Goal: Task Accomplishment & Management: Manage account settings

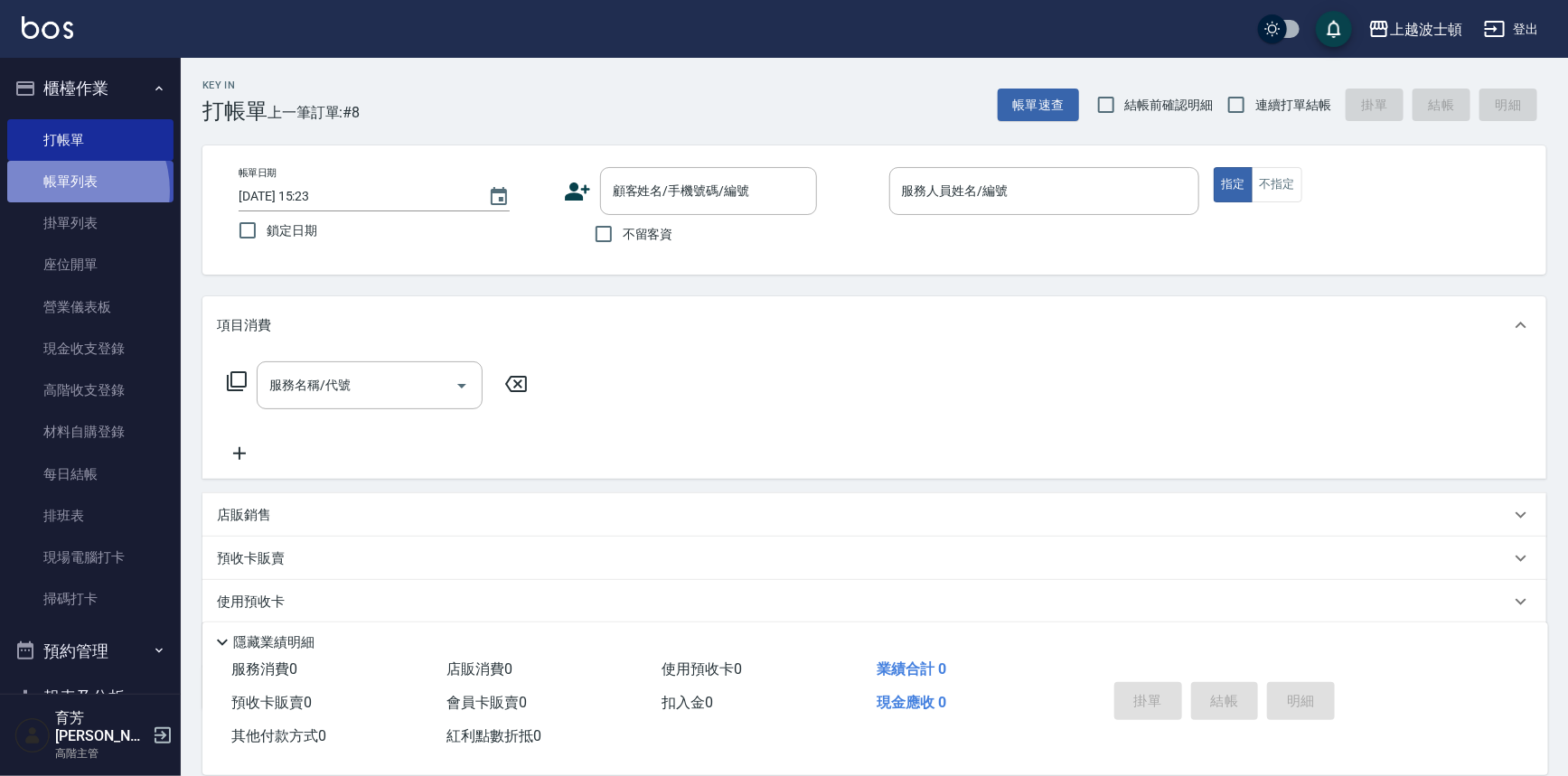
click at [62, 190] on link "帳單列表" at bounding box center [90, 181] width 166 height 41
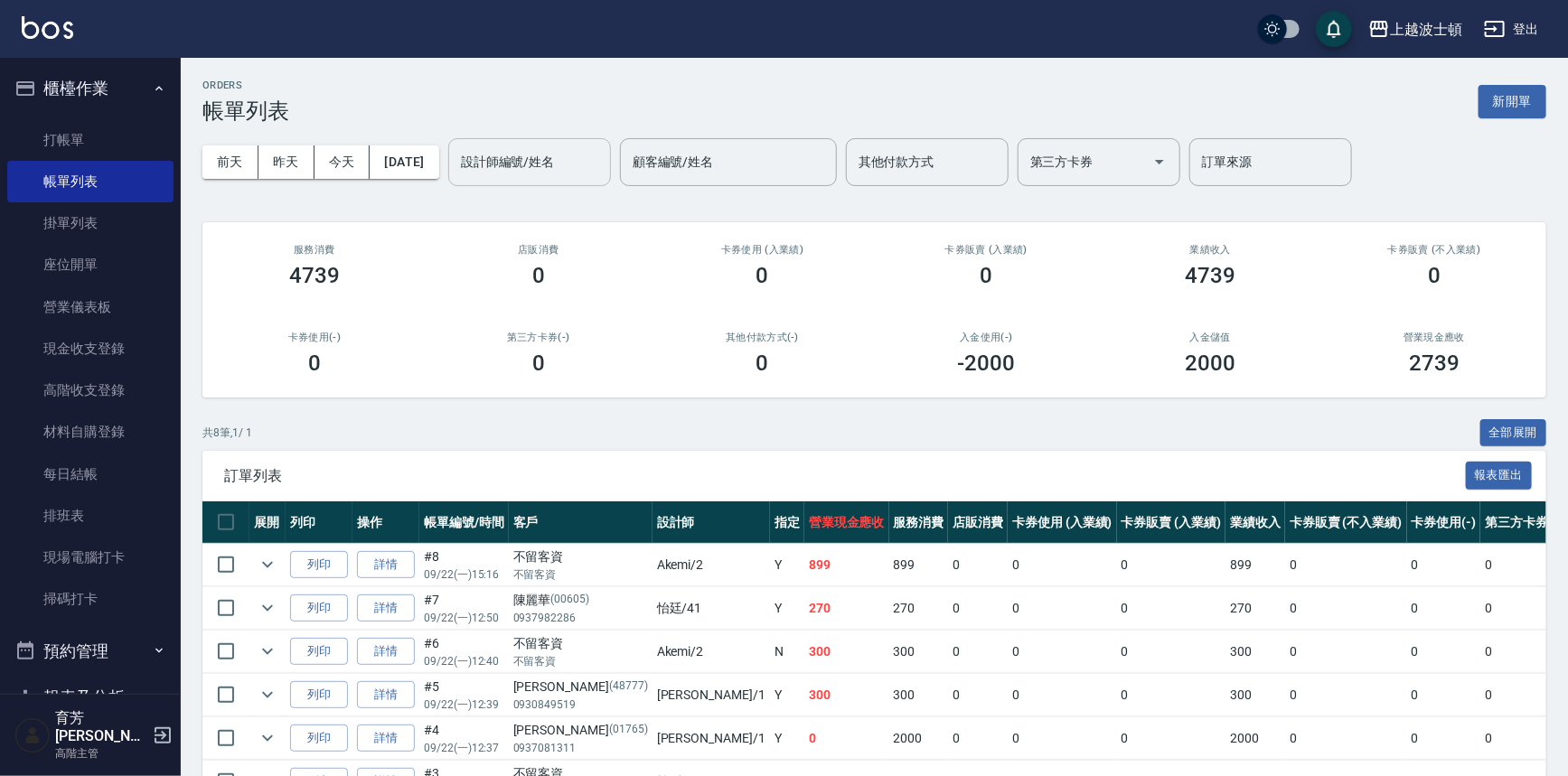
click at [531, 153] on div "設計師編號/姓名 設計師編號/姓名" at bounding box center [529, 162] width 163 height 48
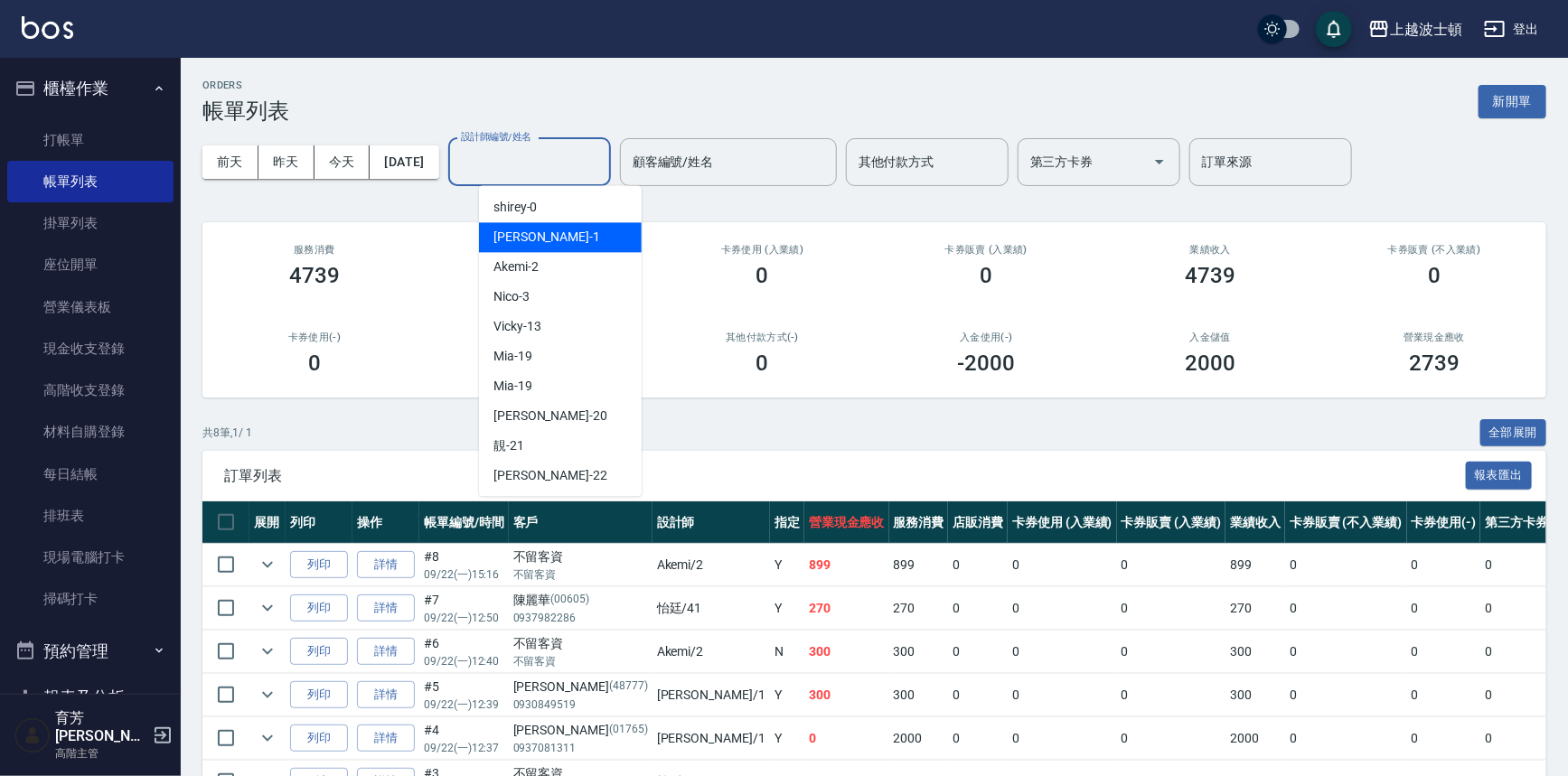
click at [524, 239] on span "[PERSON_NAME] -1" at bounding box center [547, 237] width 107 height 19
type input "[PERSON_NAME]-1"
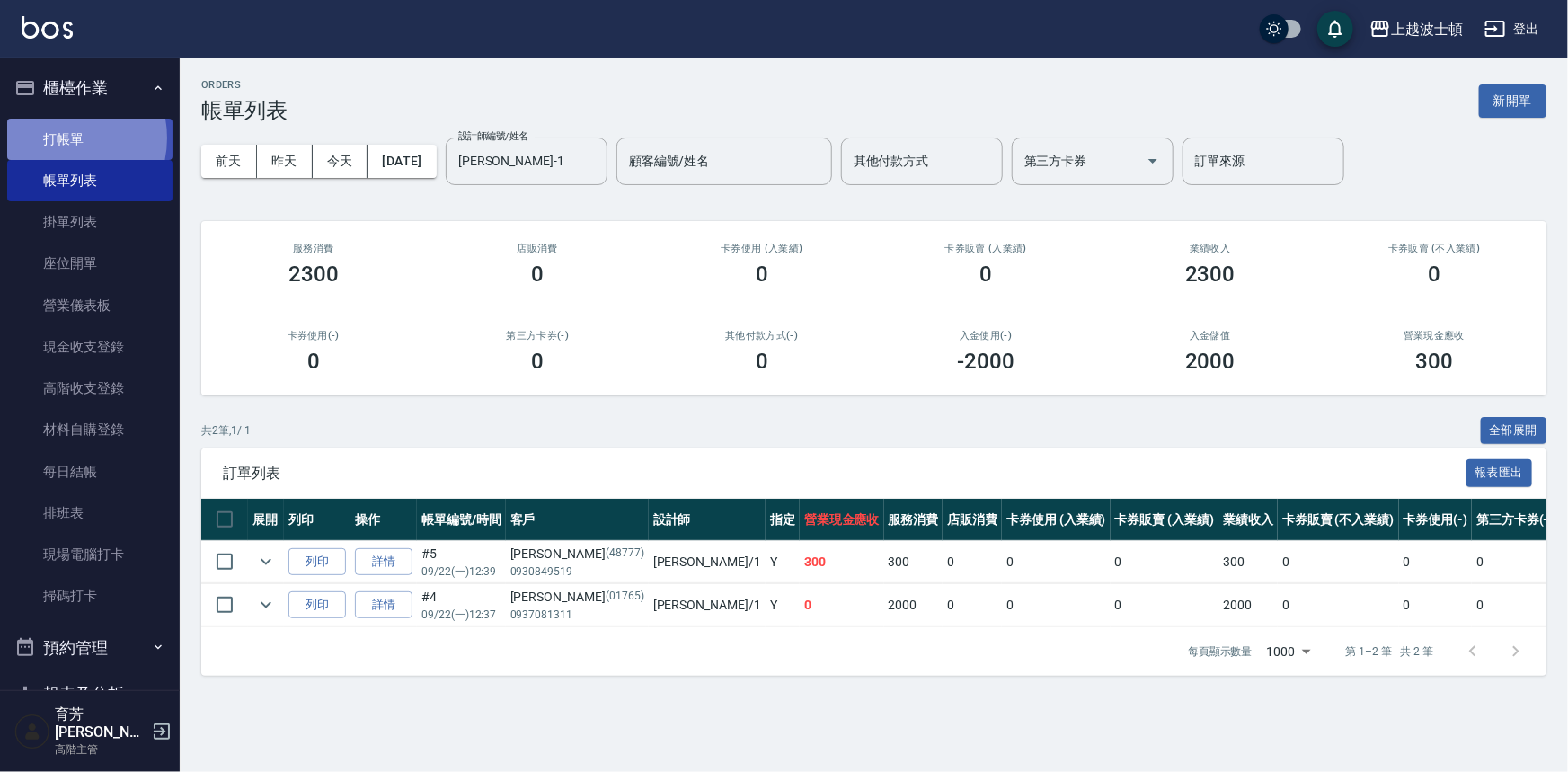
click at [57, 137] on link "打帳單" at bounding box center [90, 139] width 165 height 41
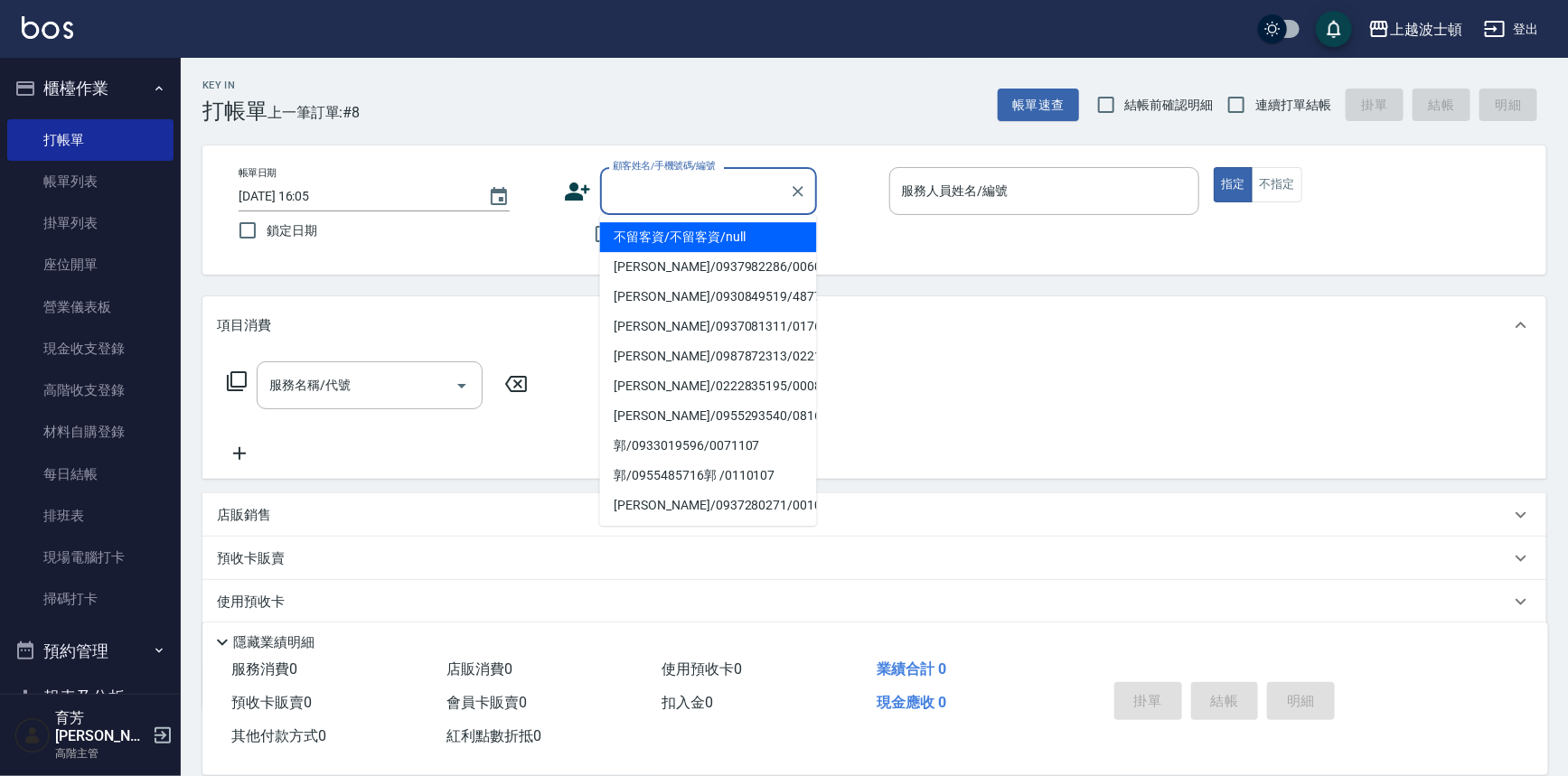
click at [623, 194] on input "顧客姓名/手機號碼/編號" at bounding box center [695, 191] width 174 height 31
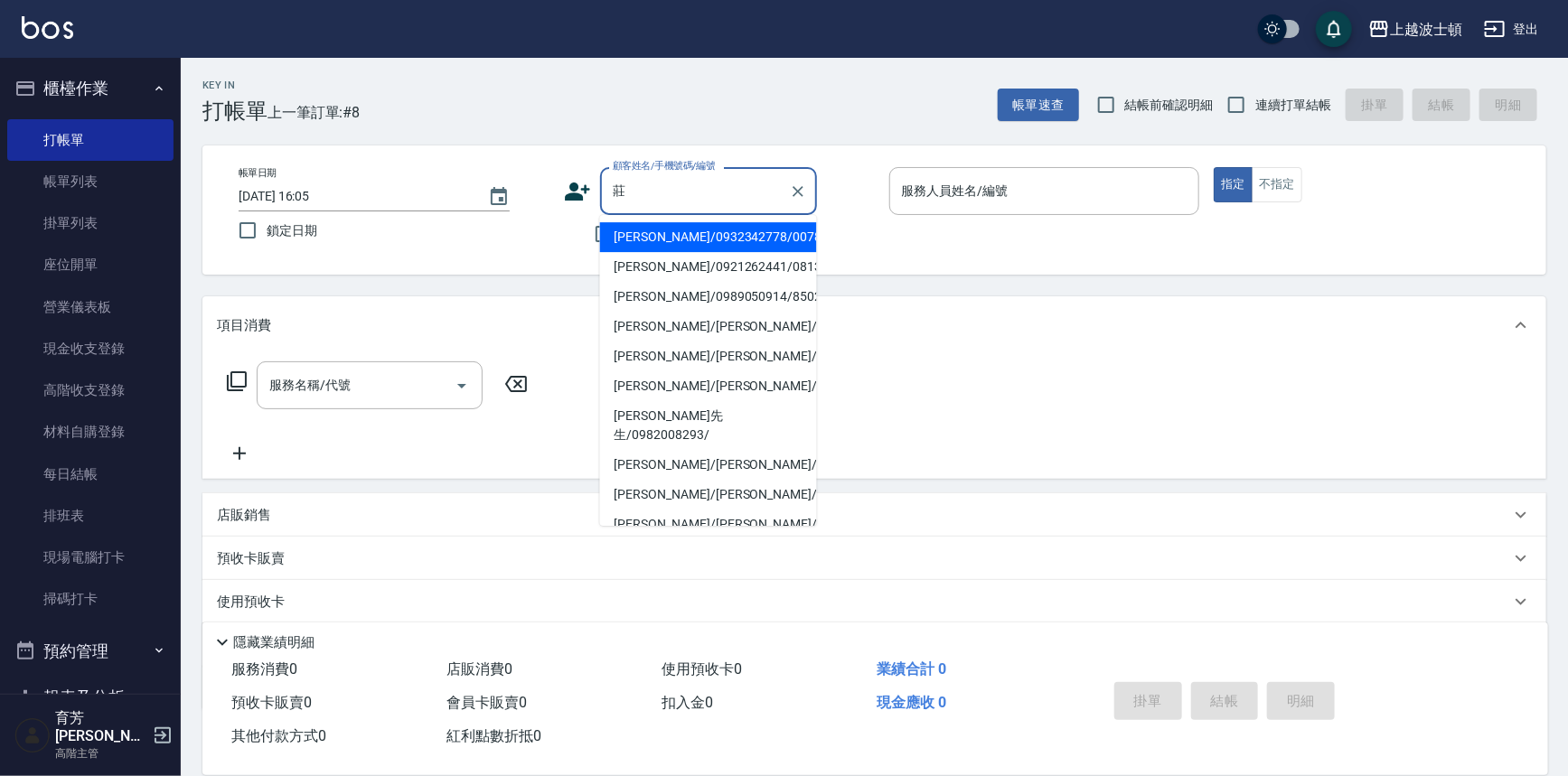
click at [652, 241] on li "[PERSON_NAME]/0932342778/00788" at bounding box center [709, 237] width 217 height 29
type input "[PERSON_NAME]/0932342778/00788"
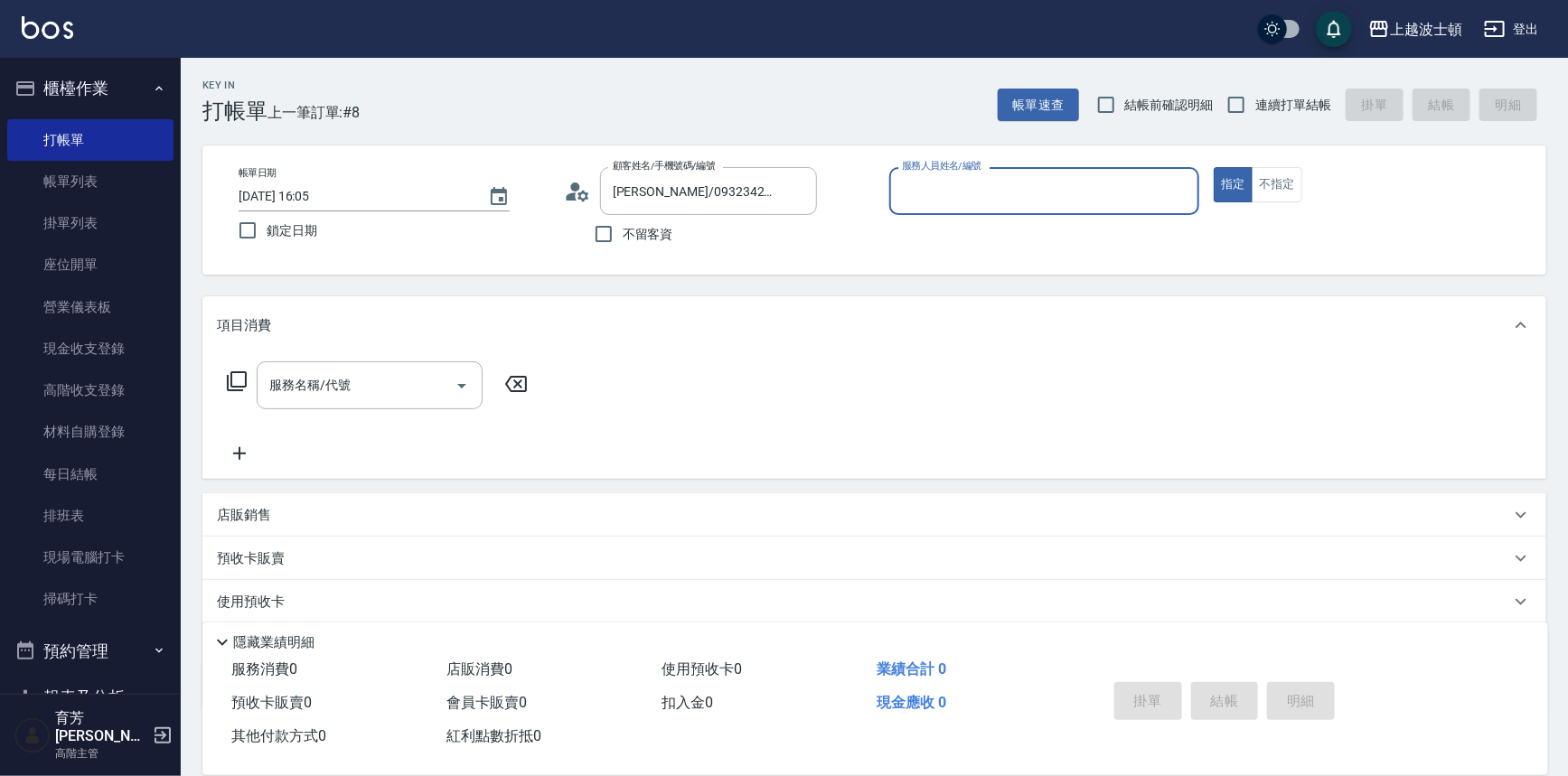
type input "[PERSON_NAME]-1"
click at [331, 380] on input "服務名稱/代號" at bounding box center [356, 385] width 183 height 31
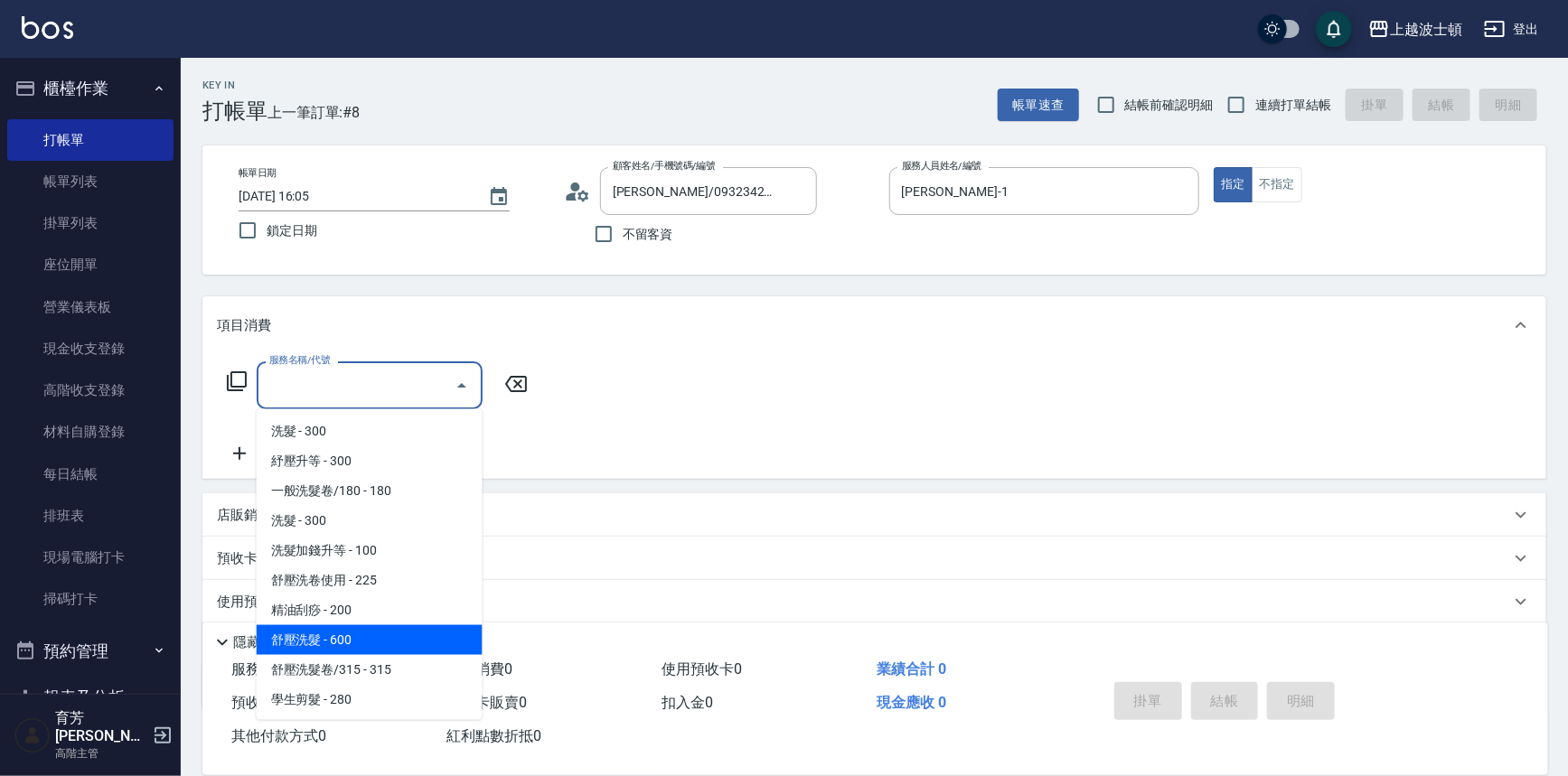
click at [364, 639] on span "舒壓洗髮 - 600" at bounding box center [369, 640] width 226 height 29
type input "舒壓洗髮(211)"
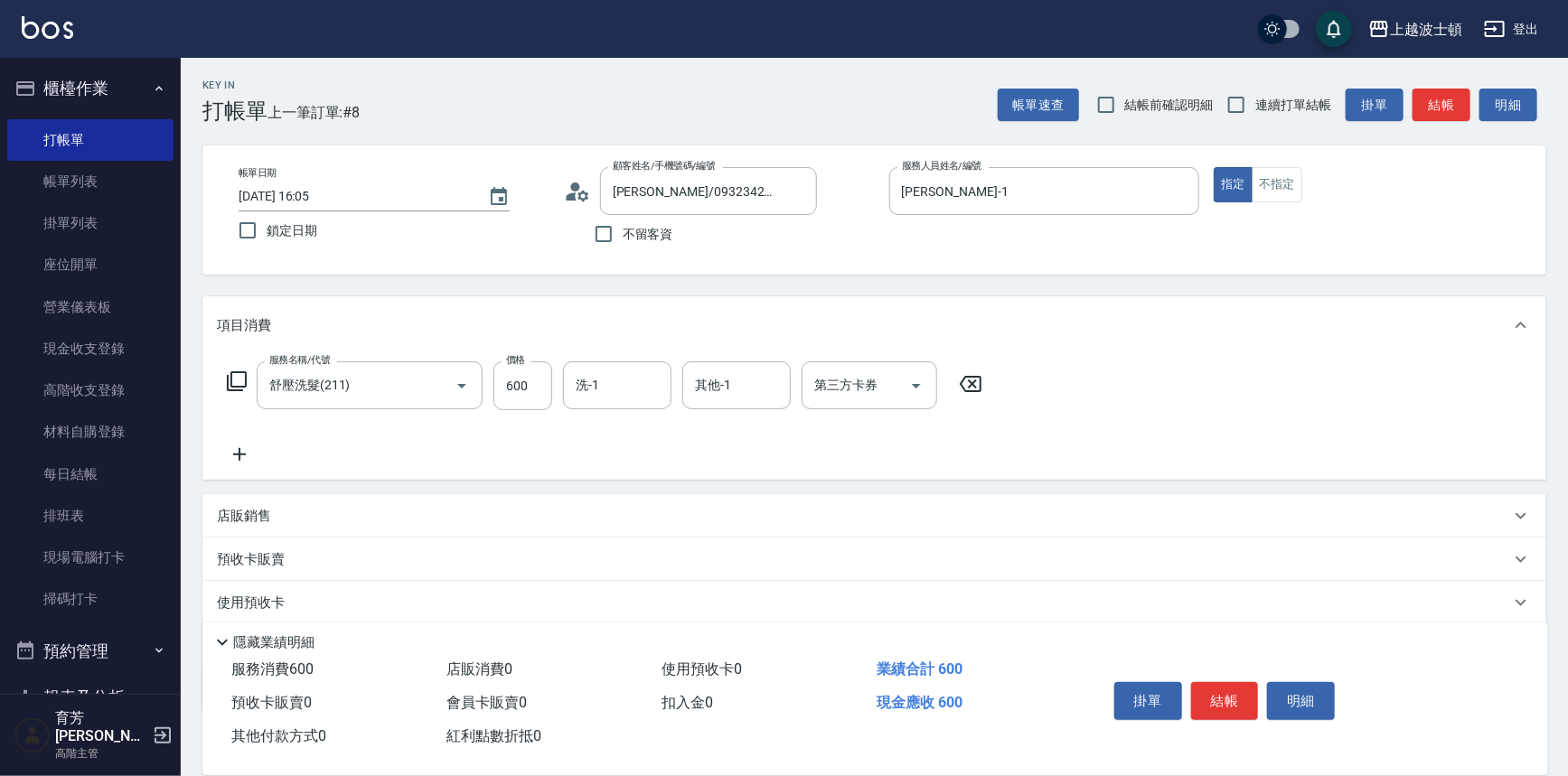
click at [244, 451] on icon at bounding box center [239, 455] width 45 height 22
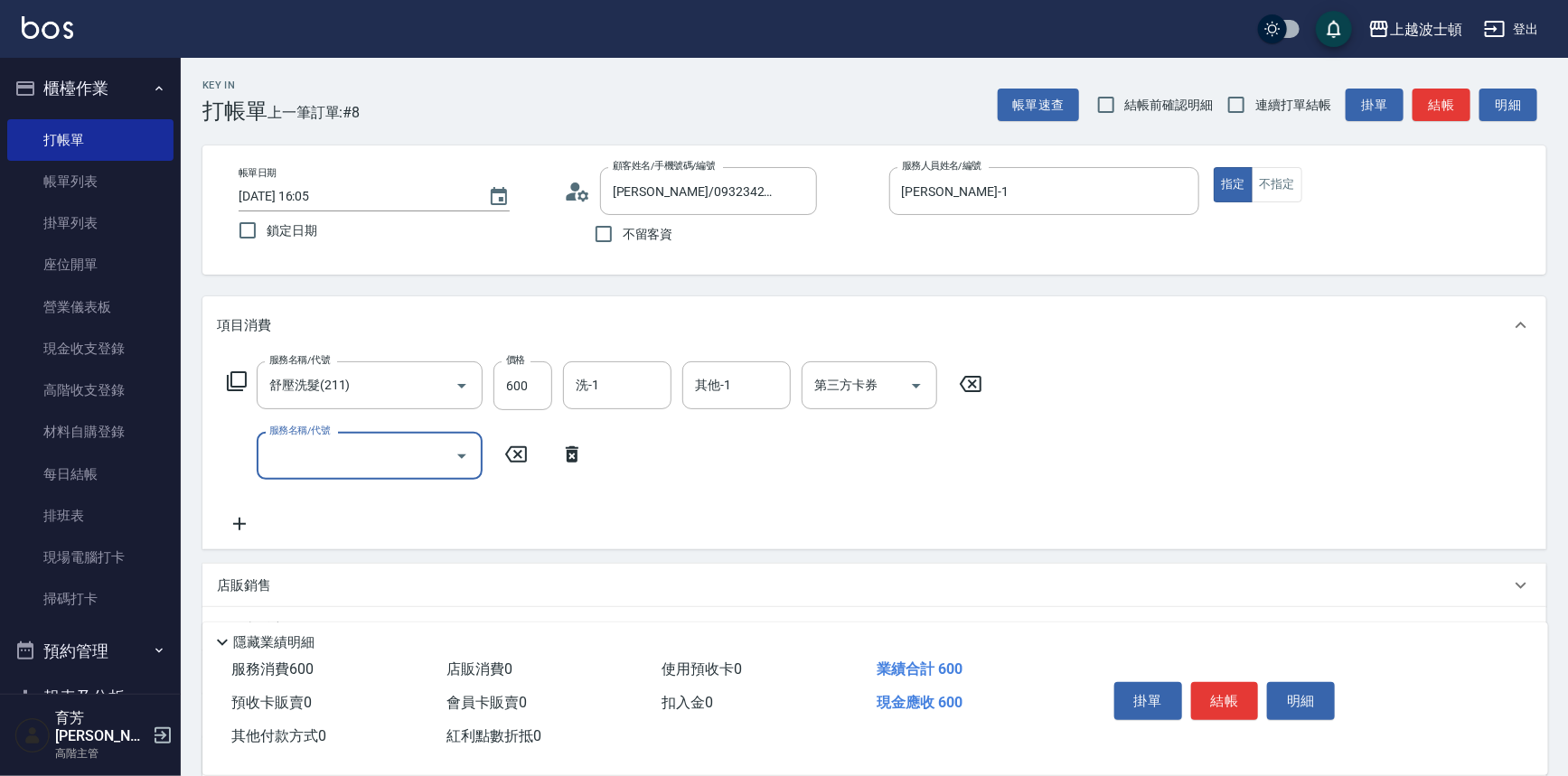
drag, startPoint x: 244, startPoint y: 451, endPoint x: 311, endPoint y: 436, distance: 68.7
click at [306, 451] on input "服務名稱/代號" at bounding box center [356, 456] width 183 height 31
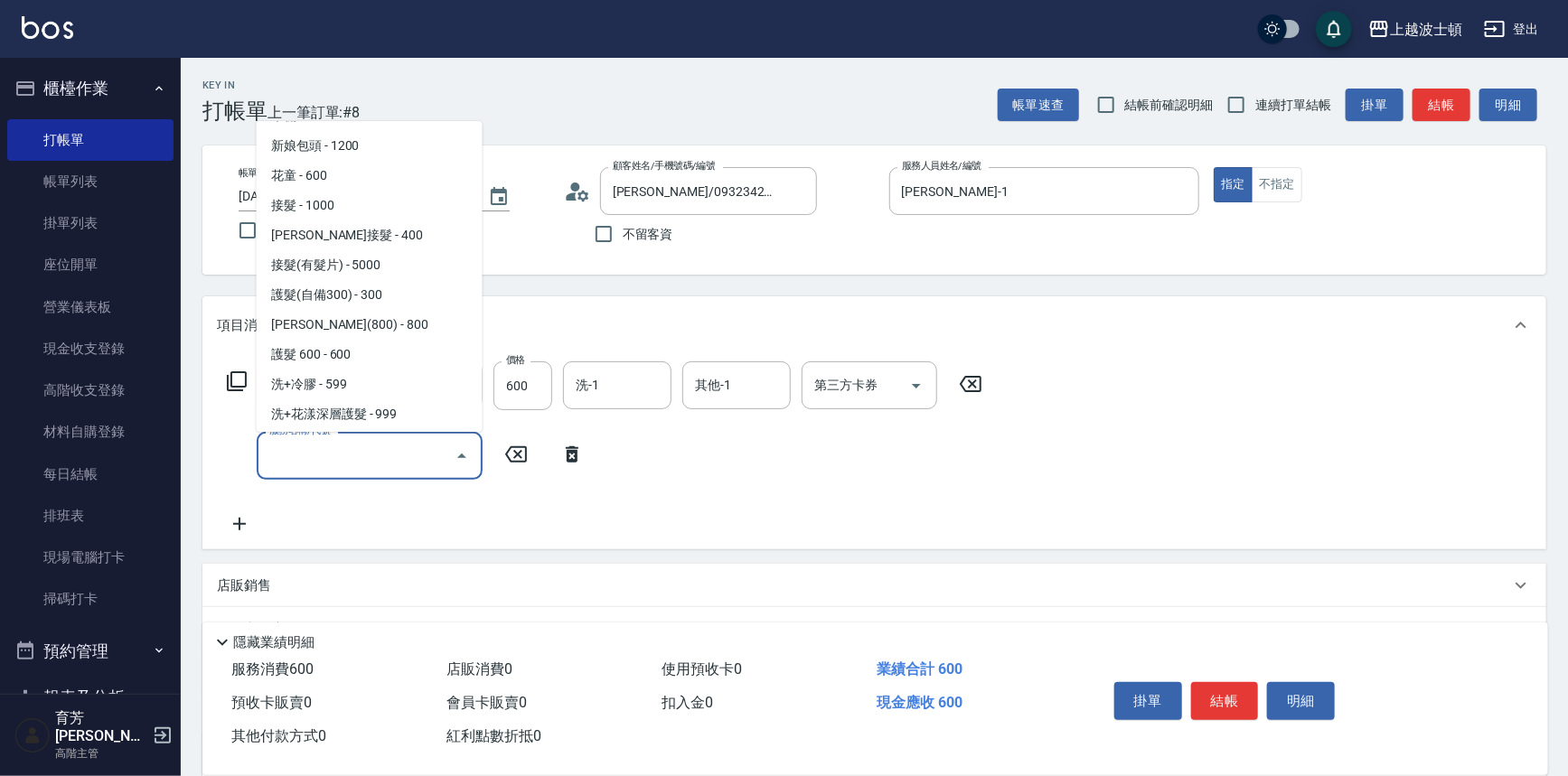
scroll to position [1020, 0]
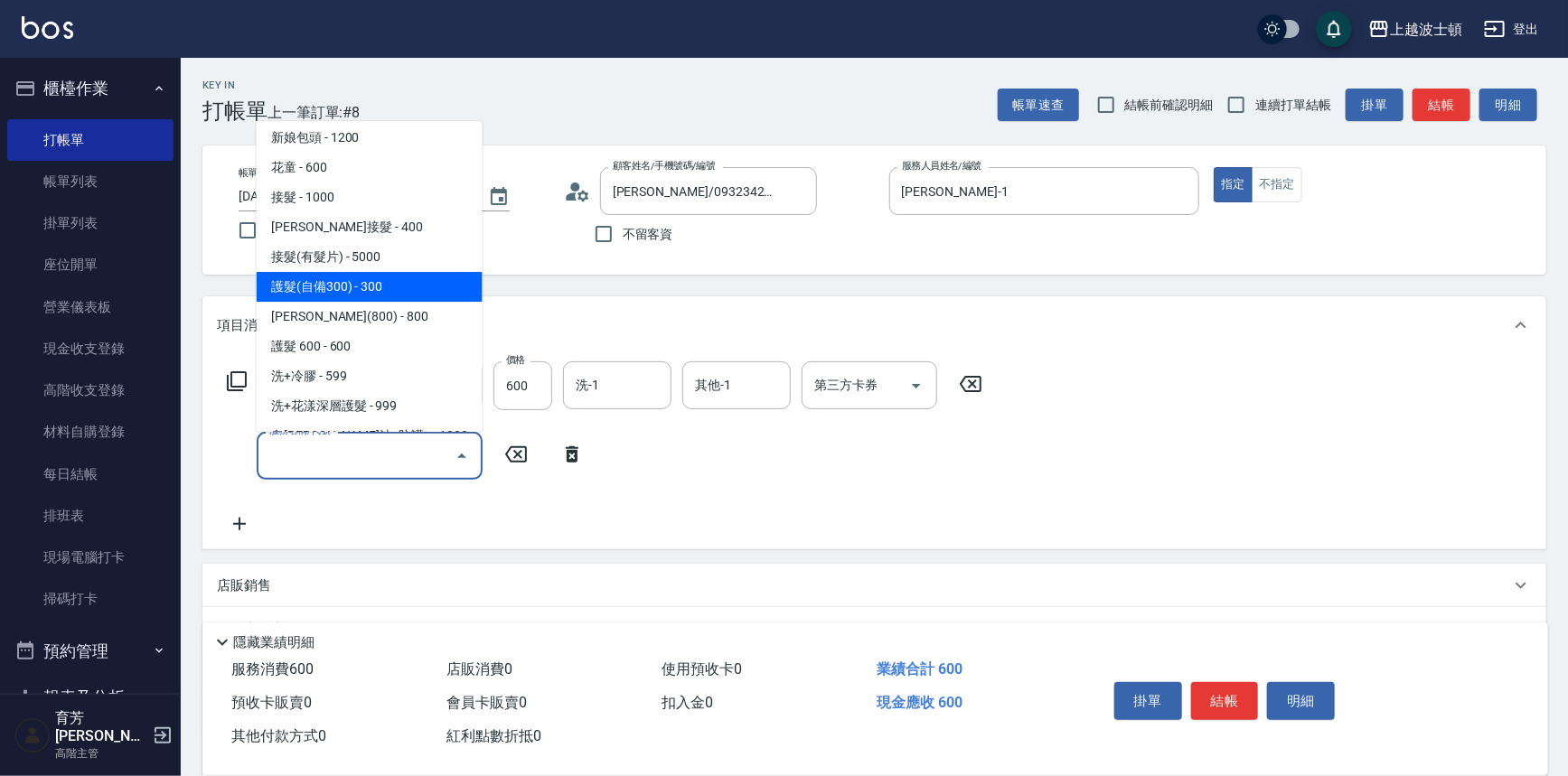
click at [449, 280] on span "護髮(自備300) - 300" at bounding box center [369, 287] width 226 height 29
type input "護髮(自備300)(701)"
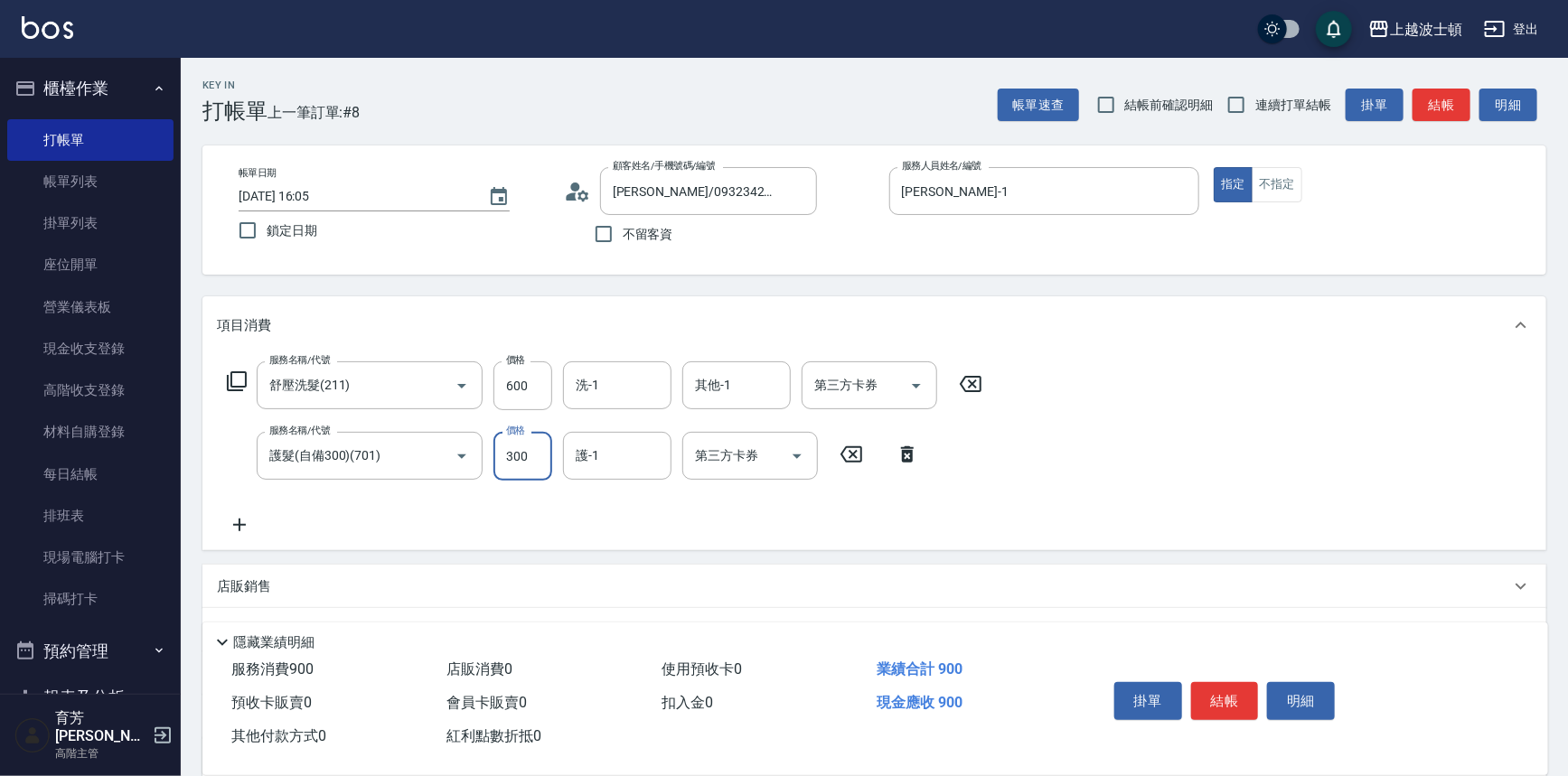
click at [501, 455] on input "300" at bounding box center [523, 456] width 59 height 49
type input "200"
click at [512, 381] on input "600" at bounding box center [523, 385] width 59 height 49
type input "540"
click at [602, 386] on input "洗-1" at bounding box center [617, 385] width 92 height 31
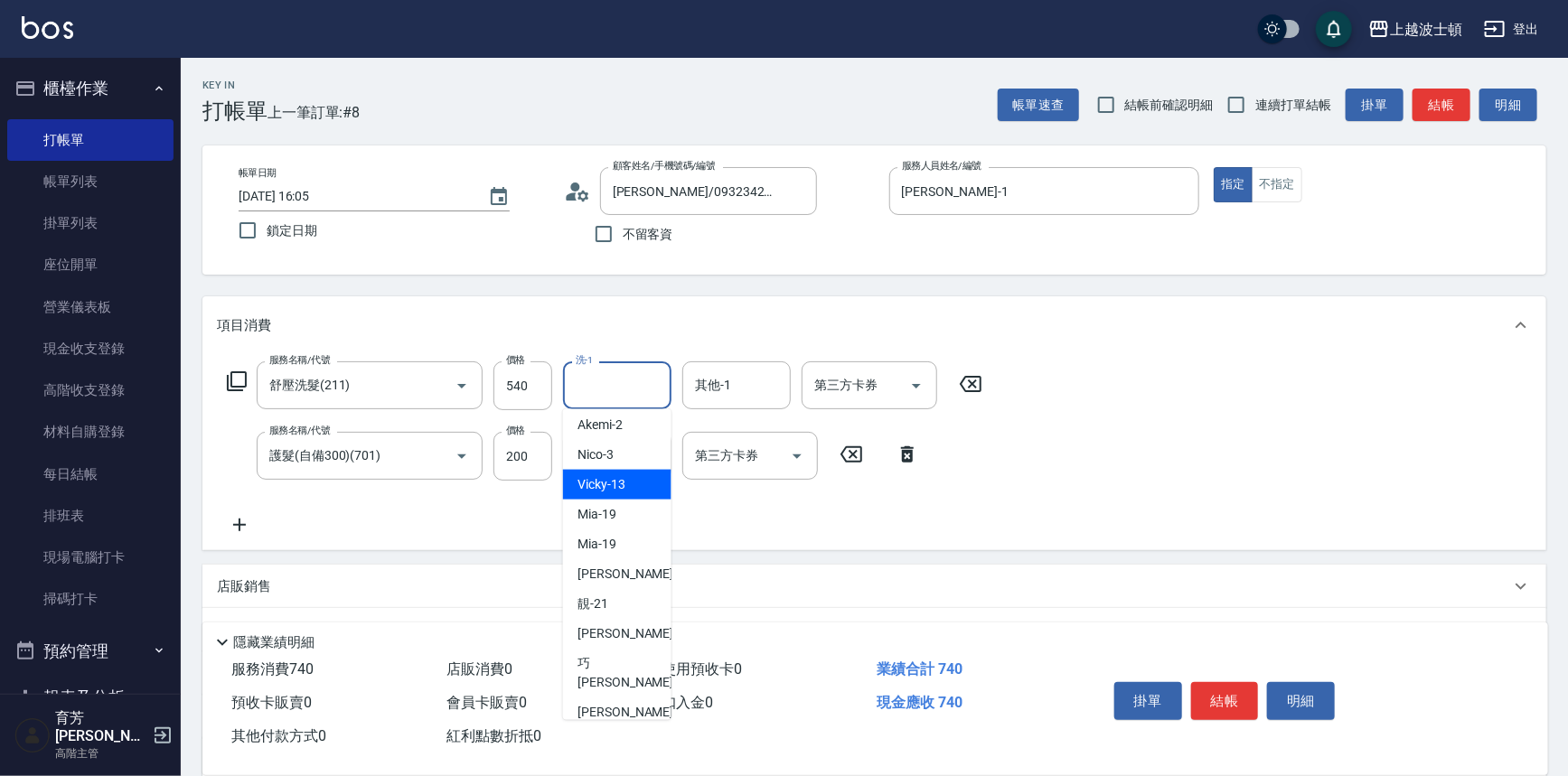
scroll to position [77, 0]
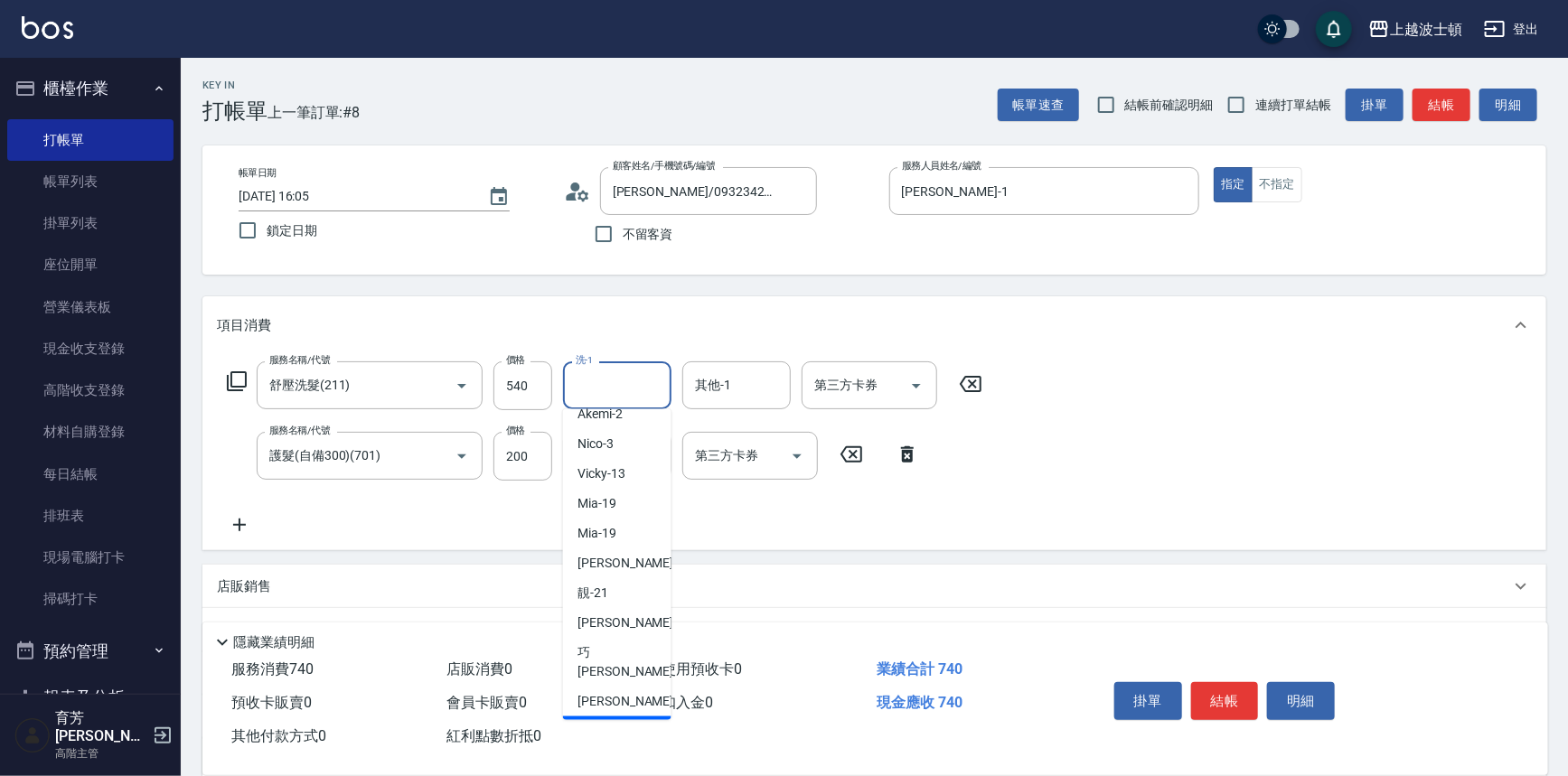
click at [606, 722] on span "[PERSON_NAME]-25" at bounding box center [634, 731] width 114 height 19
type input "[PERSON_NAME]-25"
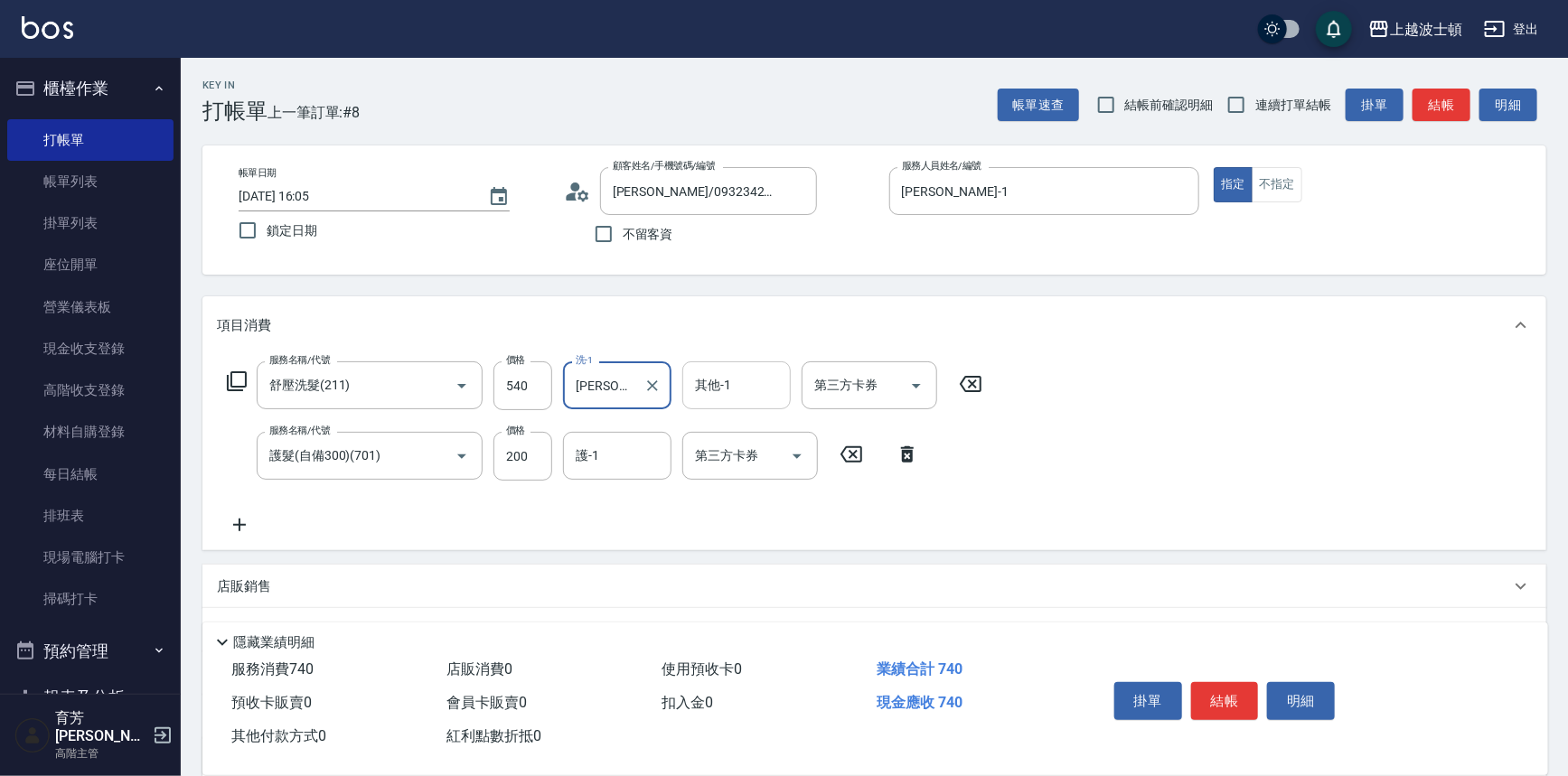
click at [728, 376] on input "其他-1" at bounding box center [736, 385] width 92 height 31
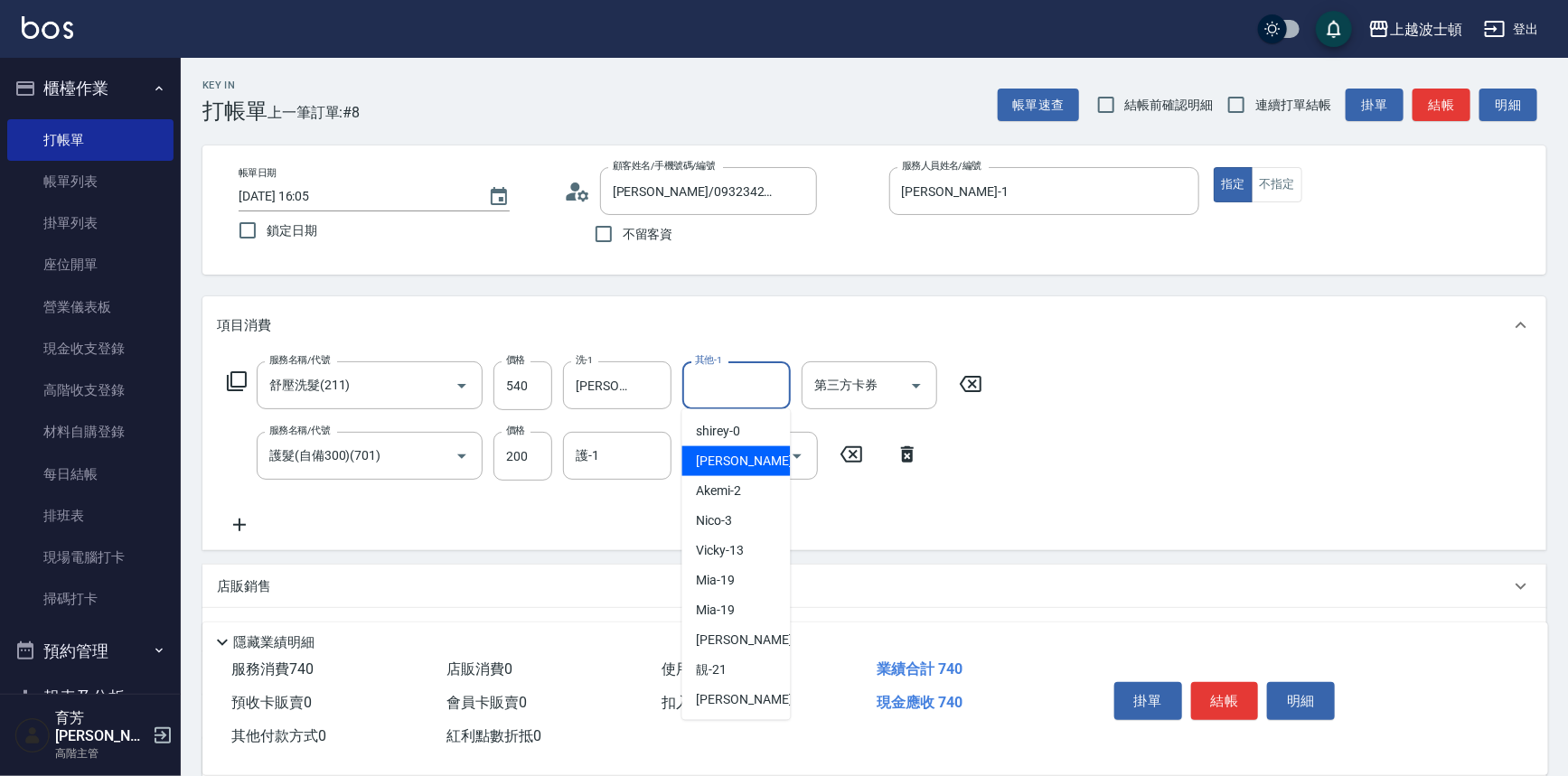
scroll to position [259, 0]
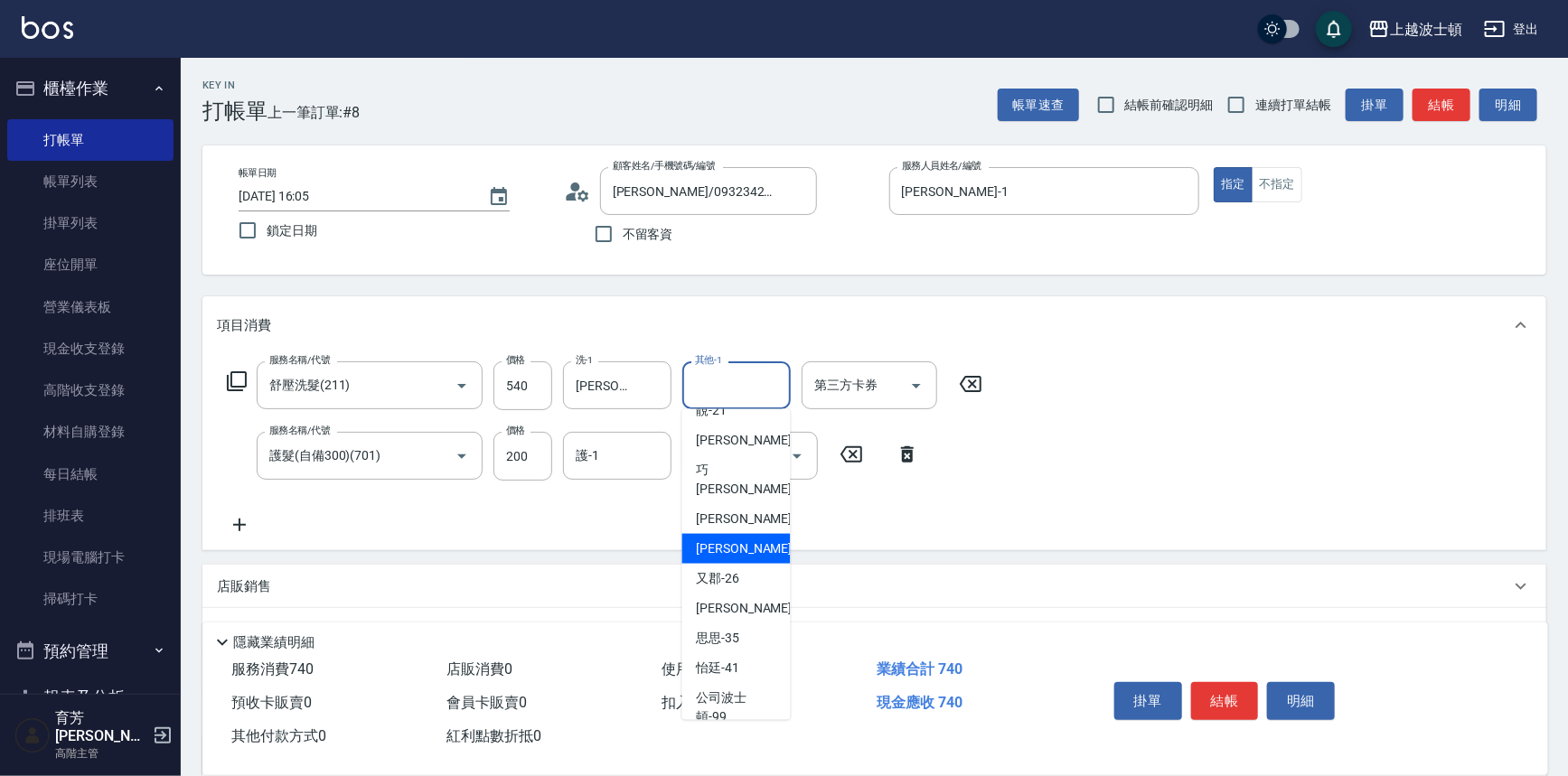
click at [736, 540] on span "[PERSON_NAME]-25" at bounding box center [754, 549] width 114 height 19
type input "[PERSON_NAME]-25"
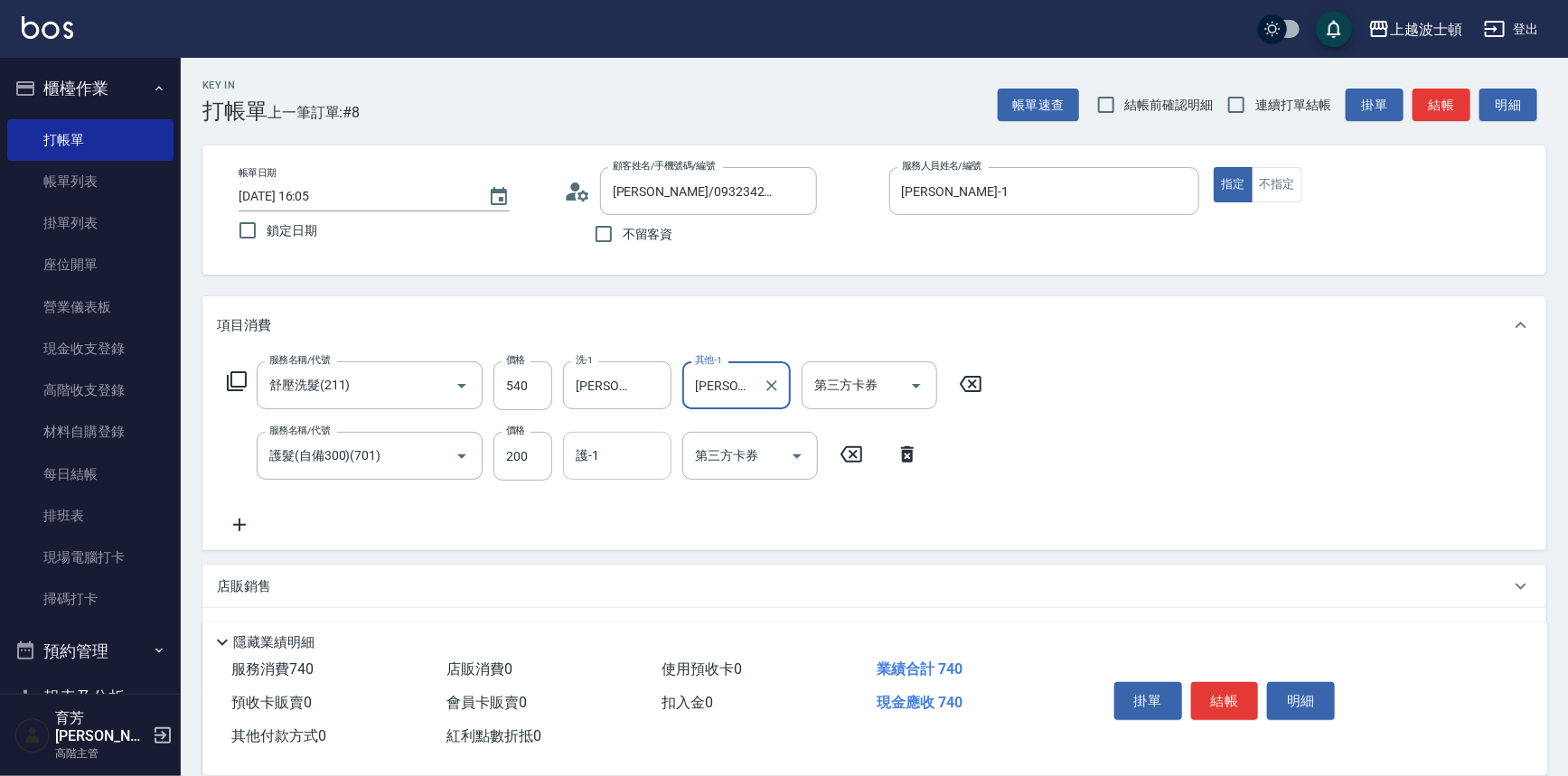
drag, startPoint x: 609, startPoint y: 459, endPoint x: 611, endPoint y: 434, distance: 25.1
click at [607, 456] on input "護-1" at bounding box center [617, 456] width 92 height 31
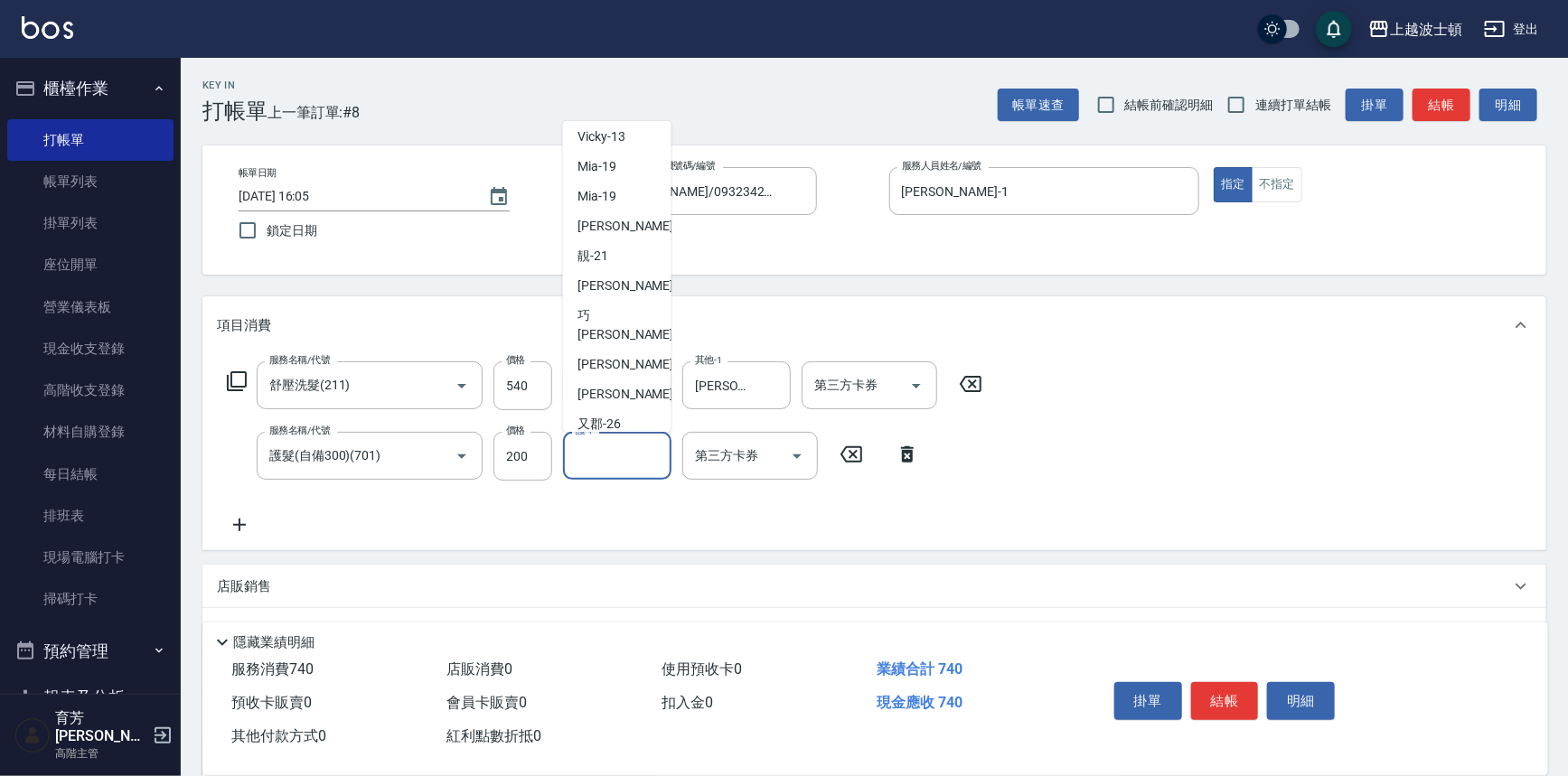
scroll to position [128, 0]
click at [614, 383] on span "[PERSON_NAME]-25" at bounding box center [634, 393] width 114 height 19
type input "[PERSON_NAME]-25"
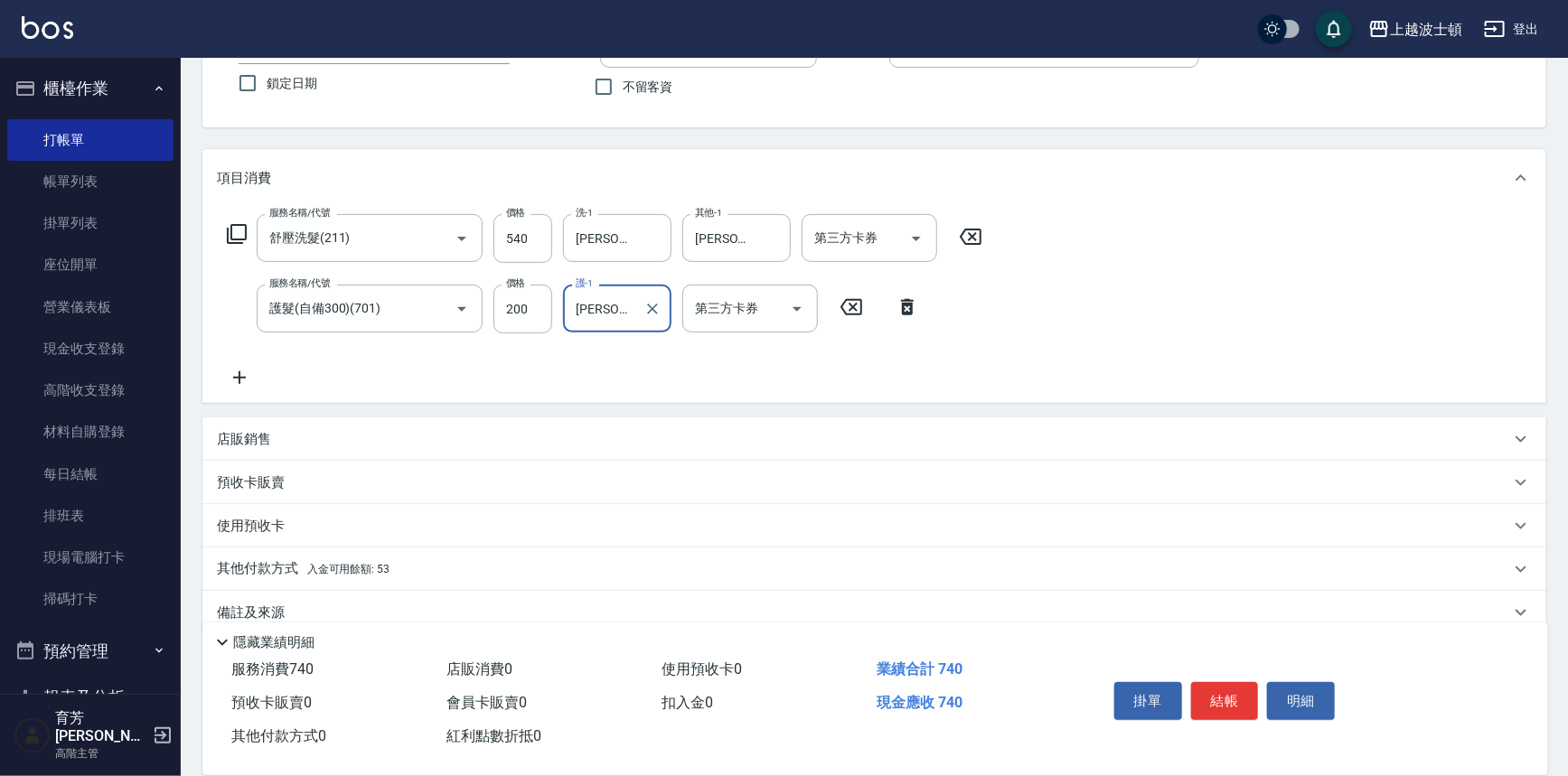
scroll to position [175, 0]
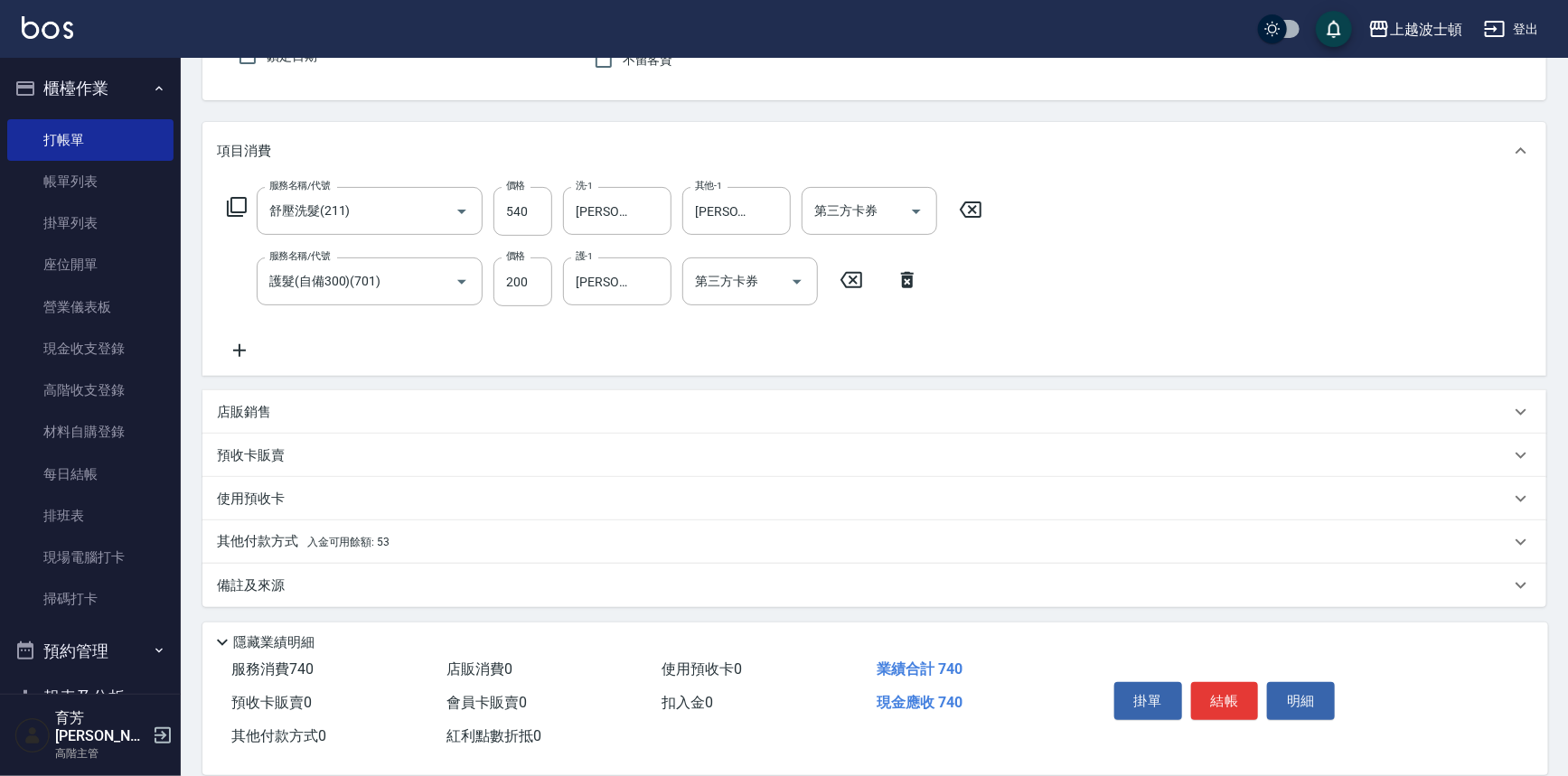
click at [352, 536] on span "入金可用餘額: 53" at bounding box center [348, 542] width 83 height 13
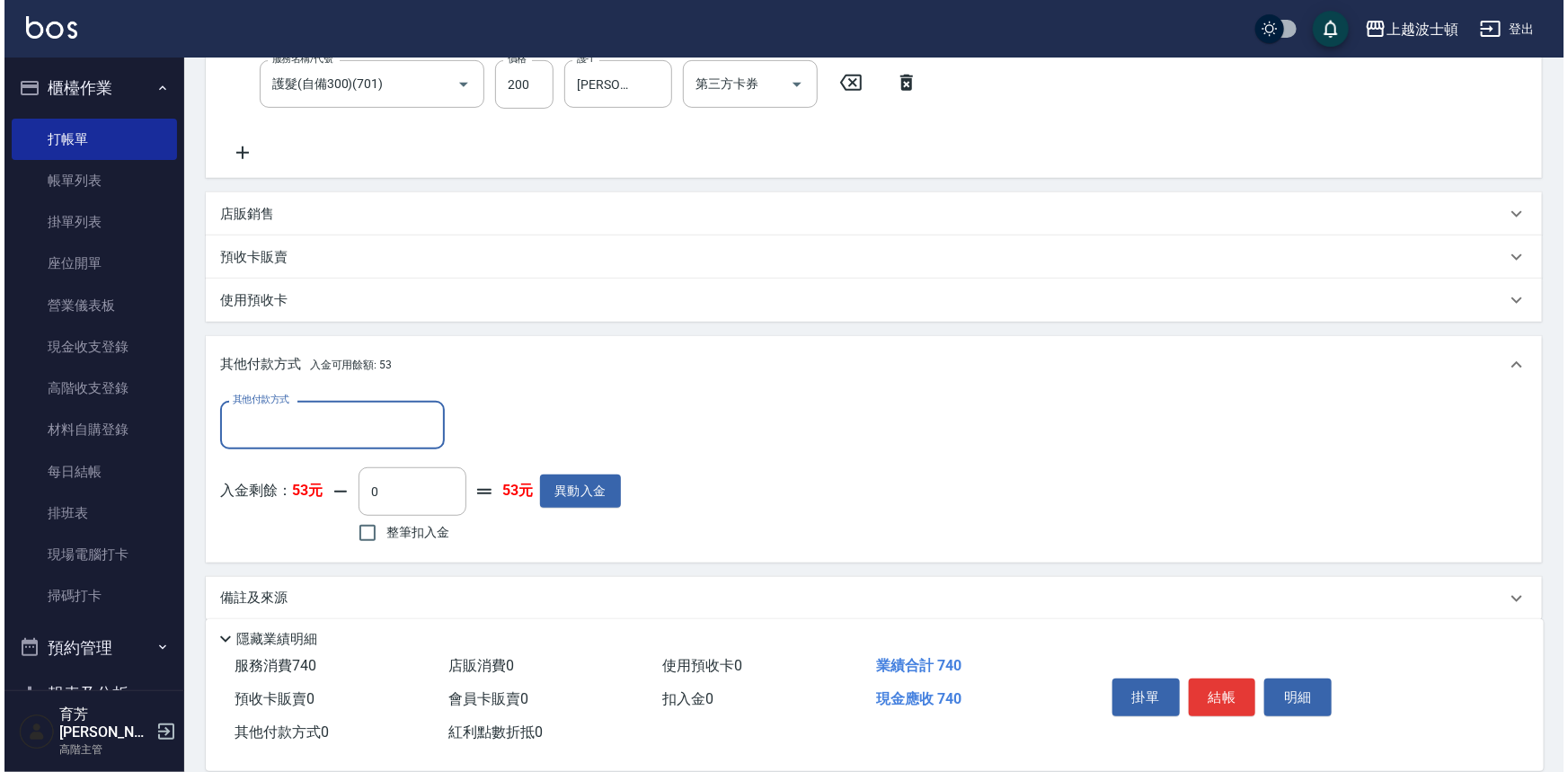
scroll to position [386, 0]
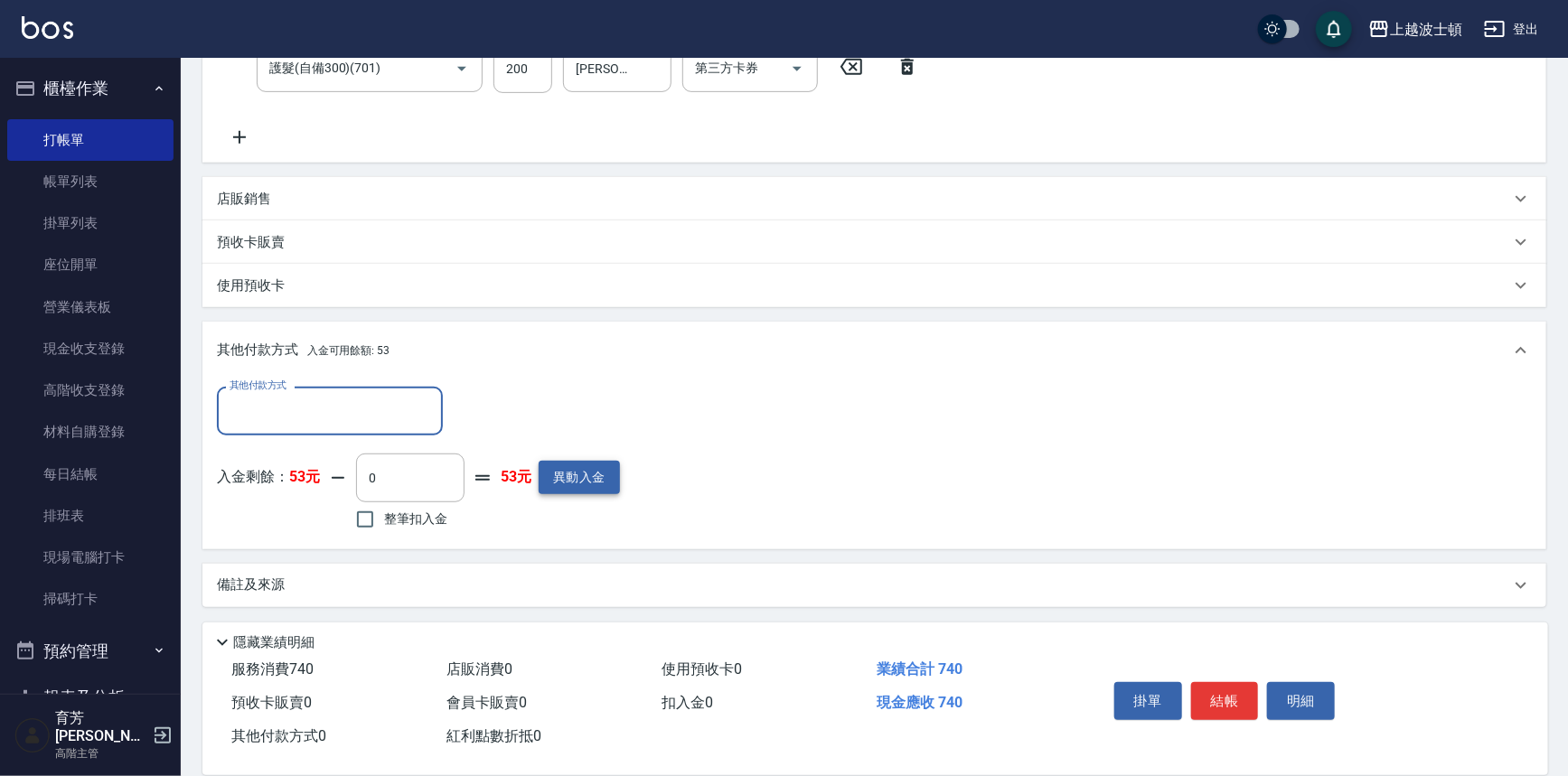
click at [591, 462] on button "異動入金" at bounding box center [579, 477] width 81 height 33
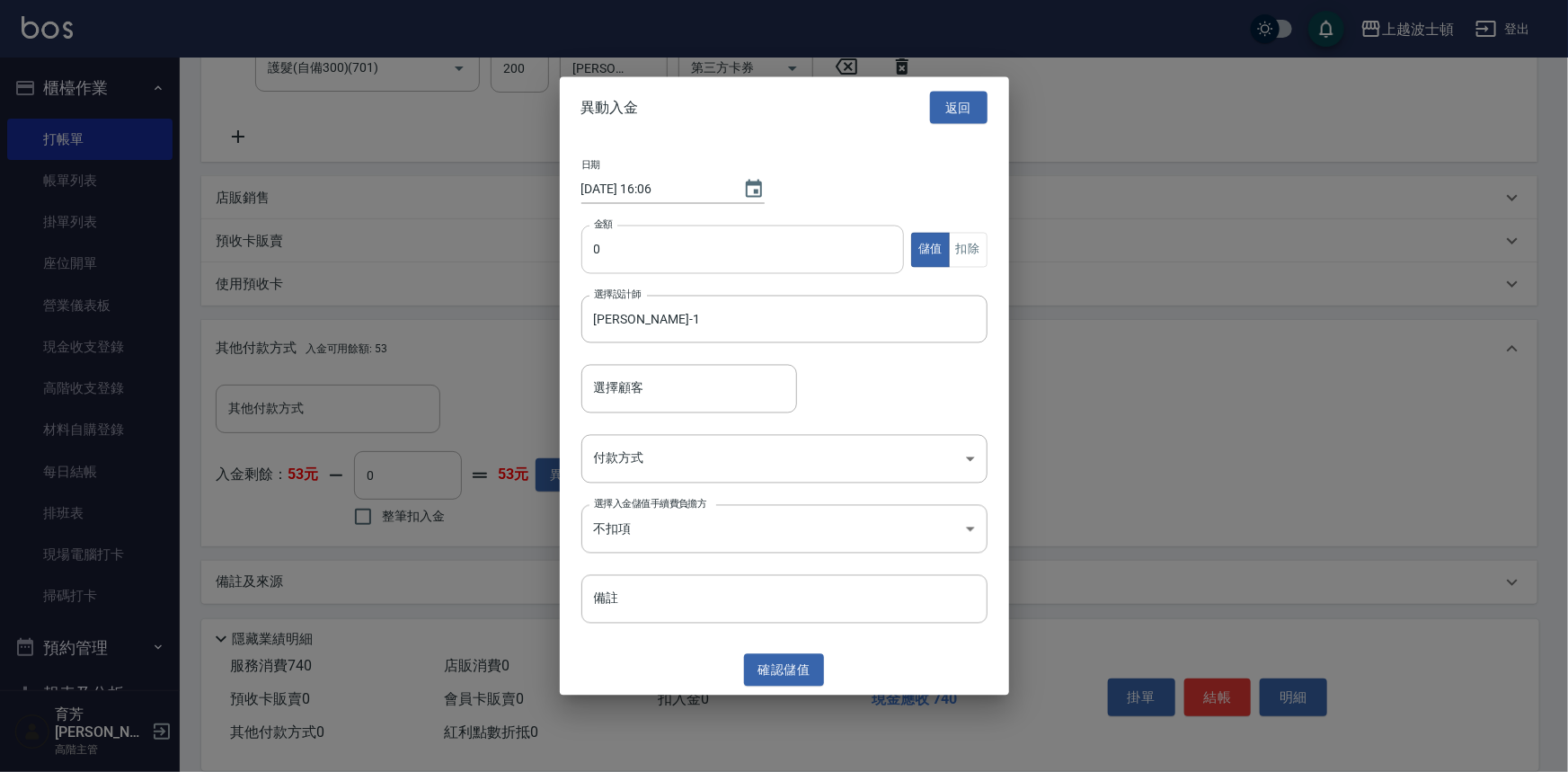
type input "[PERSON_NAME]/0932342778/00788"
click at [583, 253] on input "0" at bounding box center [743, 250] width 324 height 48
type input "1000"
click at [689, 453] on body "上越波士頓 登出 櫃檯作業 打帳單 帳單列表 掛單列表 座位開單 營業儀表板 現金收支登錄 高階收支登錄 材料自購登錄 每日結帳 排班表 現場電腦打卡 掃碼打…" at bounding box center [784, 193] width 1568 height 1159
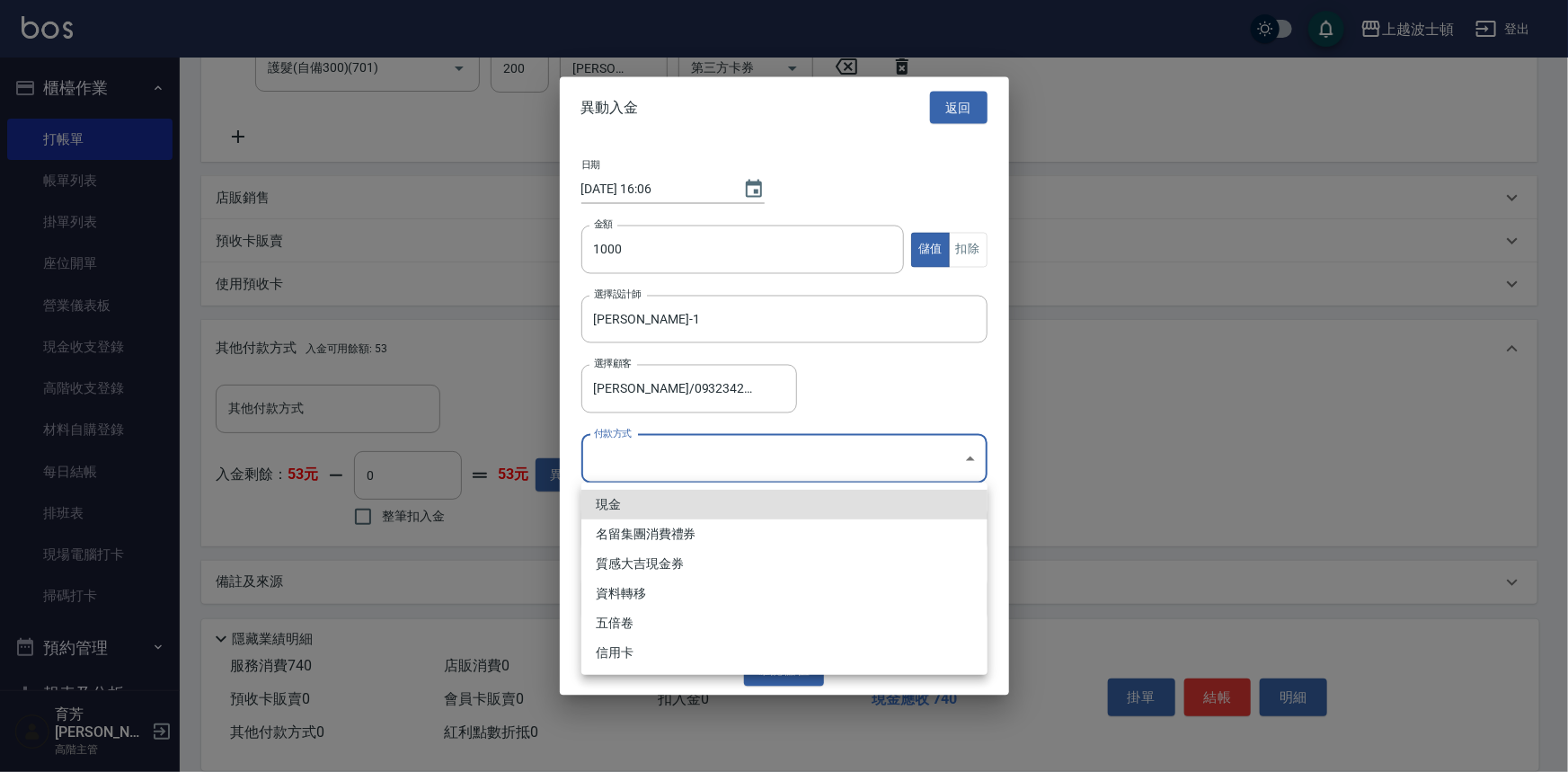
click at [647, 499] on li "現金" at bounding box center [784, 505] width 406 height 29
type input "現金"
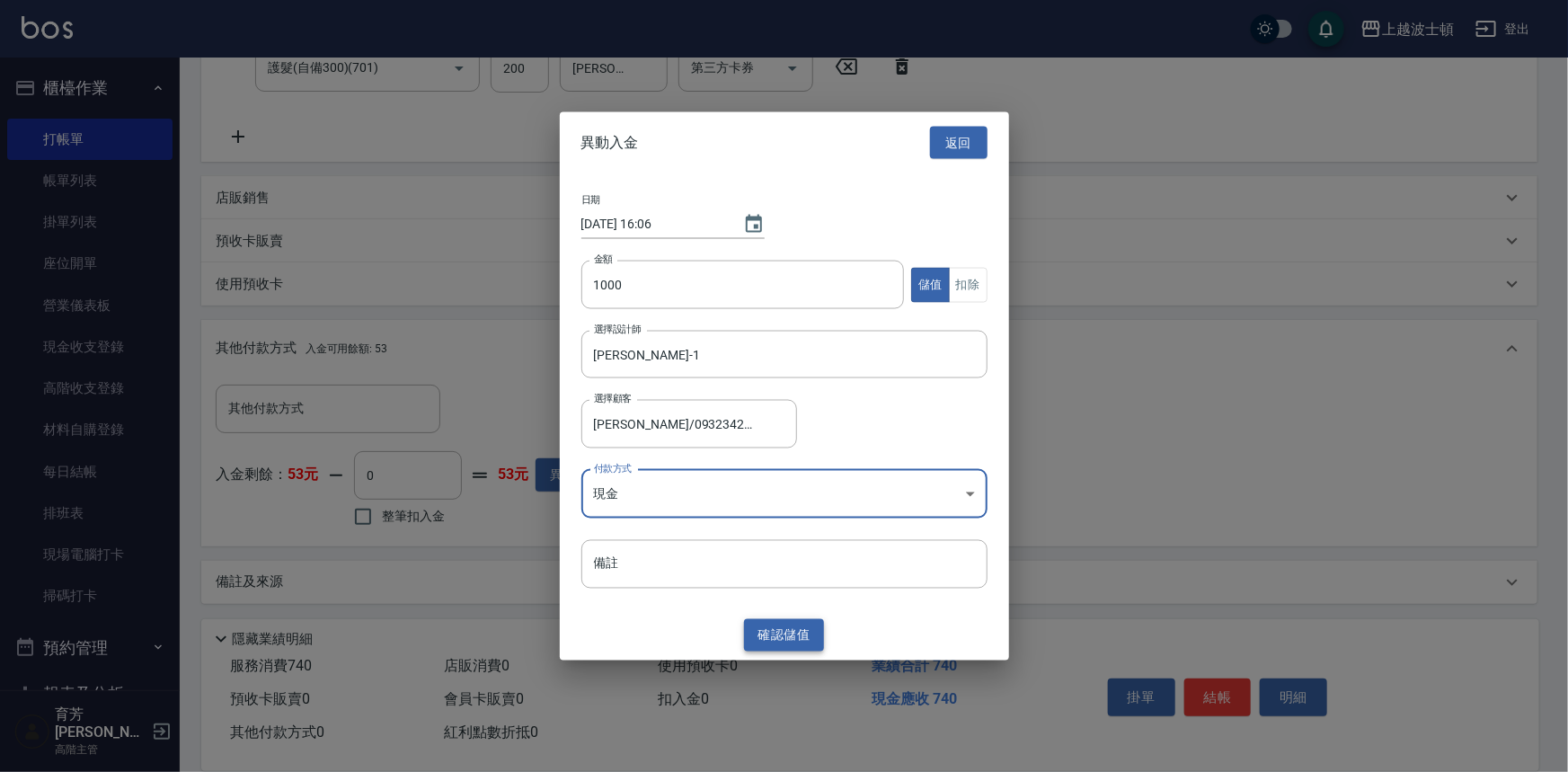
click at [792, 637] on button "確認 儲值" at bounding box center [784, 635] width 80 height 33
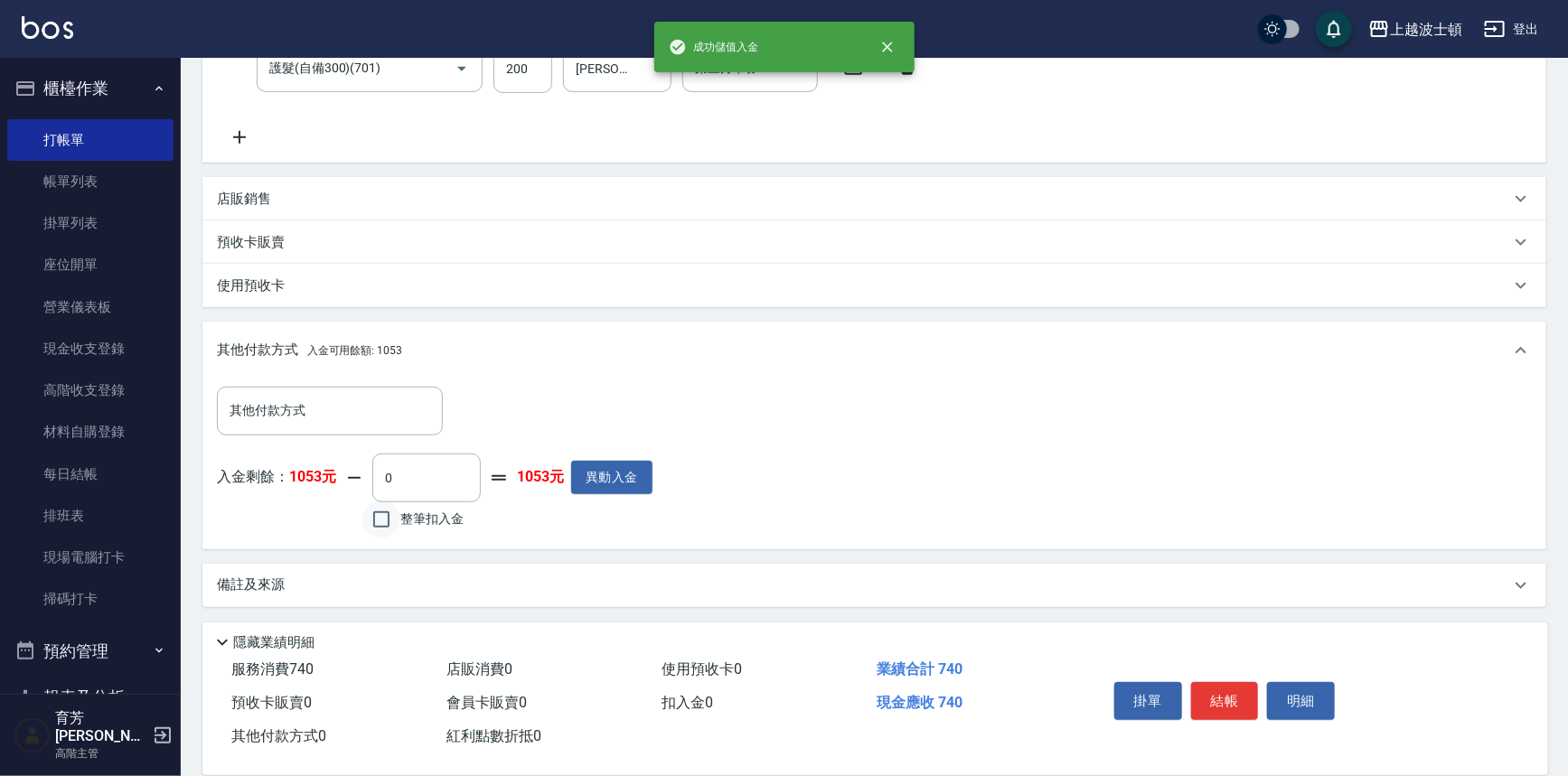
click at [396, 505] on input "整筆扣入金" at bounding box center [381, 519] width 38 height 38
checkbox input "true"
type input "740"
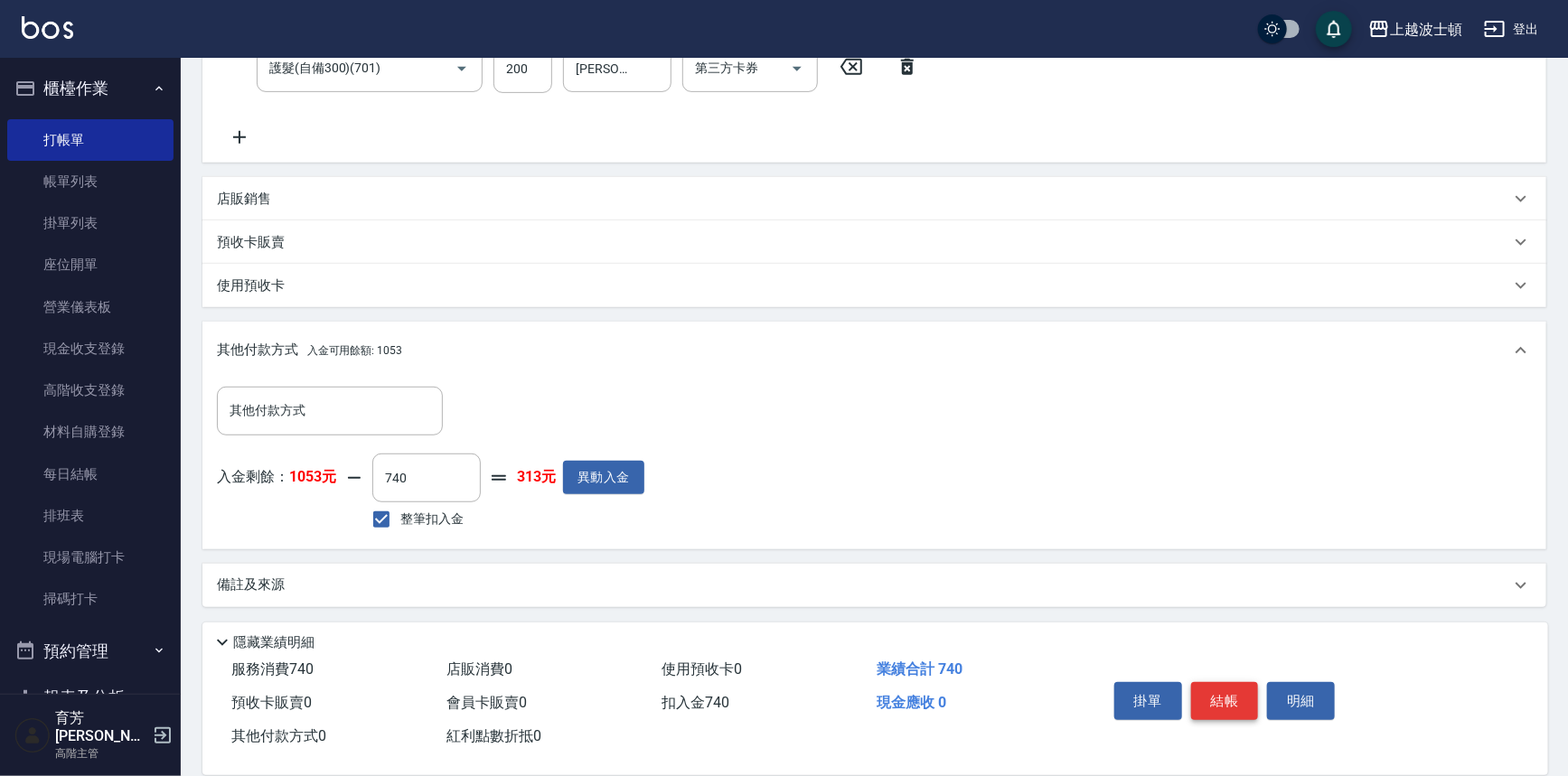
click at [1244, 694] on button "結帳" at bounding box center [1225, 701] width 68 height 38
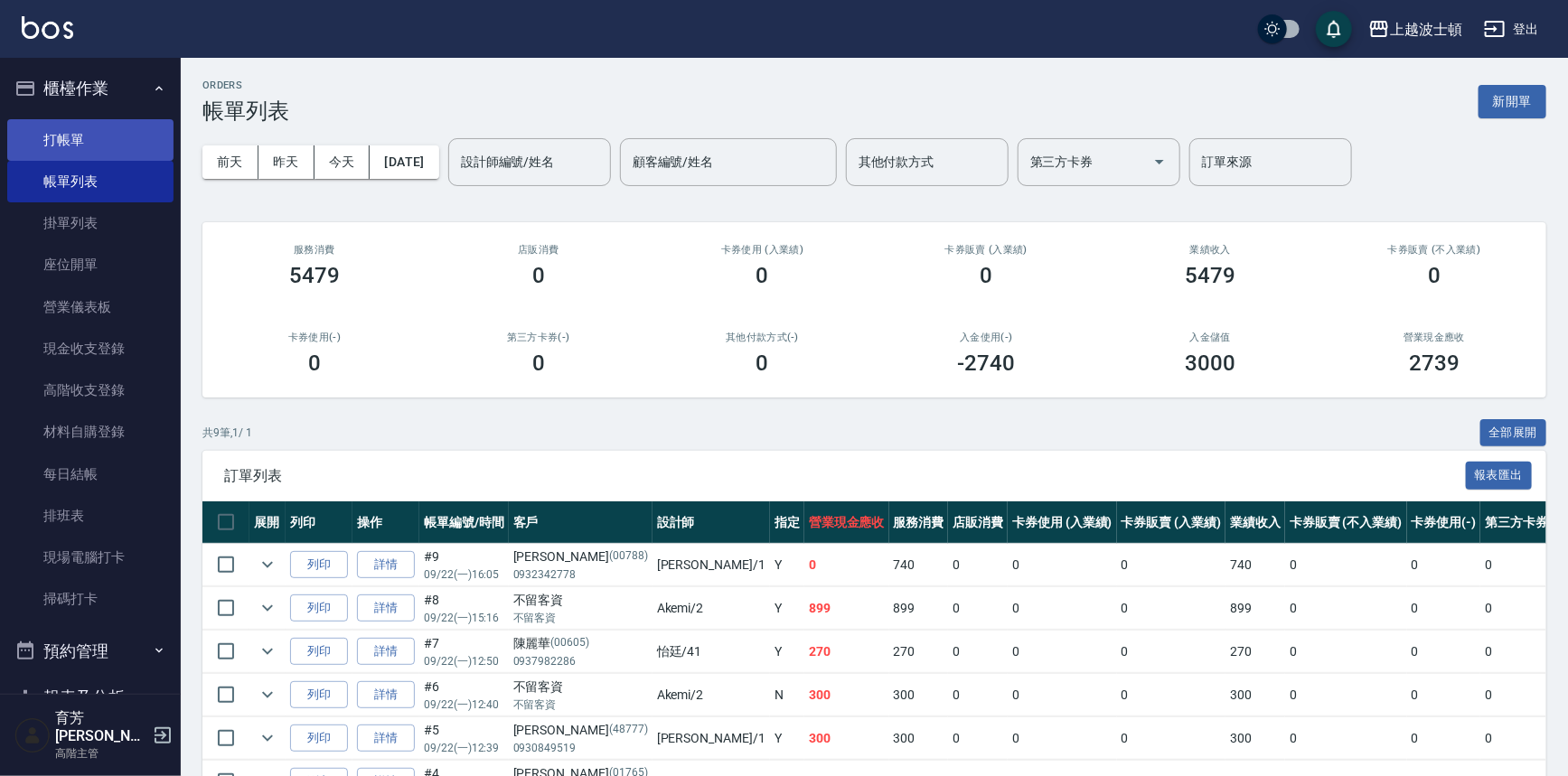
click at [80, 139] on link "打帳單" at bounding box center [90, 140] width 166 height 41
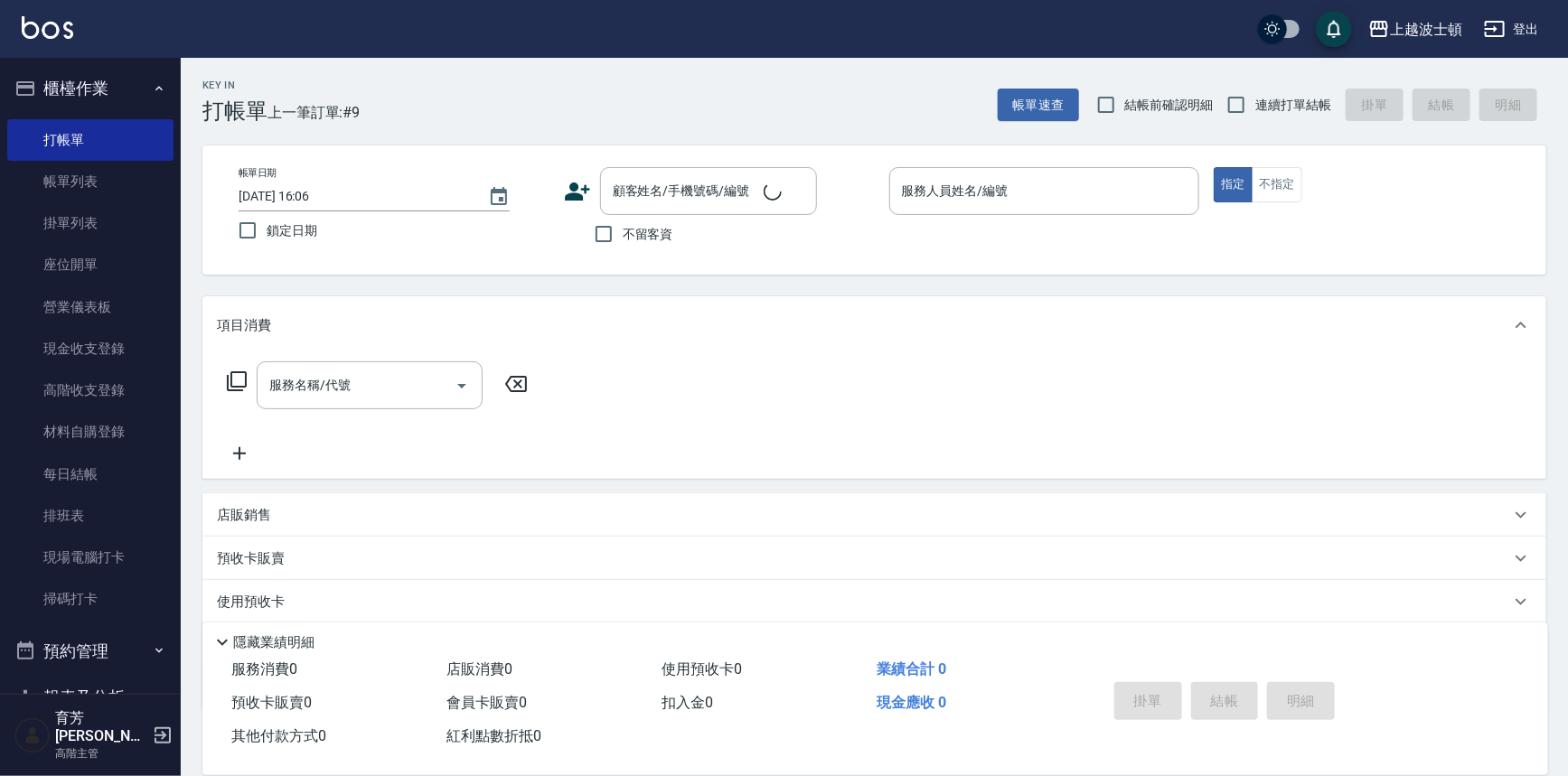
drag, startPoint x: 677, startPoint y: 132, endPoint x: 652, endPoint y: 159, distance: 36.8
click at [654, 157] on div "Key In 打帳單 上一筆訂單:#9 帳單速查 結帳前確認明細 連續打單結帳 掛單 結帳 明細 帳單日期 [DATE] 16:06 鎖定日期 顧客姓名/手機…" at bounding box center [874, 469] width 1387 height 823
drag, startPoint x: 593, startPoint y: 234, endPoint x: 761, endPoint y: 216, distance: 169.0
click at [596, 230] on input "不留客資" at bounding box center [603, 234] width 38 height 38
checkbox input "true"
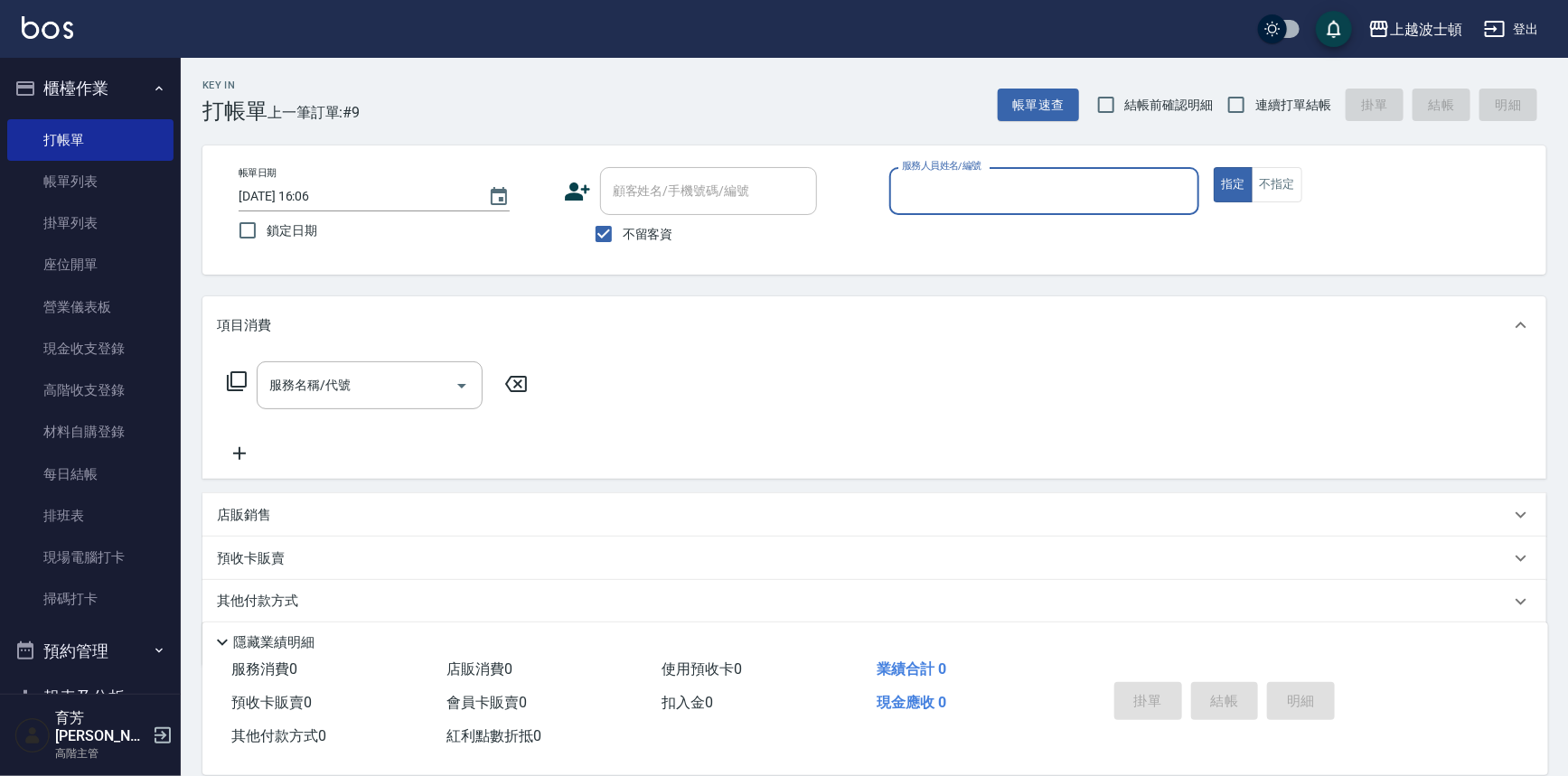
click at [949, 189] on input "服務人員姓名/編號" at bounding box center [1044, 191] width 294 height 31
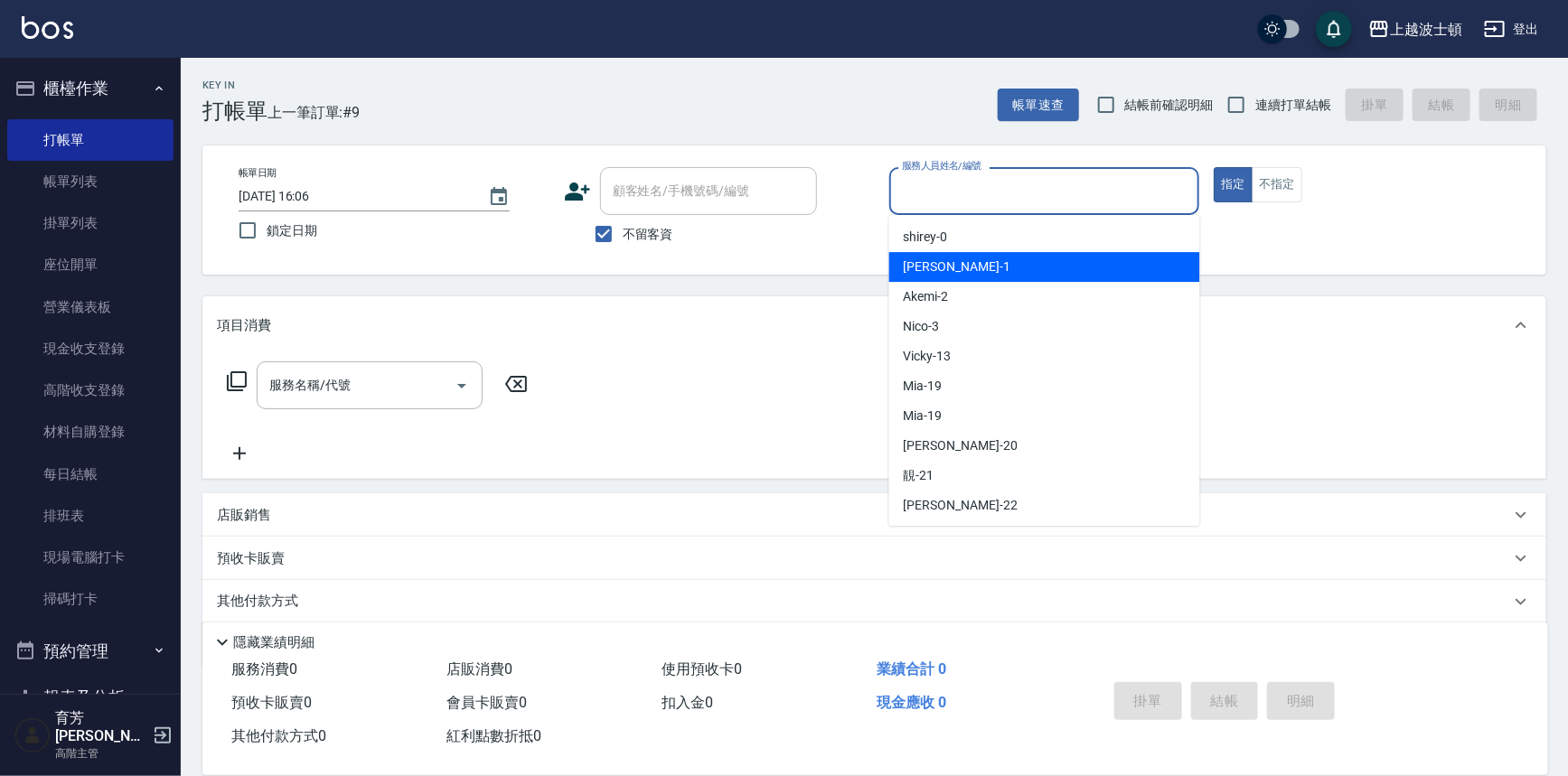
click at [960, 268] on div "[PERSON_NAME] -1" at bounding box center [1044, 267] width 311 height 29
type input "[PERSON_NAME]-1"
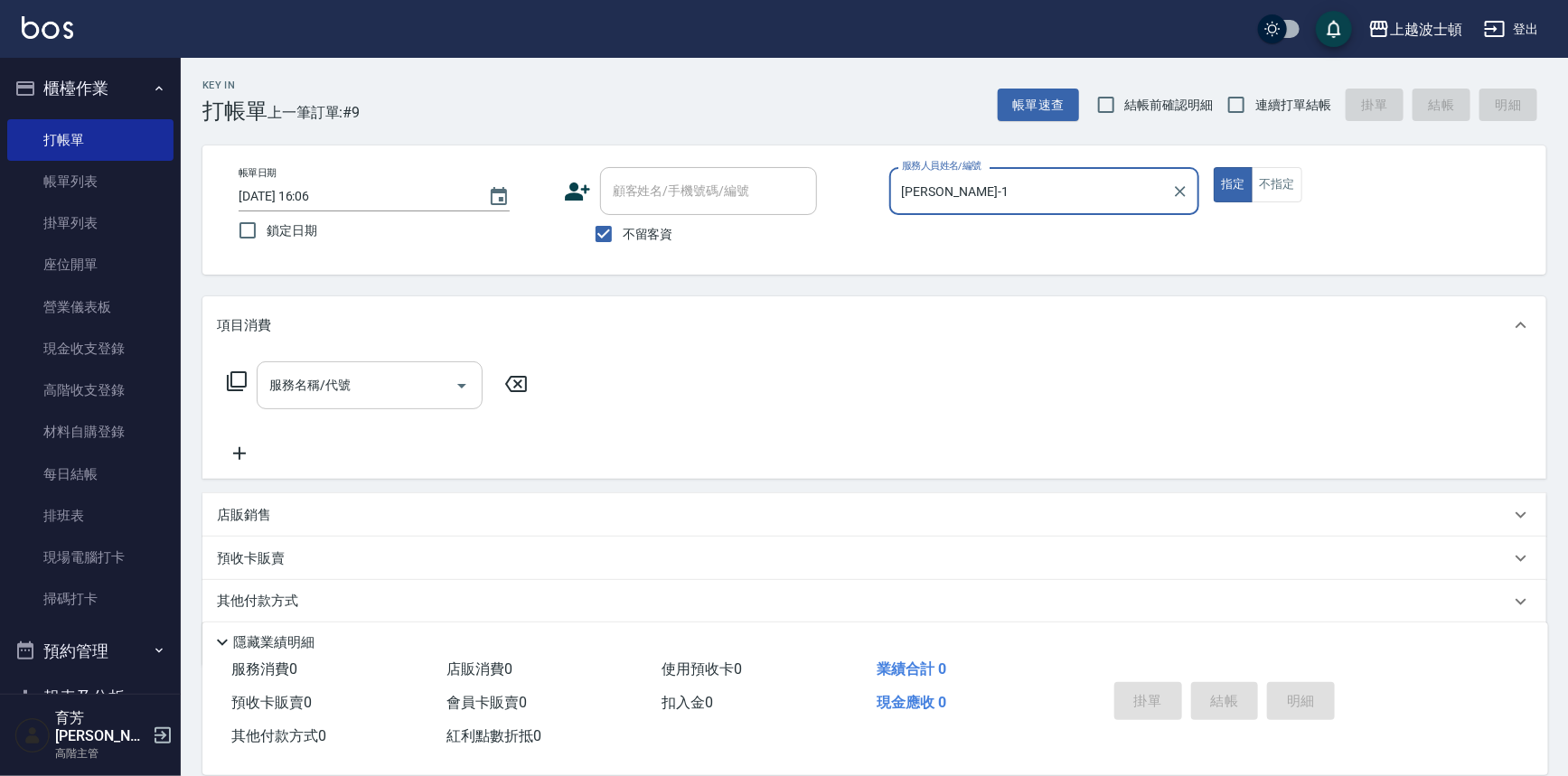
click at [286, 392] on input "服務名稱/代號" at bounding box center [356, 385] width 183 height 31
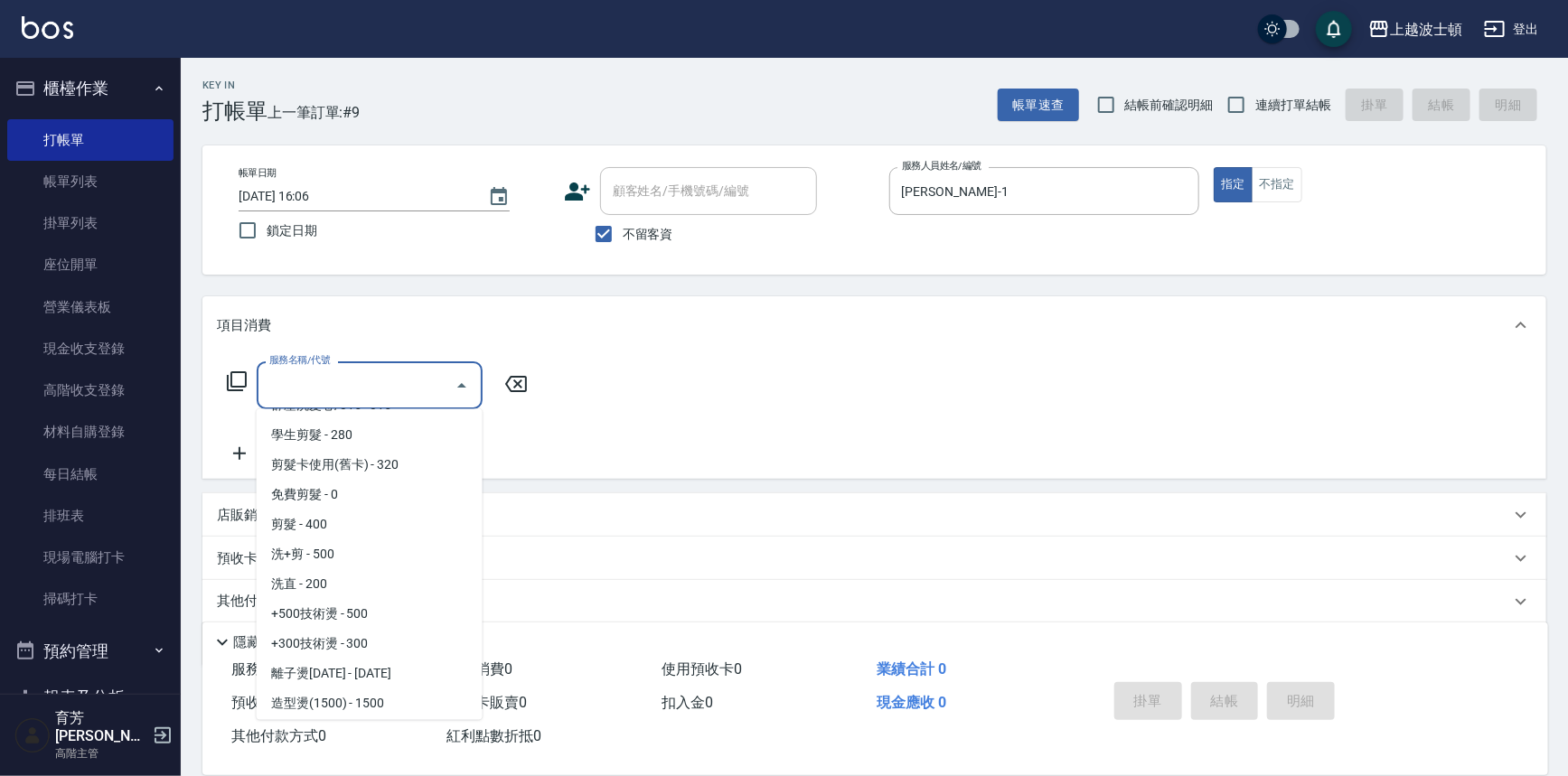
scroll to position [274, 0]
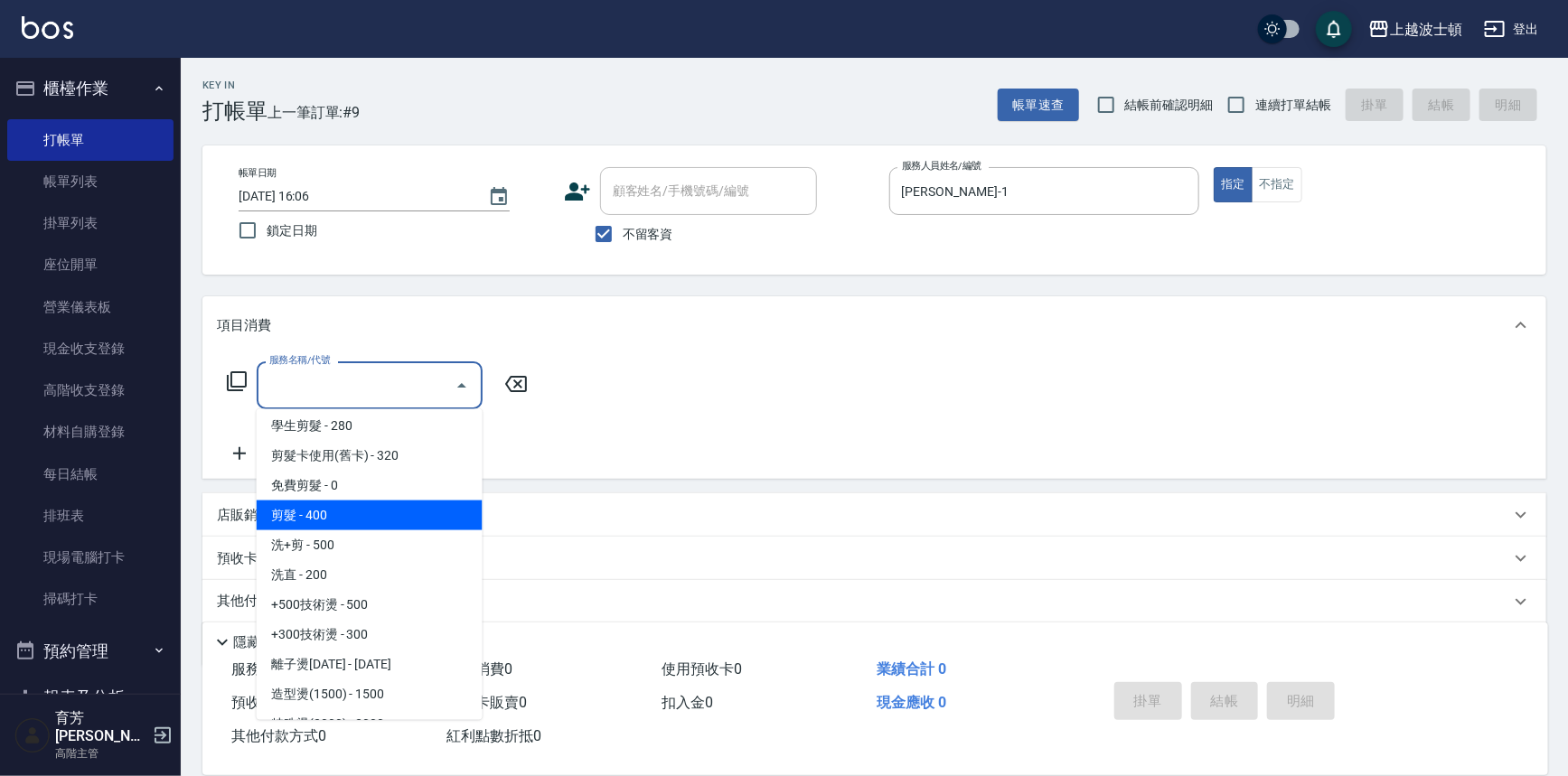
click at [388, 515] on span "剪髮 - 400" at bounding box center [369, 516] width 226 height 29
type input "剪髮(305)"
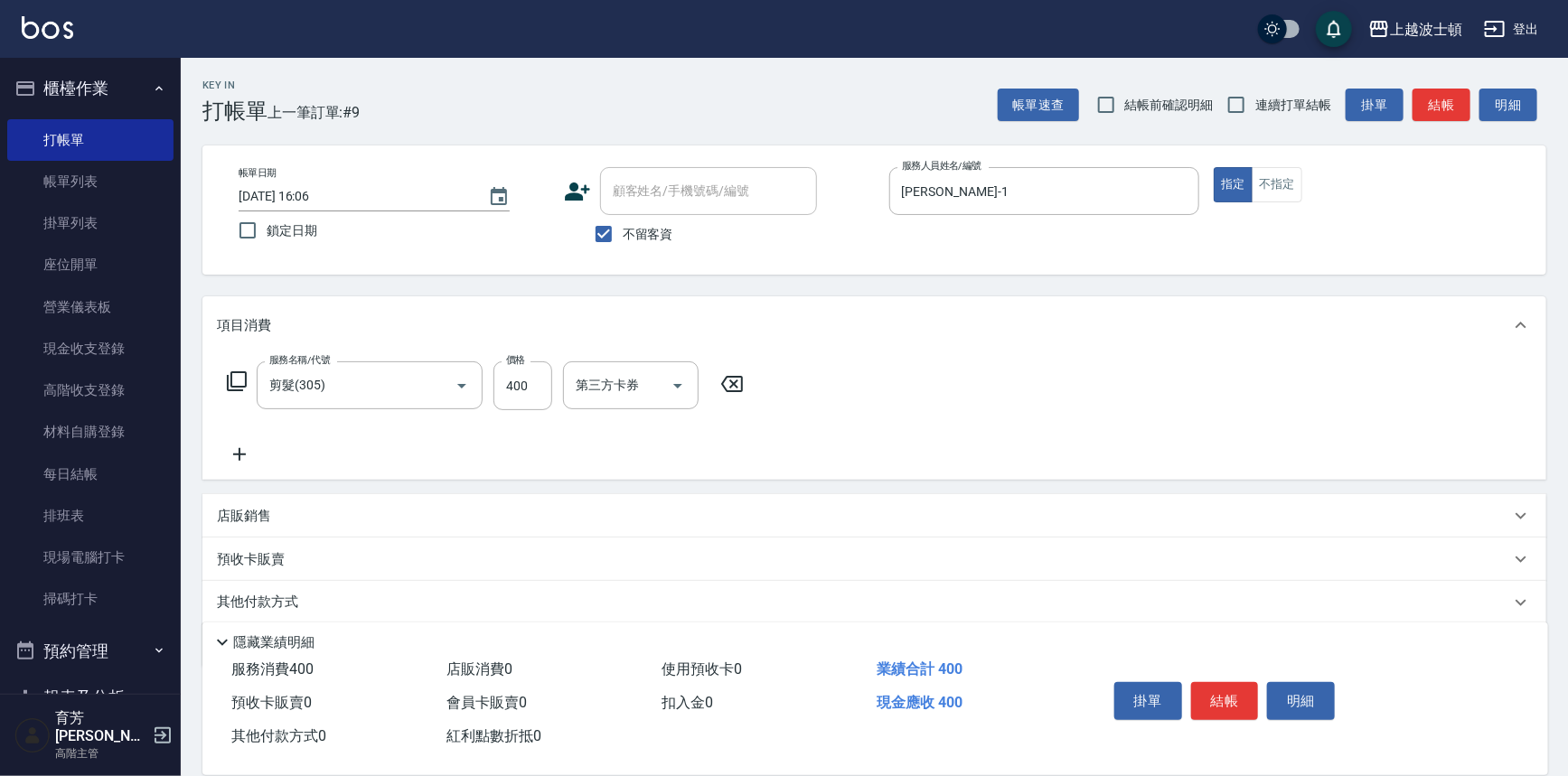
click at [235, 453] on icon at bounding box center [239, 455] width 45 height 22
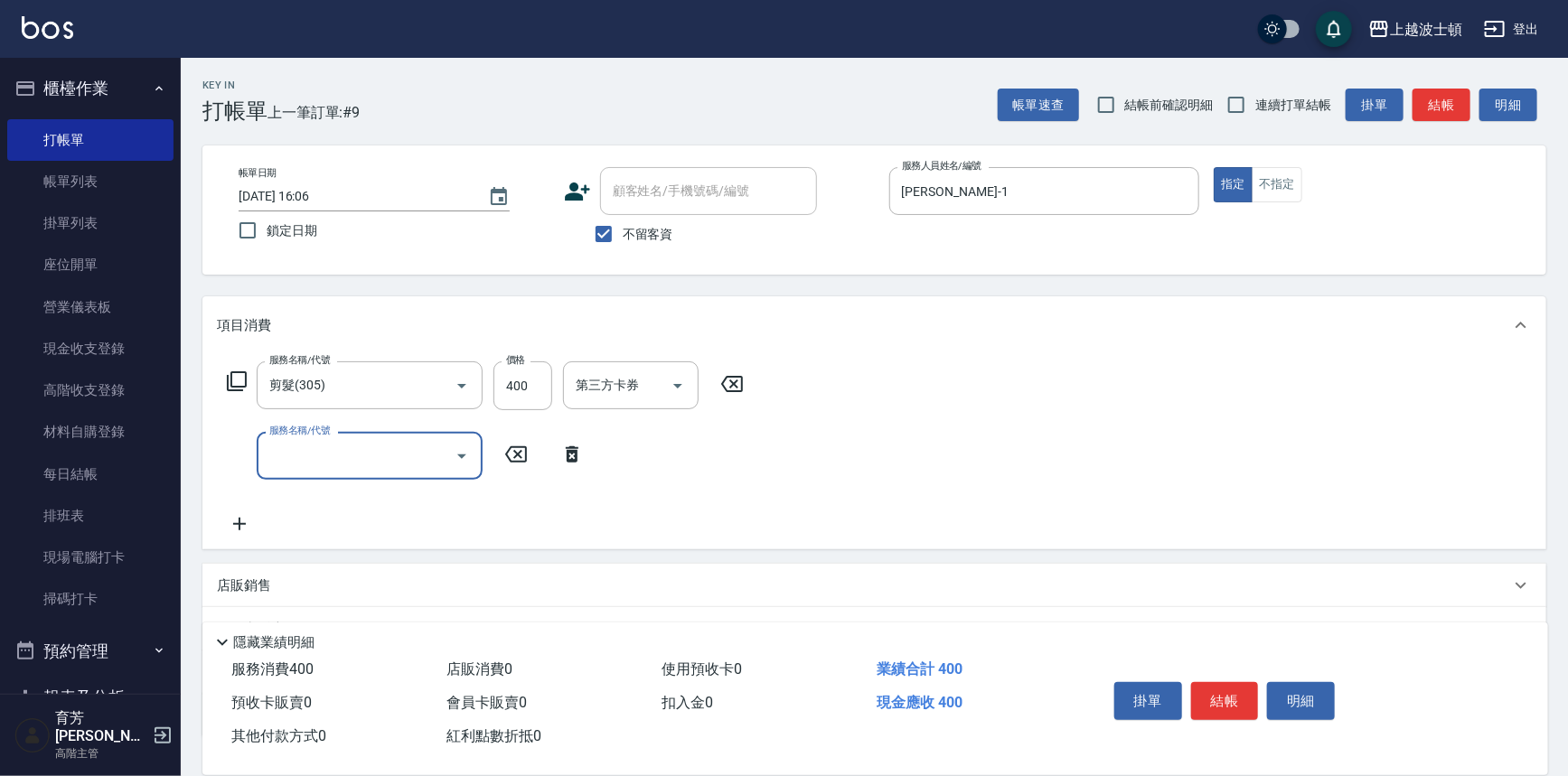
click at [318, 431] on body "上越波士頓 登出 櫃檯作業 打帳單 帳單列表 掛單列表 座位開單 營業儀表板 現金收支登錄 高階收支登錄 材料自購登錄 每日結帳 排班表 現場電腦打卡 掃碼打…" at bounding box center [784, 453] width 1568 height 907
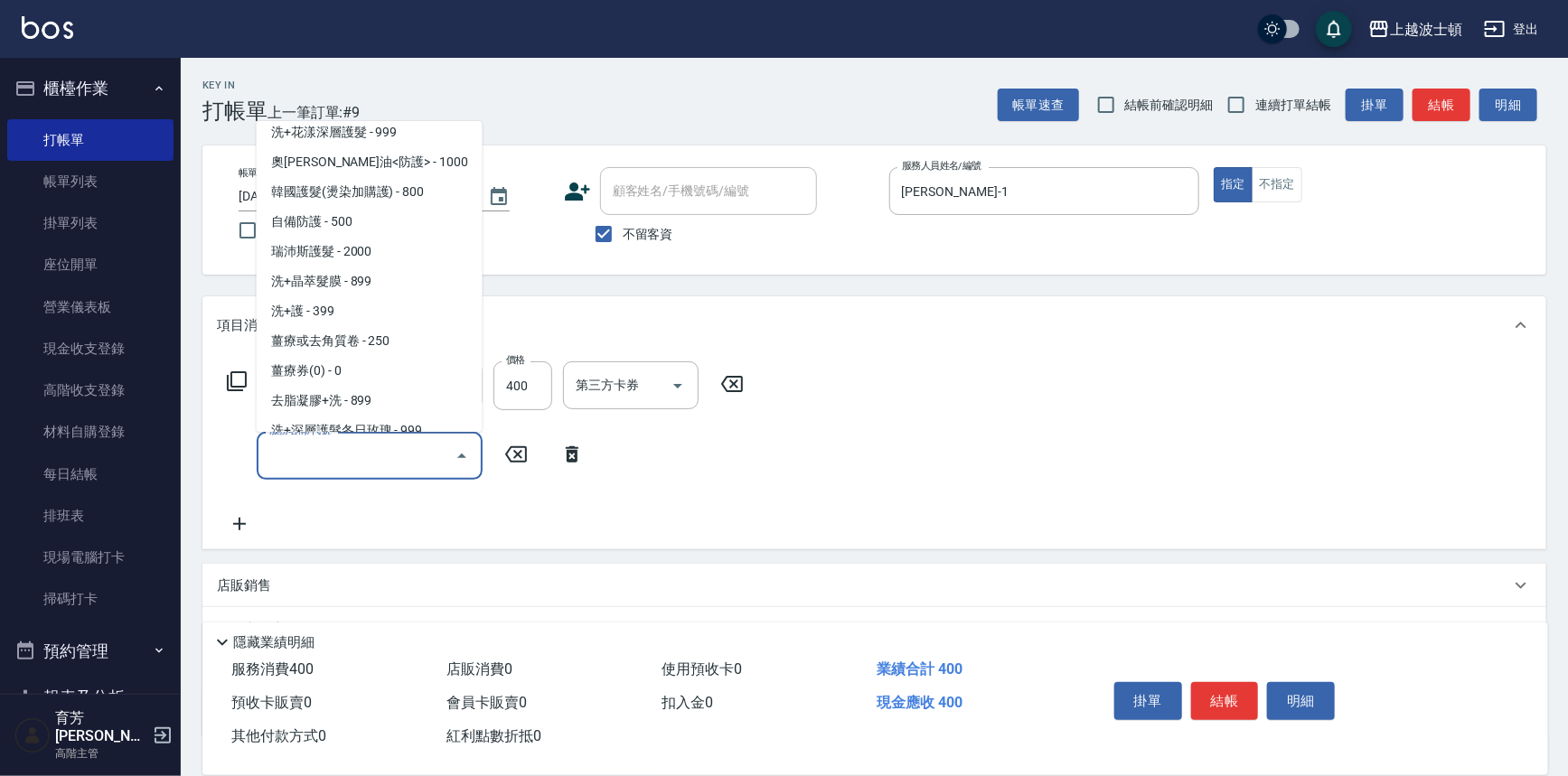
scroll to position [1346, 0]
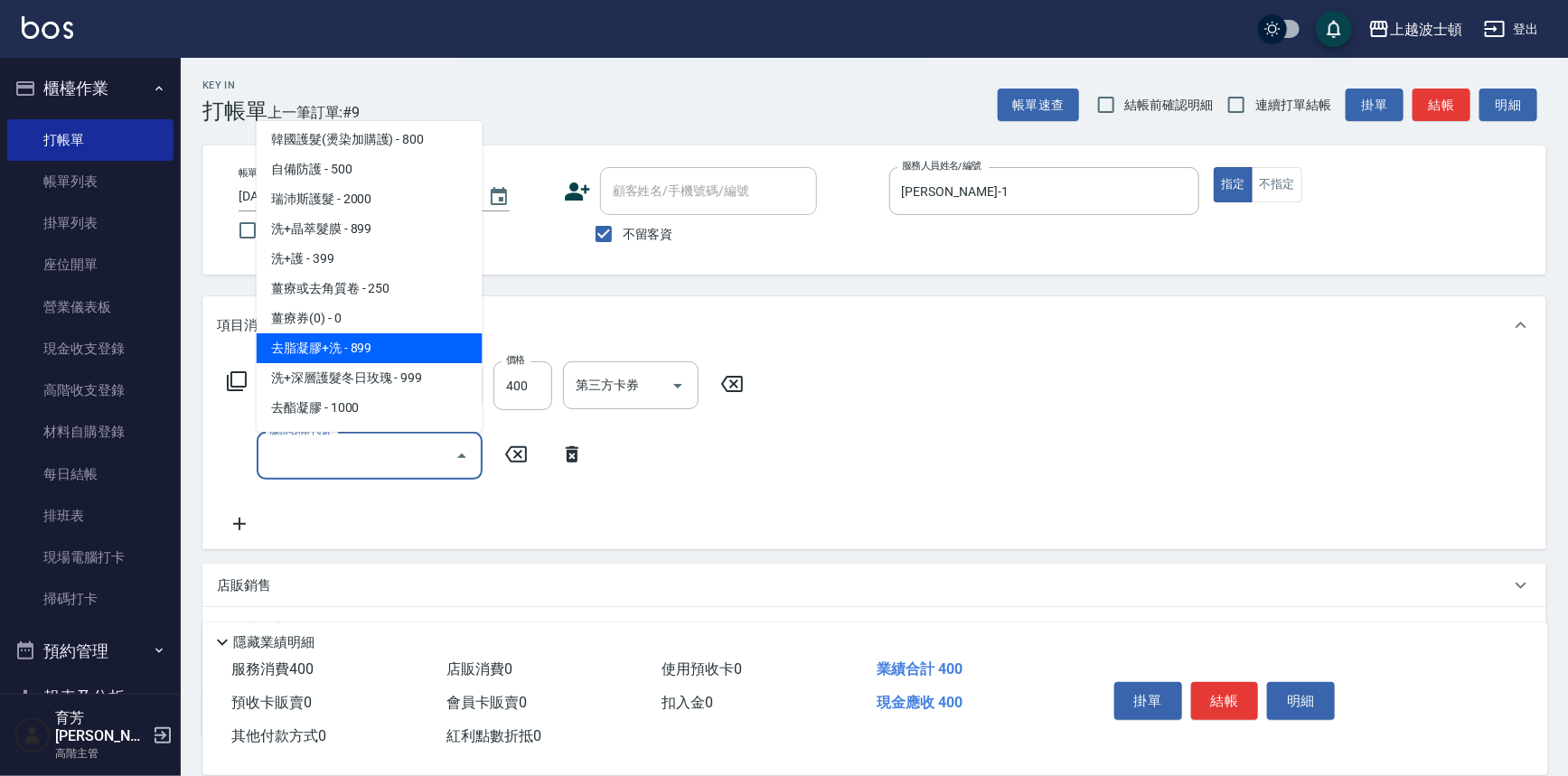
click at [427, 347] on span "去脂凝膠+洗 - 899" at bounding box center [369, 348] width 226 height 29
type input "去脂凝膠+洗(717)"
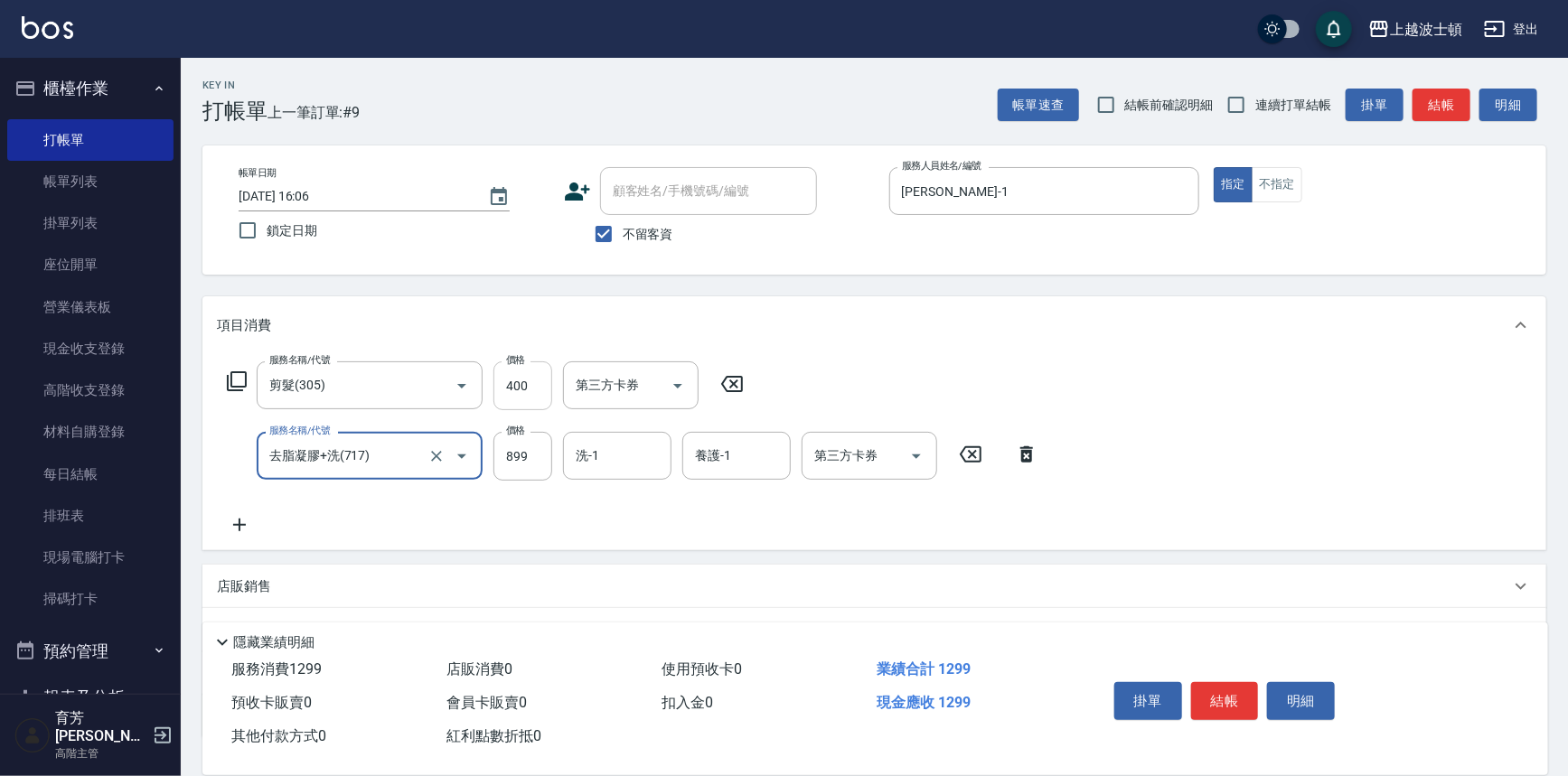
click at [502, 374] on input "400" at bounding box center [523, 385] width 59 height 49
click at [528, 397] on input "400" at bounding box center [523, 385] width 59 height 49
type input "350"
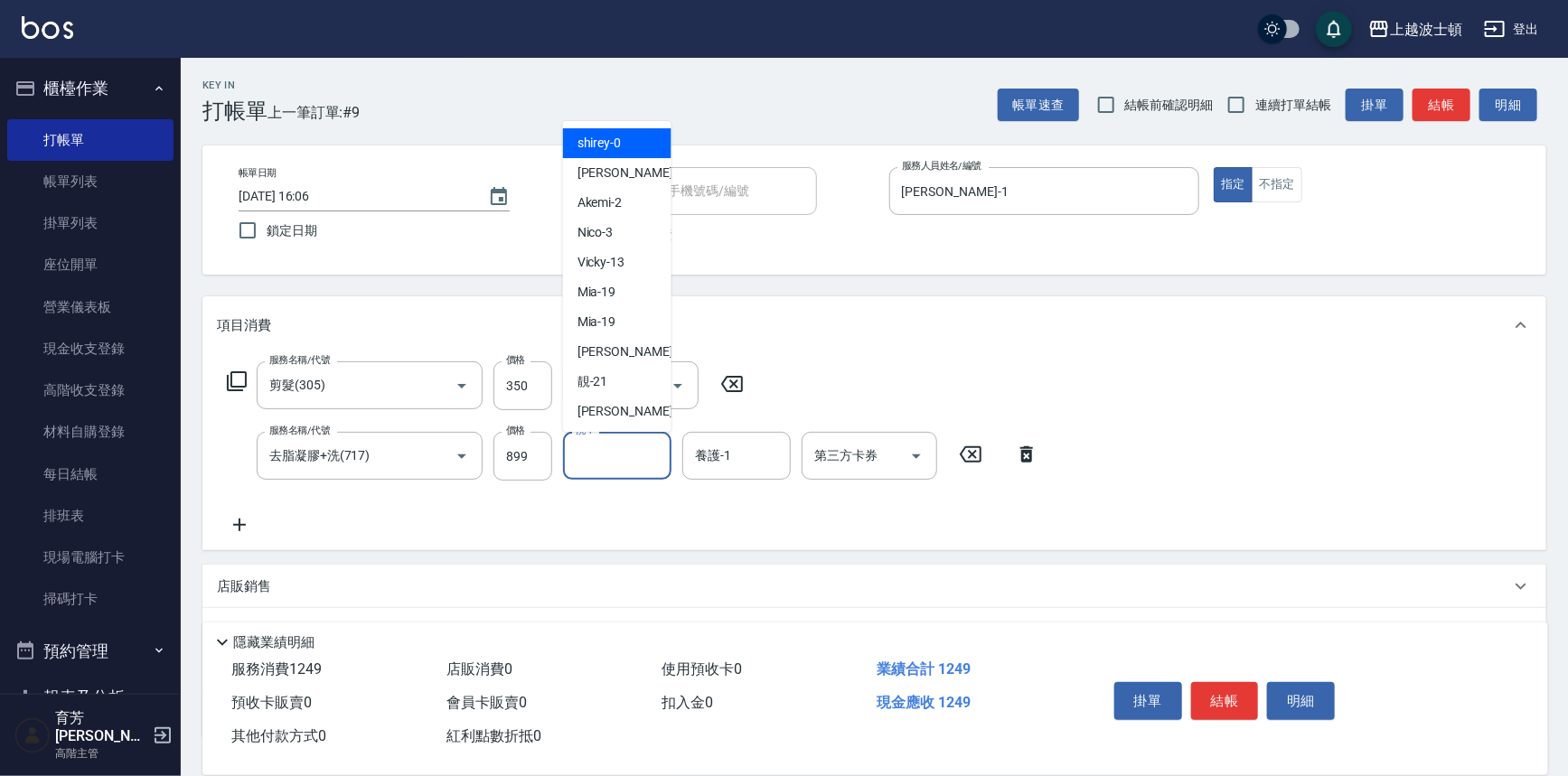
click at [600, 463] on input "洗-1" at bounding box center [617, 456] width 92 height 31
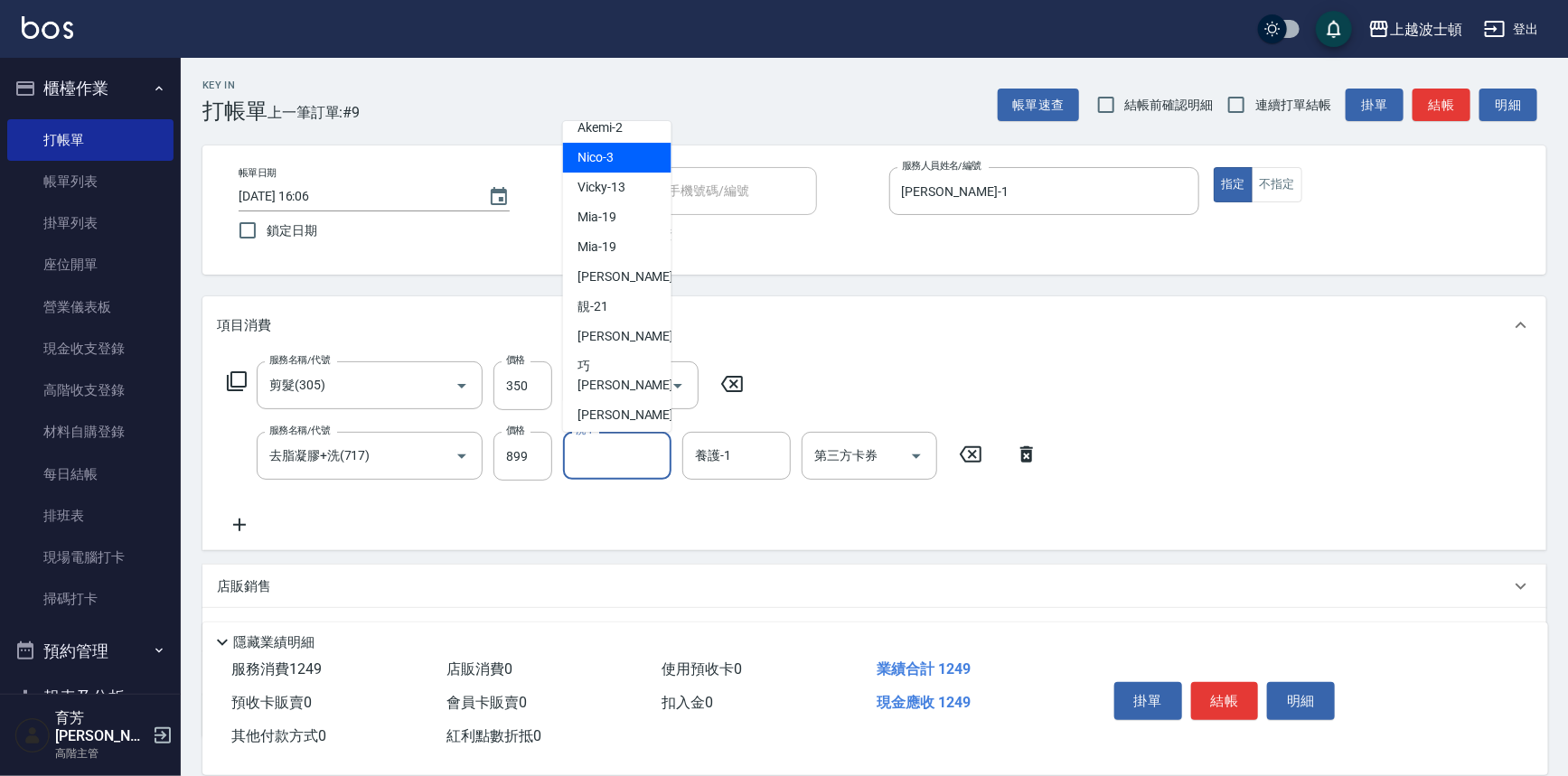
scroll to position [79, 0]
click at [631, 432] on span "[PERSON_NAME]-25" at bounding box center [634, 441] width 114 height 19
type input "[PERSON_NAME]-25"
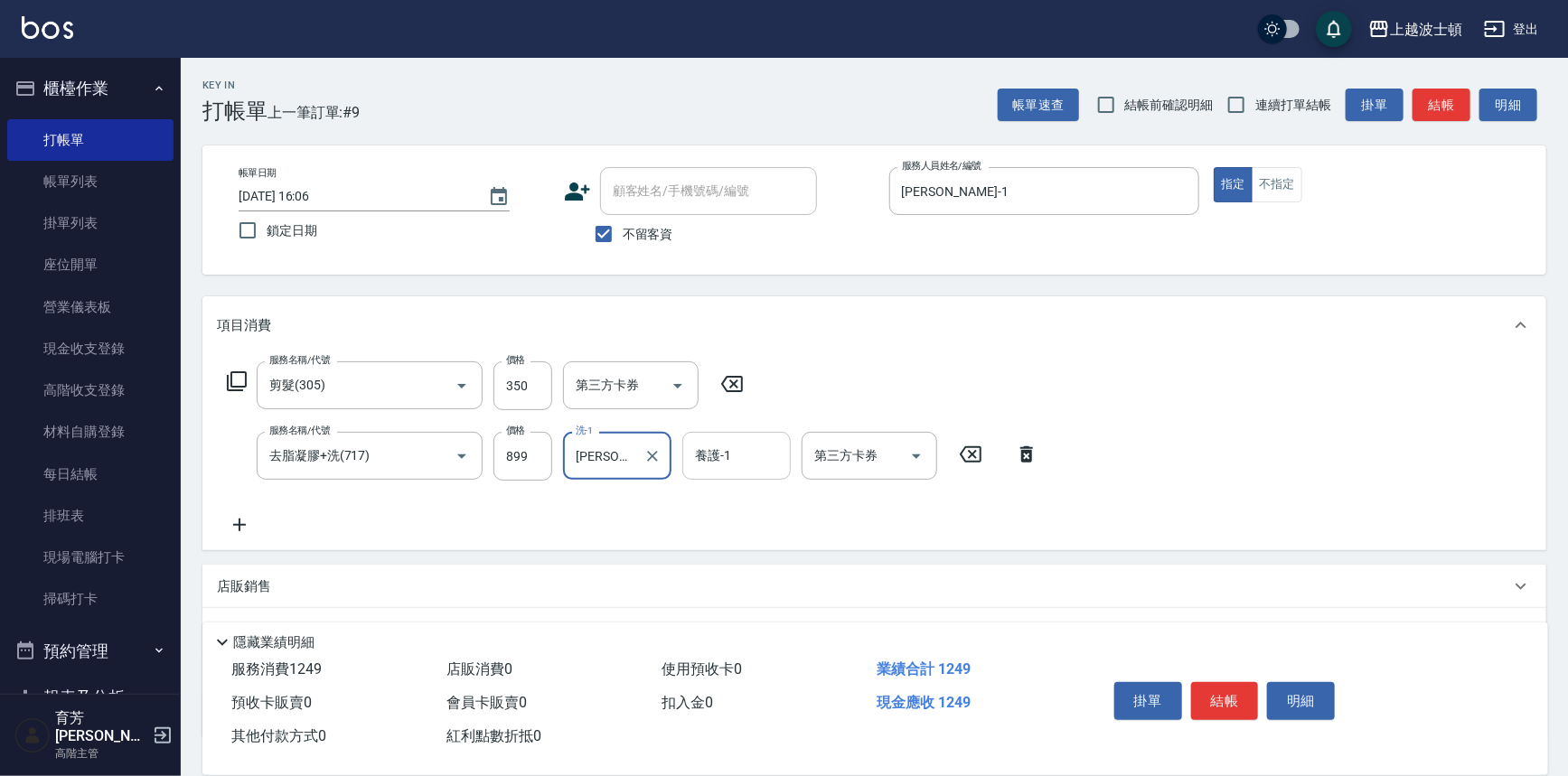
drag, startPoint x: 745, startPoint y: 457, endPoint x: 738, endPoint y: 434, distance: 24.0
click at [741, 453] on input "養護-1" at bounding box center [736, 456] width 92 height 31
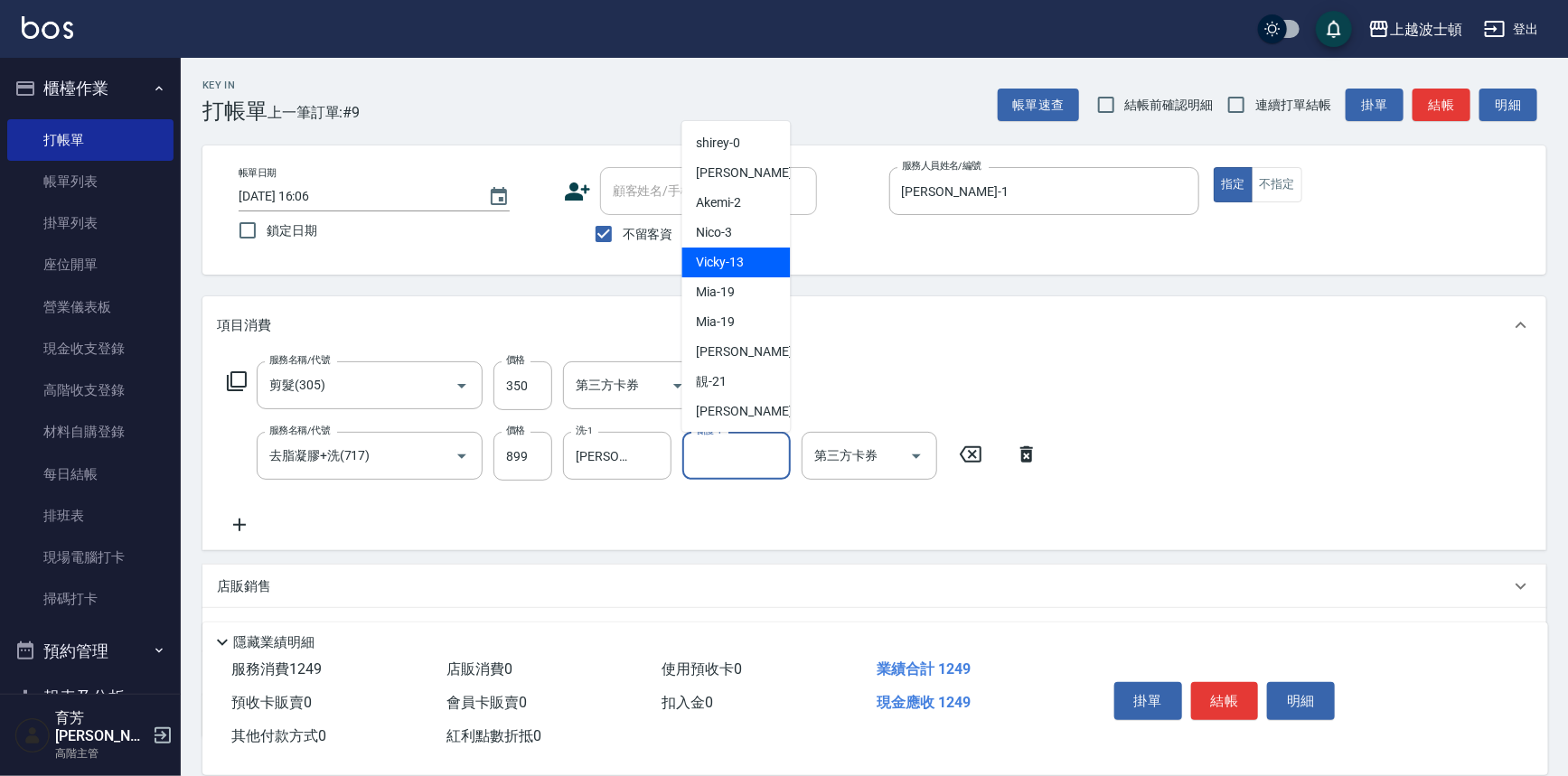
scroll to position [115, 0]
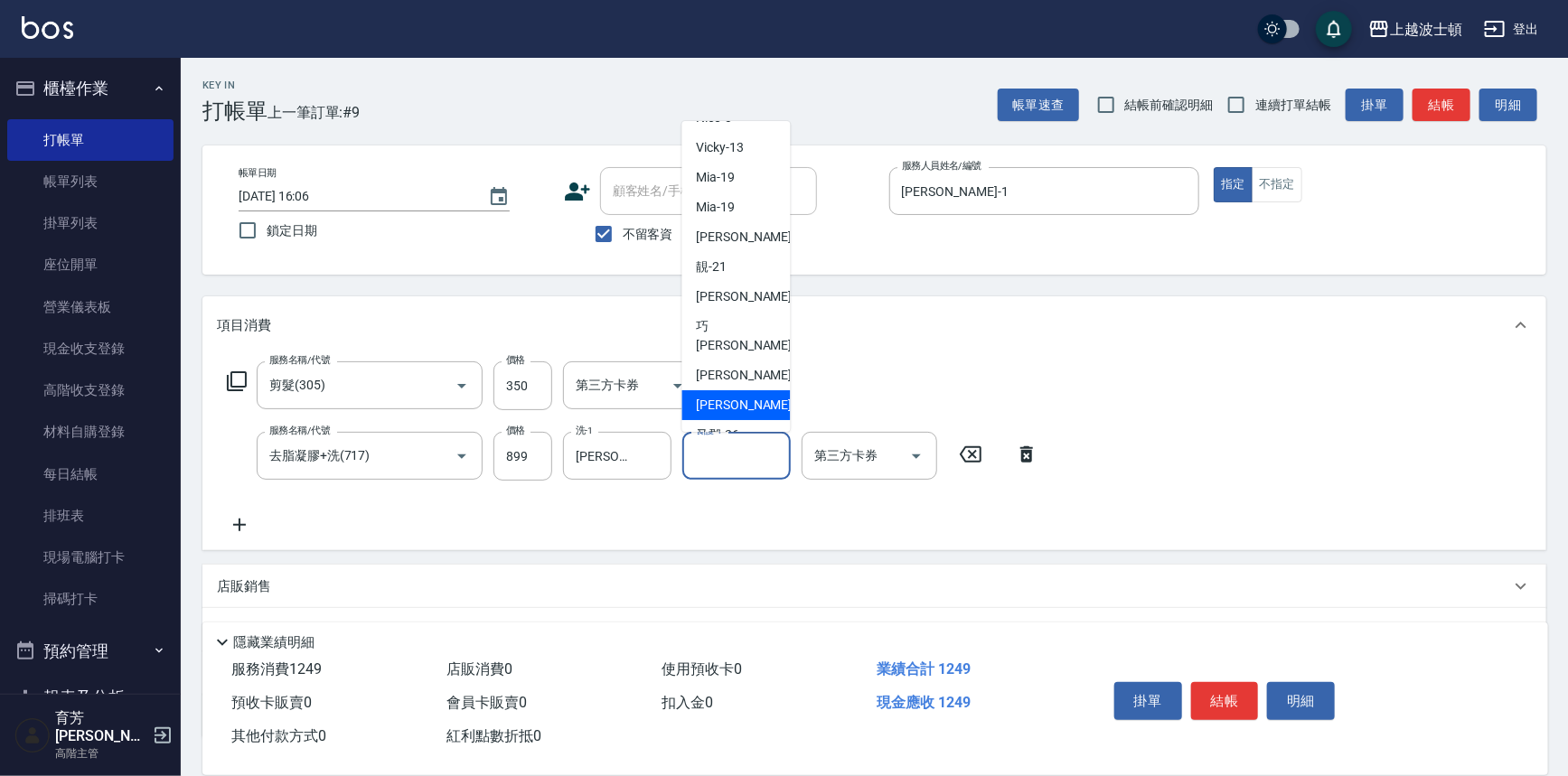
click at [743, 396] on span "[PERSON_NAME]-25" at bounding box center [754, 405] width 114 height 19
type input "[PERSON_NAME]-25"
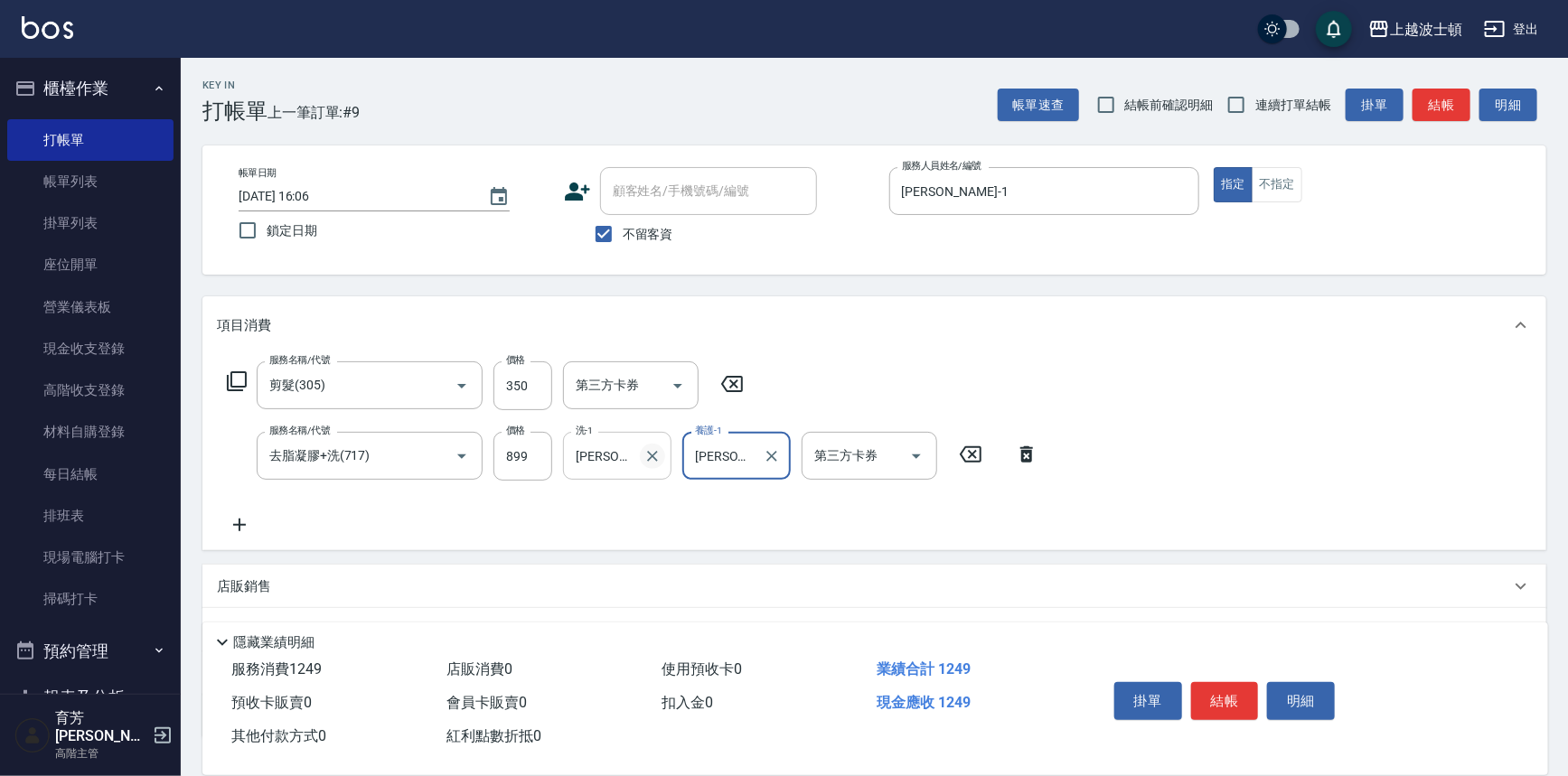
click at [640, 454] on button "Clear" at bounding box center [653, 457] width 26 height 26
click at [588, 434] on div "洗-1 洗-1" at bounding box center [617, 456] width 108 height 48
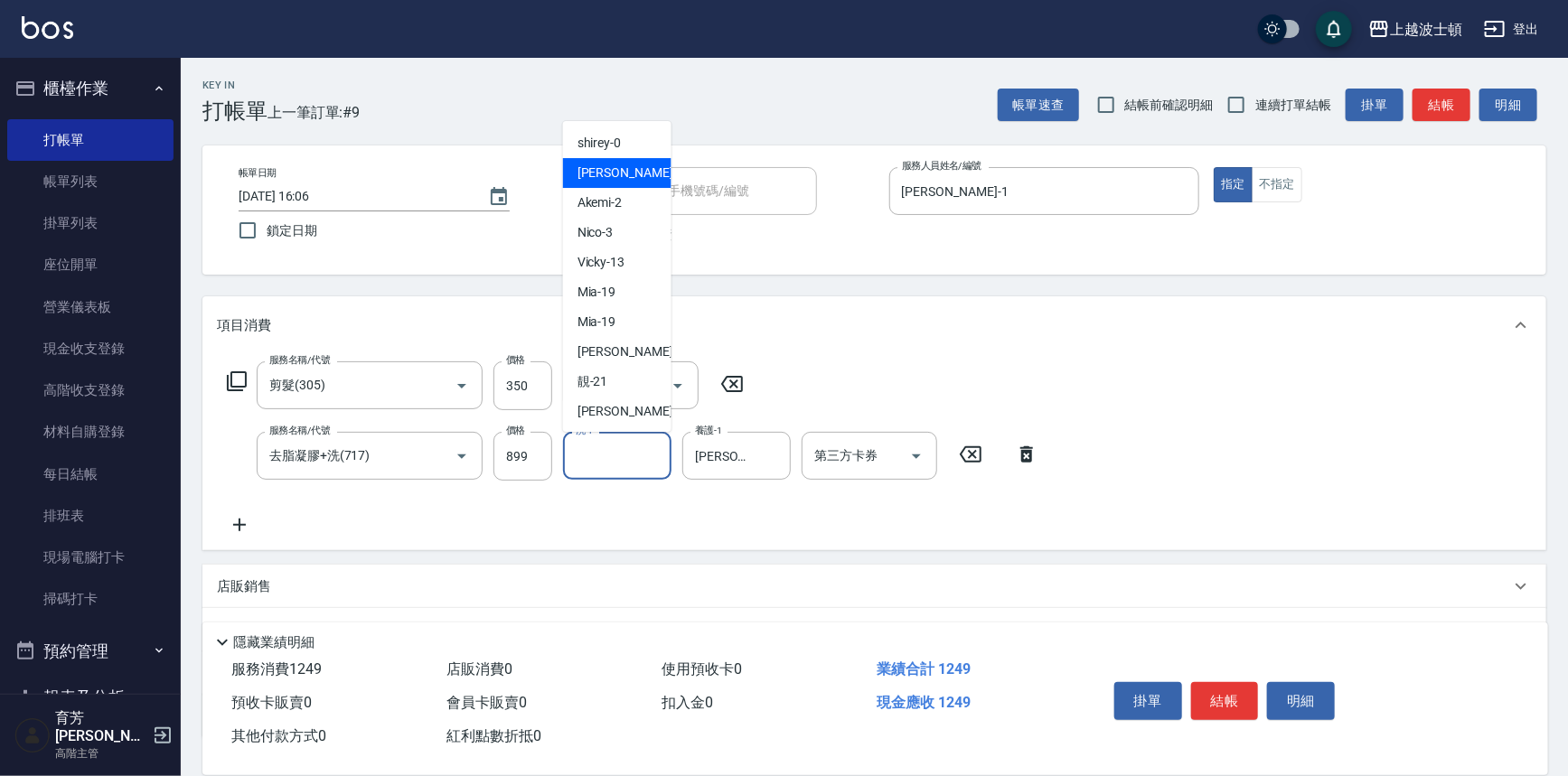
click at [619, 168] on div "[PERSON_NAME] -1" at bounding box center [617, 173] width 108 height 29
type input "[PERSON_NAME]-1"
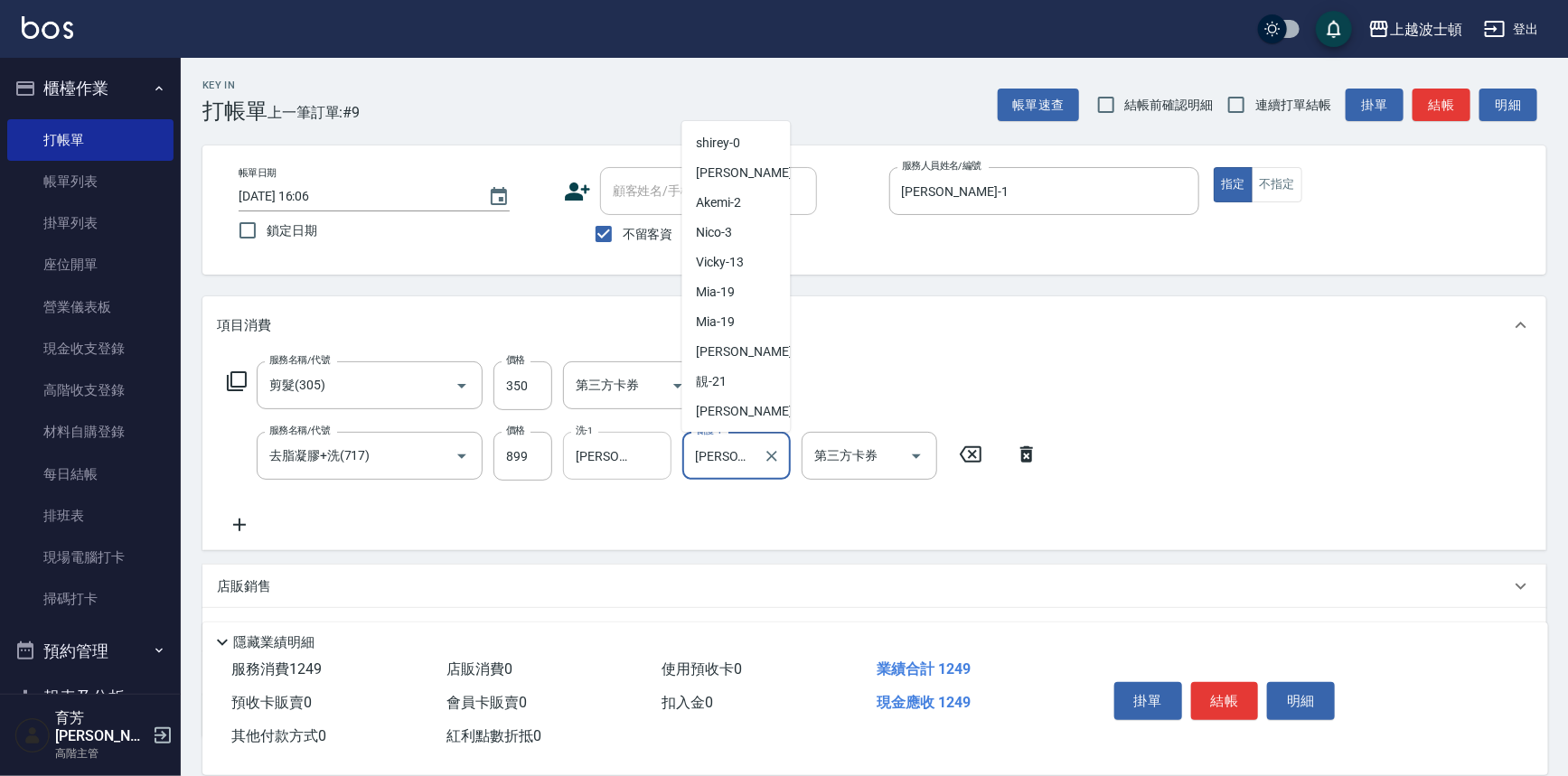
click at [693, 460] on input "[PERSON_NAME]-25" at bounding box center [722, 456] width 65 height 31
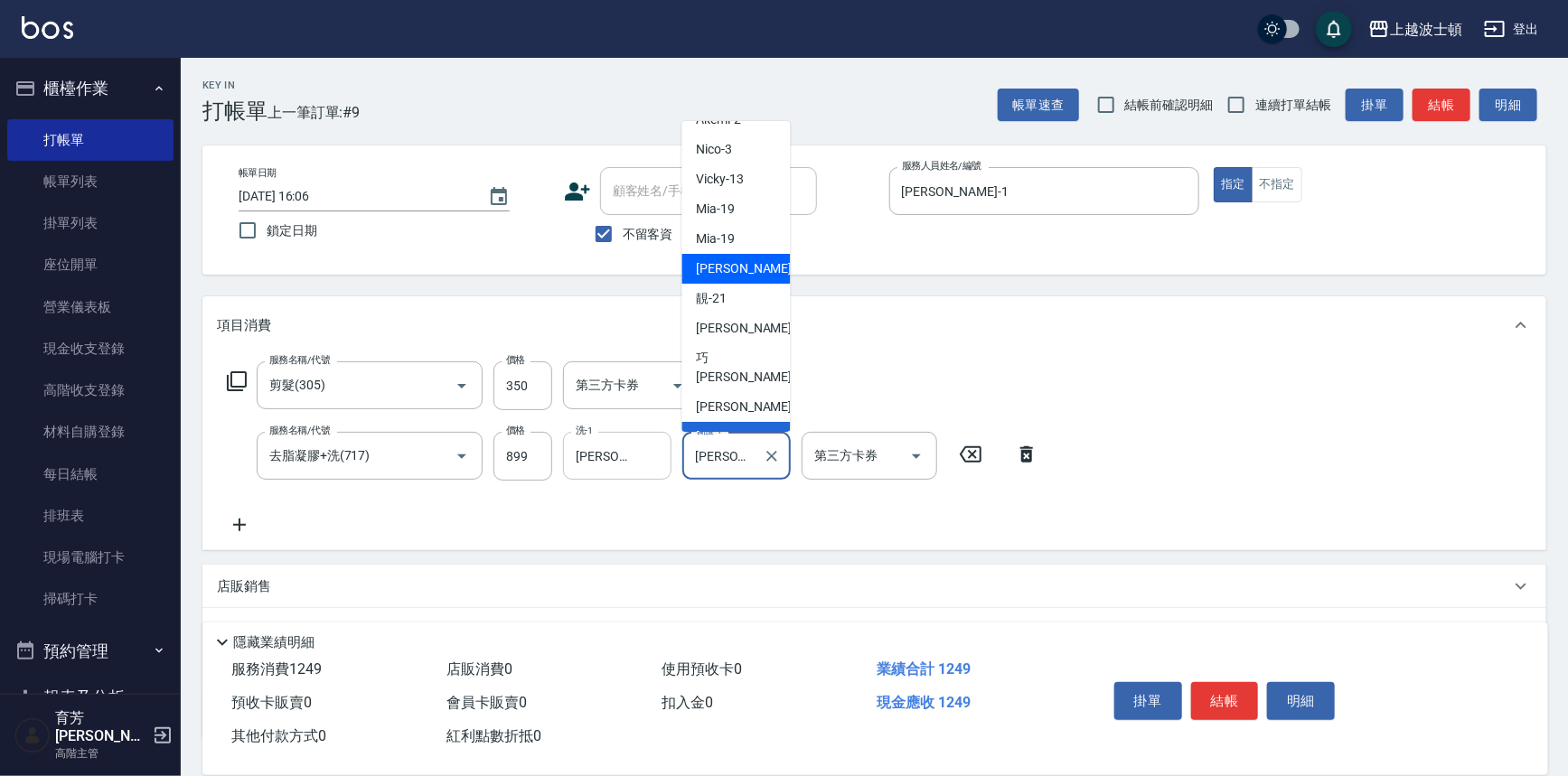
scroll to position [0, 0]
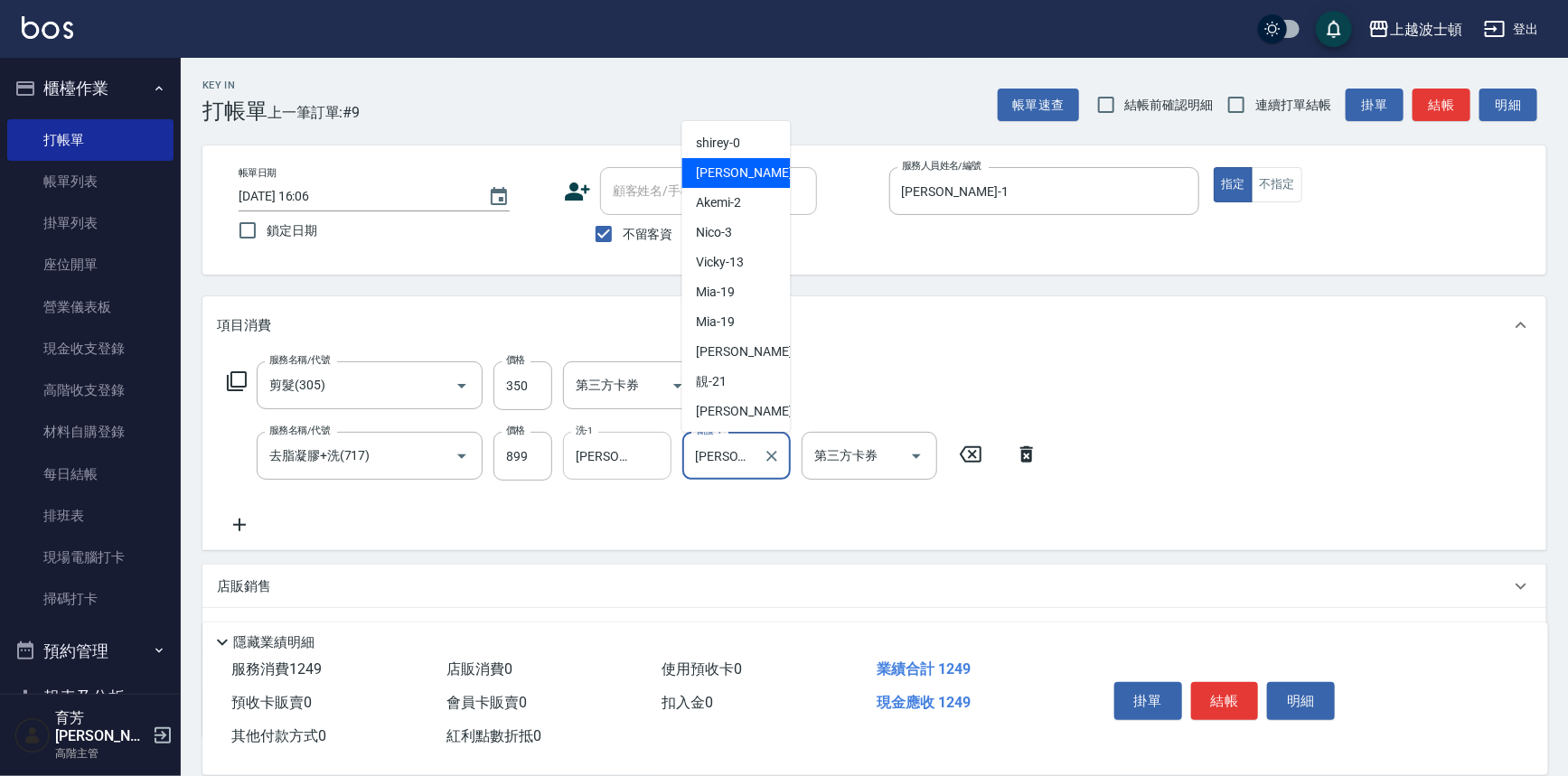
click at [768, 177] on div "[PERSON_NAME] -1" at bounding box center [736, 173] width 108 height 29
type input "[PERSON_NAME]-1"
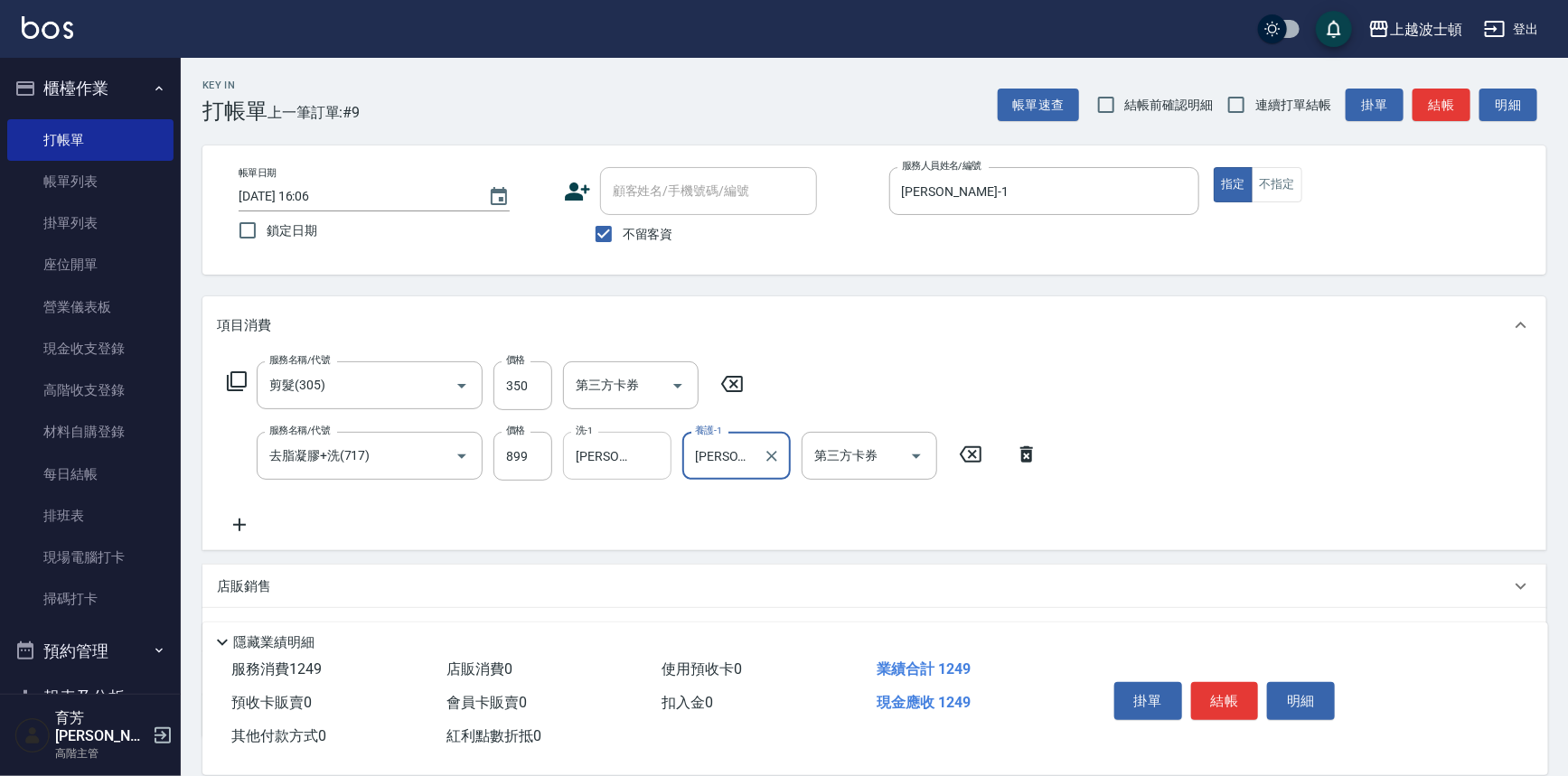
click at [1246, 719] on div "掛單 結帳 明細" at bounding box center [1224, 703] width 236 height 57
click at [1238, 699] on button "結帳" at bounding box center [1225, 701] width 68 height 38
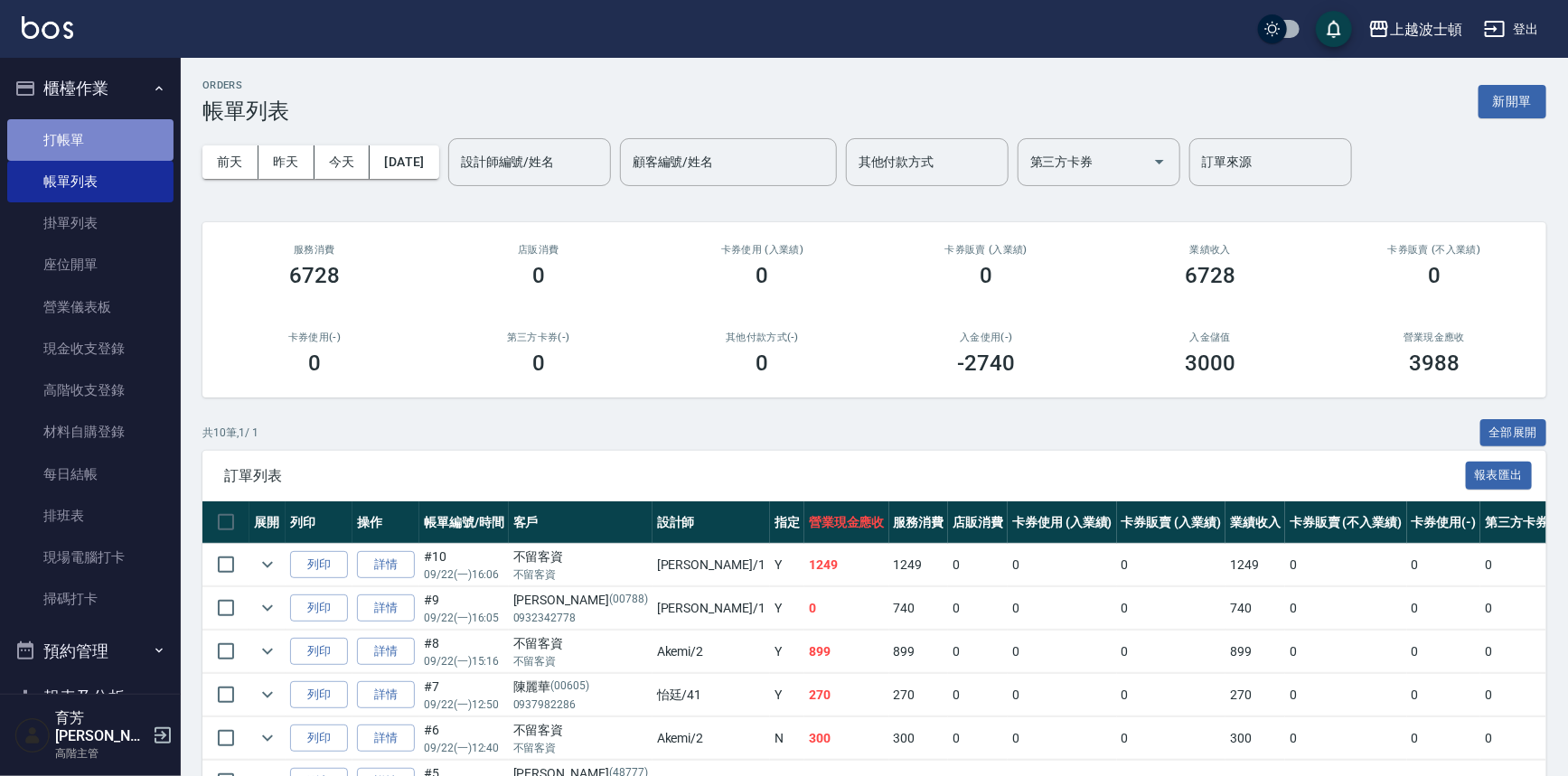
click at [149, 142] on link "打帳單" at bounding box center [90, 140] width 166 height 41
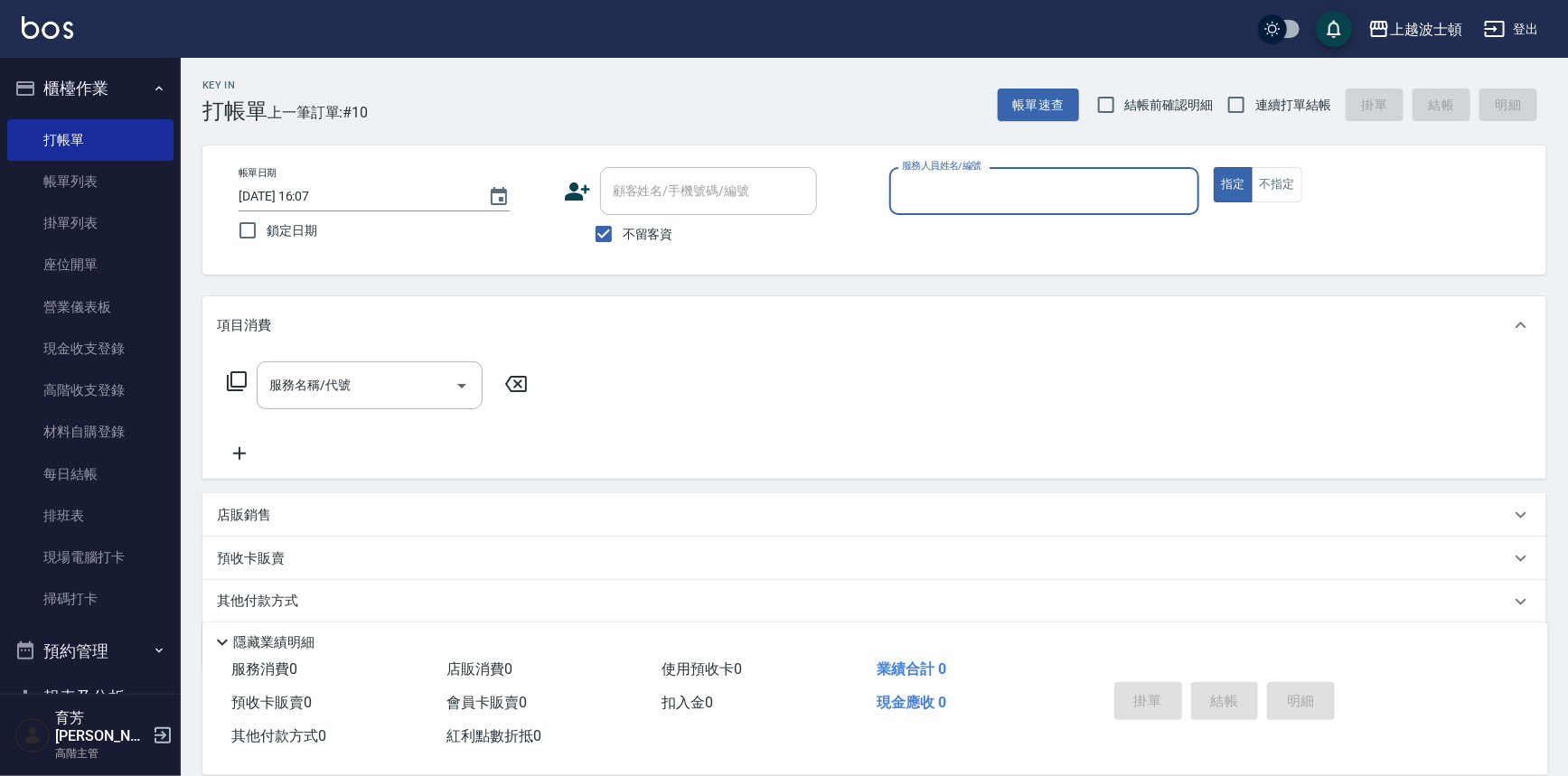
drag, startPoint x: 917, startPoint y: 191, endPoint x: 908, endPoint y: 189, distance: 9.2
click at [910, 190] on input "服務人員姓名/編號" at bounding box center [1044, 191] width 294 height 31
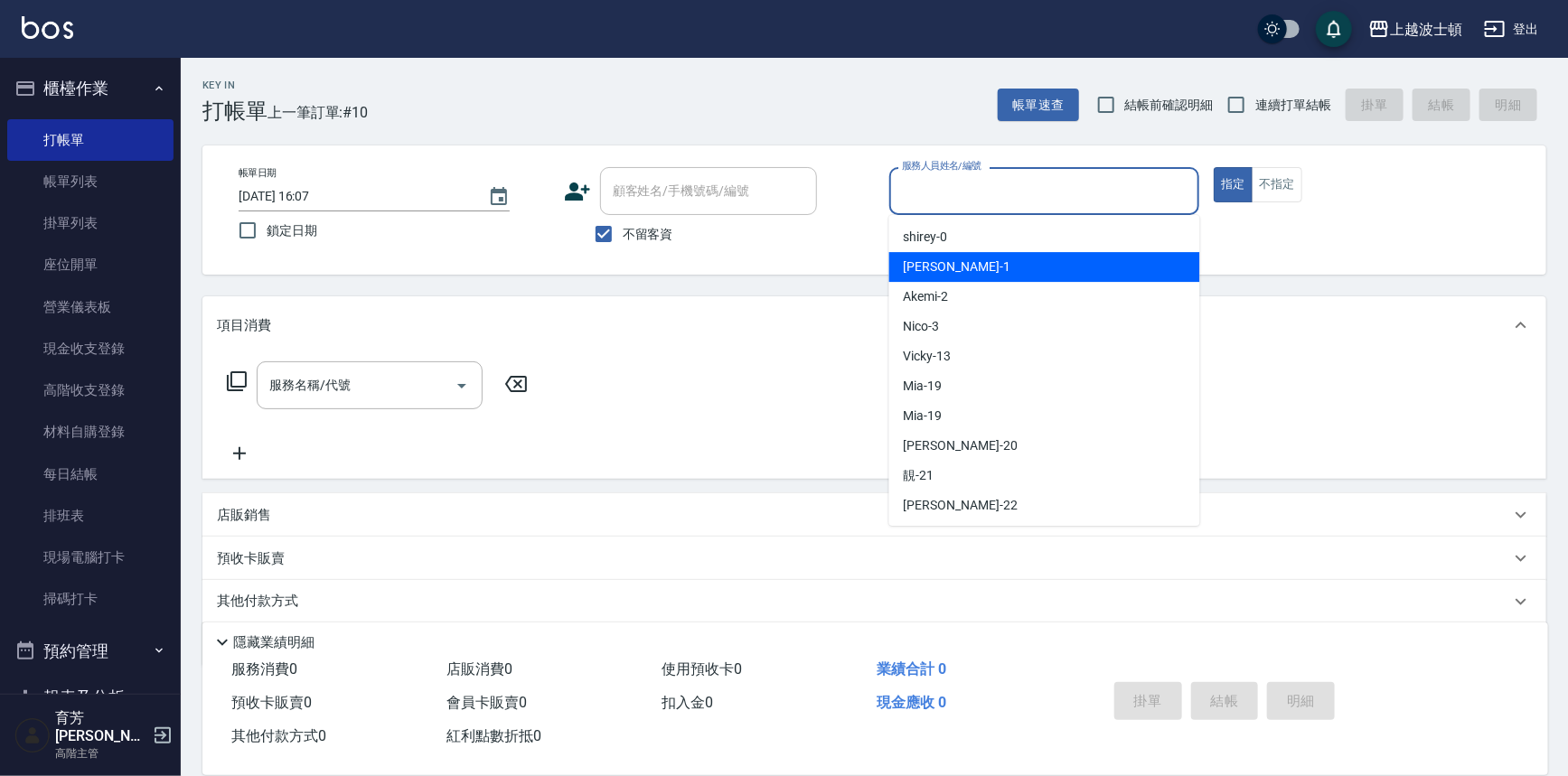
click at [929, 270] on span "[PERSON_NAME] -1" at bounding box center [957, 267] width 107 height 19
type input "[PERSON_NAME]-1"
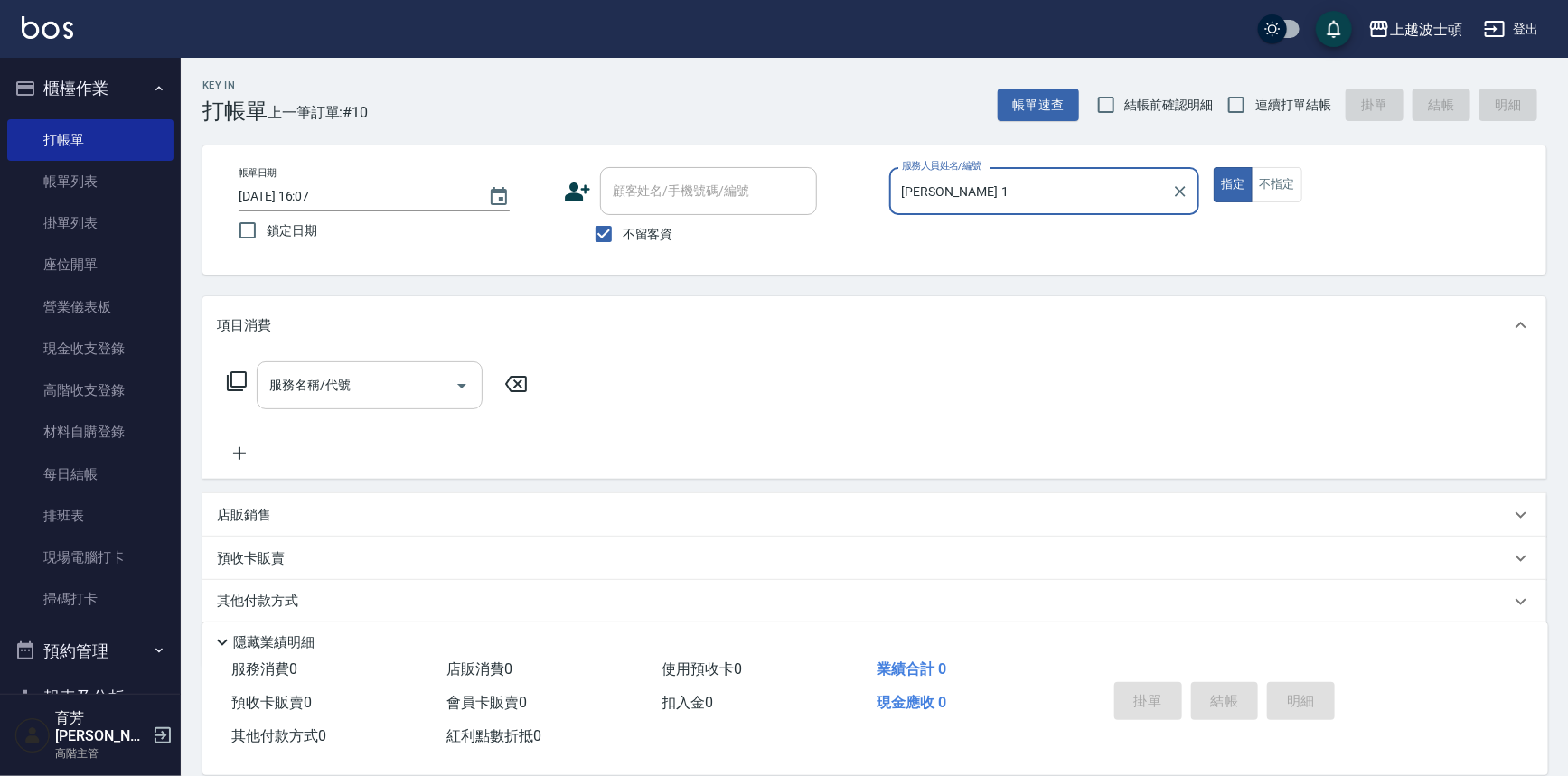
click at [304, 381] on input "服務名稱/代號" at bounding box center [356, 385] width 183 height 31
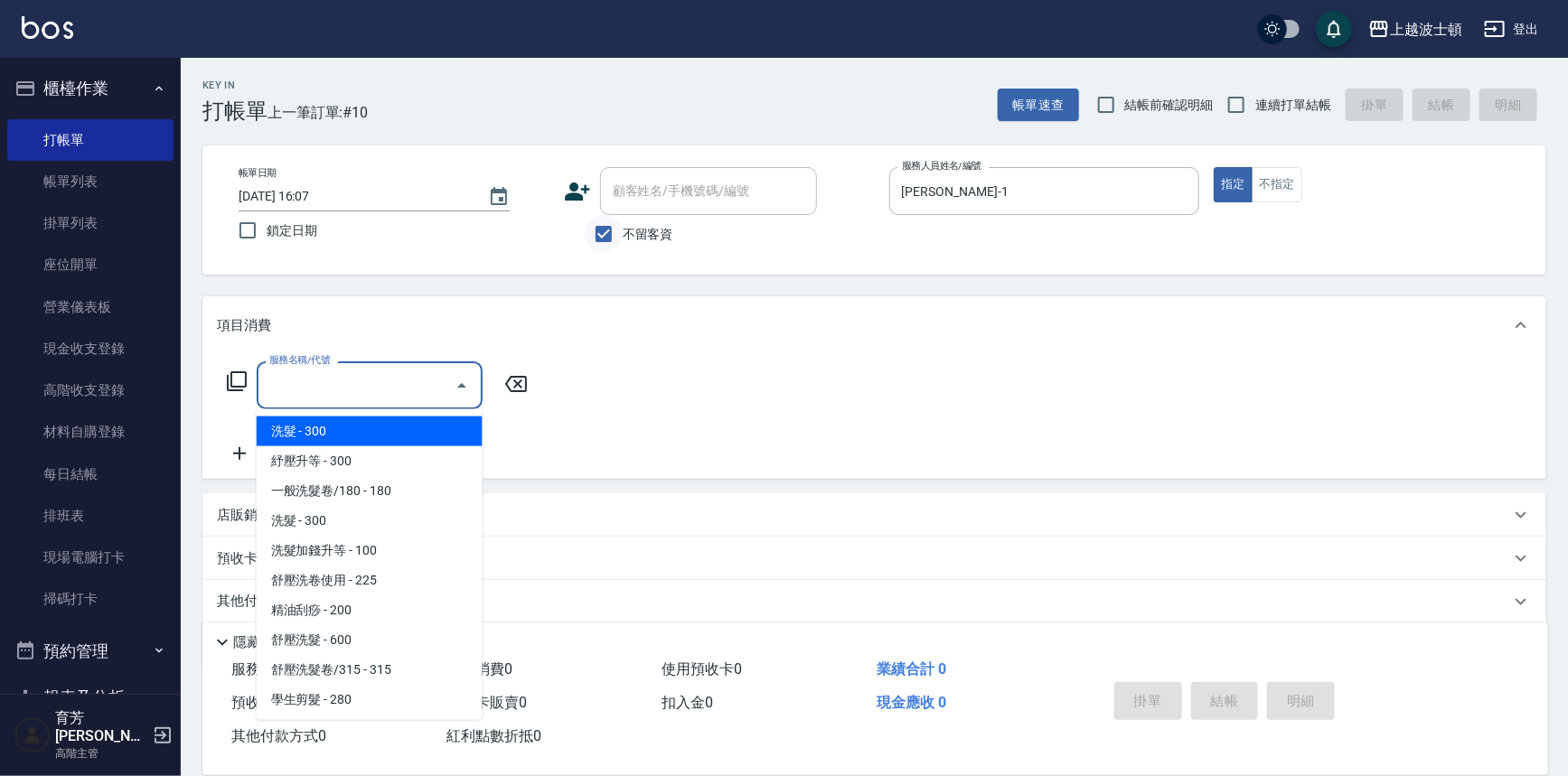
click at [597, 234] on input "不留客資" at bounding box center [603, 234] width 38 height 38
checkbox input "false"
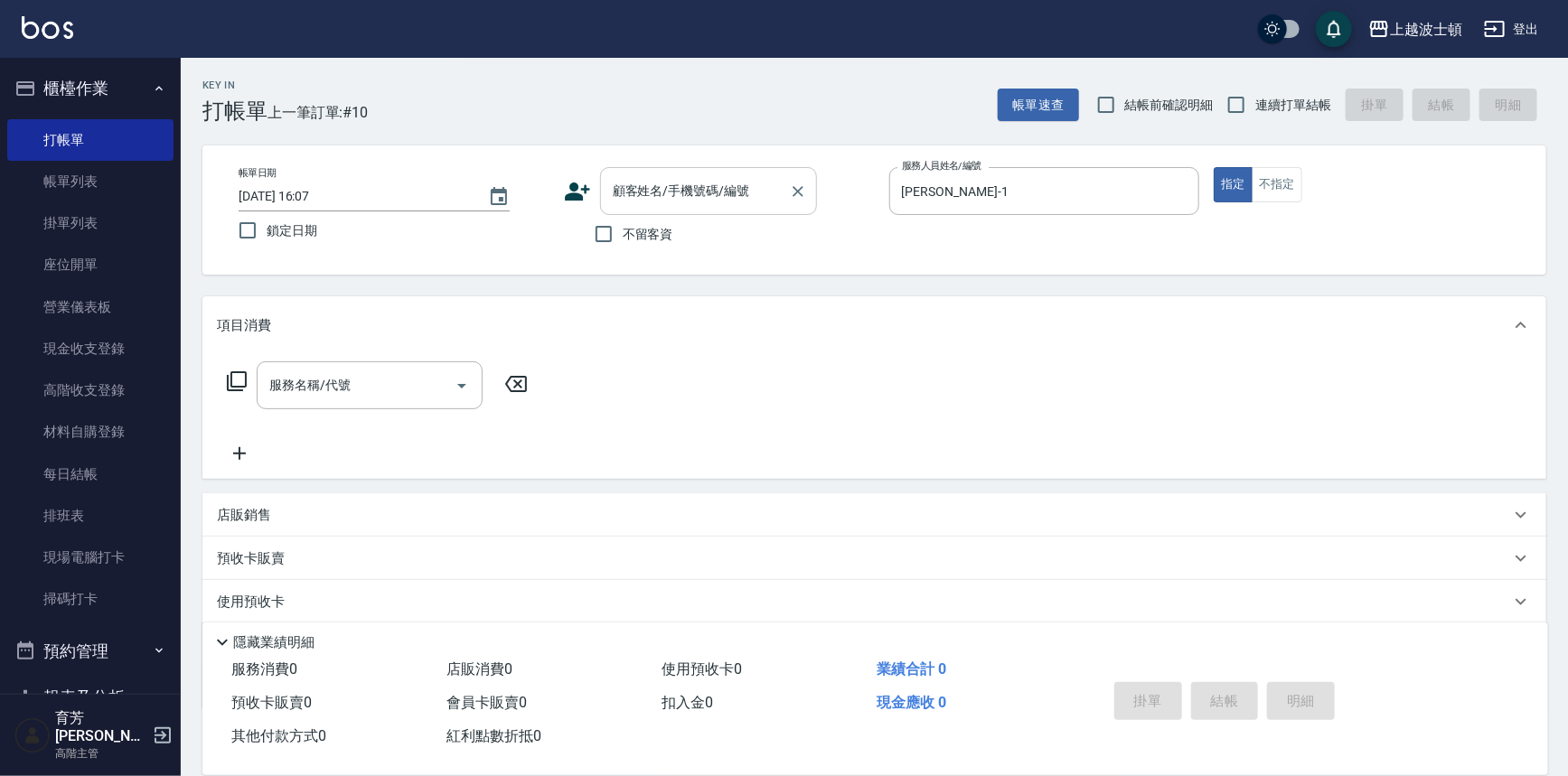
click at [643, 188] on input "顧客姓名/手機號碼/編號" at bounding box center [695, 191] width 174 height 31
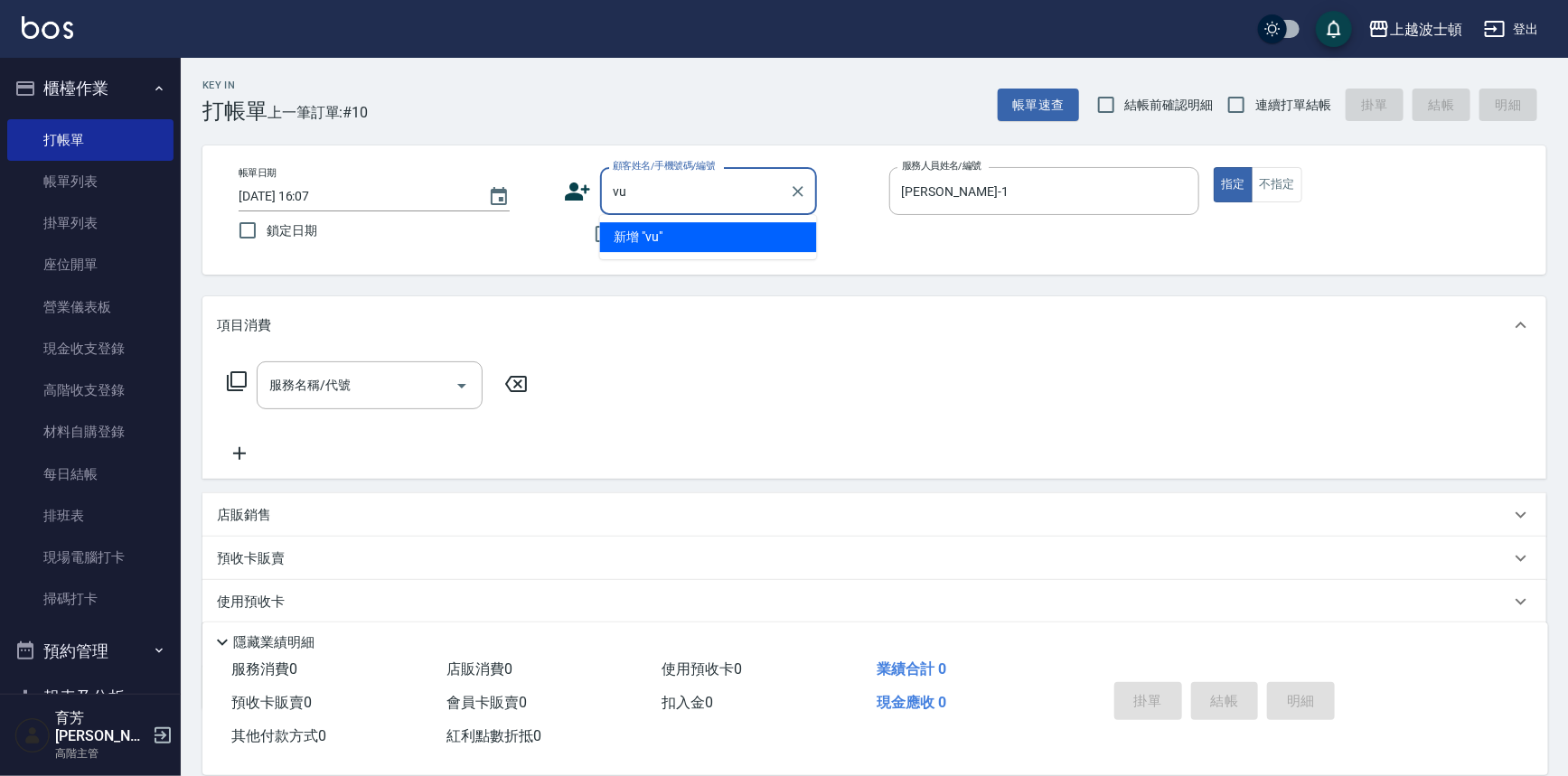
type input "v"
click at [683, 191] on input "顧客姓名/手機號碼/編號" at bounding box center [695, 191] width 174 height 31
type input "小"
type input "姣"
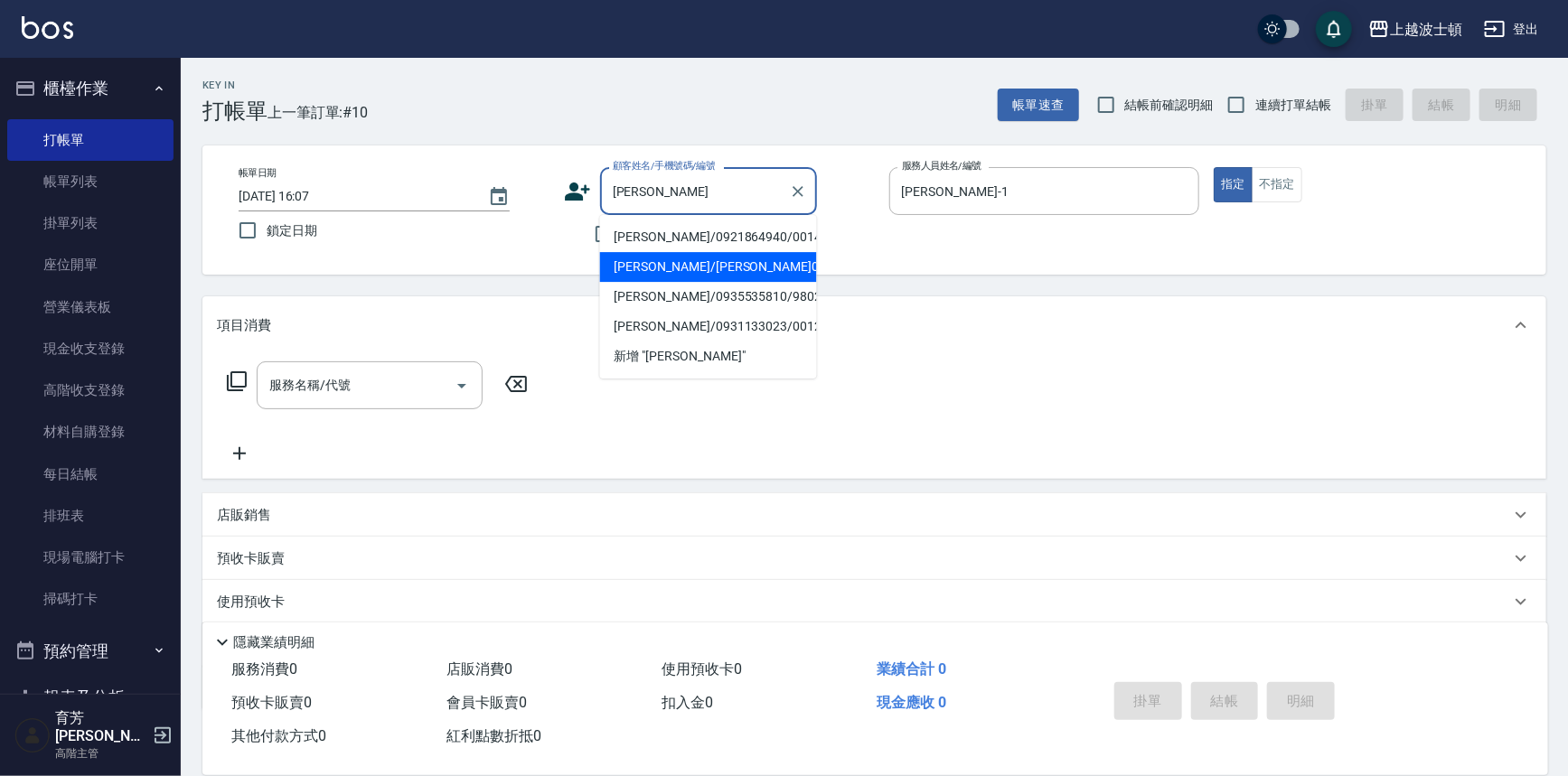
type input "[PERSON_NAME]"
click at [580, 277] on div "Key In 打帳單 上一筆訂單:#10 帳單速查 結帳前確認明細 連續打單結帳 掛單 結帳 明細 帳單日期 [DATE] 16:07 鎖定日期 顧客姓名/手…" at bounding box center [874, 469] width 1387 height 823
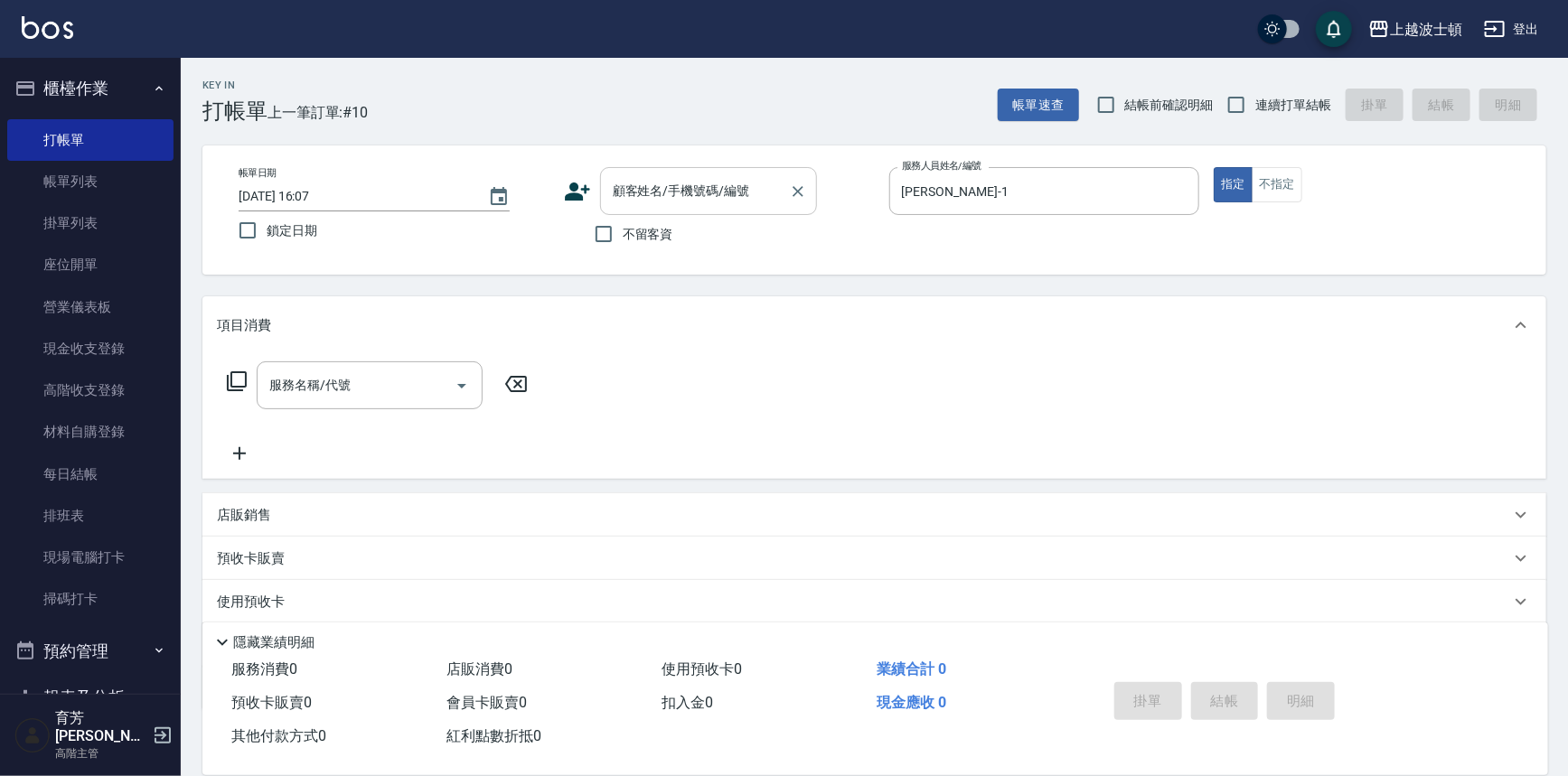
drag, startPoint x: 628, startPoint y: 231, endPoint x: 805, endPoint y: 207, distance: 178.6
click at [625, 228] on span "不留客資" at bounding box center [647, 234] width 51 height 19
click at [622, 228] on input "不留客資" at bounding box center [603, 234] width 38 height 38
checkbox input "true"
click at [367, 382] on input "服務名稱/代號" at bounding box center [356, 385] width 183 height 31
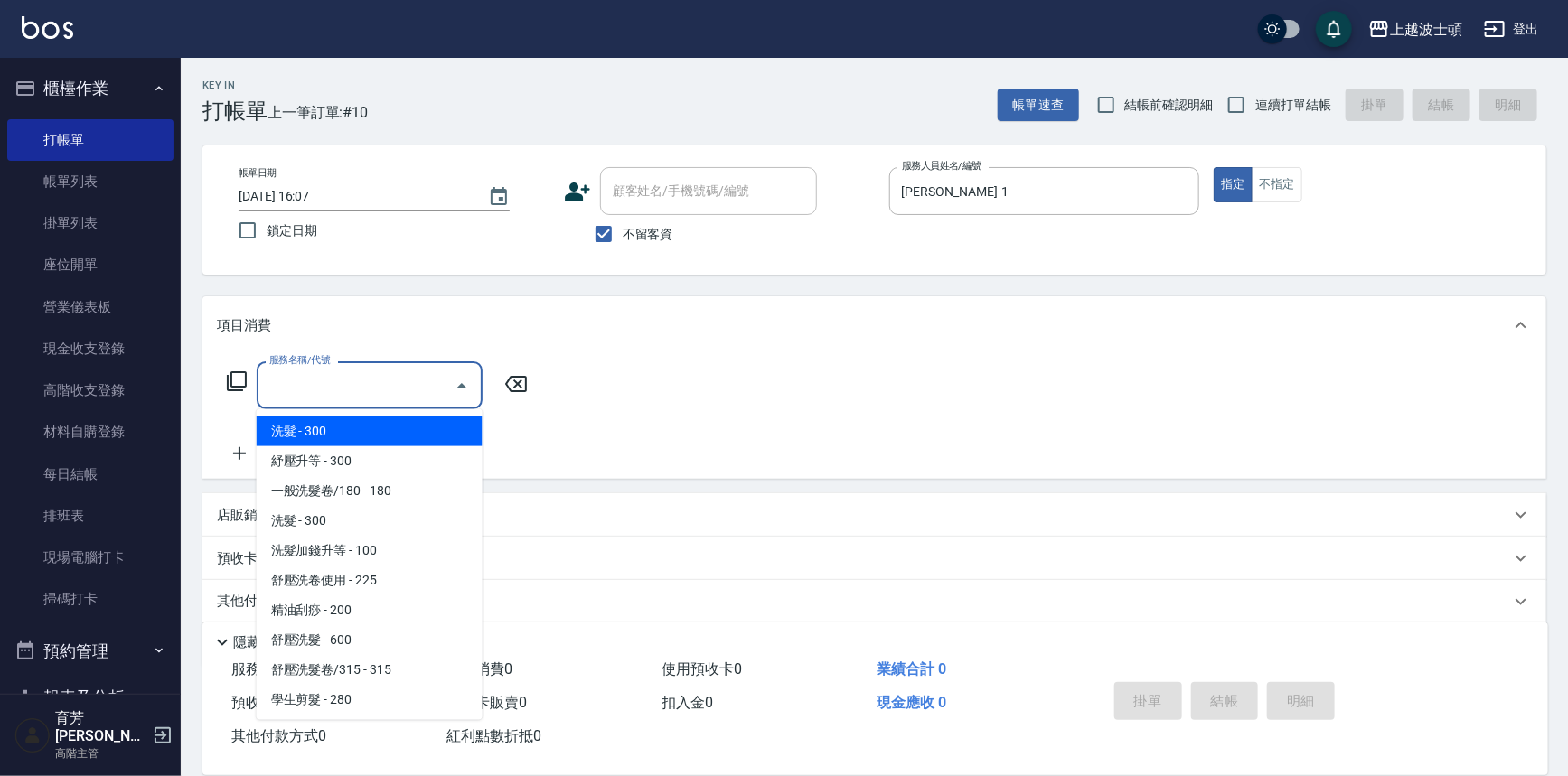
drag, startPoint x: 472, startPoint y: 417, endPoint x: 479, endPoint y: 442, distance: 26.0
click at [479, 442] on ul "洗髮 - 300 紓壓升等 - 300 一般洗髮卷/180 - 180 洗髮 - 300 洗髮加錢升等 - 100 舒壓洗卷使用 - 225 精油刮痧 - 2…" at bounding box center [369, 565] width 226 height 311
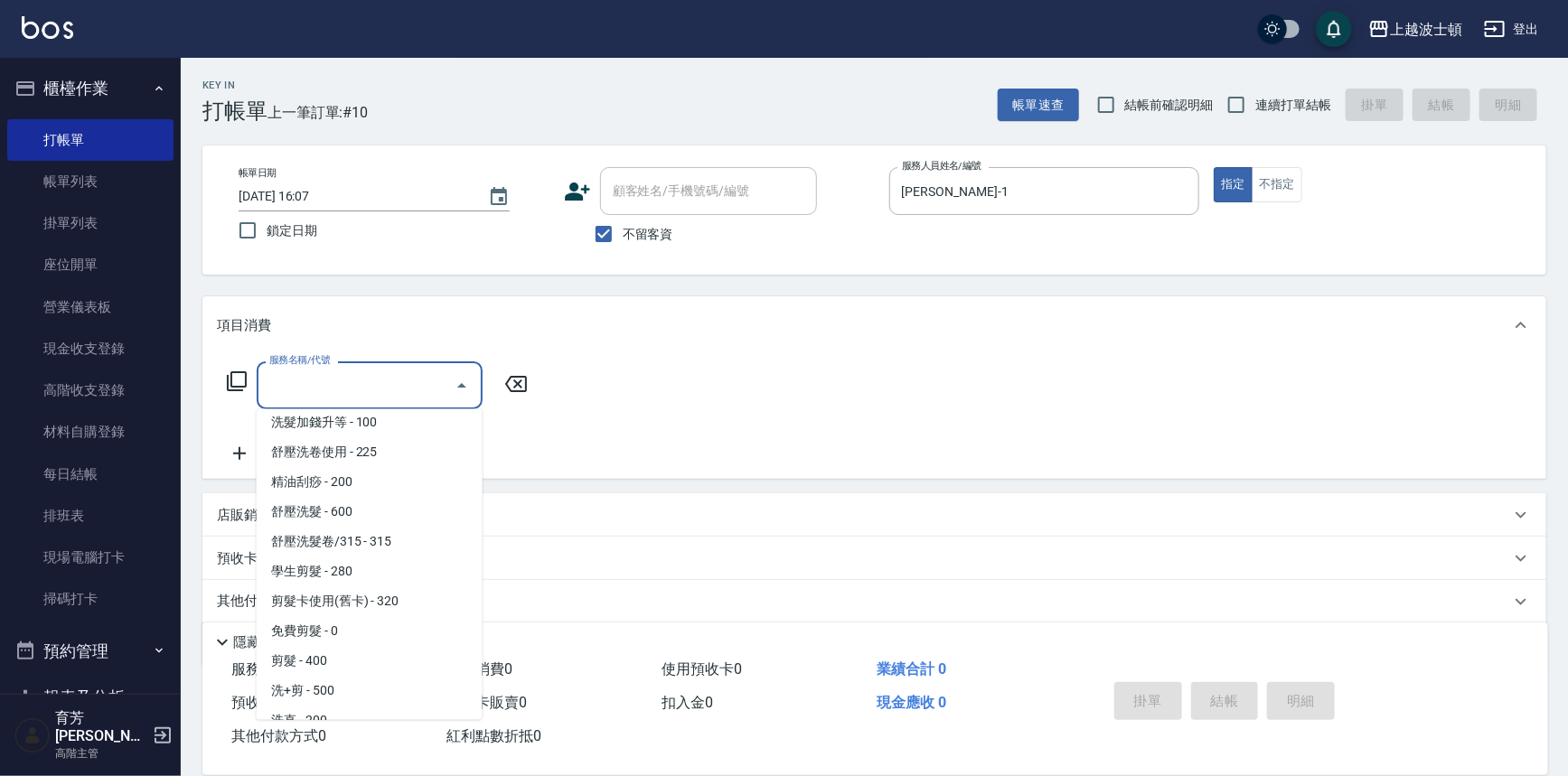
scroll to position [197, 0]
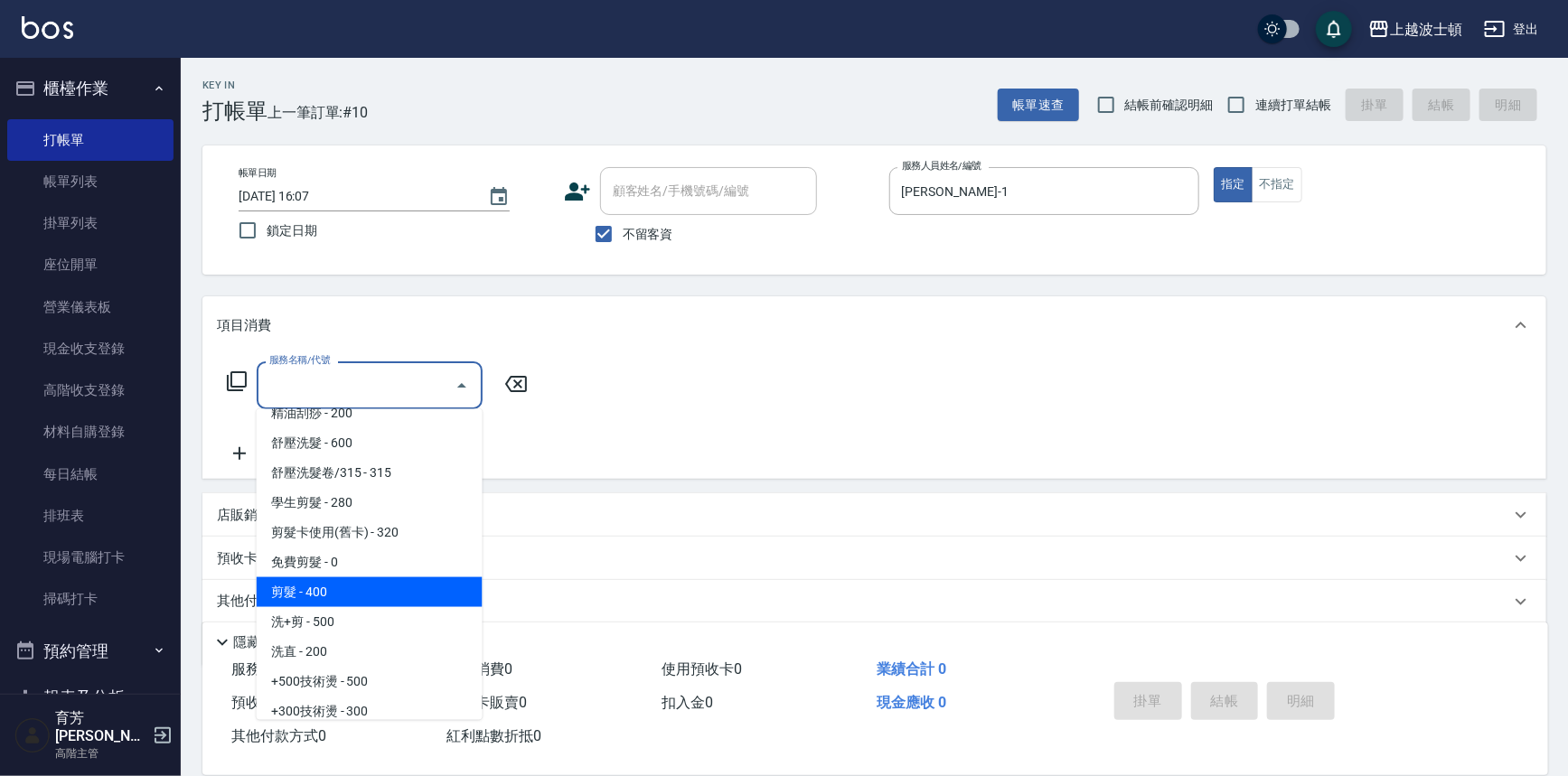
click at [337, 600] on span "剪髮 - 400" at bounding box center [369, 592] width 226 height 29
type input "剪髮(305)"
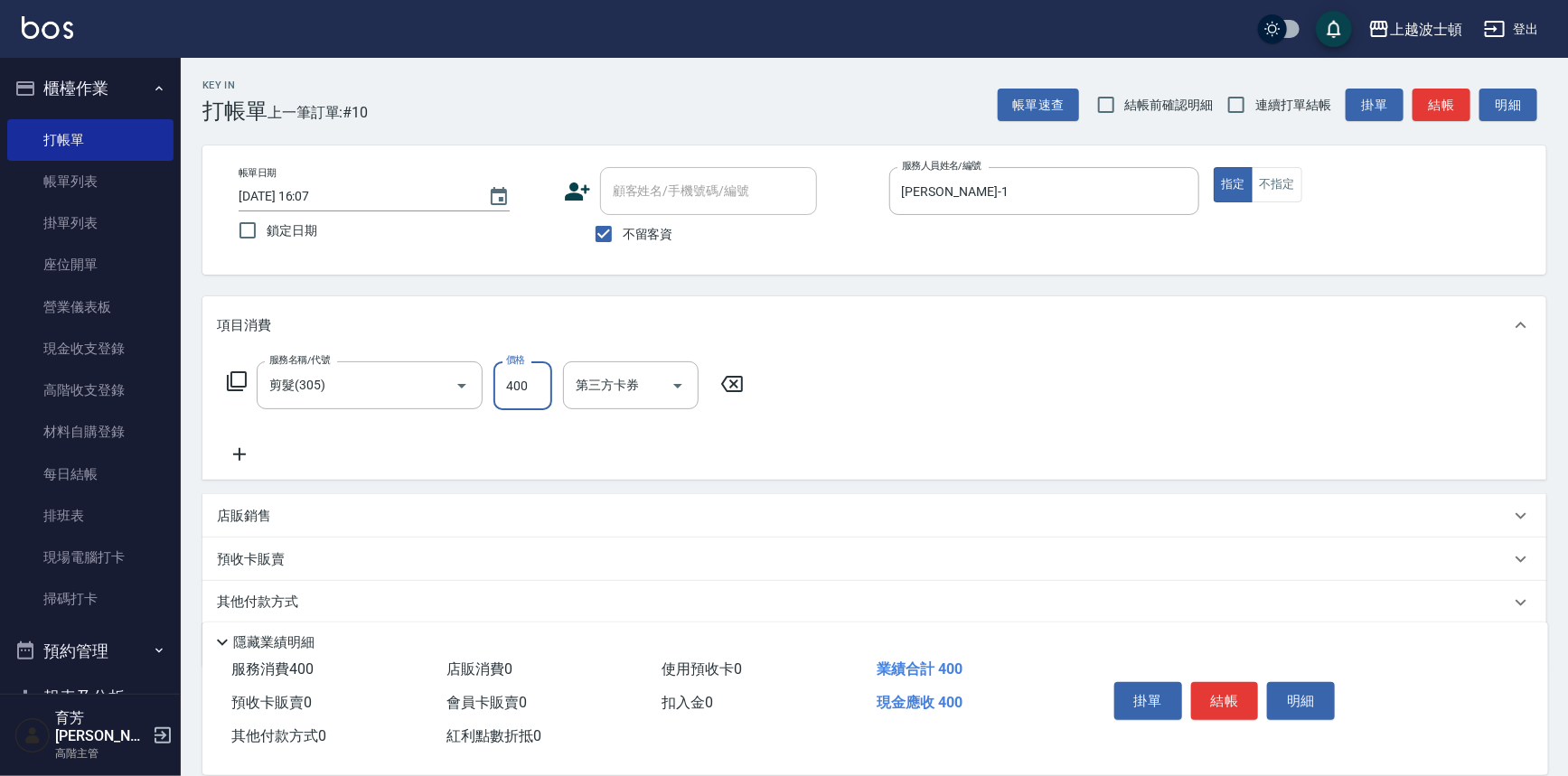
click at [522, 388] on input "400" at bounding box center [523, 385] width 59 height 49
type input "350"
click at [241, 449] on icon at bounding box center [239, 455] width 45 height 22
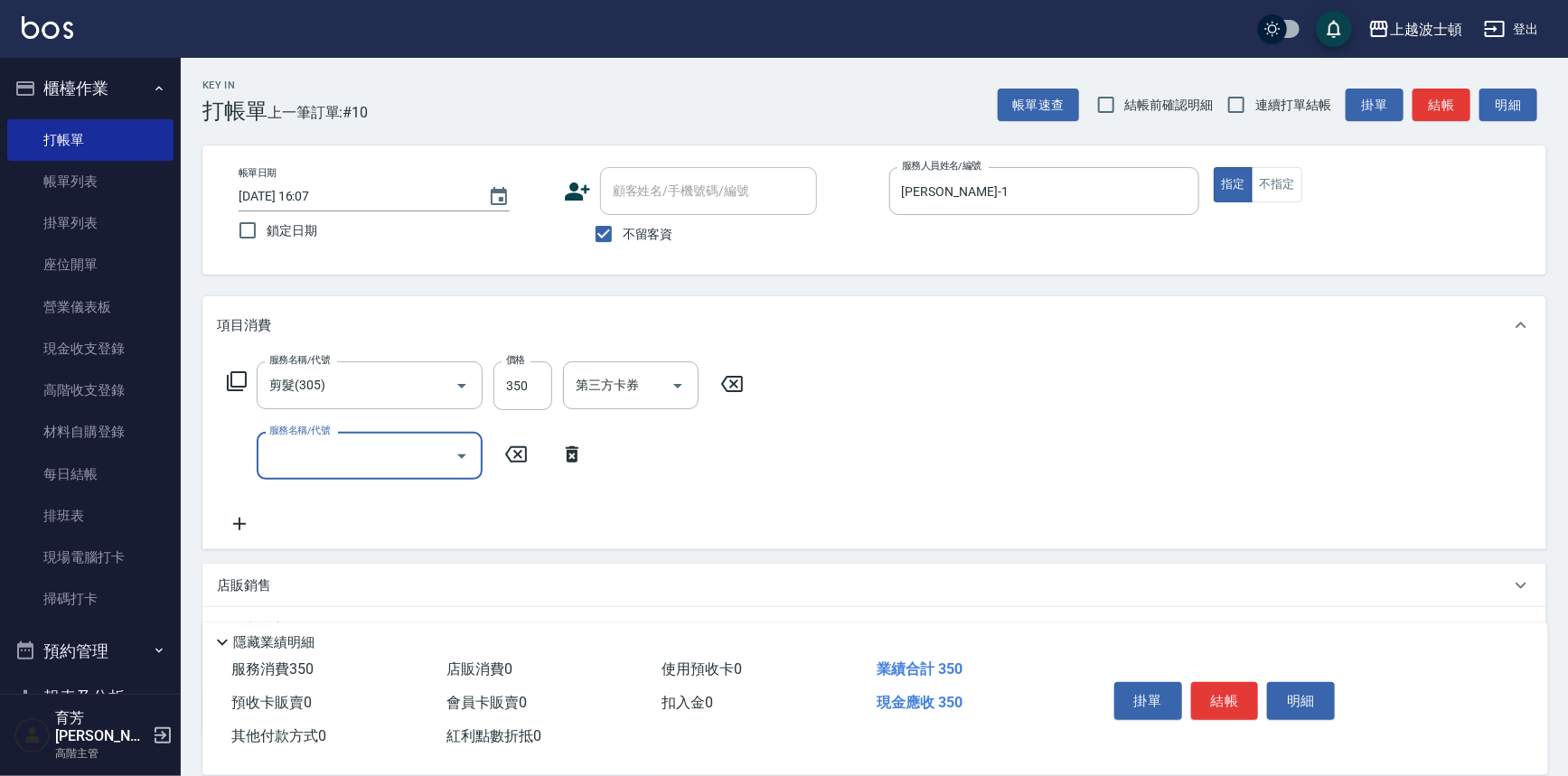
click at [377, 461] on input "服務名稱/代號" at bounding box center [356, 456] width 183 height 31
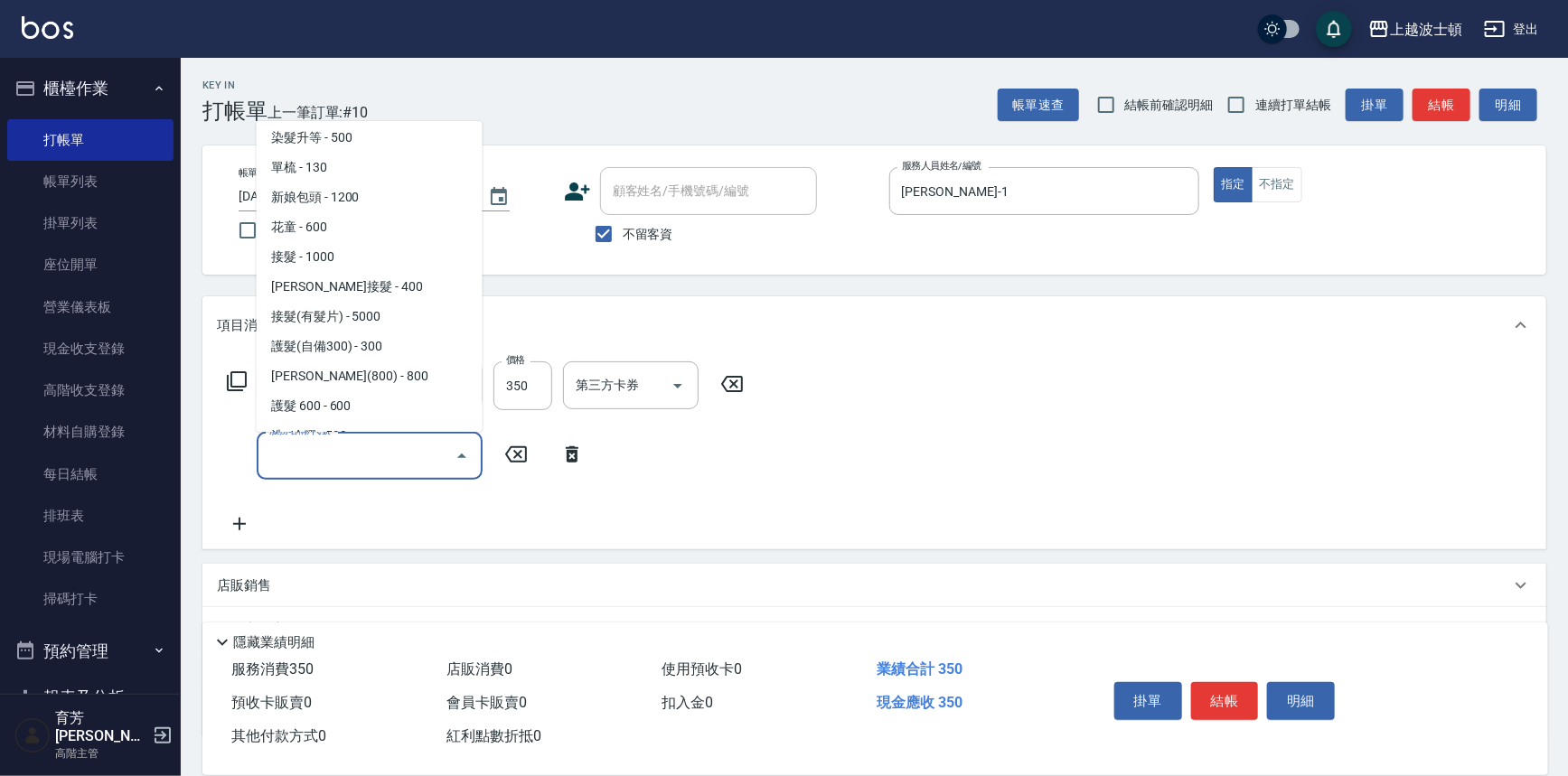
scroll to position [968, 0]
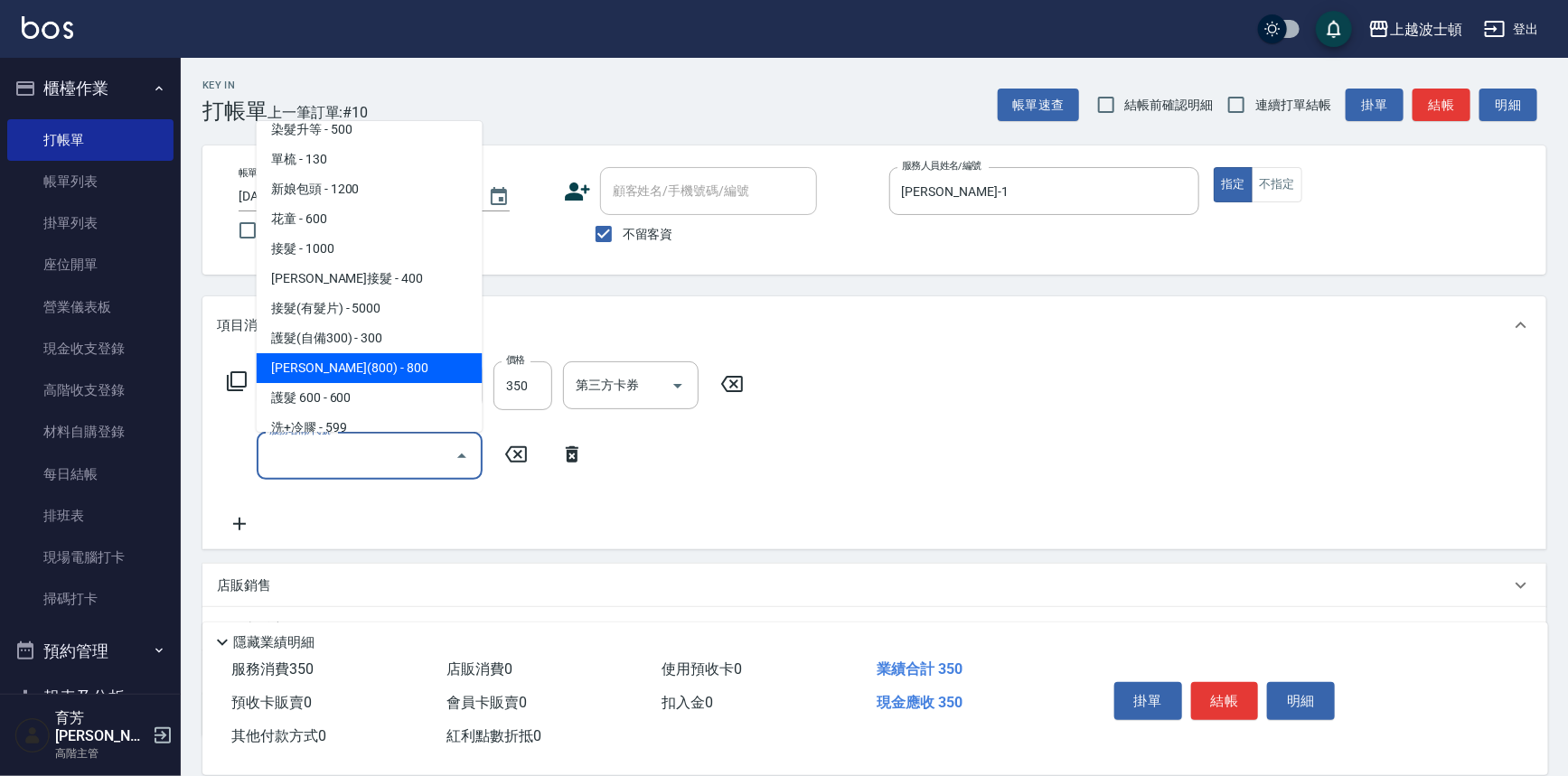
click at [393, 372] on span "[PERSON_NAME](800) - 800" at bounding box center [369, 368] width 226 height 29
type input "[PERSON_NAME](800)(702)"
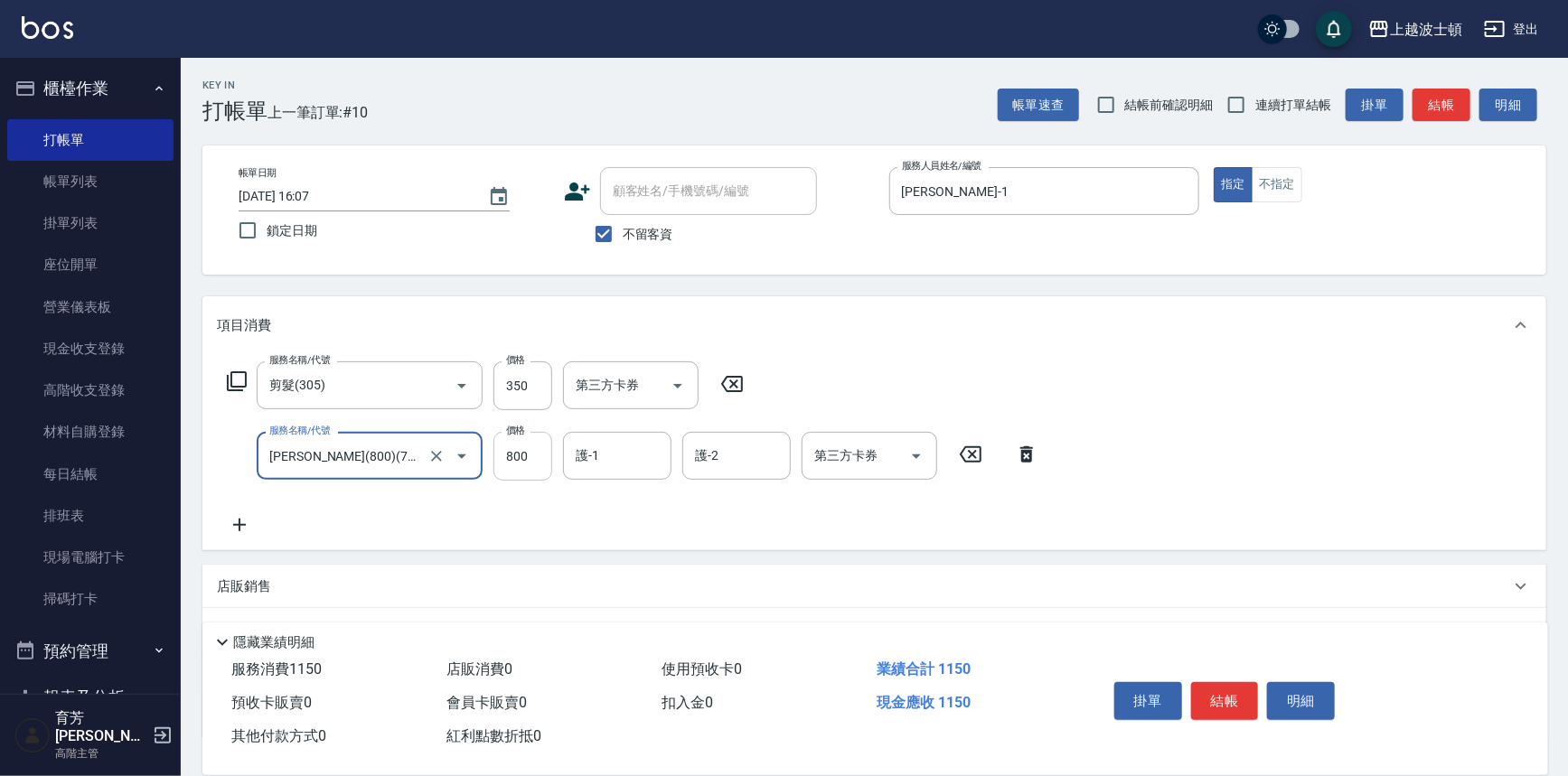
click at [523, 472] on input "800" at bounding box center [523, 456] width 59 height 49
type input "400"
click at [236, 523] on icon at bounding box center [239, 525] width 45 height 22
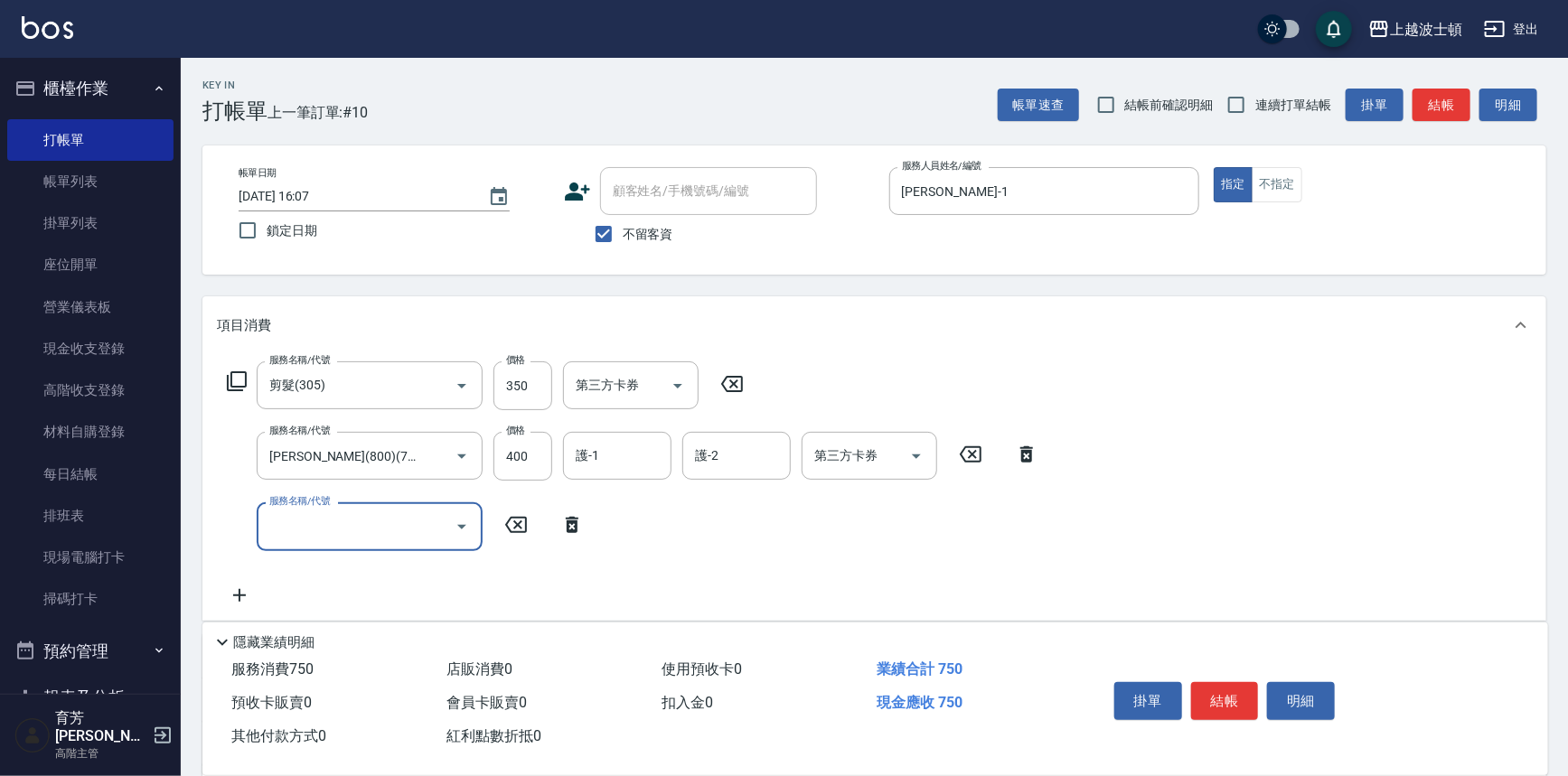
drag, startPoint x: 305, startPoint y: 526, endPoint x: 303, endPoint y: 505, distance: 21.1
click at [306, 525] on input "服務名稱/代號" at bounding box center [356, 526] width 183 height 31
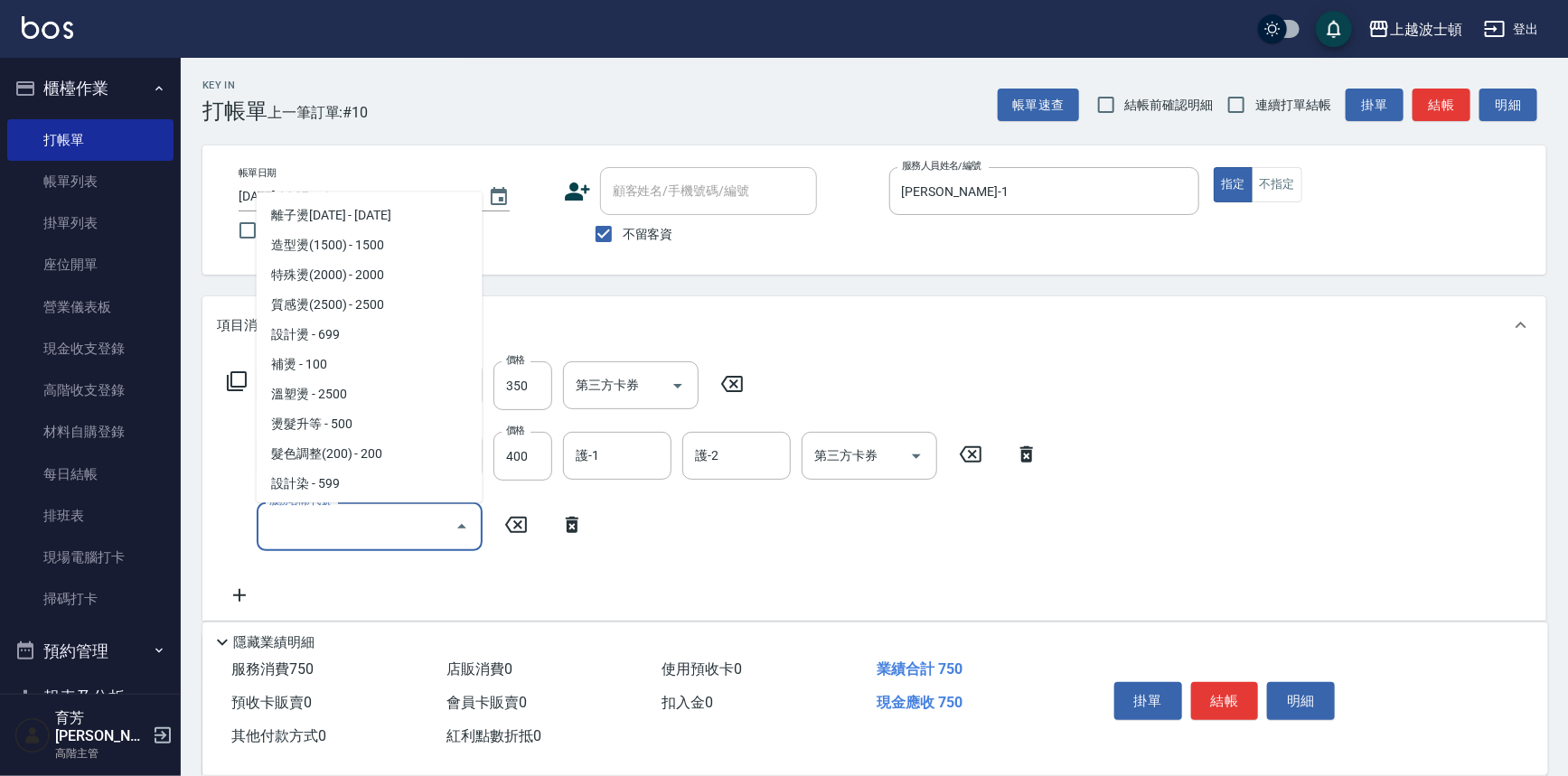
scroll to position [558, 0]
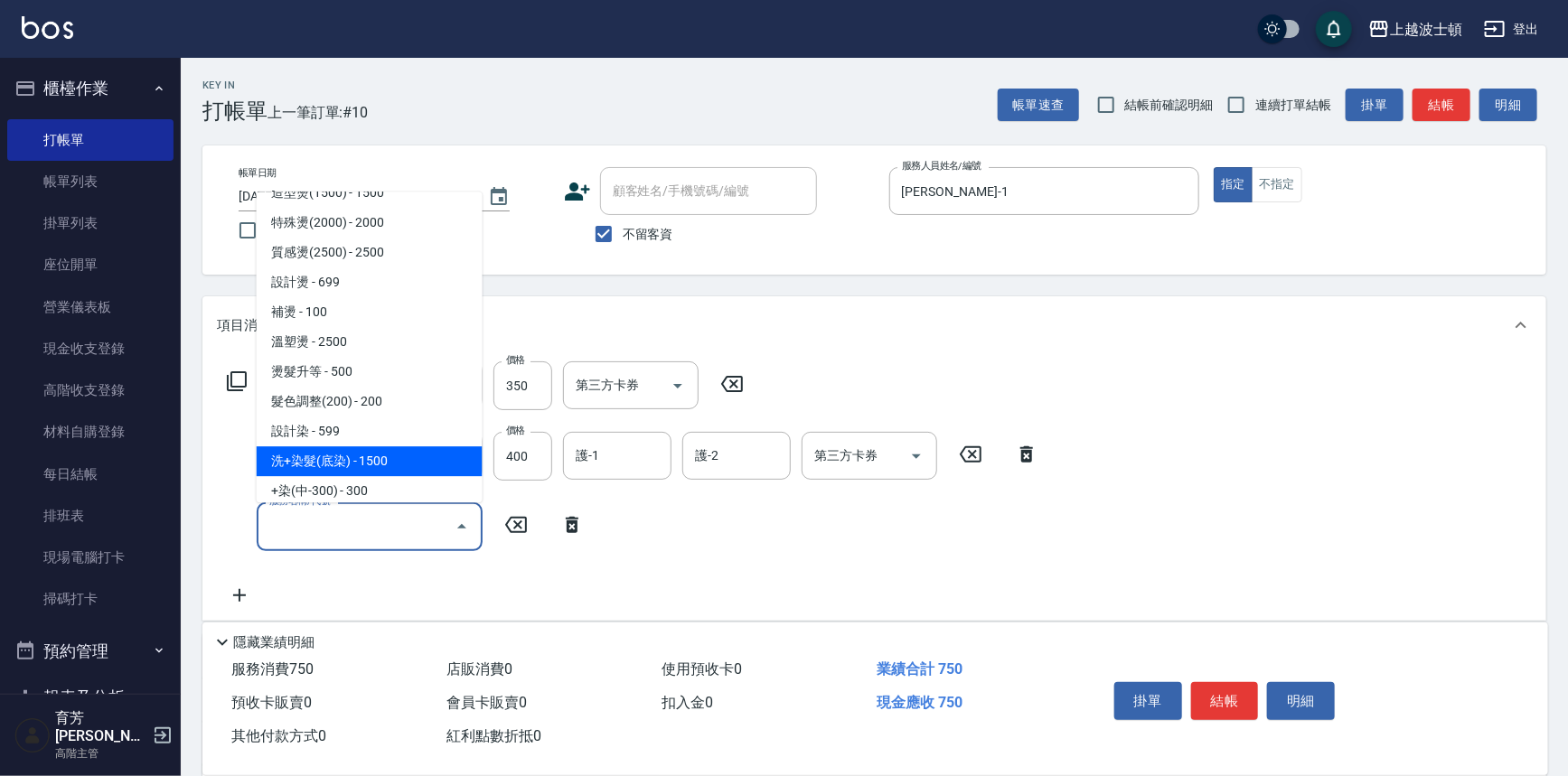
click at [416, 460] on span "洗+染髮(底染) - 1500" at bounding box center [369, 462] width 226 height 29
type input "洗+染髮(底染)(503)"
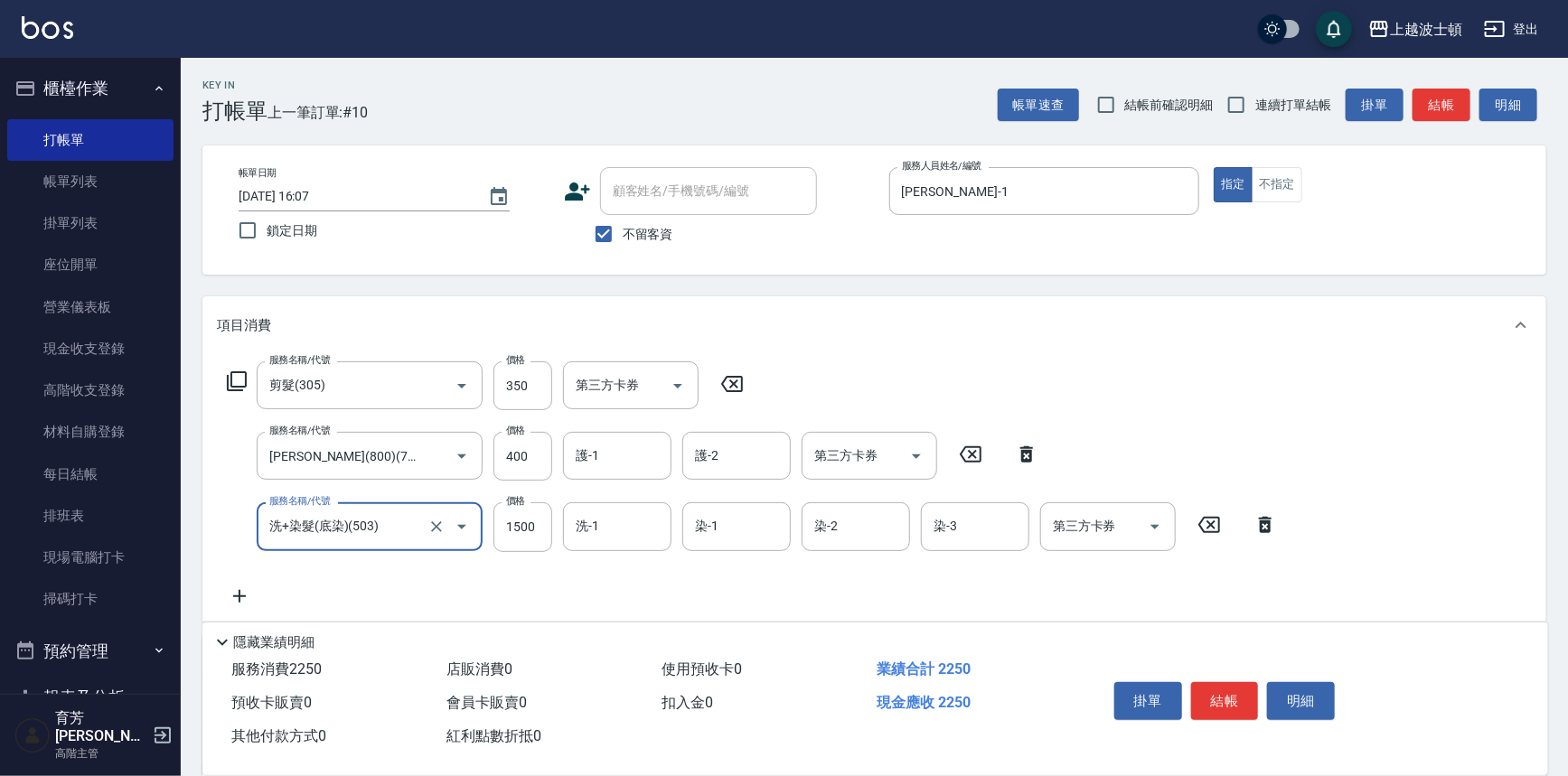
click at [246, 600] on icon at bounding box center [239, 597] width 45 height 22
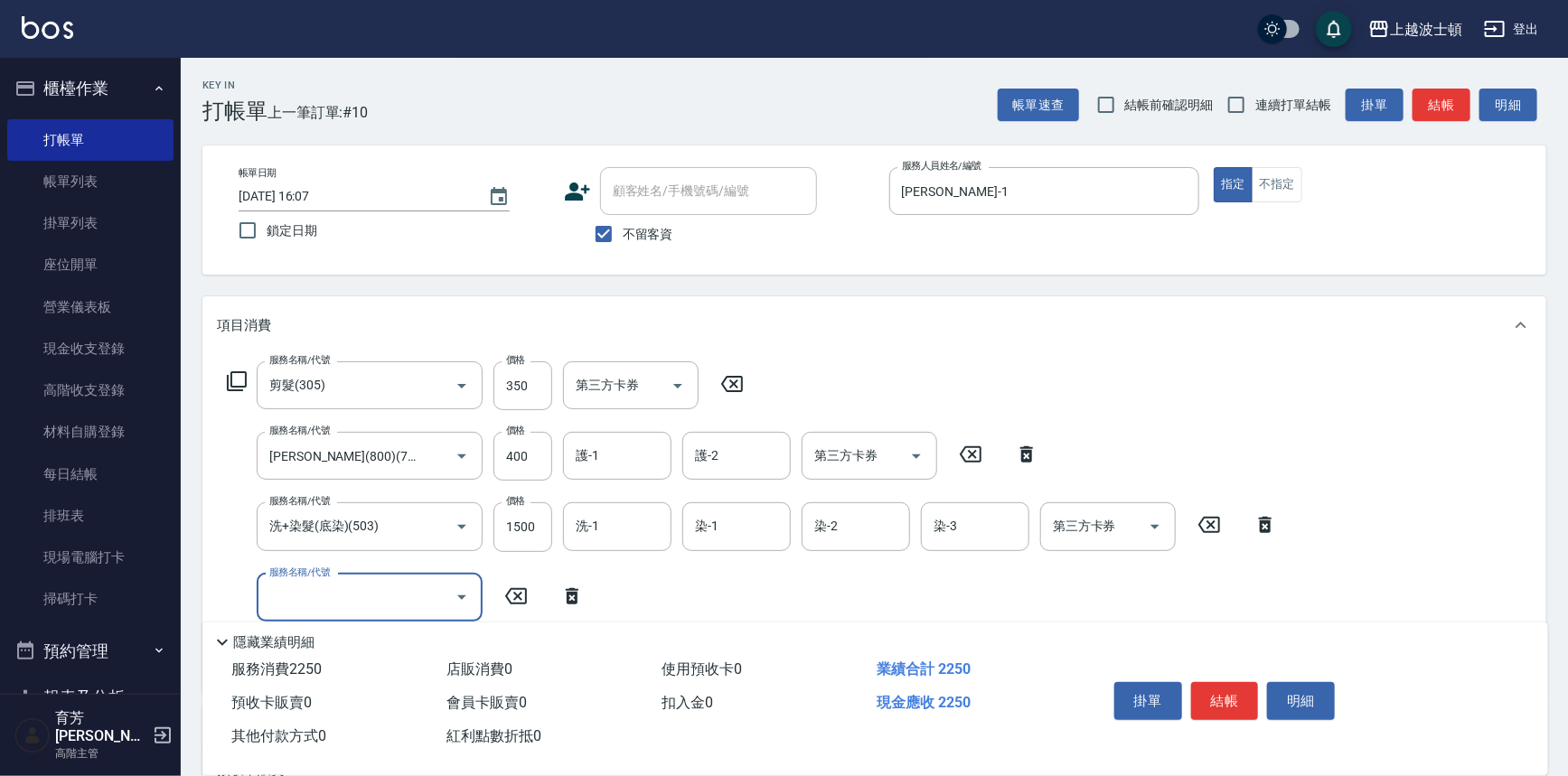
click at [325, 603] on input "服務名稱/代號" at bounding box center [356, 598] width 183 height 31
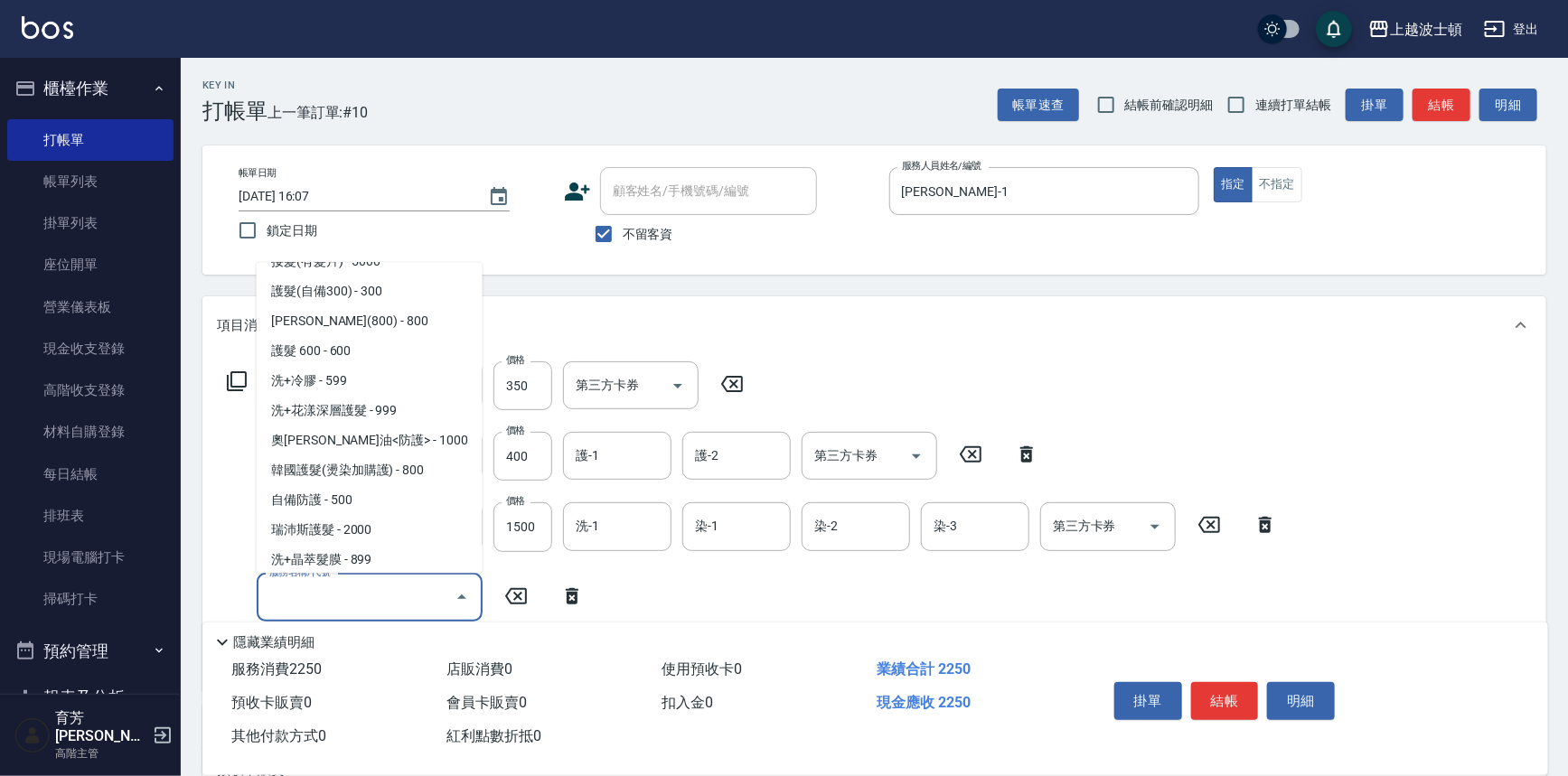
scroll to position [1234, 0]
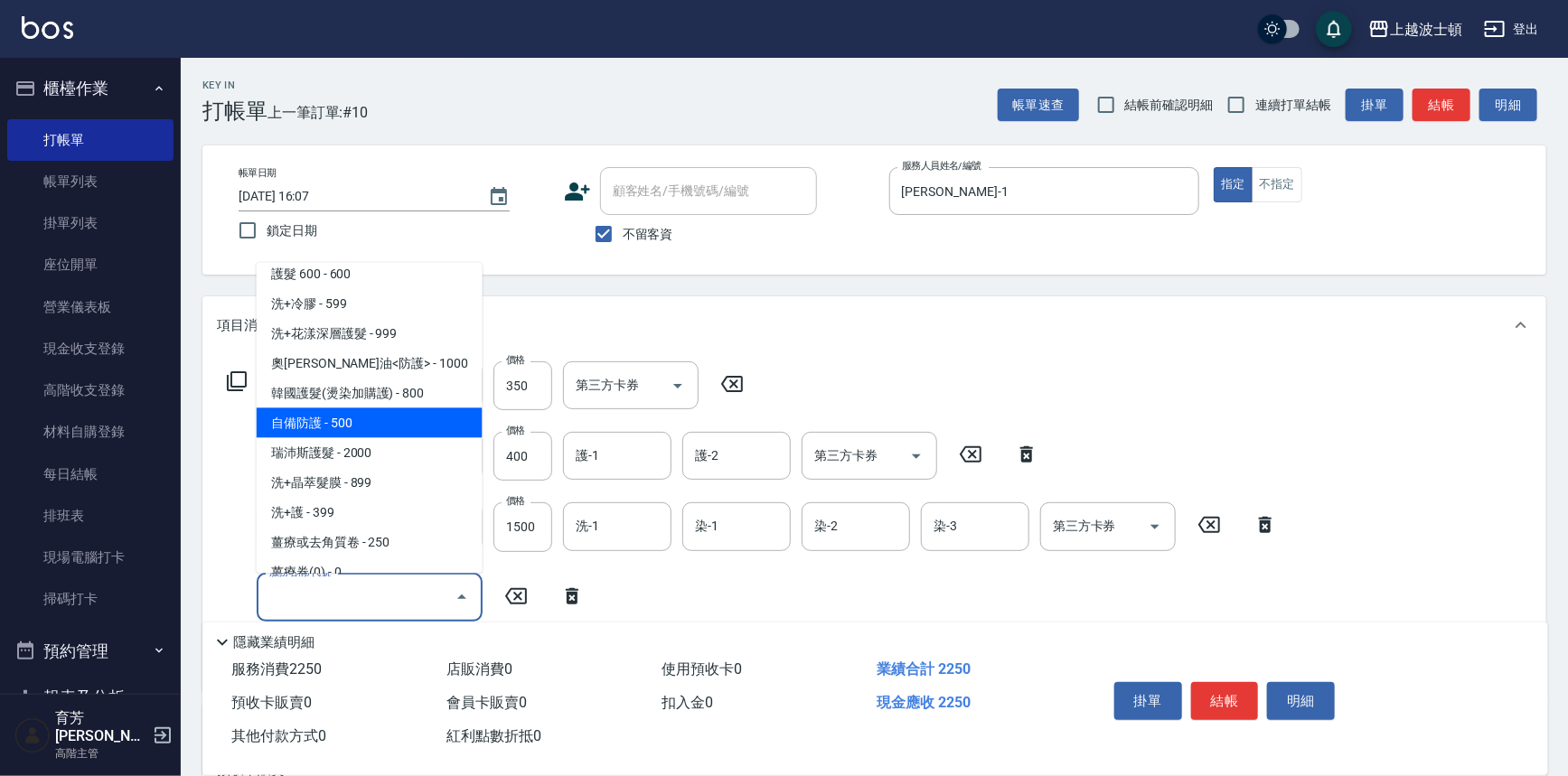
click at [420, 425] on span "自備防護 - 500" at bounding box center [369, 423] width 226 height 29
type input "自備防護(709)"
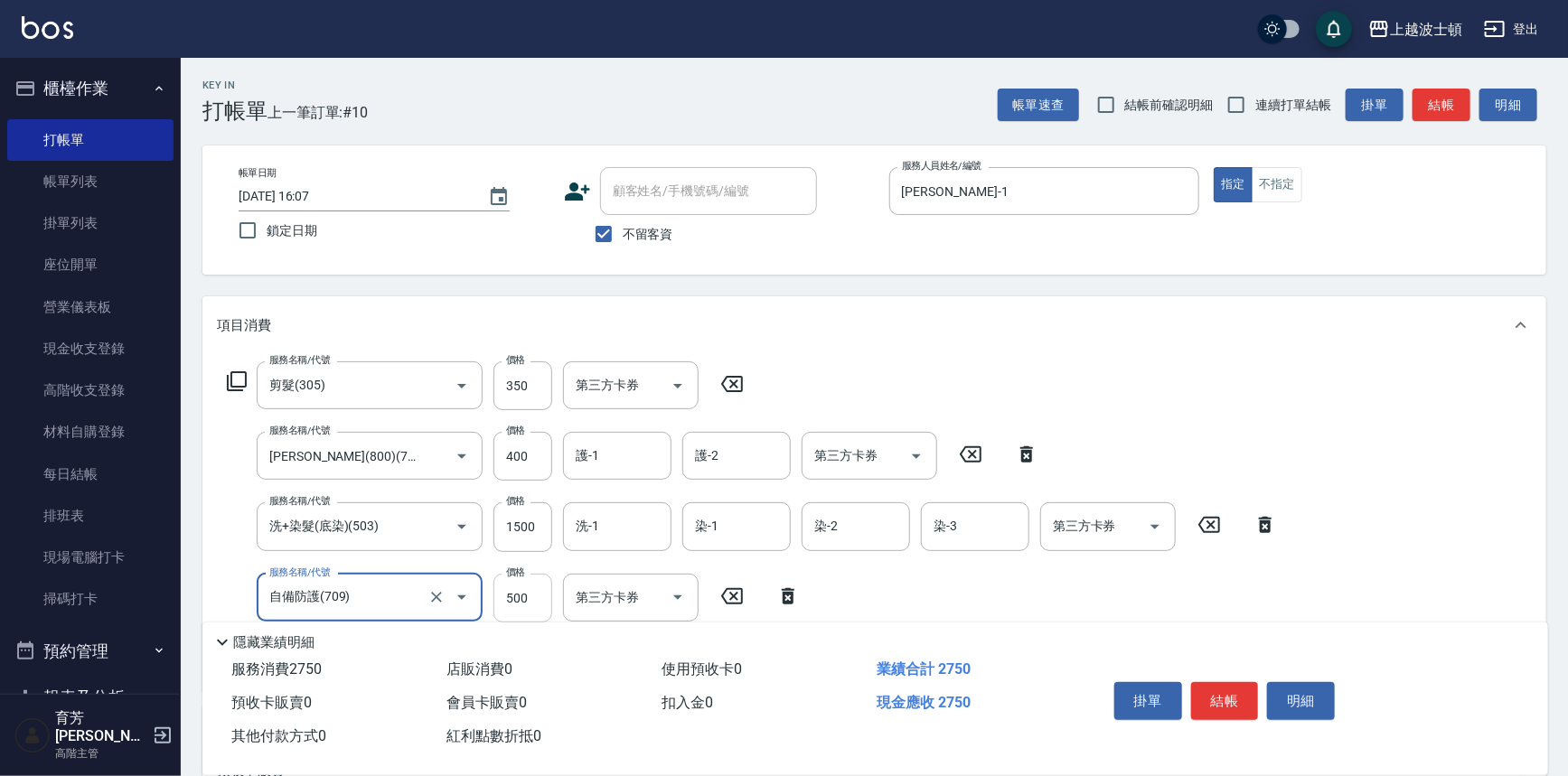
click at [525, 606] on input "500" at bounding box center [523, 598] width 59 height 49
type input "300"
click at [516, 524] on input "1500" at bounding box center [523, 527] width 59 height 49
drag, startPoint x: 509, startPoint y: 527, endPoint x: 521, endPoint y: 535, distance: 14.4
click at [521, 535] on input "1300" at bounding box center [523, 527] width 59 height 49
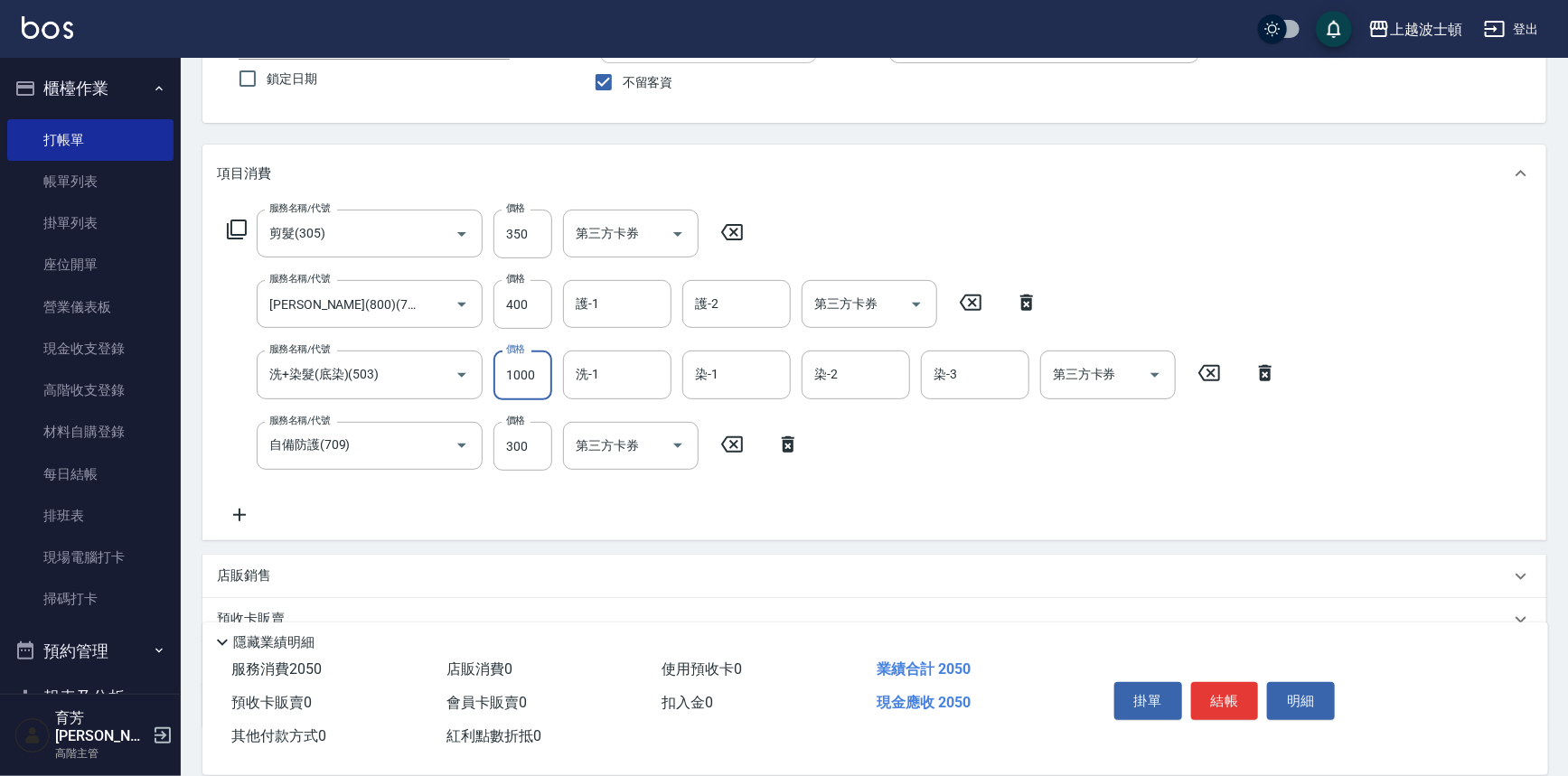
scroll to position [248, 0]
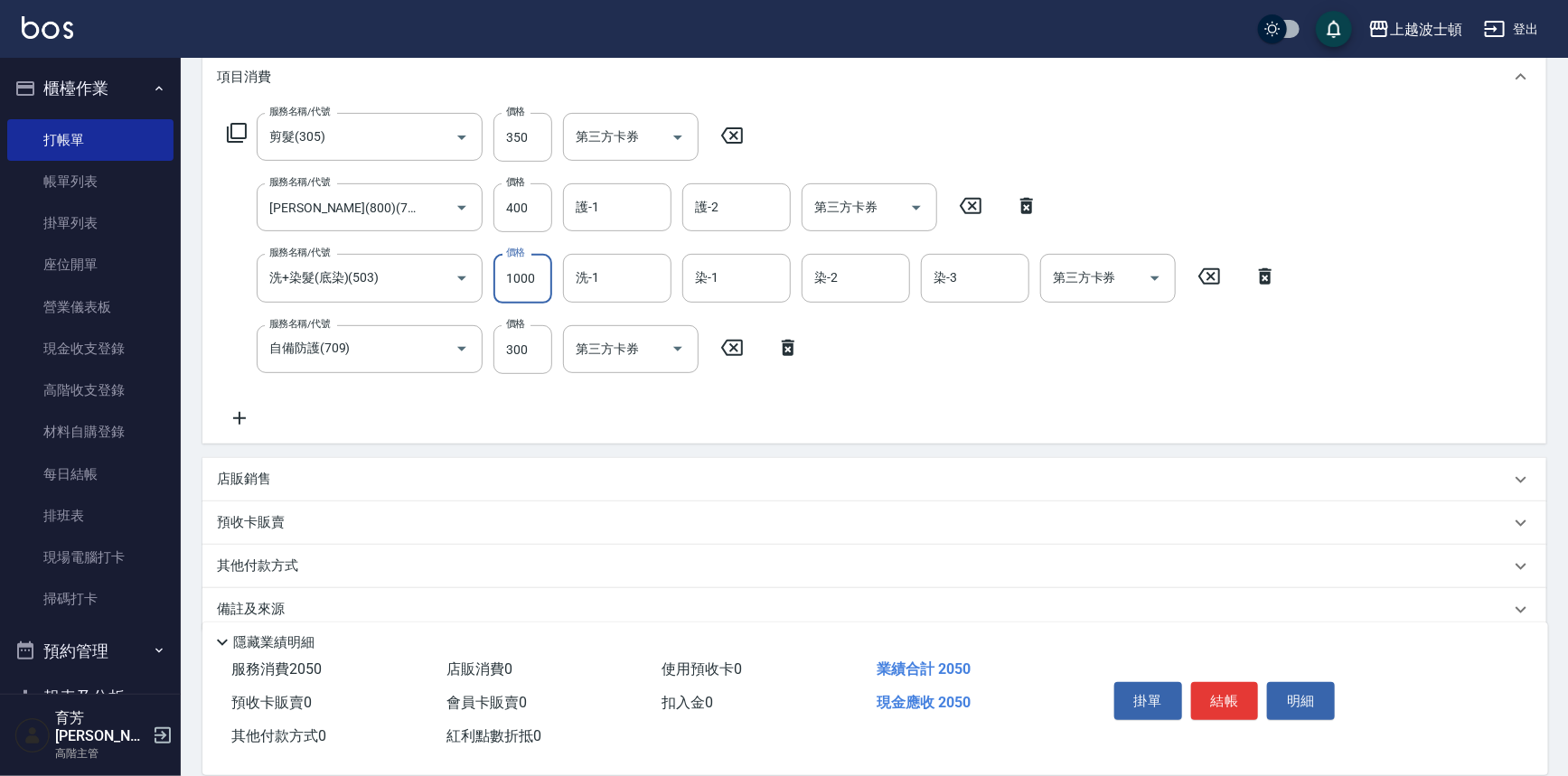
type input "1000"
click at [245, 414] on icon at bounding box center [239, 418] width 45 height 22
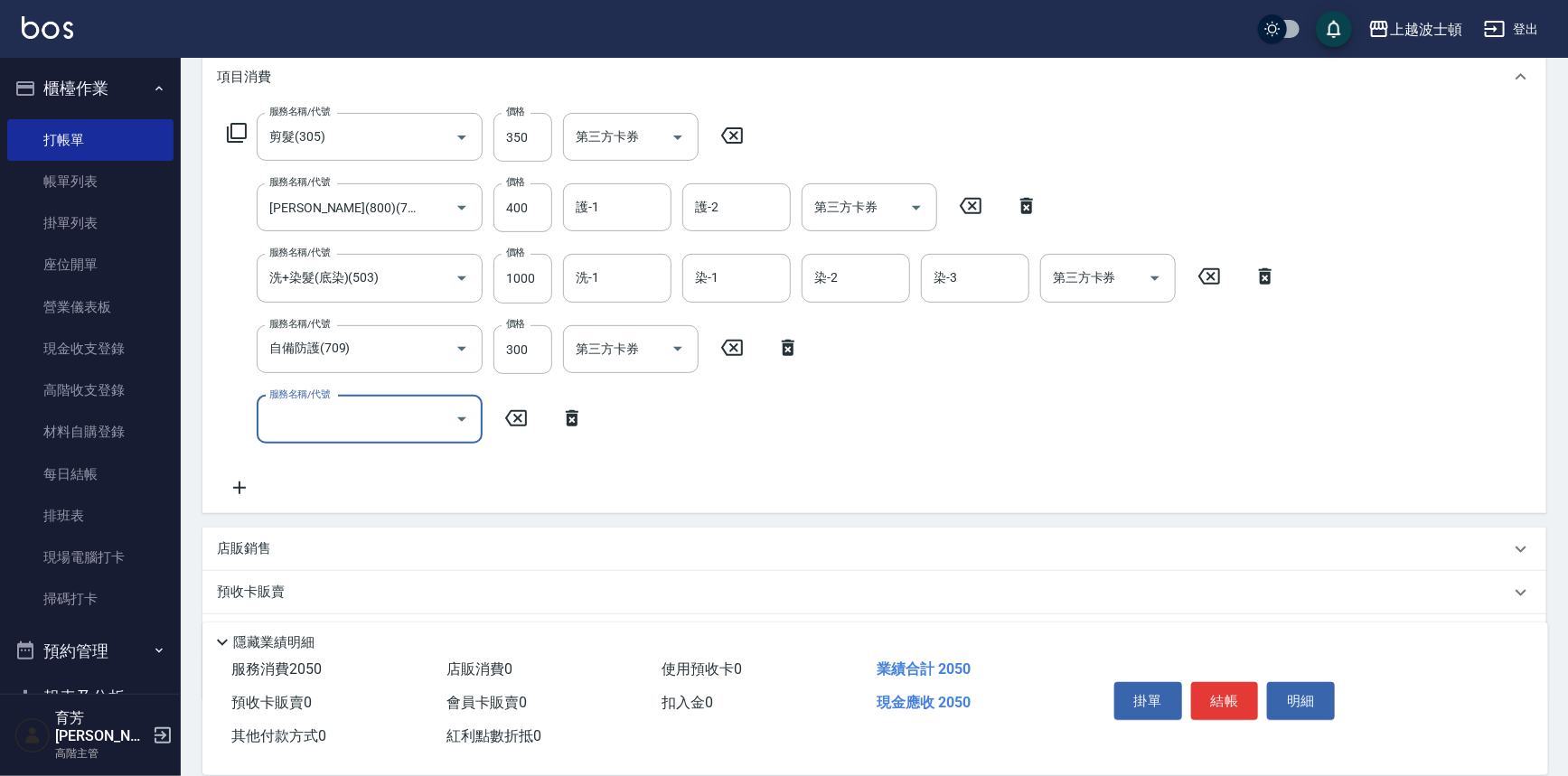
click at [461, 418] on icon "Open" at bounding box center [461, 419] width 9 height 5
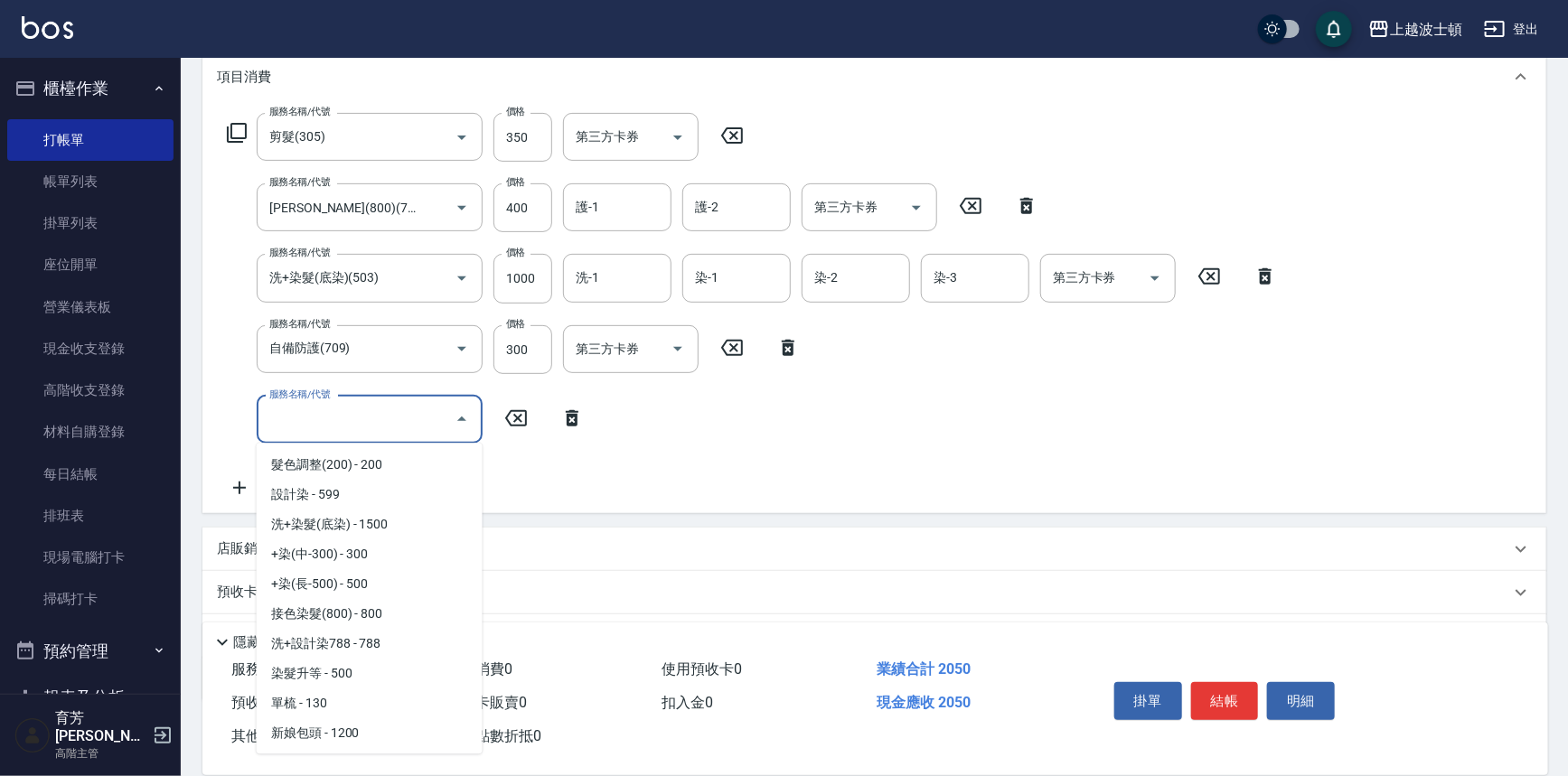
scroll to position [771, 0]
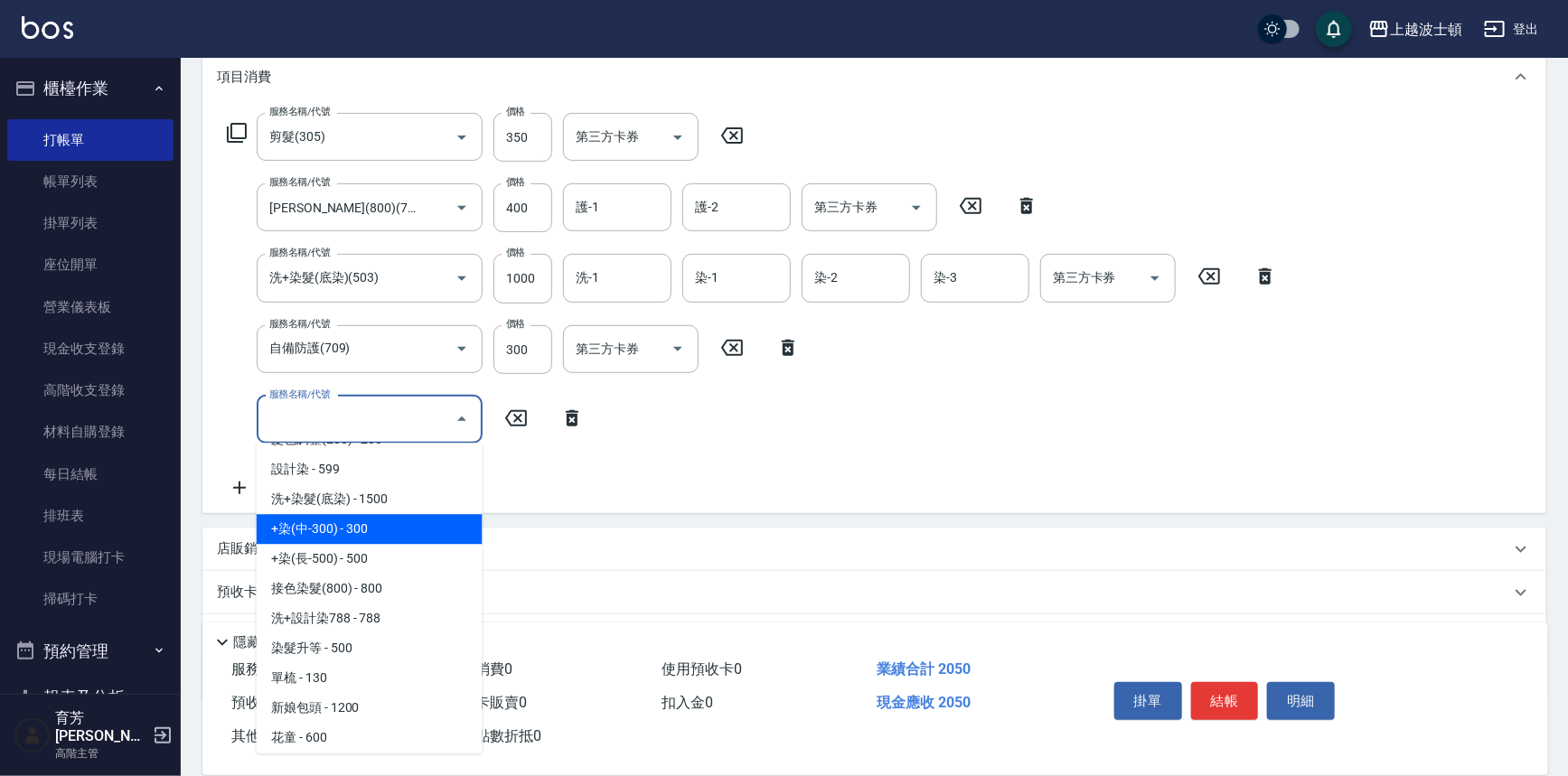
click at [388, 529] on span "+染(中-300) - 300" at bounding box center [369, 529] width 226 height 29
type input "+染(中-300)(504)"
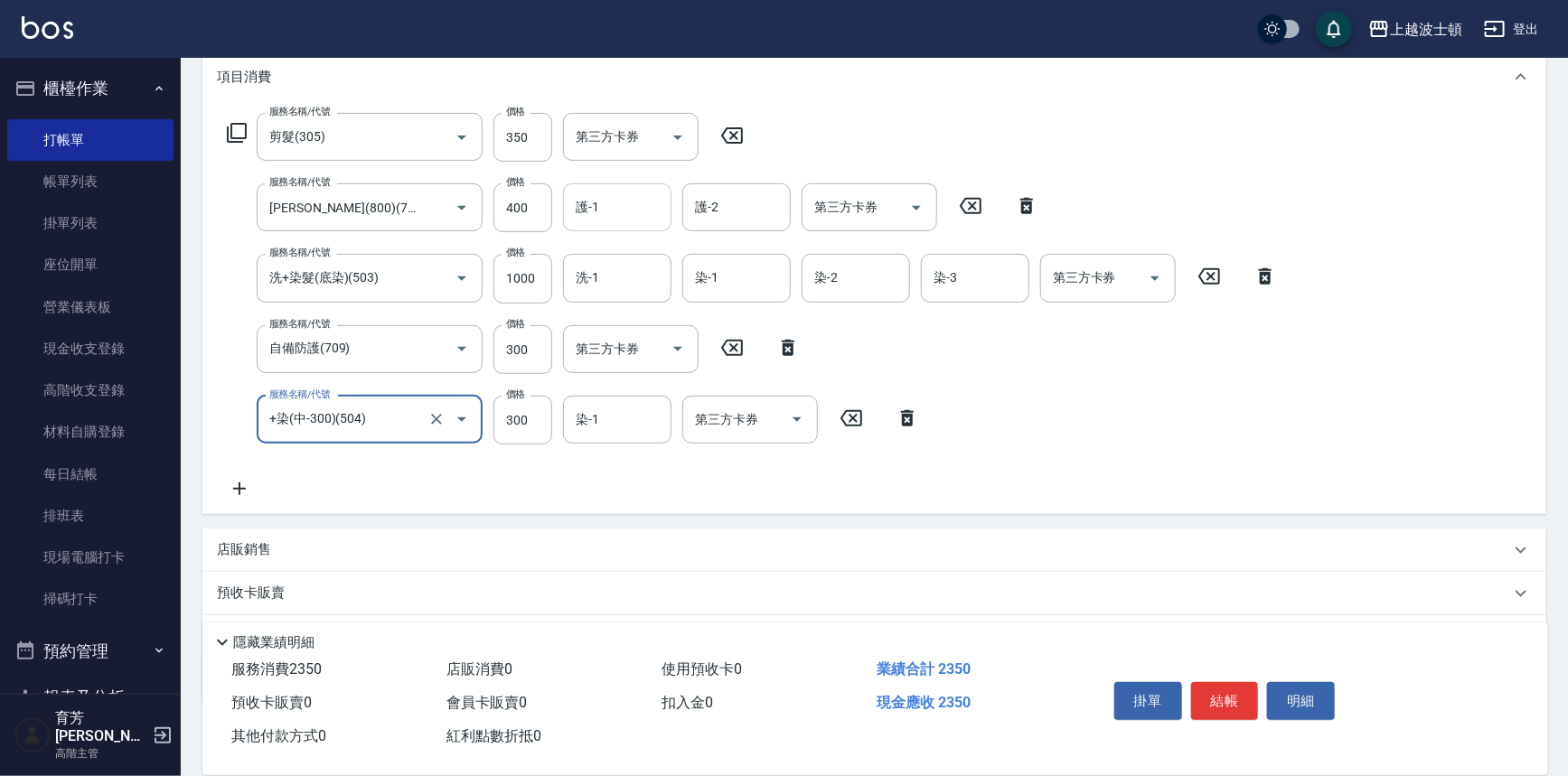
click at [613, 207] on input "護-1" at bounding box center [617, 207] width 92 height 31
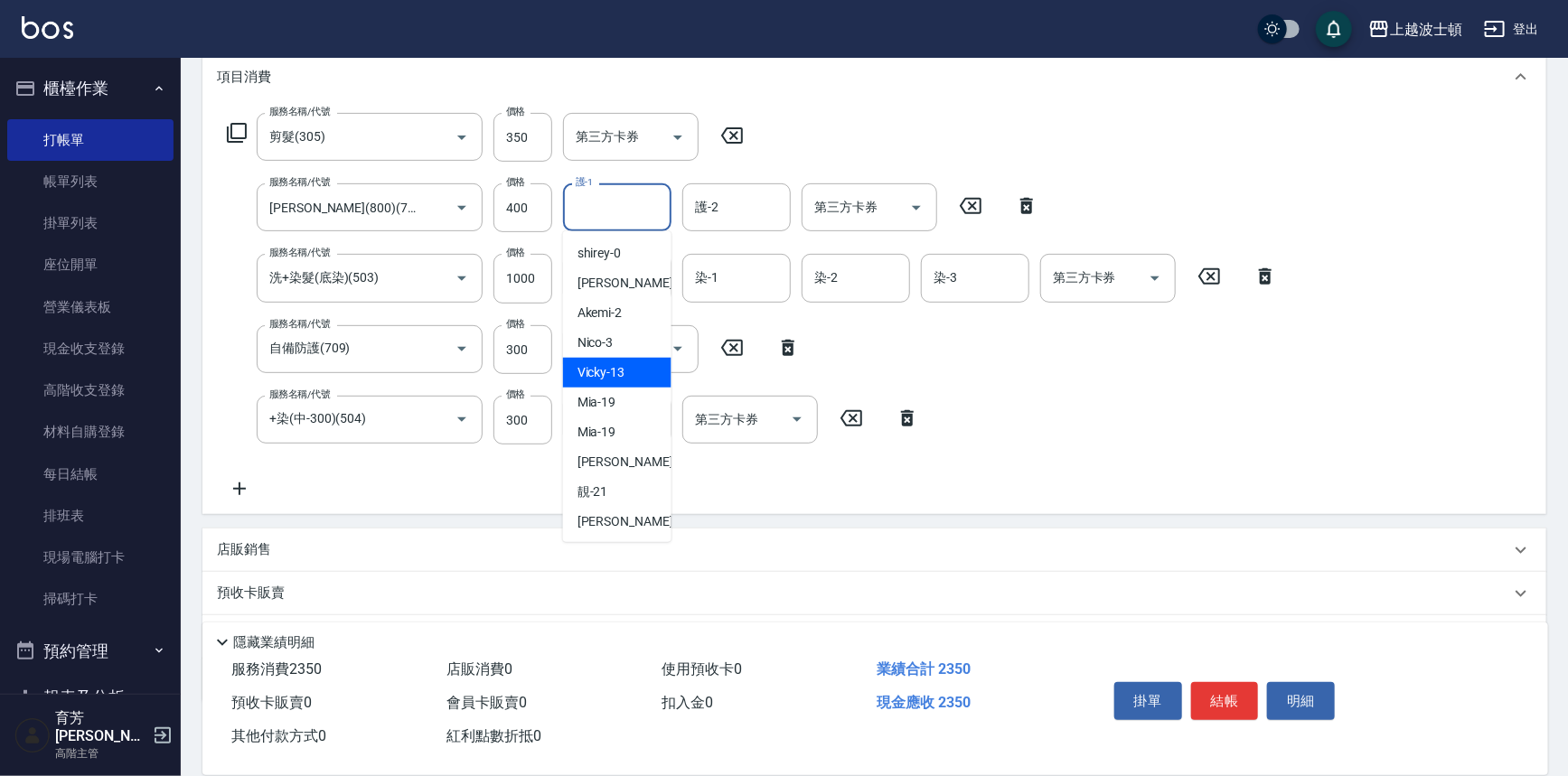
scroll to position [167, 0]
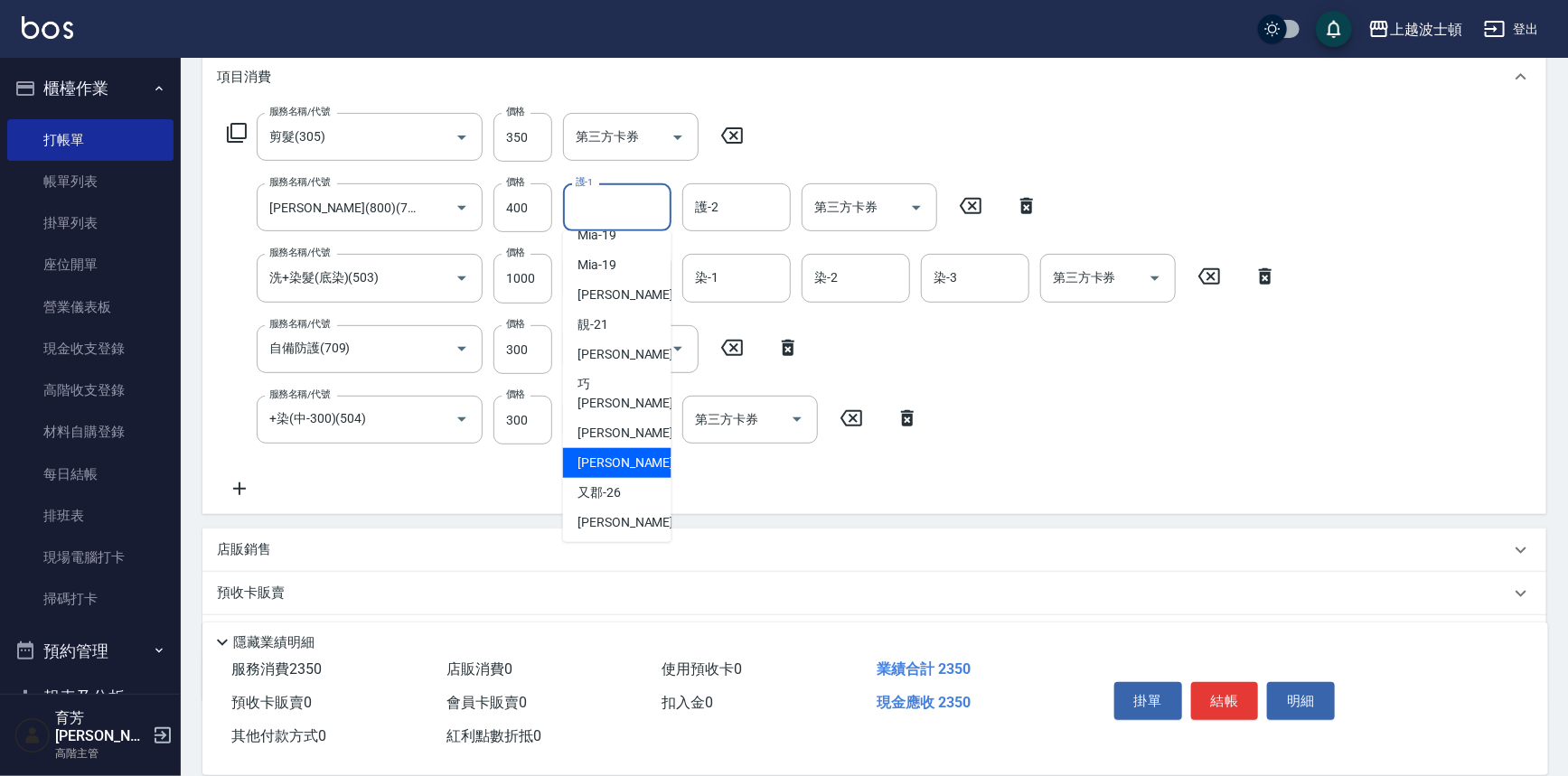
click at [609, 454] on span "[PERSON_NAME]-25" at bounding box center [634, 463] width 114 height 19
type input "[PERSON_NAME]-25"
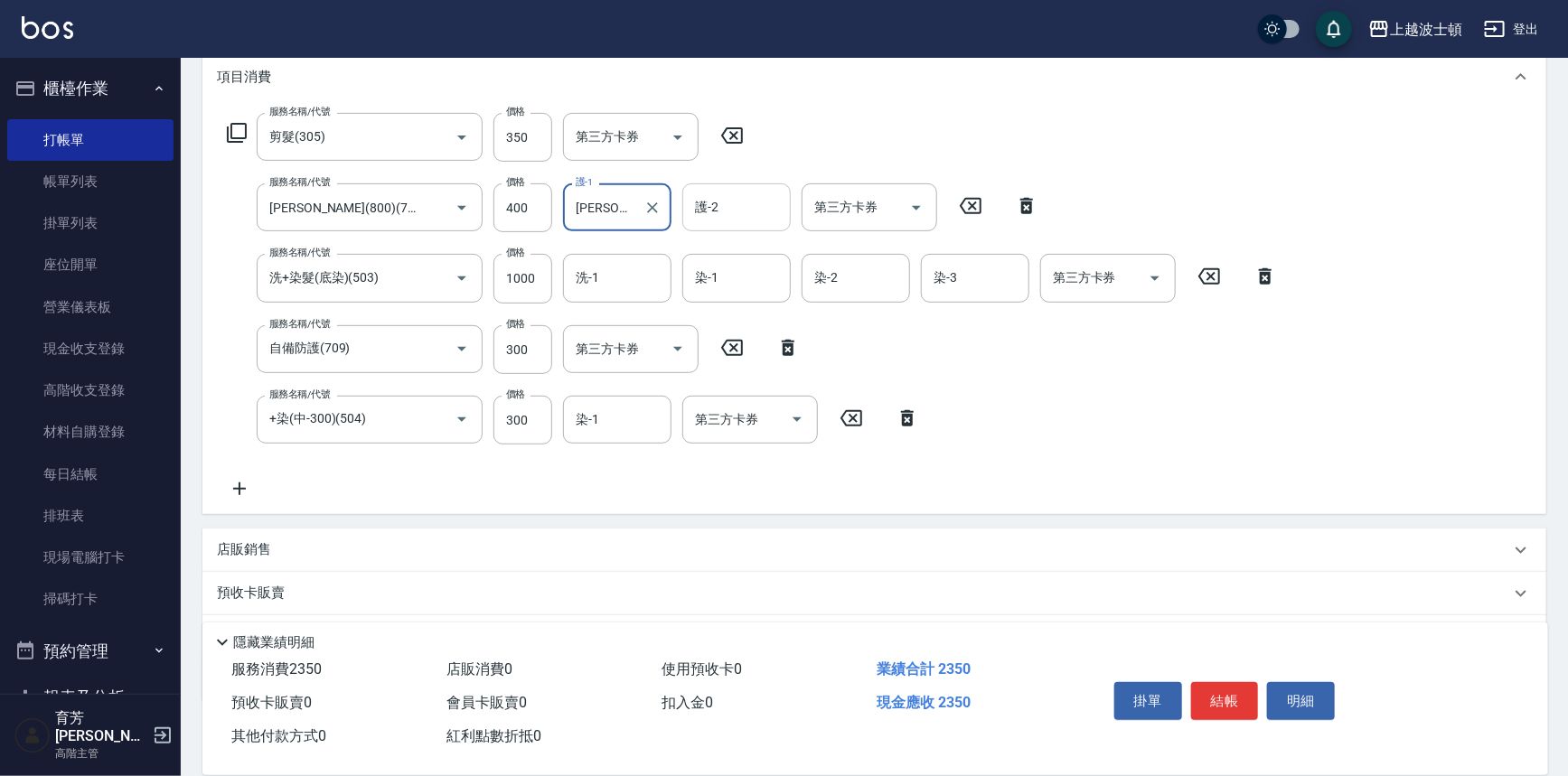
click at [744, 207] on input "護-2" at bounding box center [736, 207] width 92 height 31
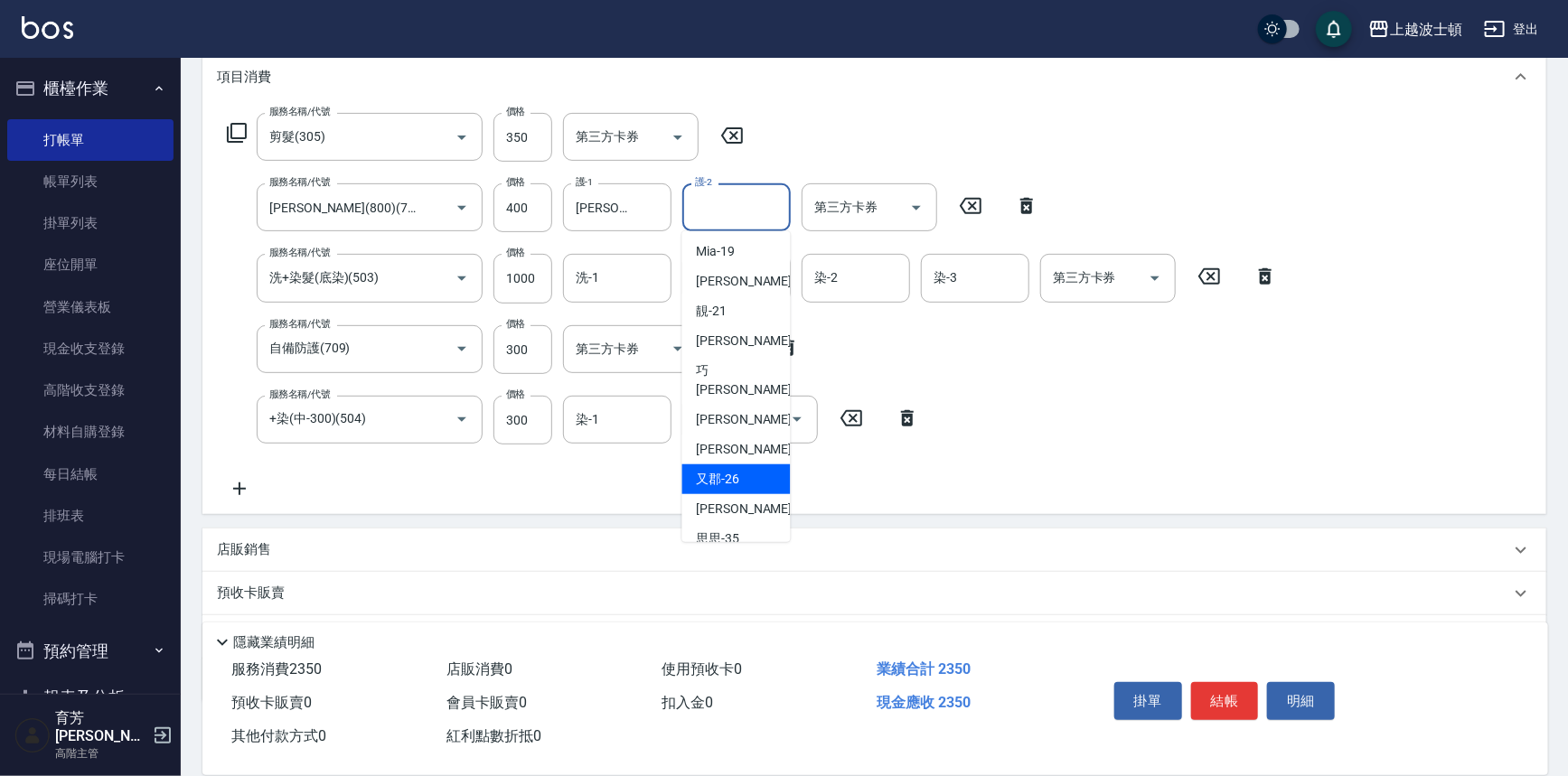
scroll to position [215, 0]
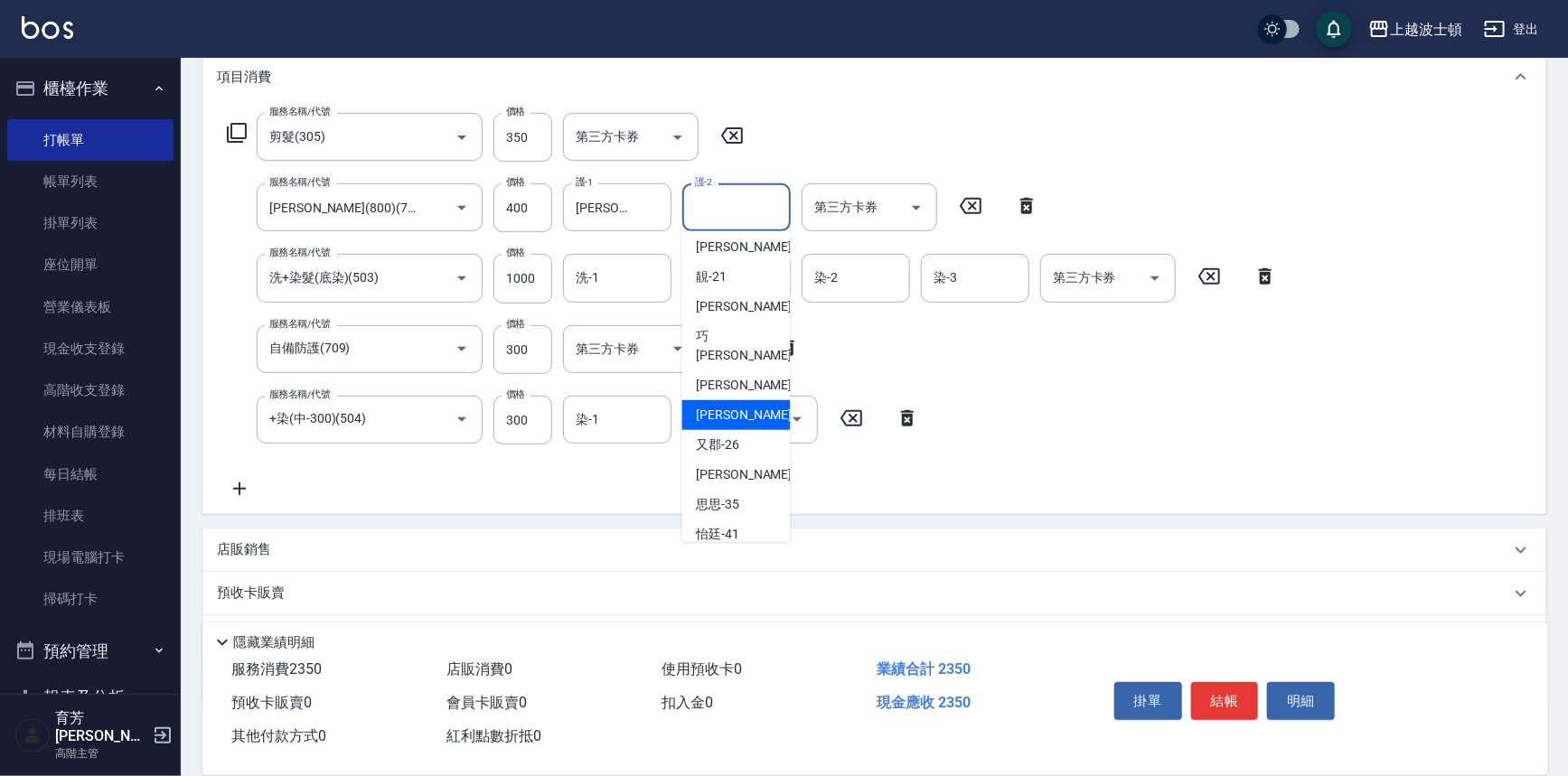
click at [737, 405] on span "[PERSON_NAME]-25" at bounding box center [754, 415] width 114 height 19
type input "[PERSON_NAME]-25"
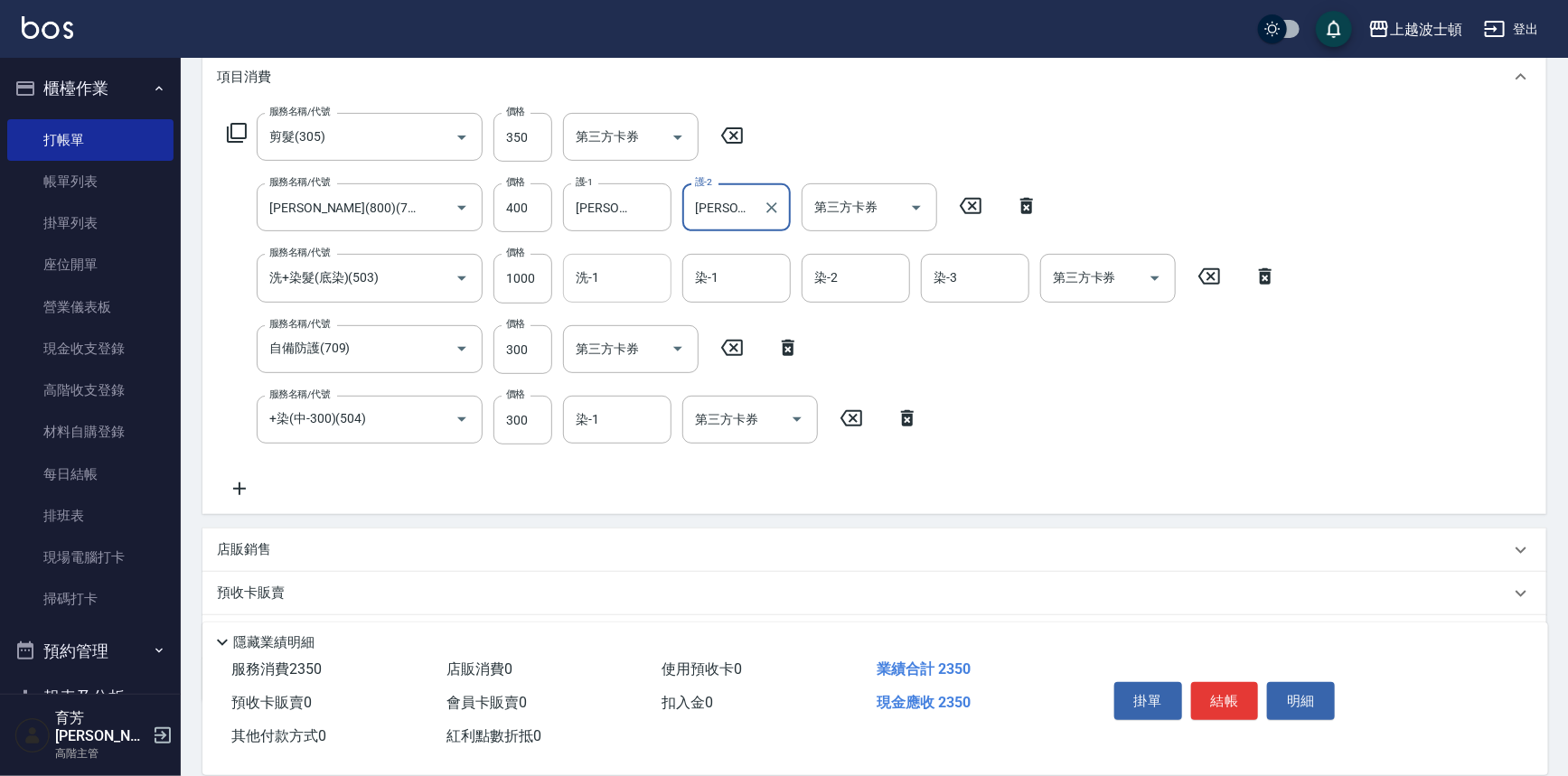
click at [643, 282] on input "洗-1" at bounding box center [617, 278] width 92 height 31
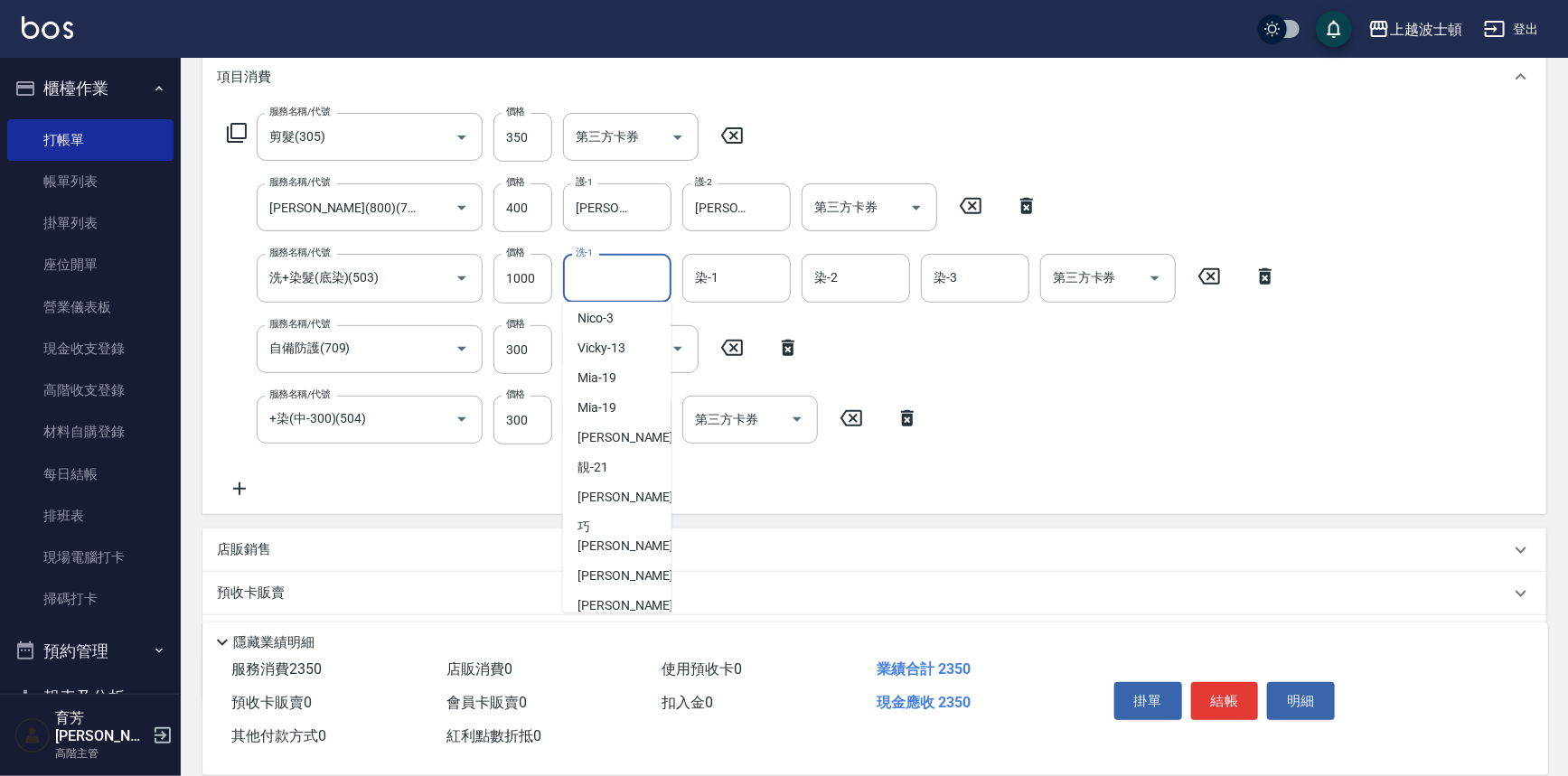
scroll to position [136, 0]
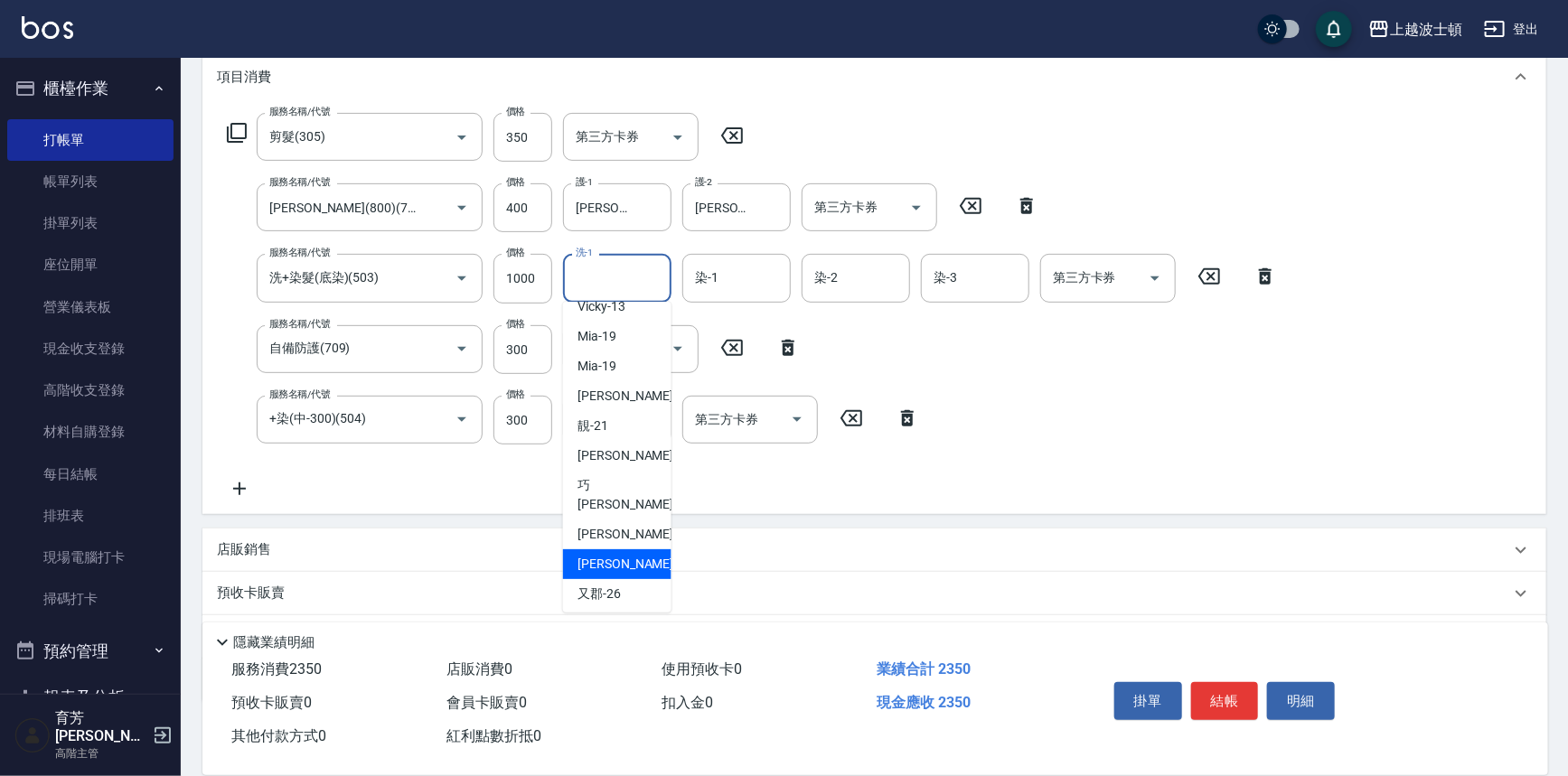
drag, startPoint x: 609, startPoint y: 541, endPoint x: 624, endPoint y: 448, distance: 94.2
click at [608, 555] on span "[PERSON_NAME]-25" at bounding box center [634, 565] width 114 height 19
type input "[PERSON_NAME]-25"
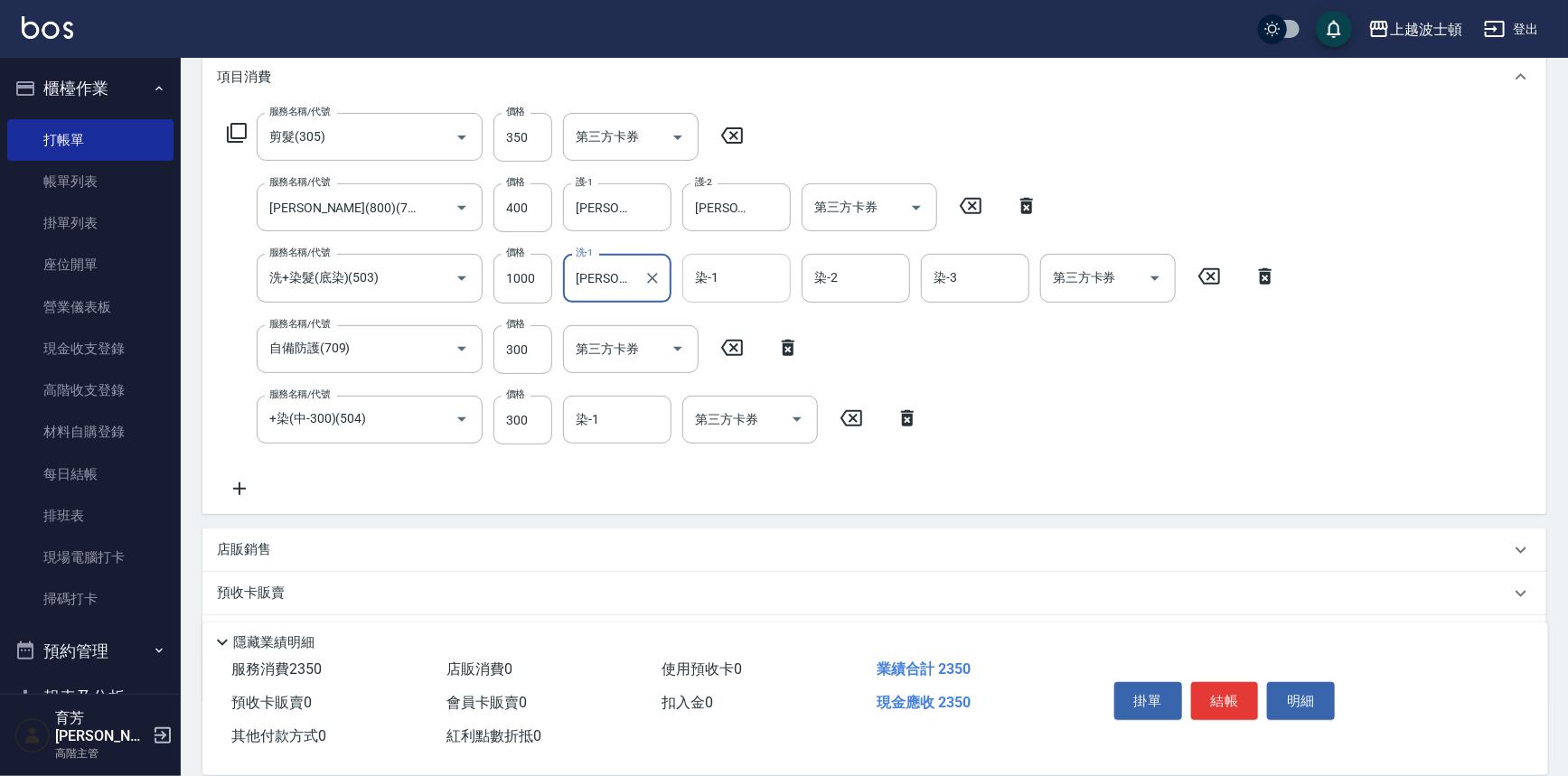
click at [726, 278] on input "染-1" at bounding box center [736, 278] width 92 height 31
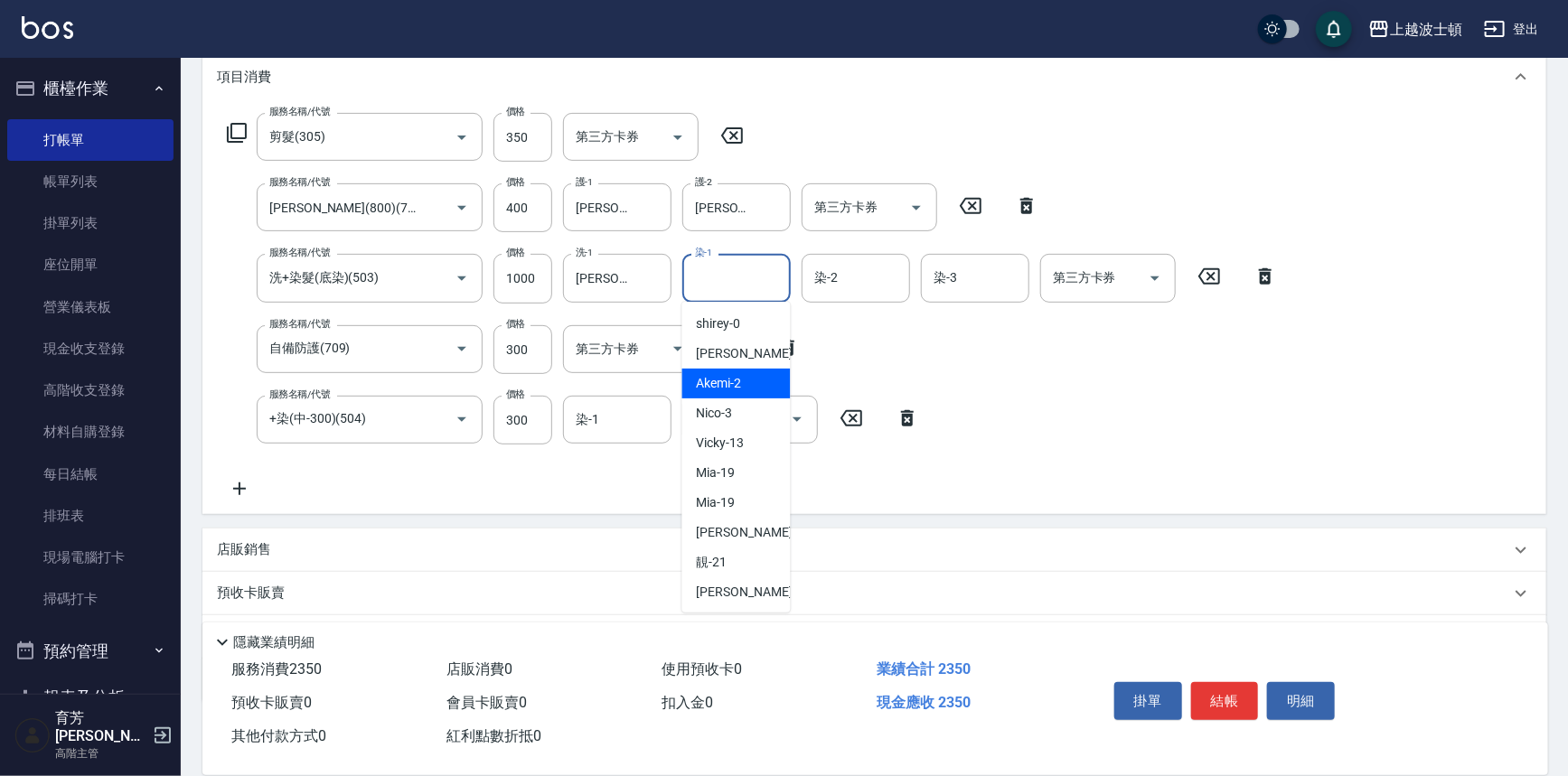
scroll to position [78, 0]
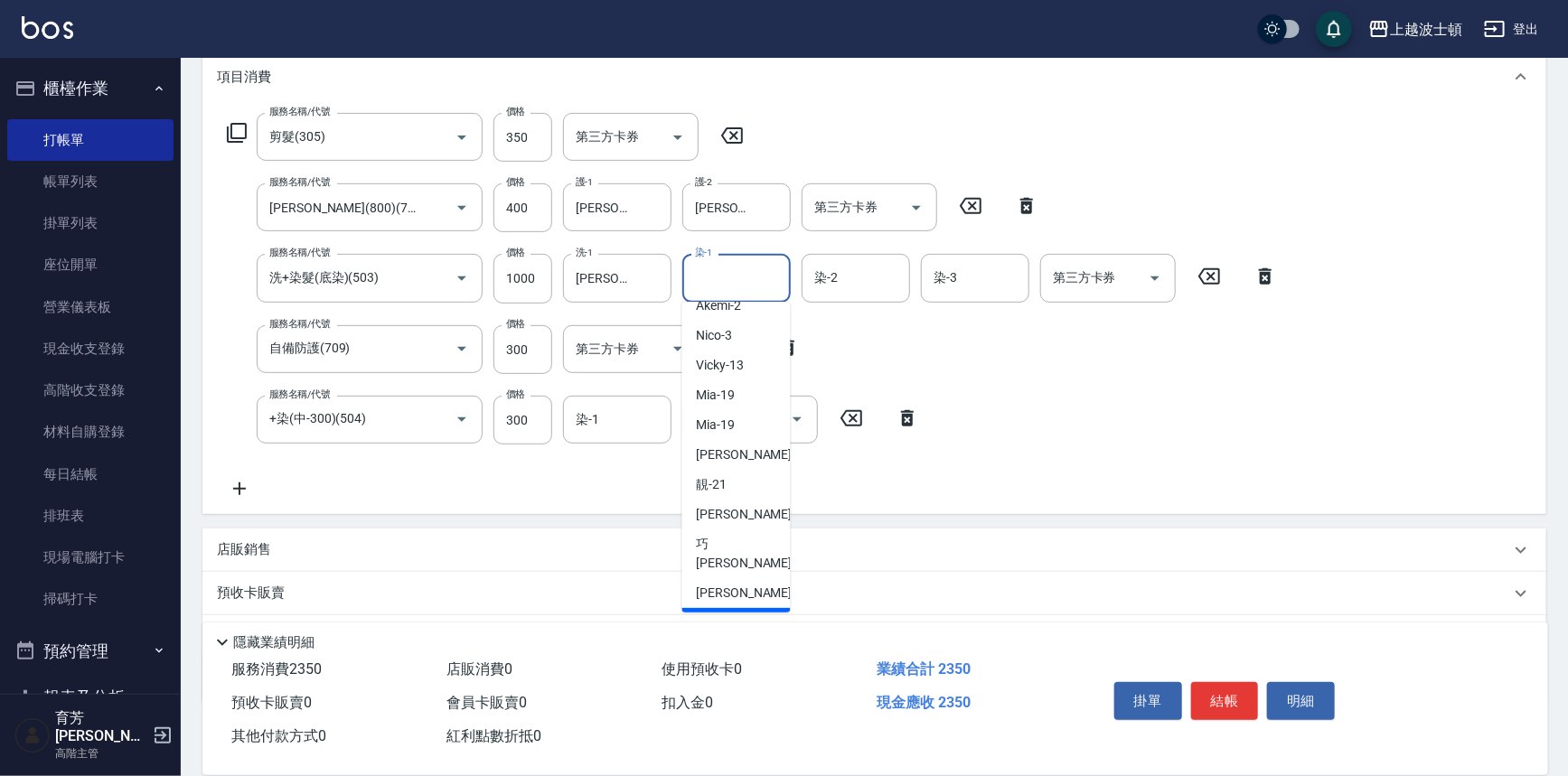
click at [751, 609] on div "[PERSON_NAME]-25" at bounding box center [736, 623] width 108 height 29
type input "[PERSON_NAME]-25"
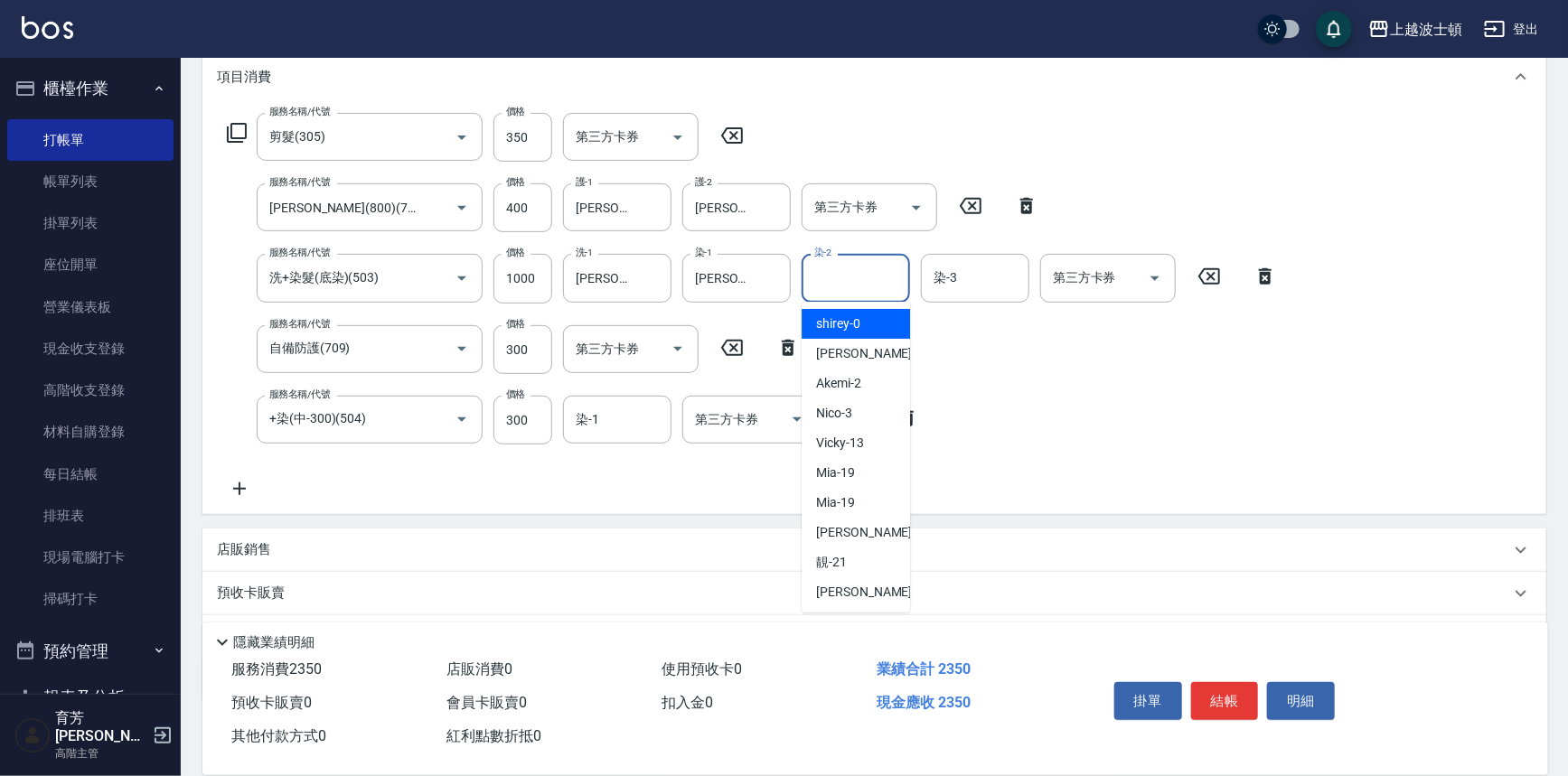
click at [858, 274] on input "染-2" at bounding box center [856, 278] width 92 height 31
click at [855, 351] on div "[PERSON_NAME] -1" at bounding box center [856, 354] width 108 height 29
type input "[PERSON_NAME]-1"
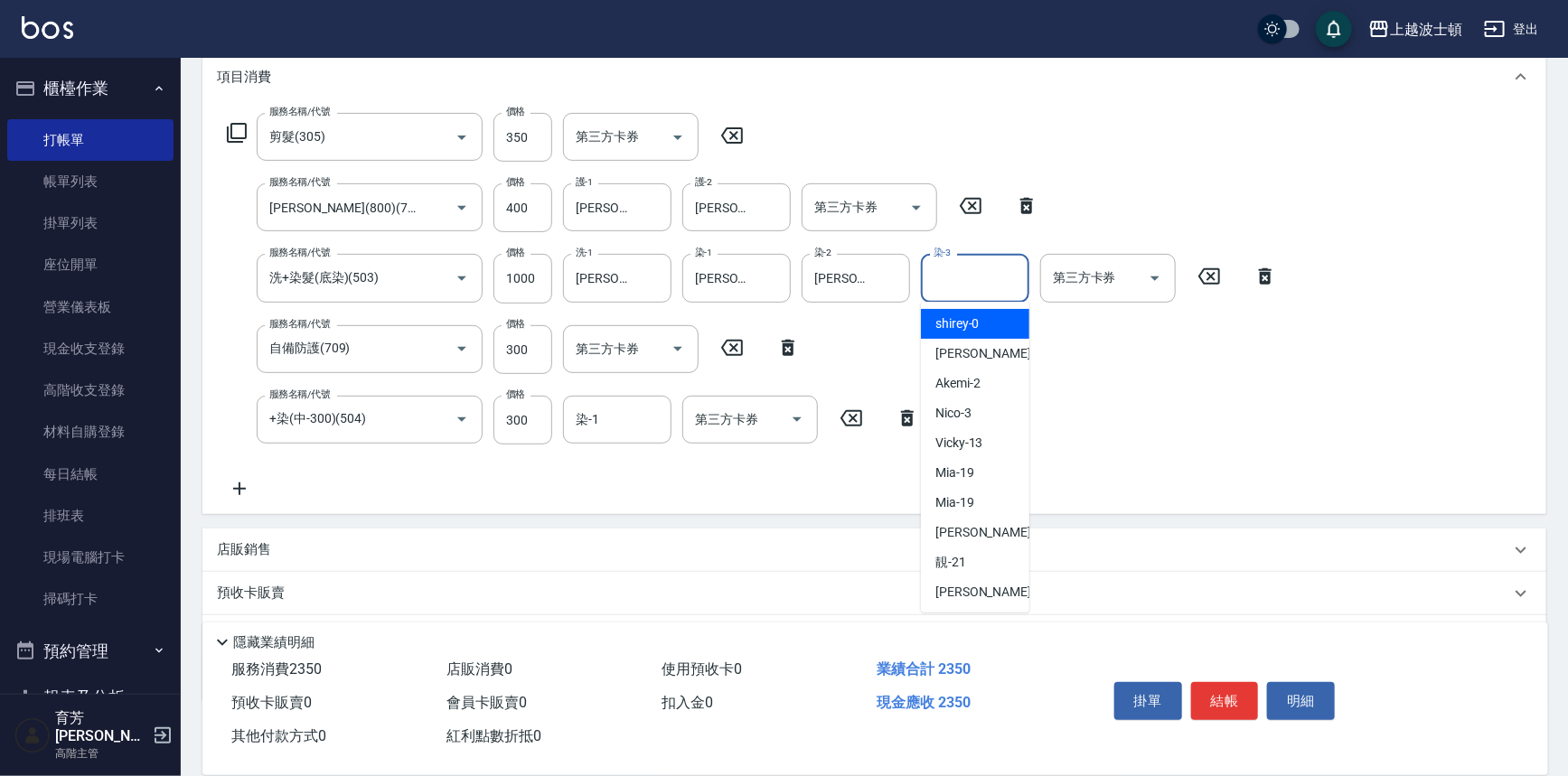
click at [1000, 290] on input "染-3" at bounding box center [975, 278] width 92 height 31
click at [977, 365] on div "[PERSON_NAME] -1" at bounding box center [975, 354] width 108 height 29
type input "[PERSON_NAME]-1"
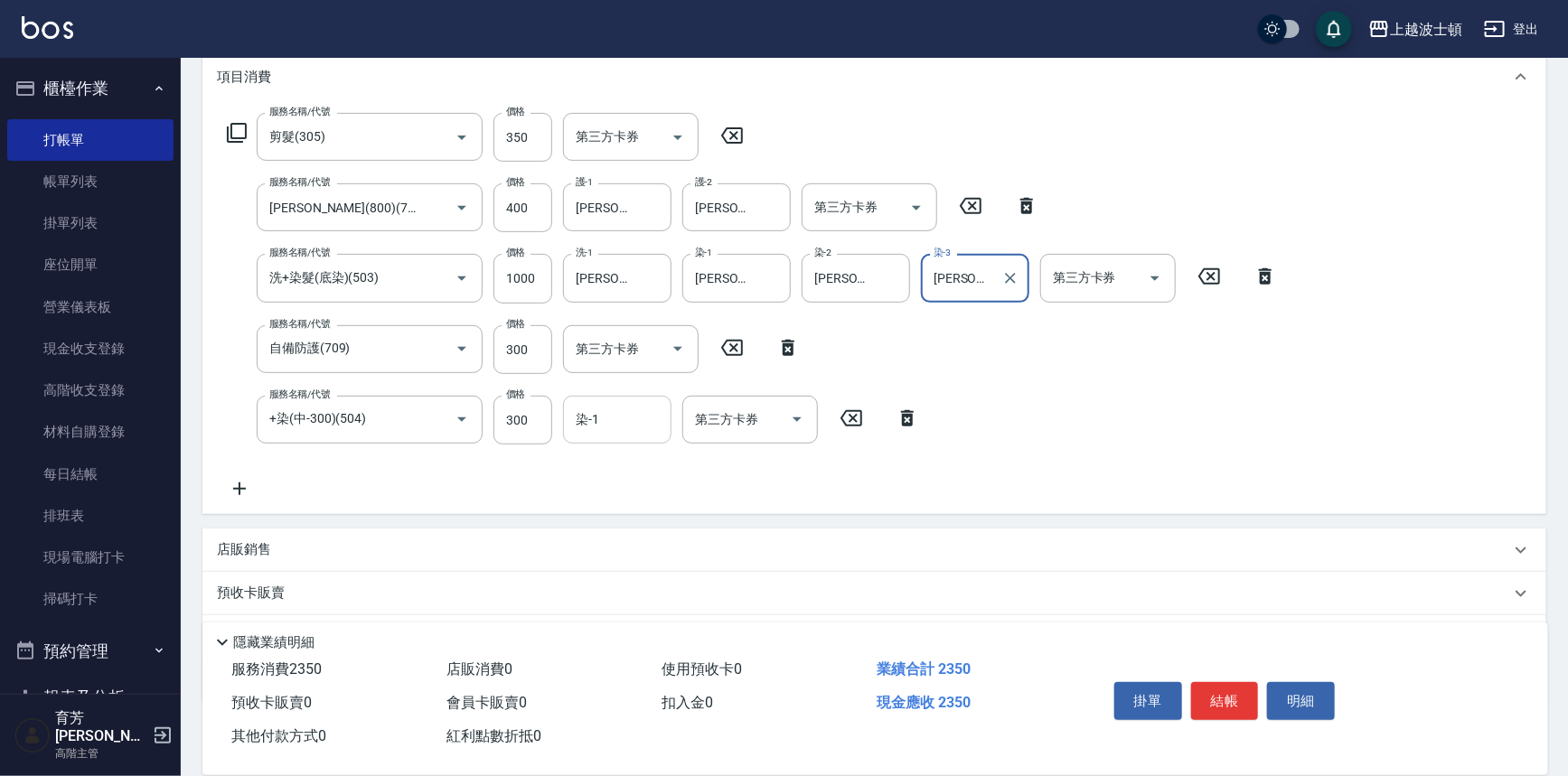
click at [598, 415] on input "染-1" at bounding box center [617, 419] width 92 height 31
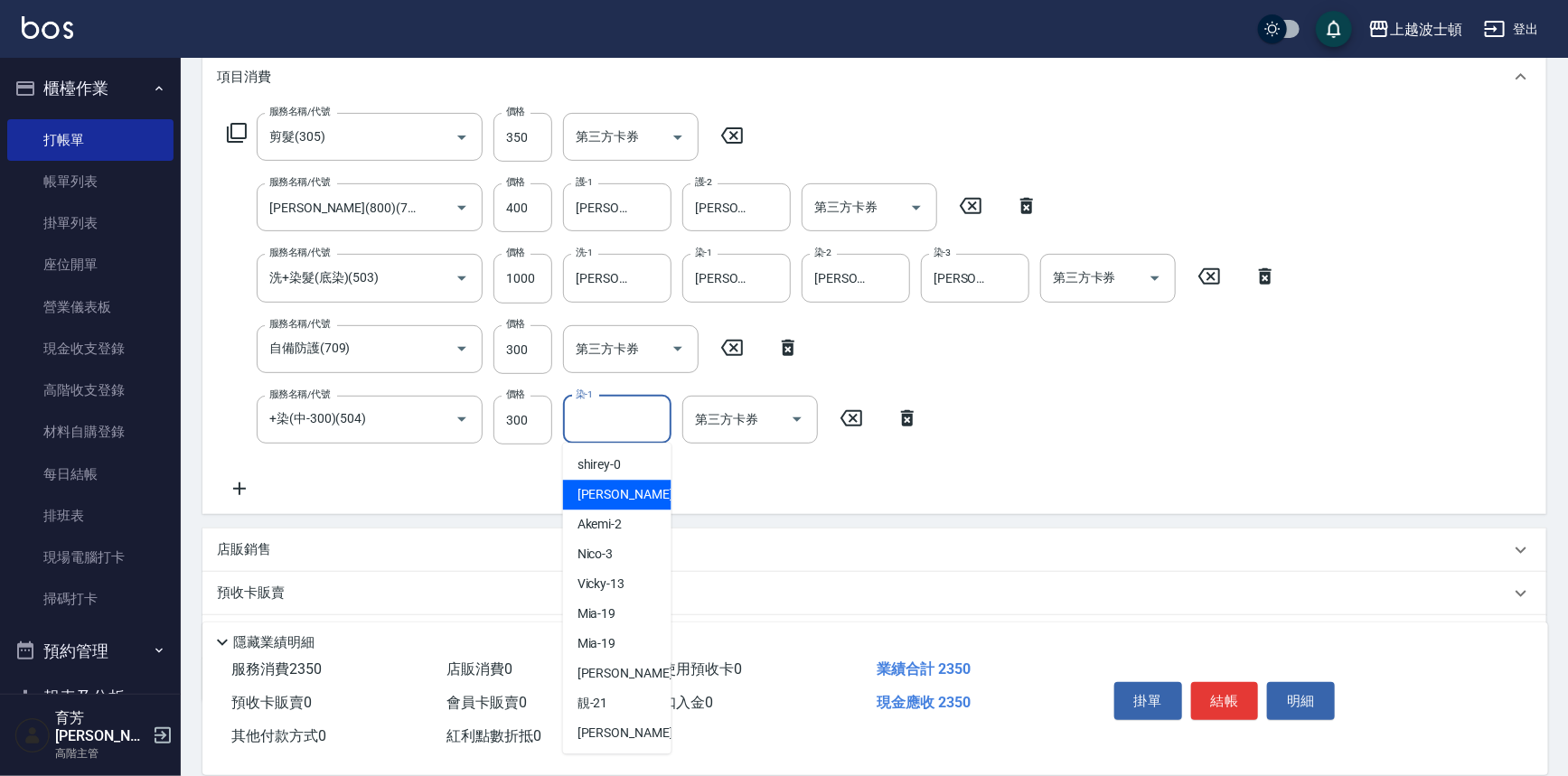
click at [589, 491] on span "[PERSON_NAME] -1" at bounding box center [631, 495] width 107 height 19
type input "[PERSON_NAME]-1"
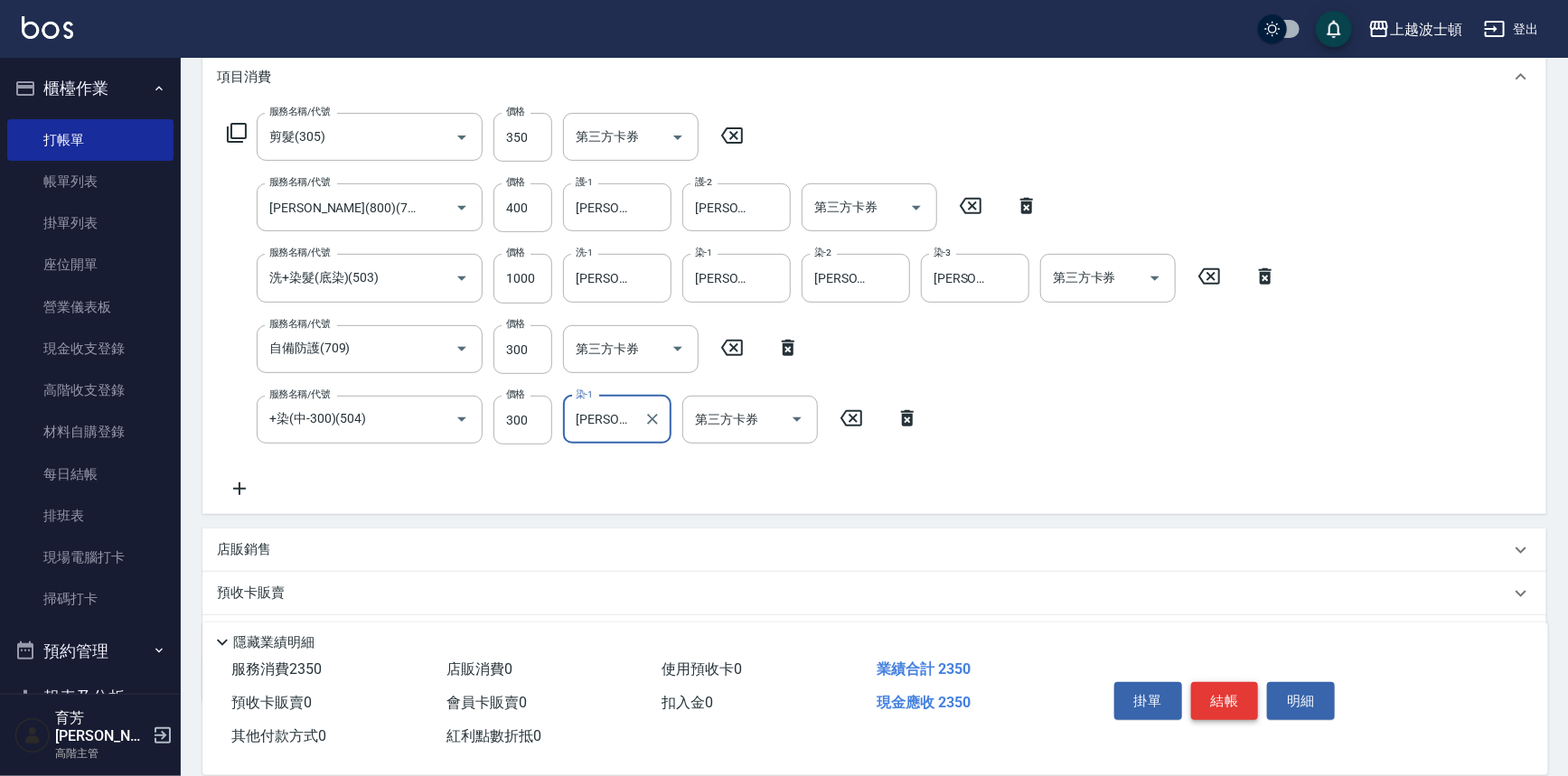
click at [1215, 694] on button "結帳" at bounding box center [1225, 701] width 68 height 38
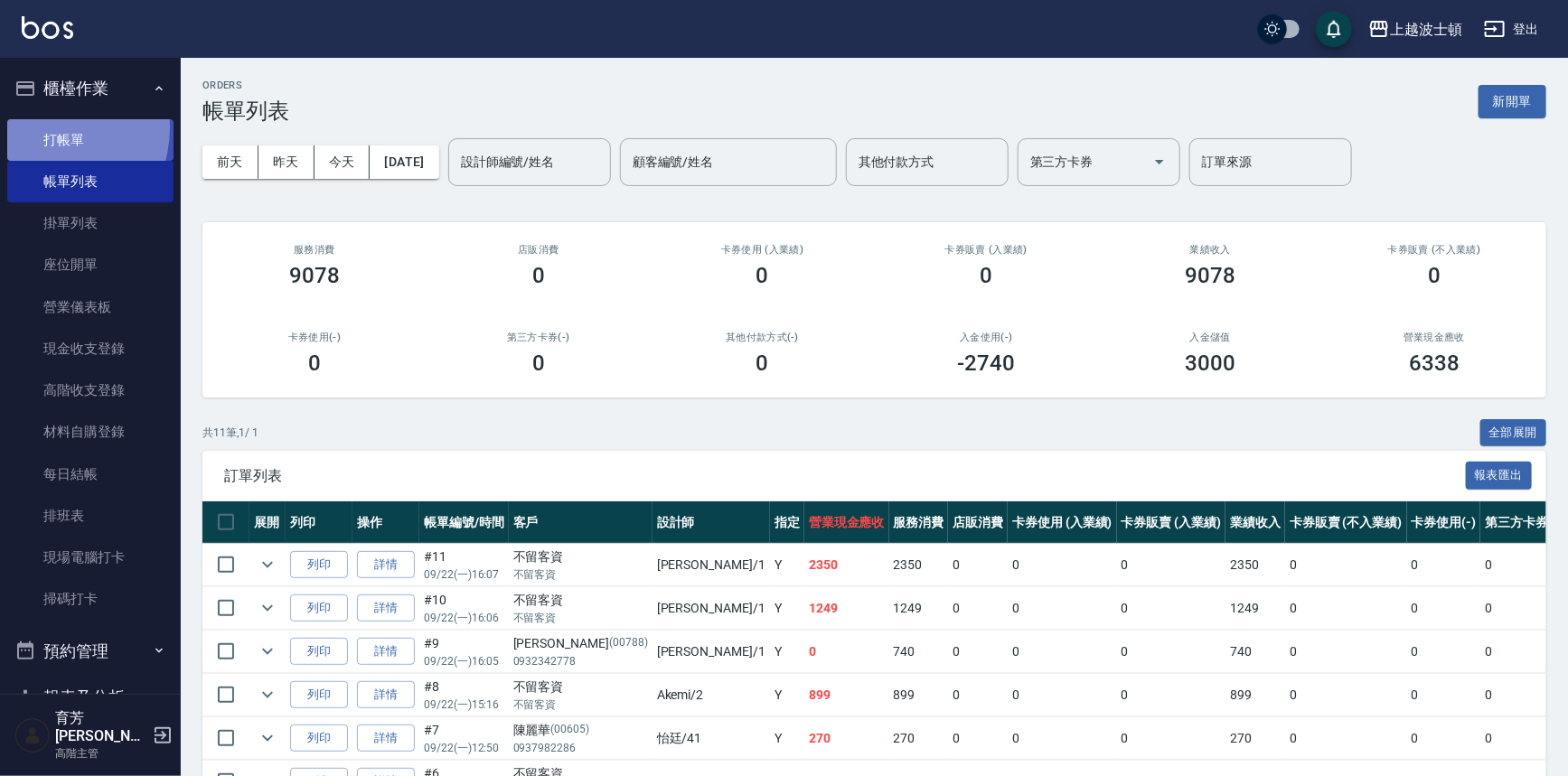
click at [46, 128] on link "打帳單" at bounding box center [90, 140] width 166 height 41
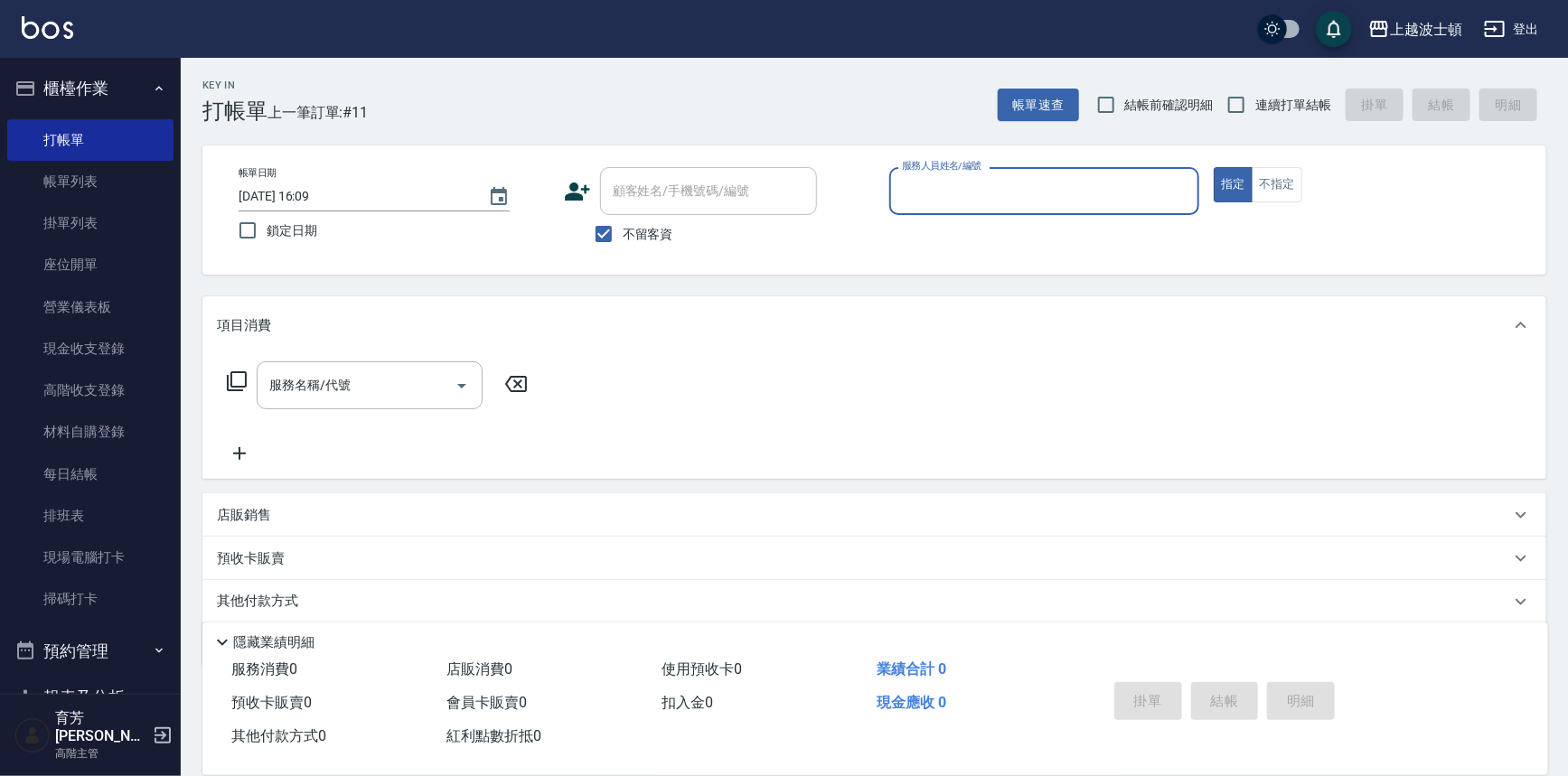
click at [935, 200] on input "服務人員姓名/編號" at bounding box center [1044, 191] width 294 height 31
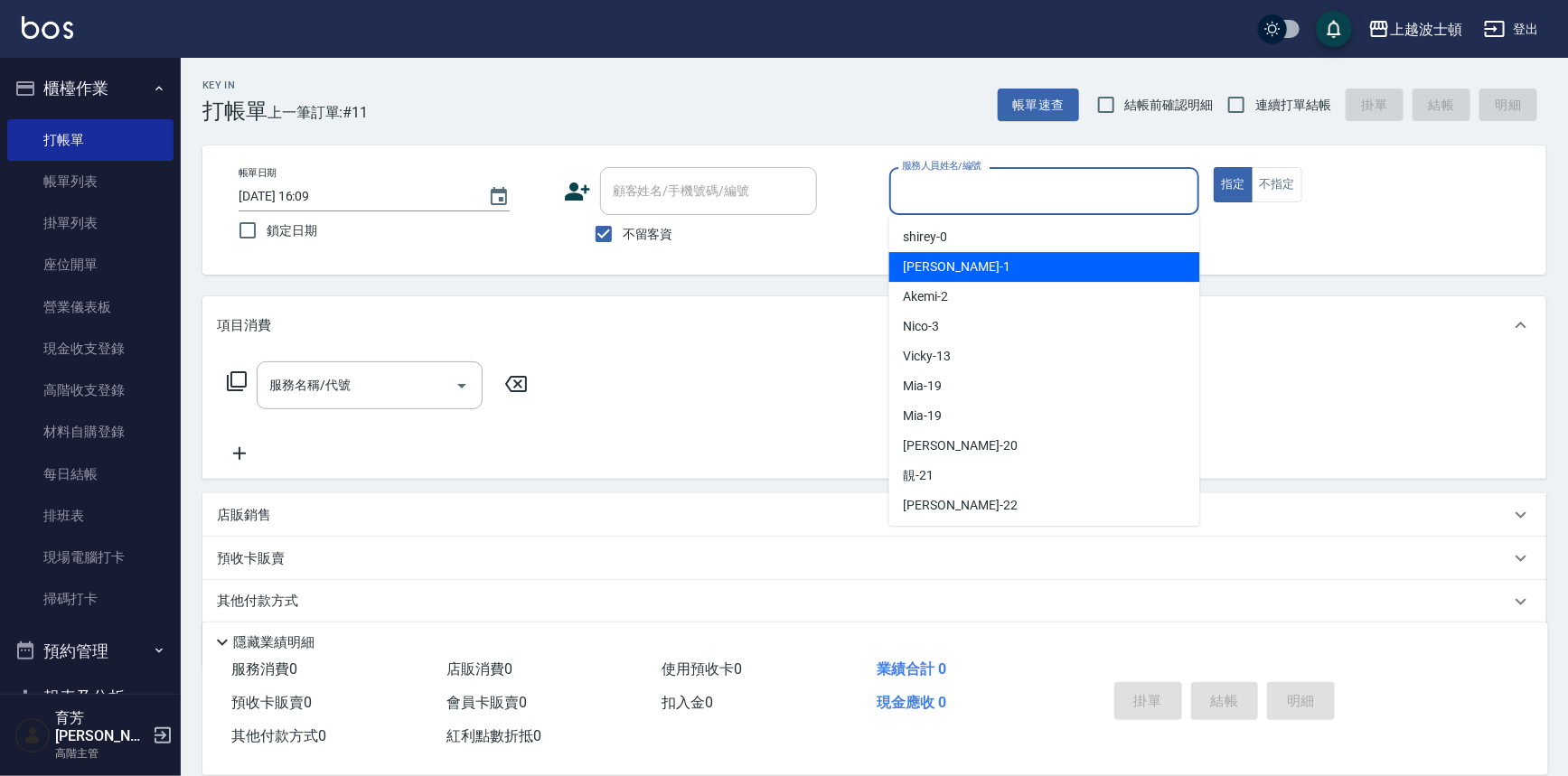
click at [953, 264] on div "[PERSON_NAME] -1" at bounding box center [1044, 267] width 311 height 29
type input "[PERSON_NAME]-1"
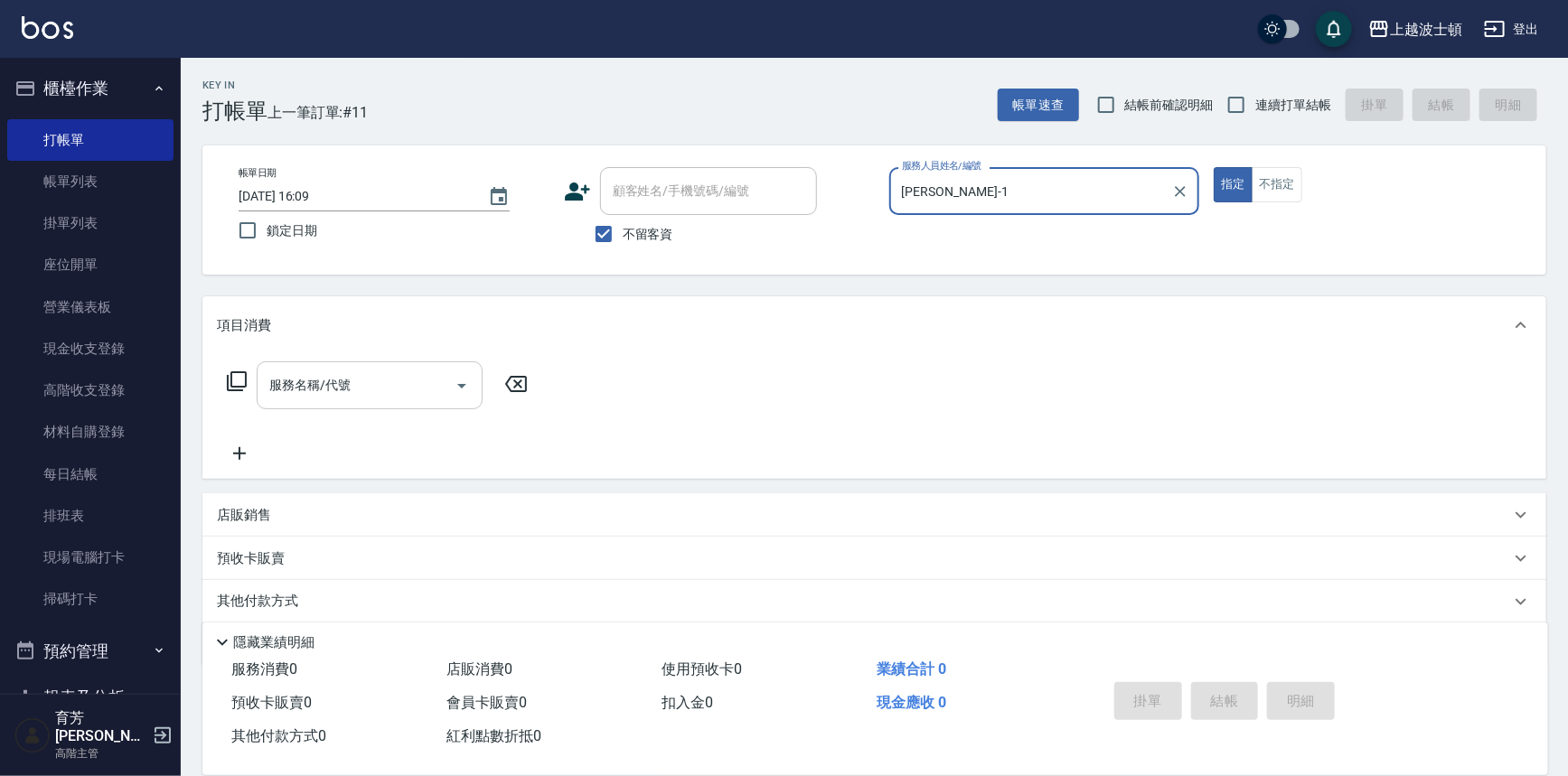
click at [369, 378] on input "服務名稱/代號" at bounding box center [356, 385] width 183 height 31
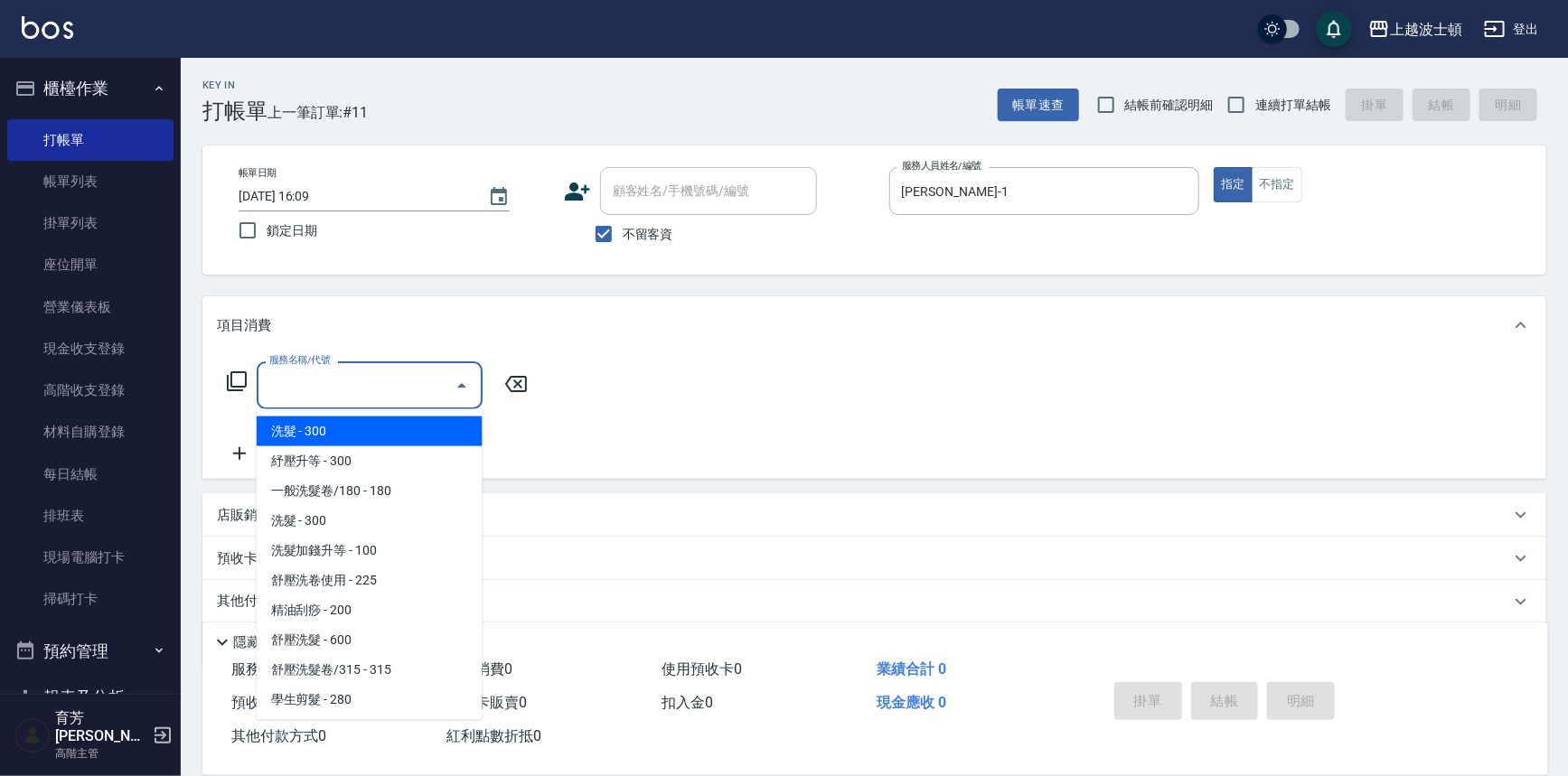
click at [344, 429] on span "洗髮 - 300" at bounding box center [369, 431] width 226 height 29
type input "洗髮(201)"
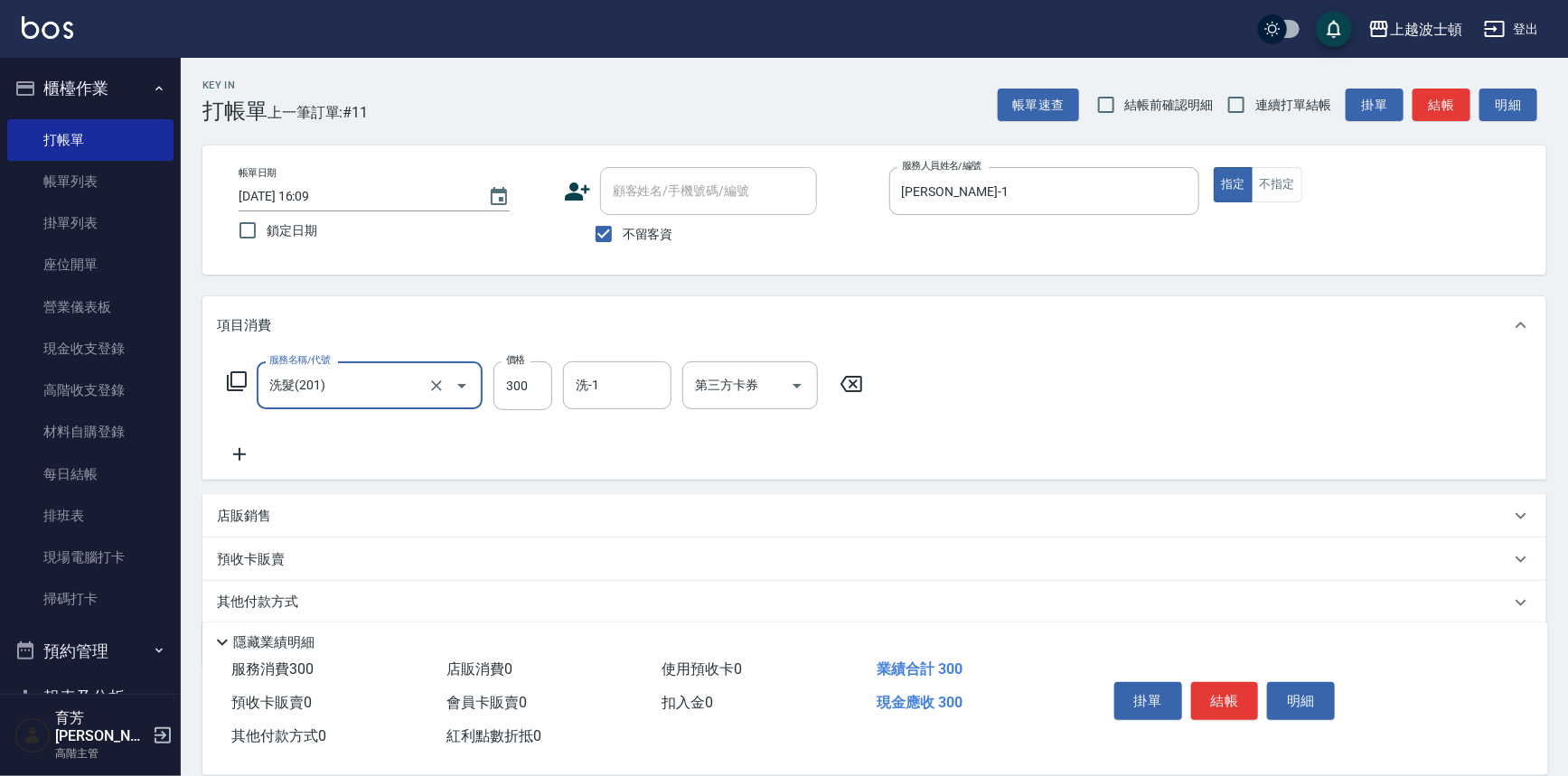
click at [595, 386] on input "洗-1" at bounding box center [617, 385] width 92 height 31
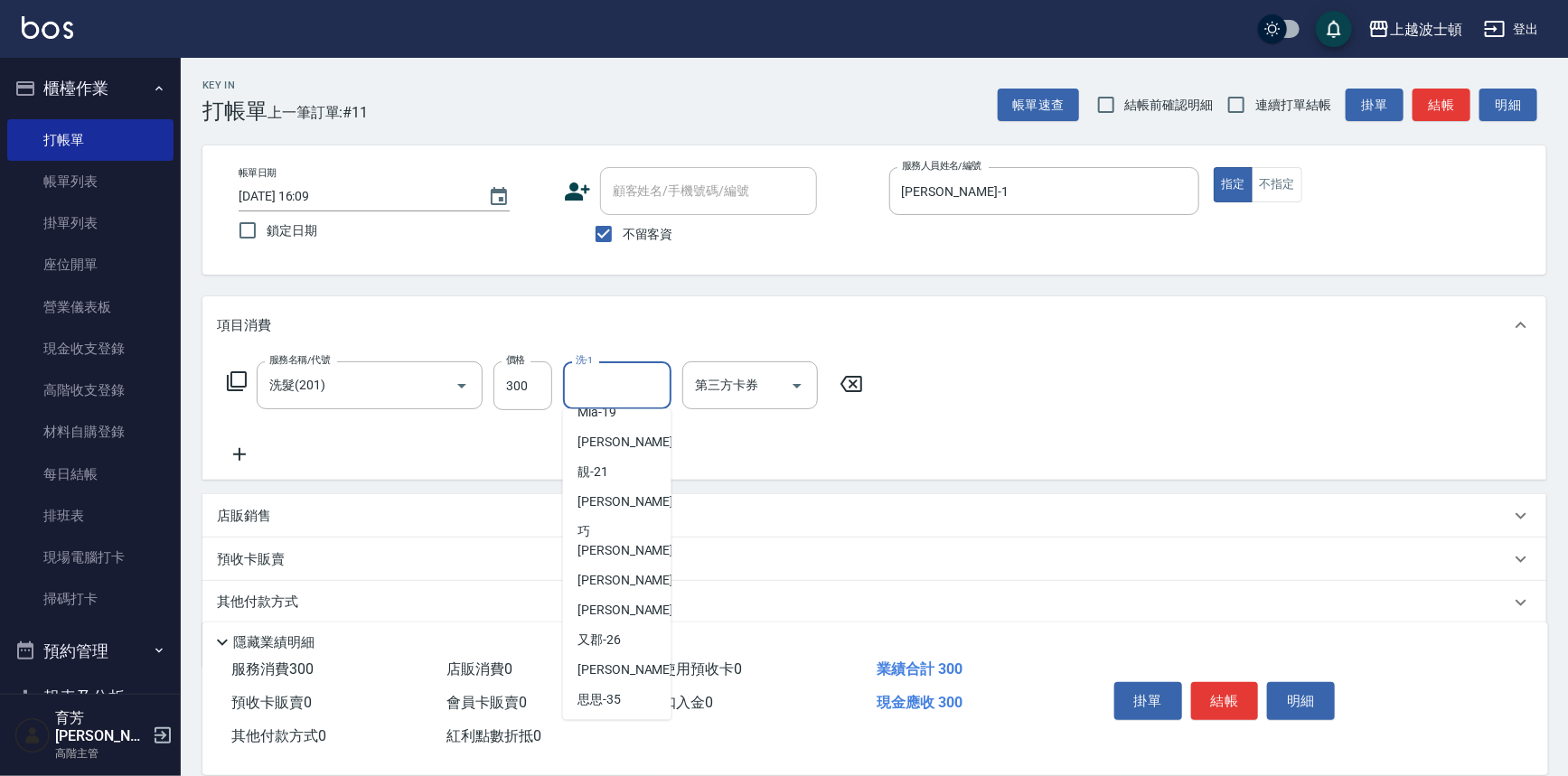
scroll to position [230, 0]
click at [588, 569] on span "[PERSON_NAME]-25" at bounding box center [634, 578] width 114 height 19
type input "[PERSON_NAME]-25"
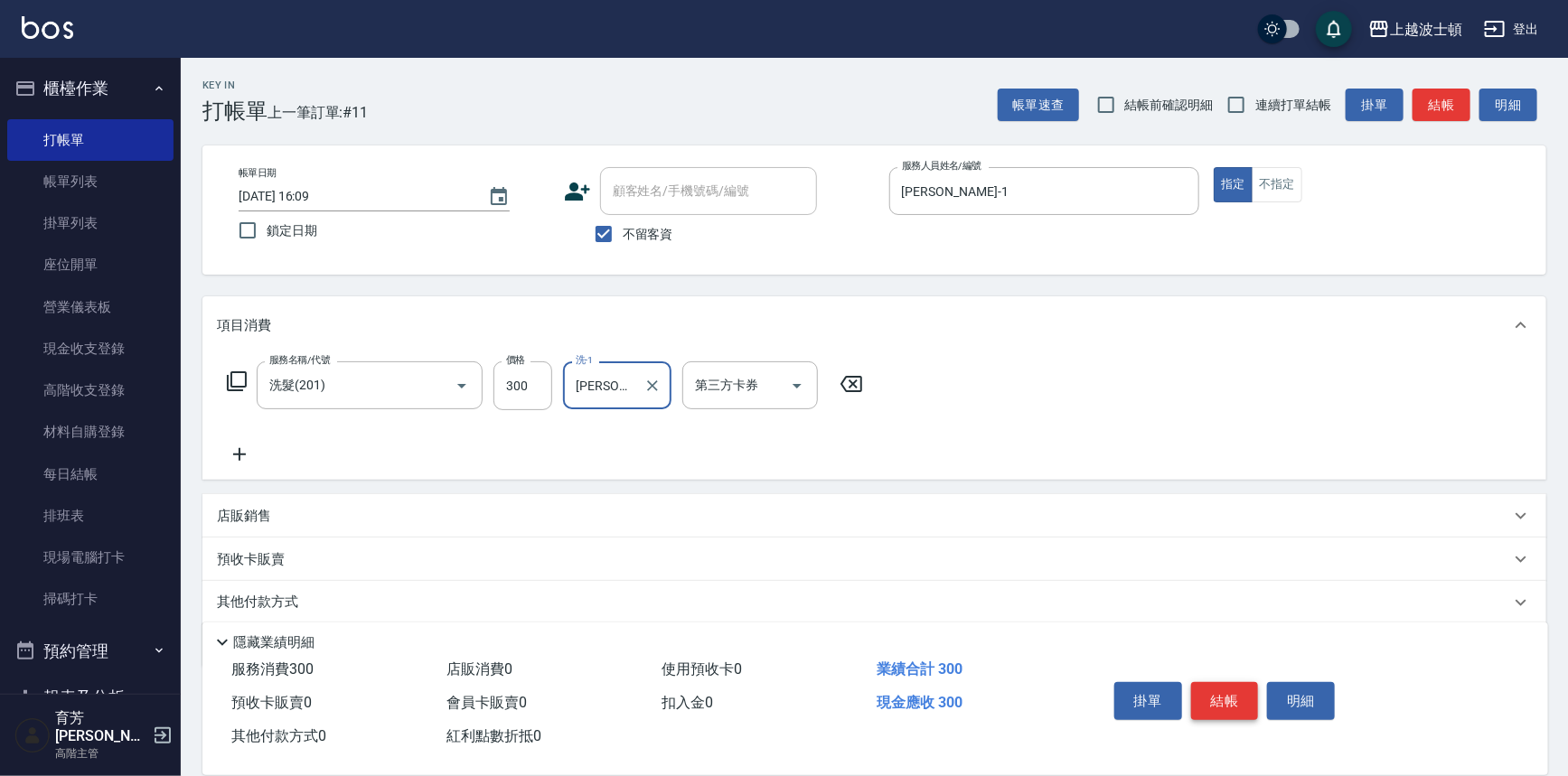
click at [1242, 696] on button "結帳" at bounding box center [1225, 701] width 68 height 38
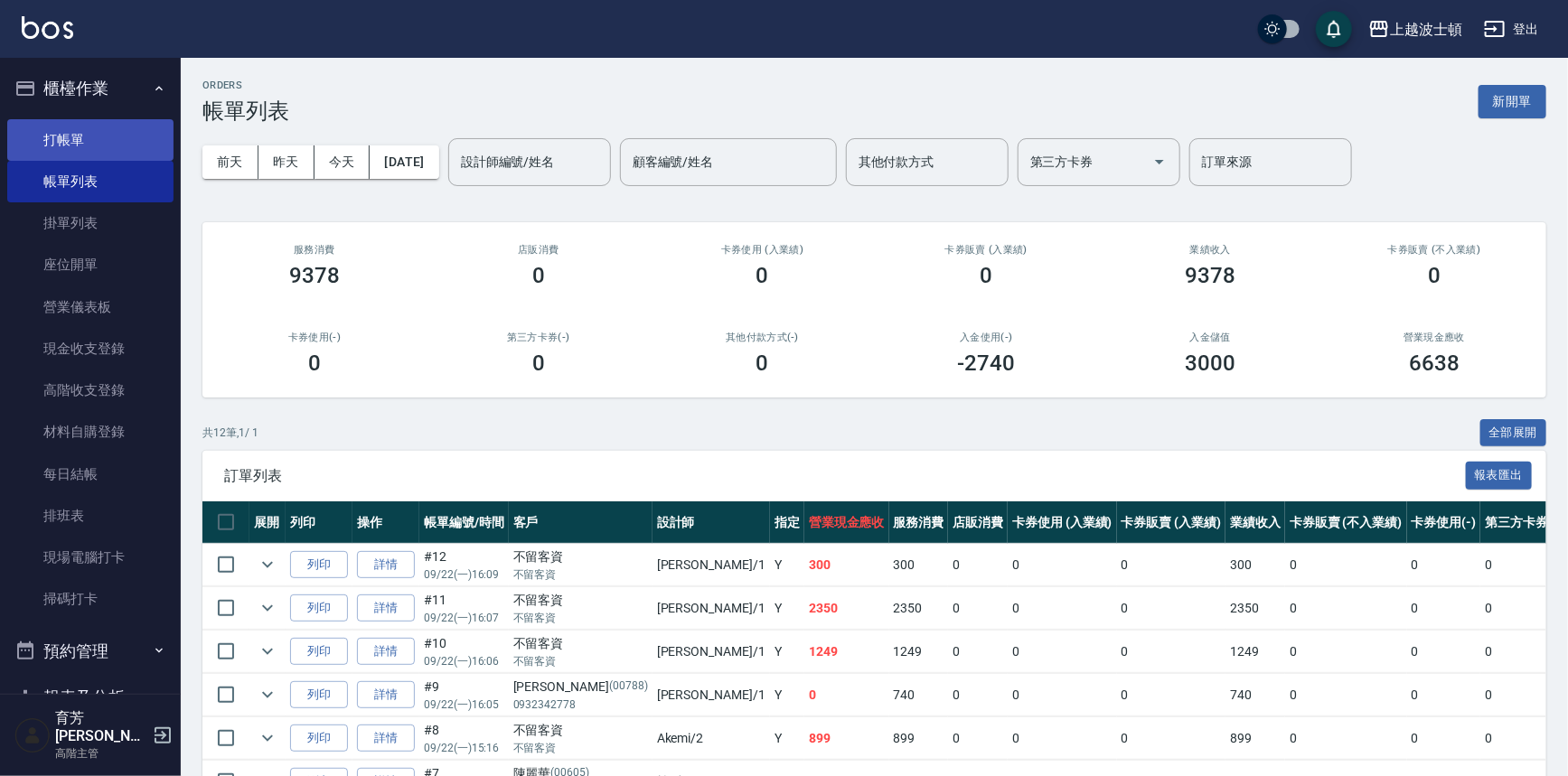
click at [52, 131] on link "打帳單" at bounding box center [90, 140] width 166 height 41
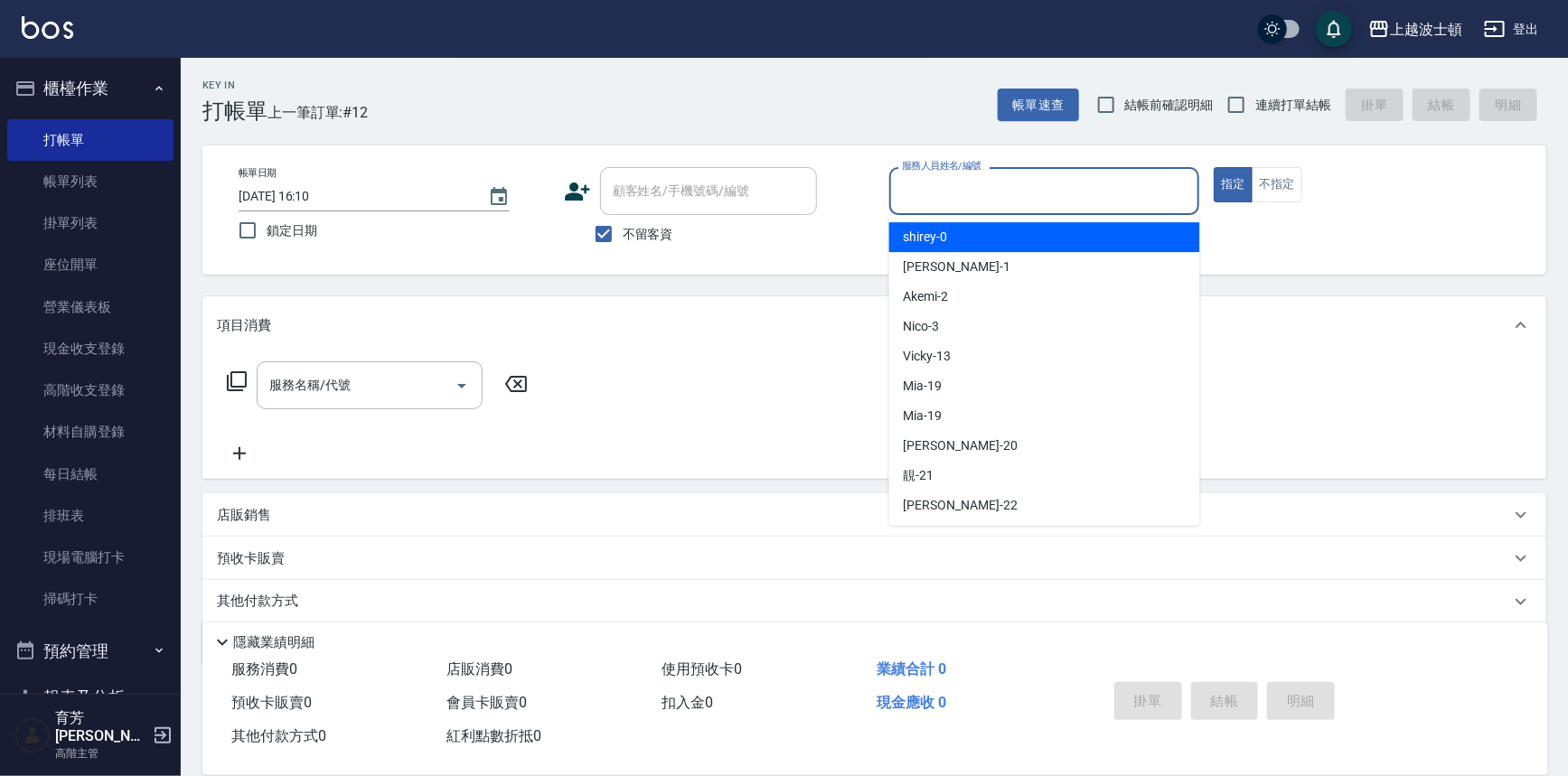
click at [931, 187] on input "服務人員姓名/編號" at bounding box center [1044, 191] width 294 height 31
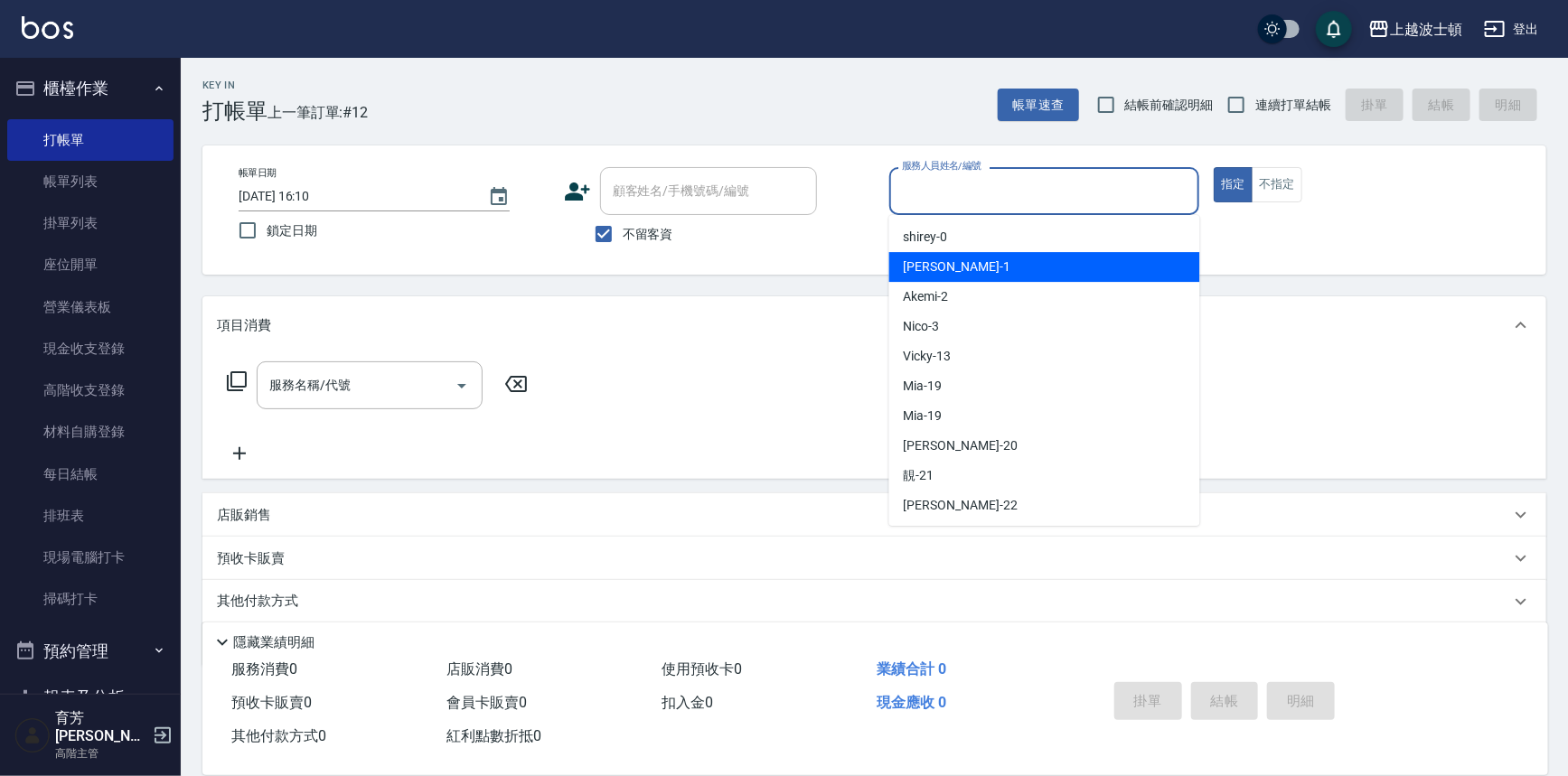
click at [940, 264] on div "[PERSON_NAME] -1" at bounding box center [1044, 267] width 311 height 29
type input "[PERSON_NAME]-1"
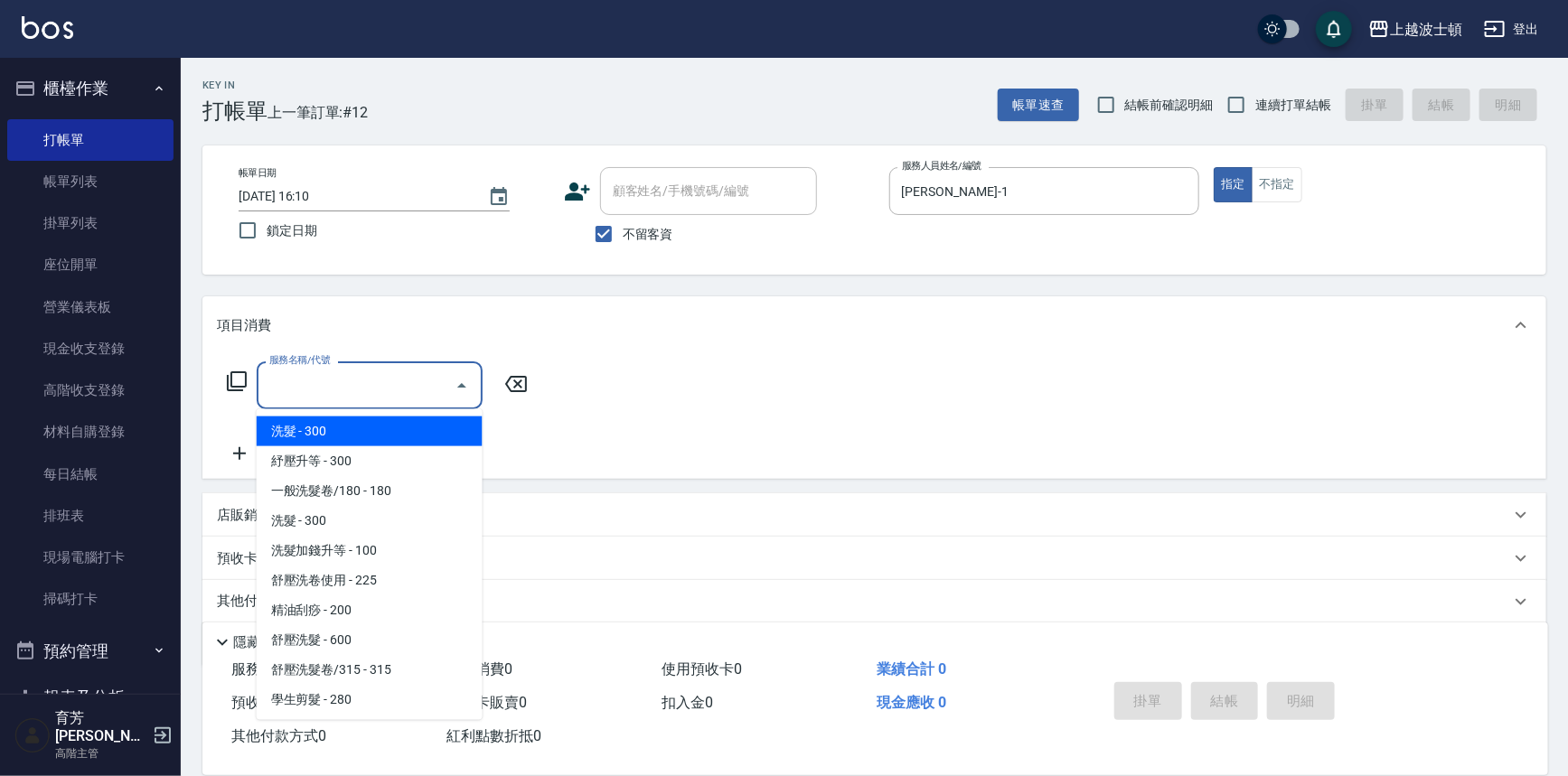
click at [385, 392] on input "服務名稱/代號" at bounding box center [356, 385] width 183 height 31
click at [369, 432] on span "洗髮 - 300" at bounding box center [369, 431] width 226 height 29
type input "洗髮(201)"
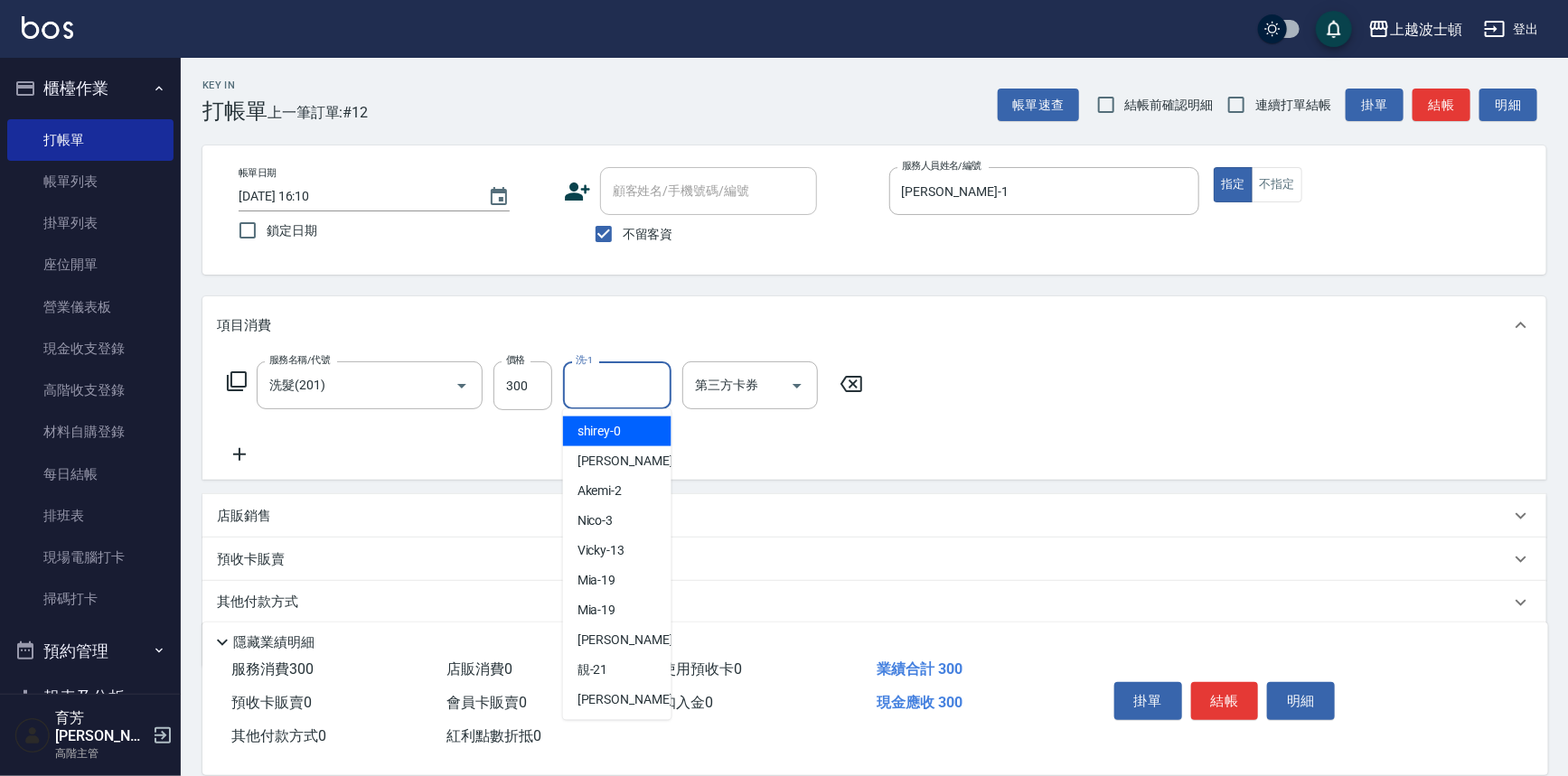
click at [621, 387] on input "洗-1" at bounding box center [617, 385] width 92 height 31
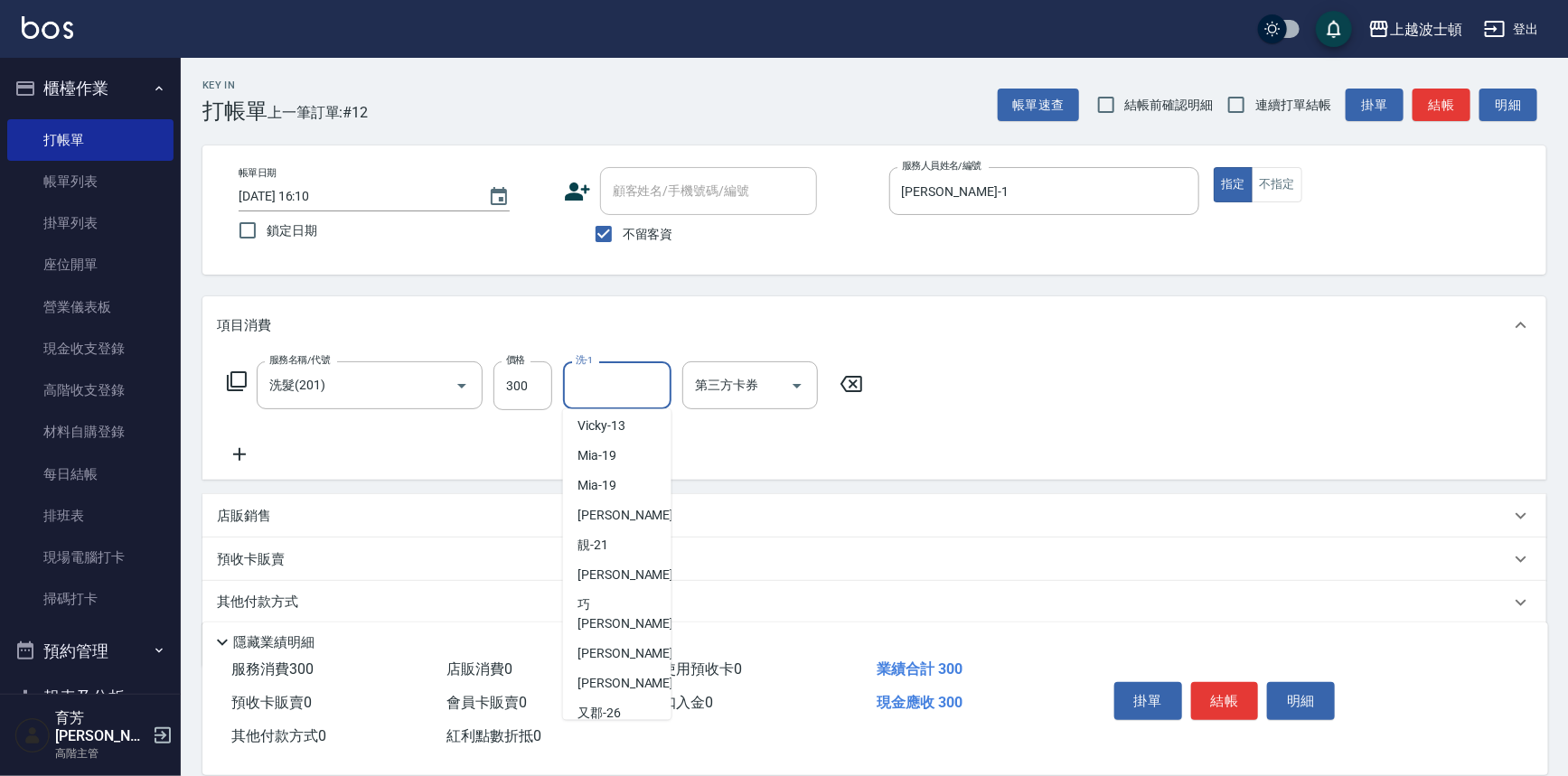
scroll to position [165, 0]
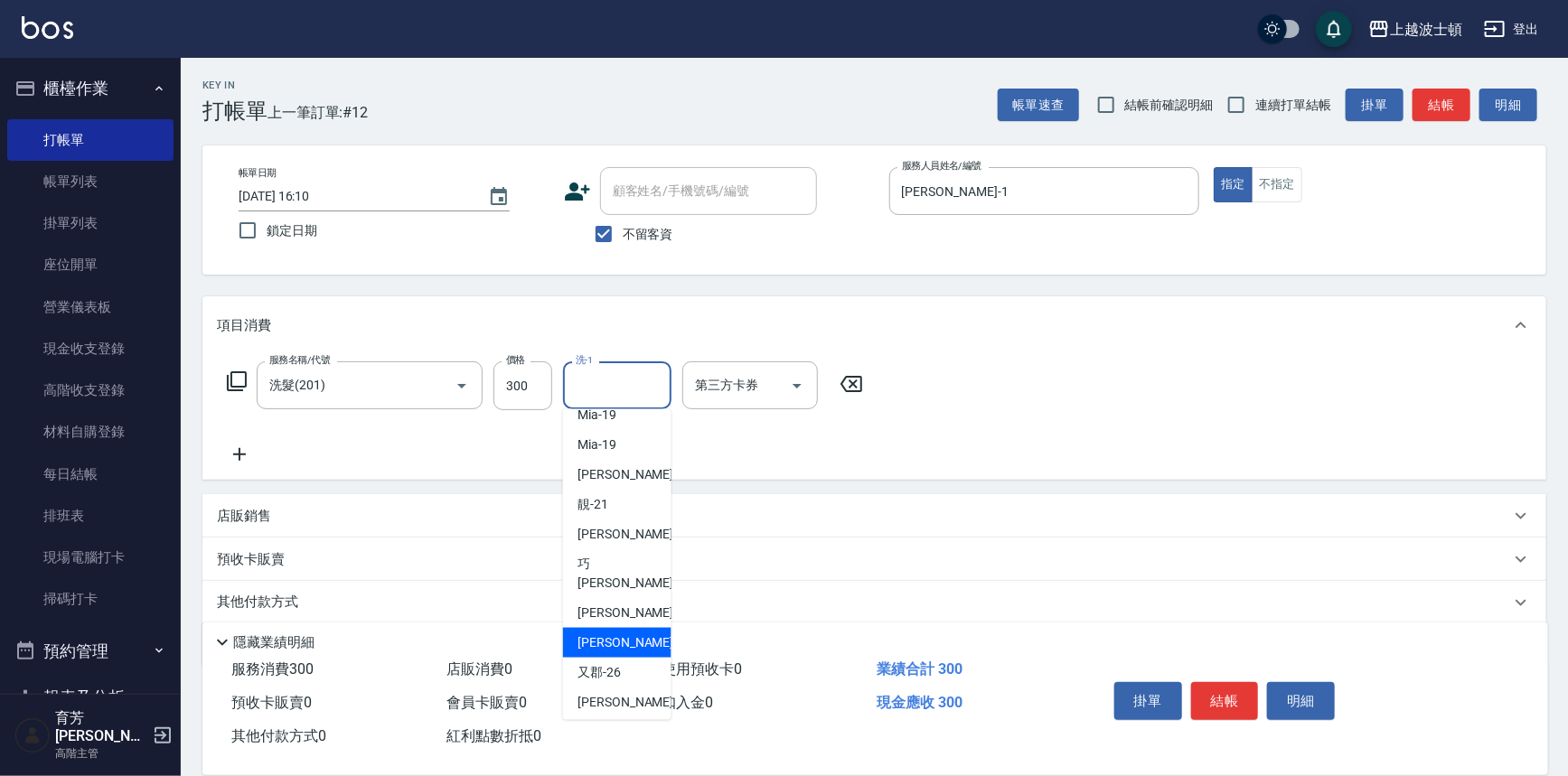
drag, startPoint x: 614, startPoint y: 616, endPoint x: 824, endPoint y: 389, distance: 309.2
click at [614, 633] on span "[PERSON_NAME]-25" at bounding box center [634, 643] width 114 height 19
type input "[PERSON_NAME]-25"
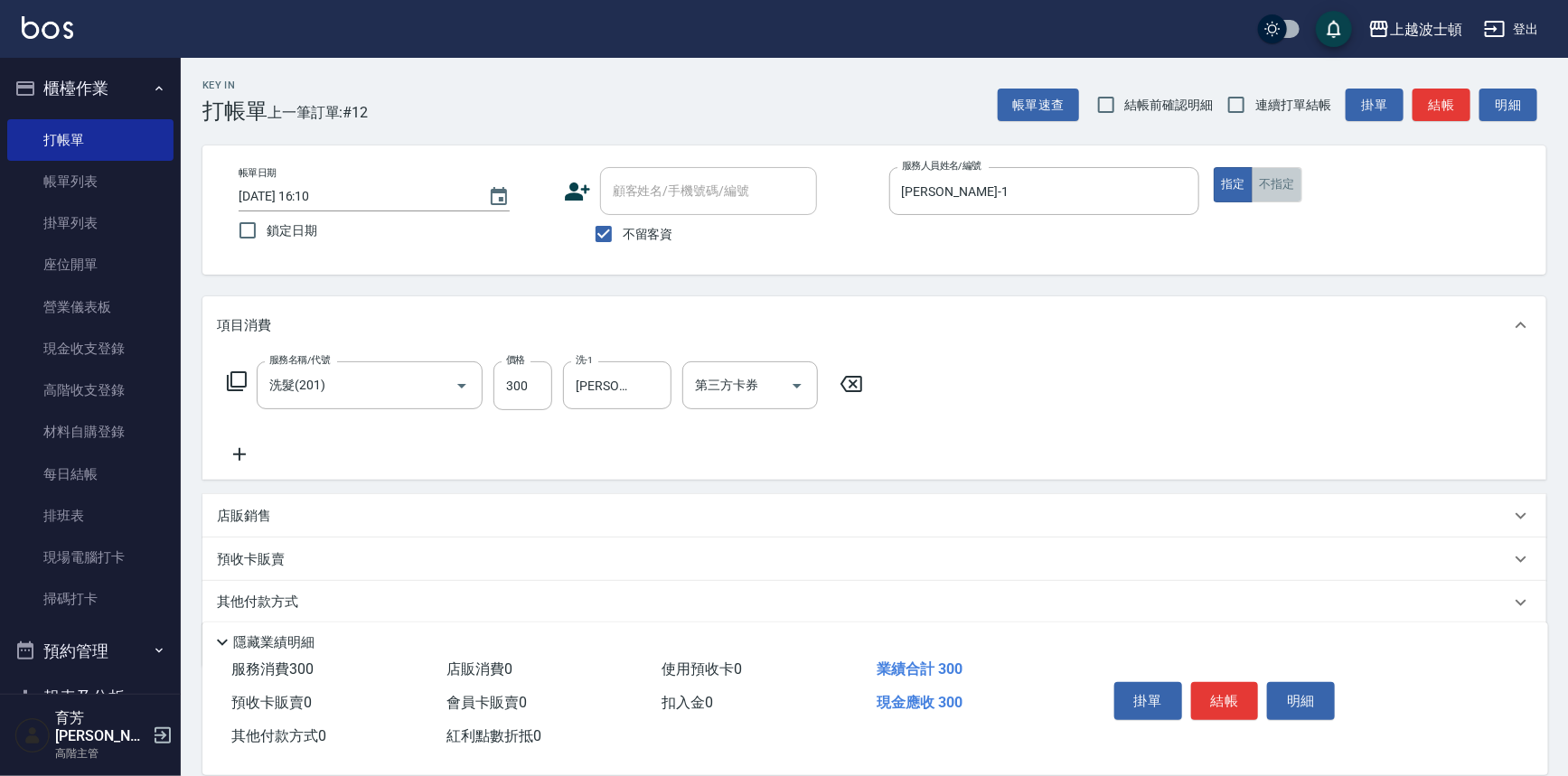
click at [1277, 177] on button "不指定" at bounding box center [1277, 185] width 51 height 35
click at [1225, 704] on button "結帳" at bounding box center [1225, 701] width 68 height 38
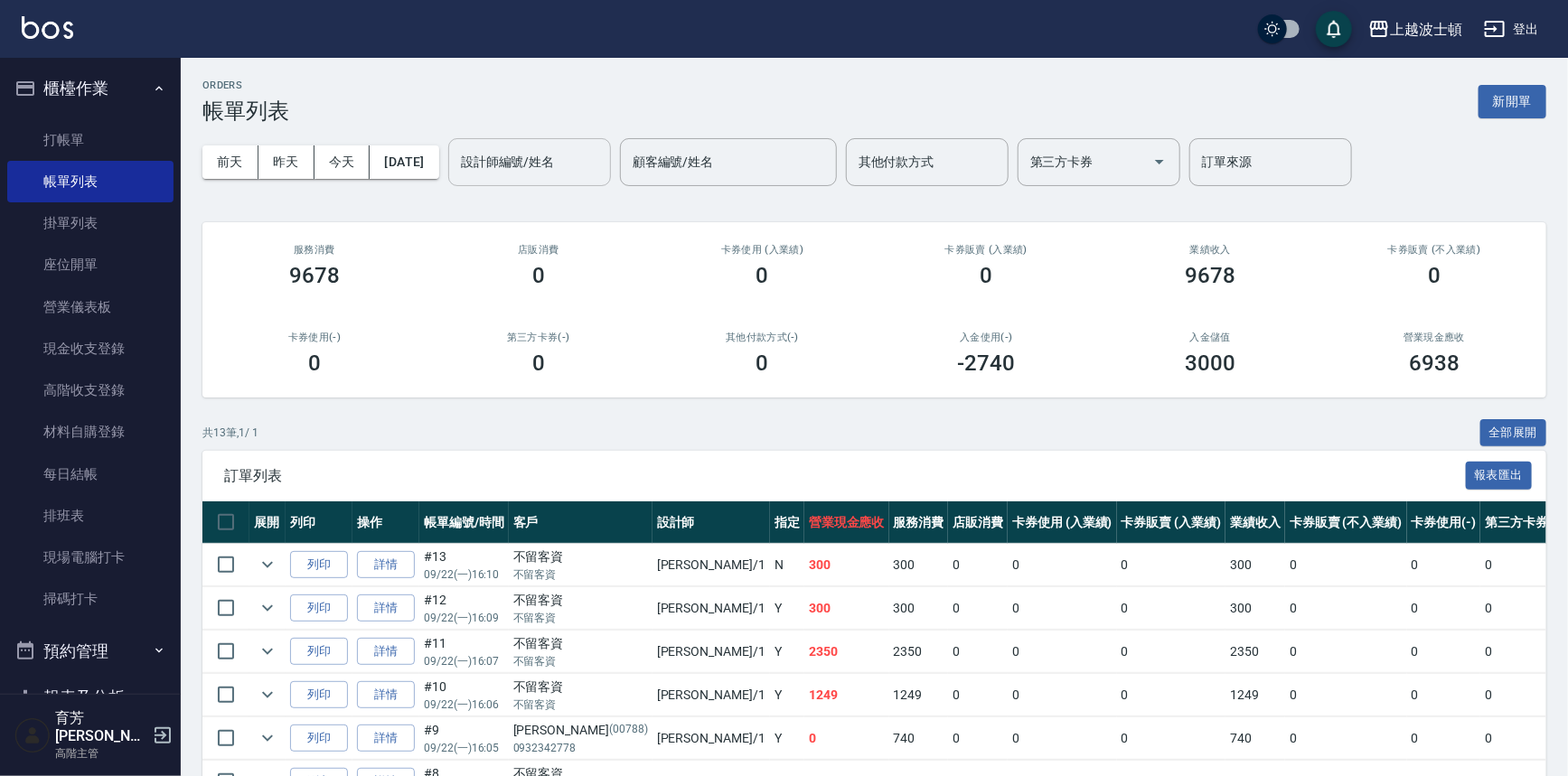
click at [579, 165] on input "設計師編號/姓名" at bounding box center [528, 162] width 146 height 31
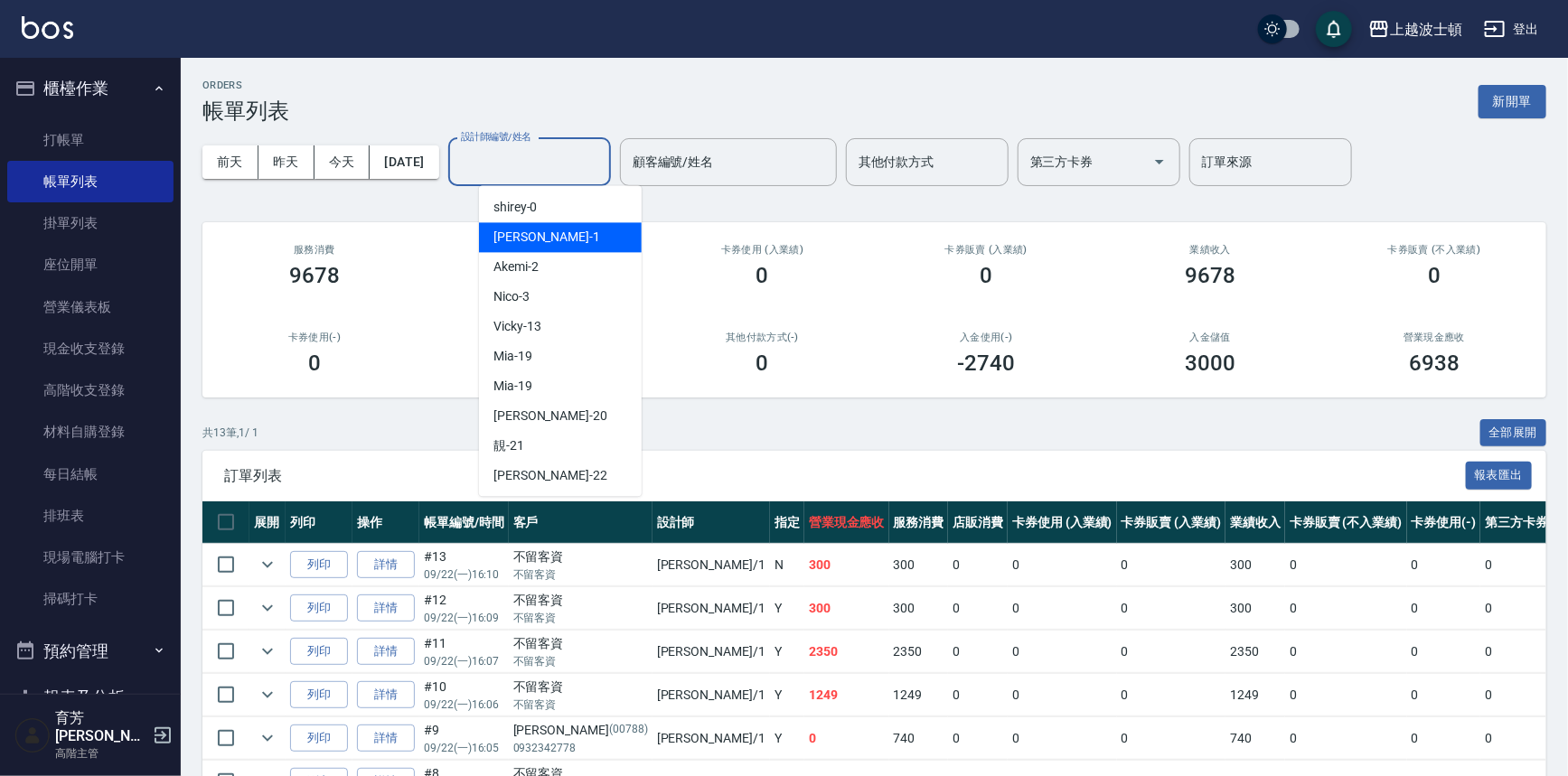
click at [556, 241] on div "[PERSON_NAME] -1" at bounding box center [560, 237] width 163 height 29
type input "[PERSON_NAME]-1"
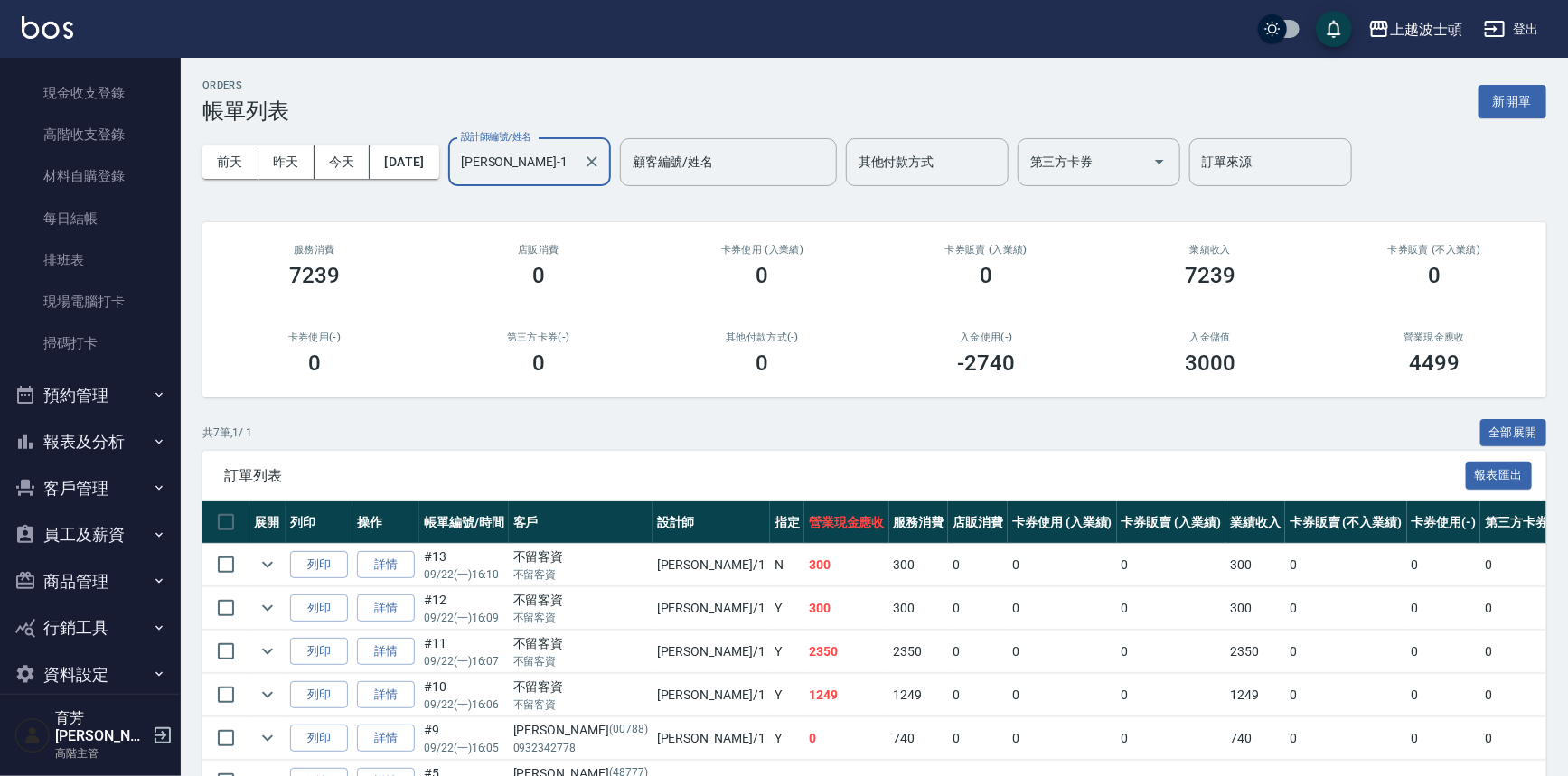
scroll to position [258, 0]
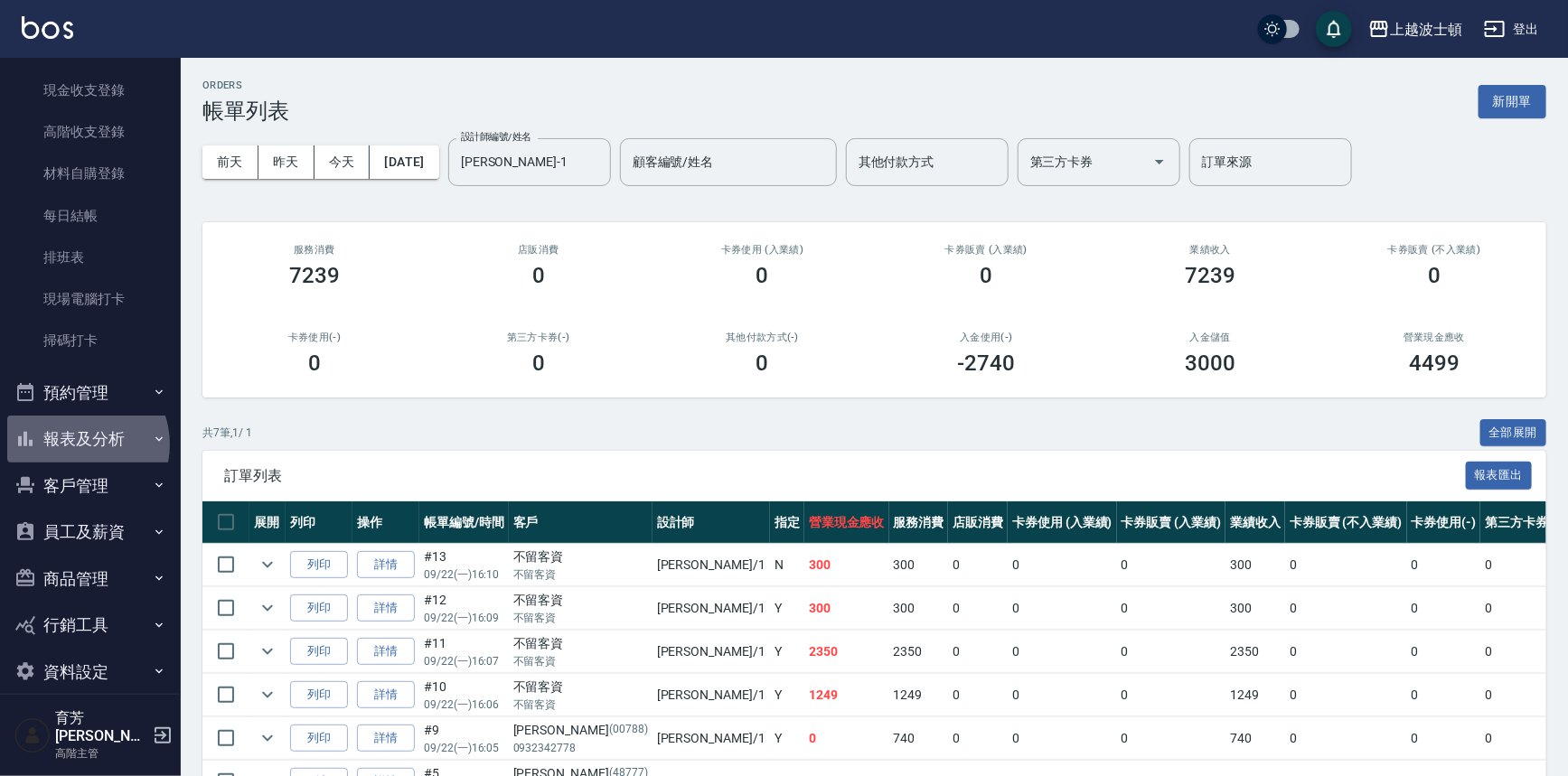
drag, startPoint x: 77, startPoint y: 445, endPoint x: 149, endPoint y: 367, distance: 106.2
click at [77, 442] on button "報表及分析" at bounding box center [90, 439] width 166 height 47
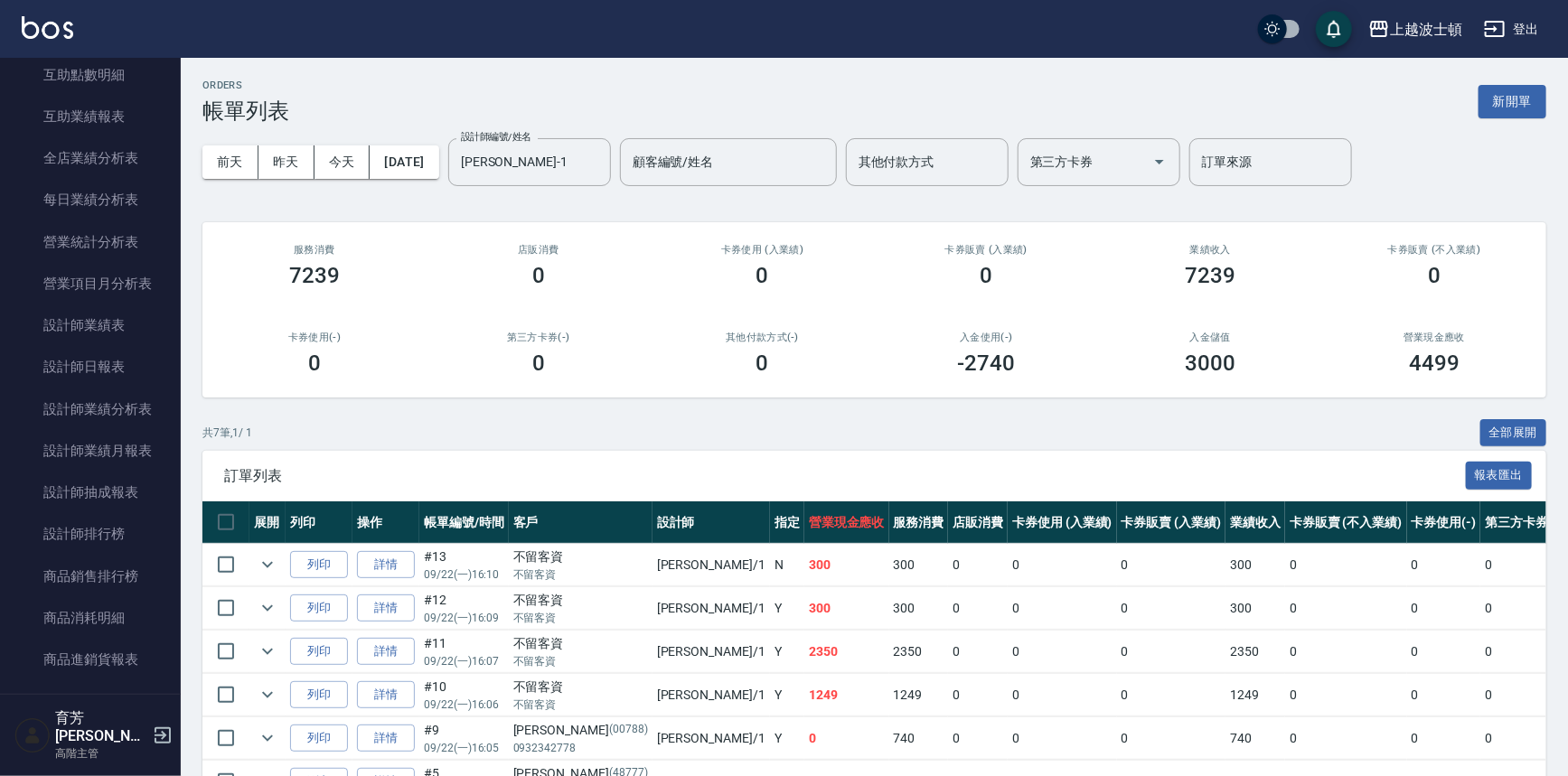
scroll to position [1037, 0]
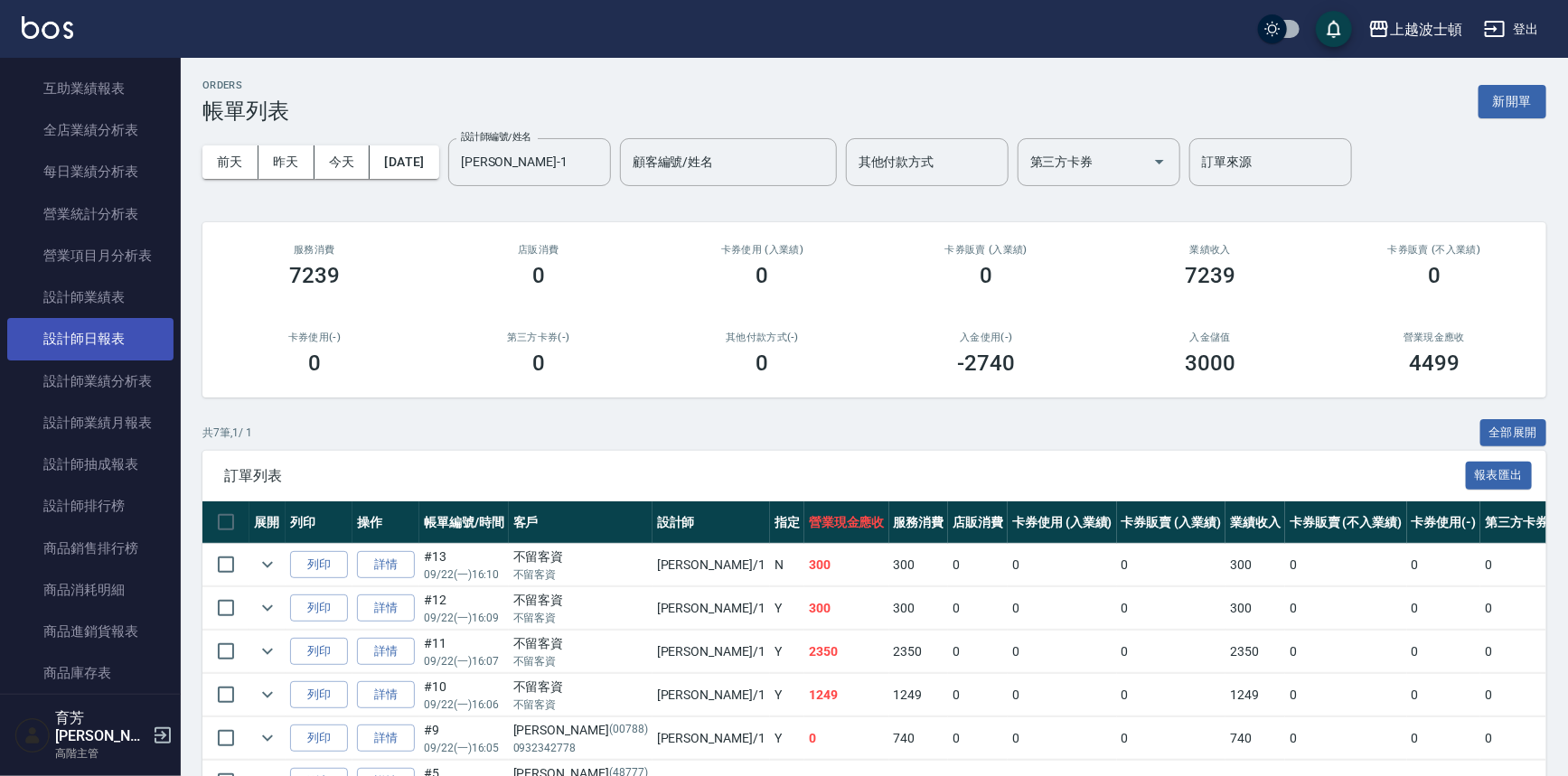
click at [104, 332] on link "設計師日報表" at bounding box center [90, 338] width 166 height 41
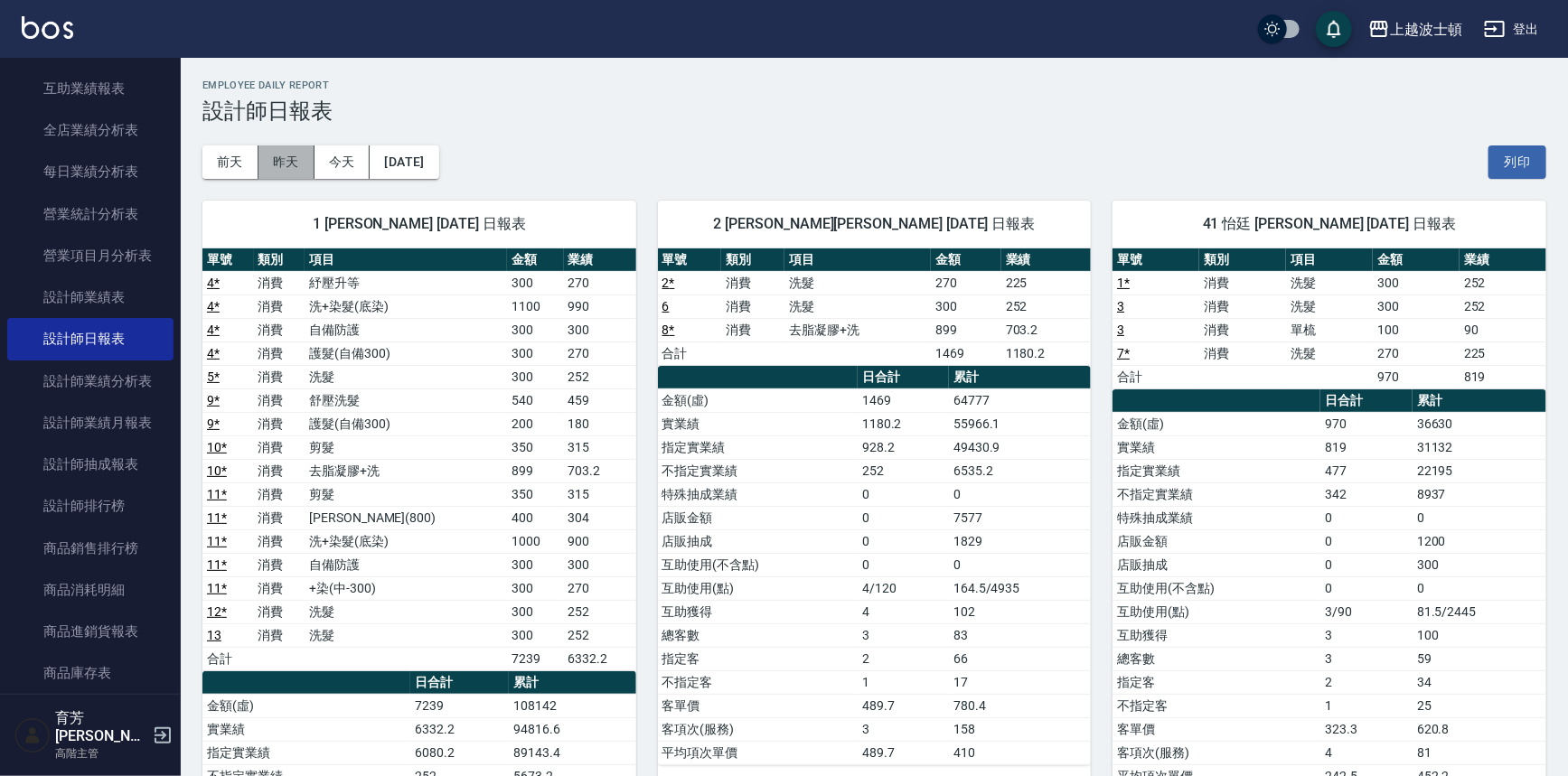
click at [290, 167] on button "昨天" at bounding box center [286, 162] width 56 height 33
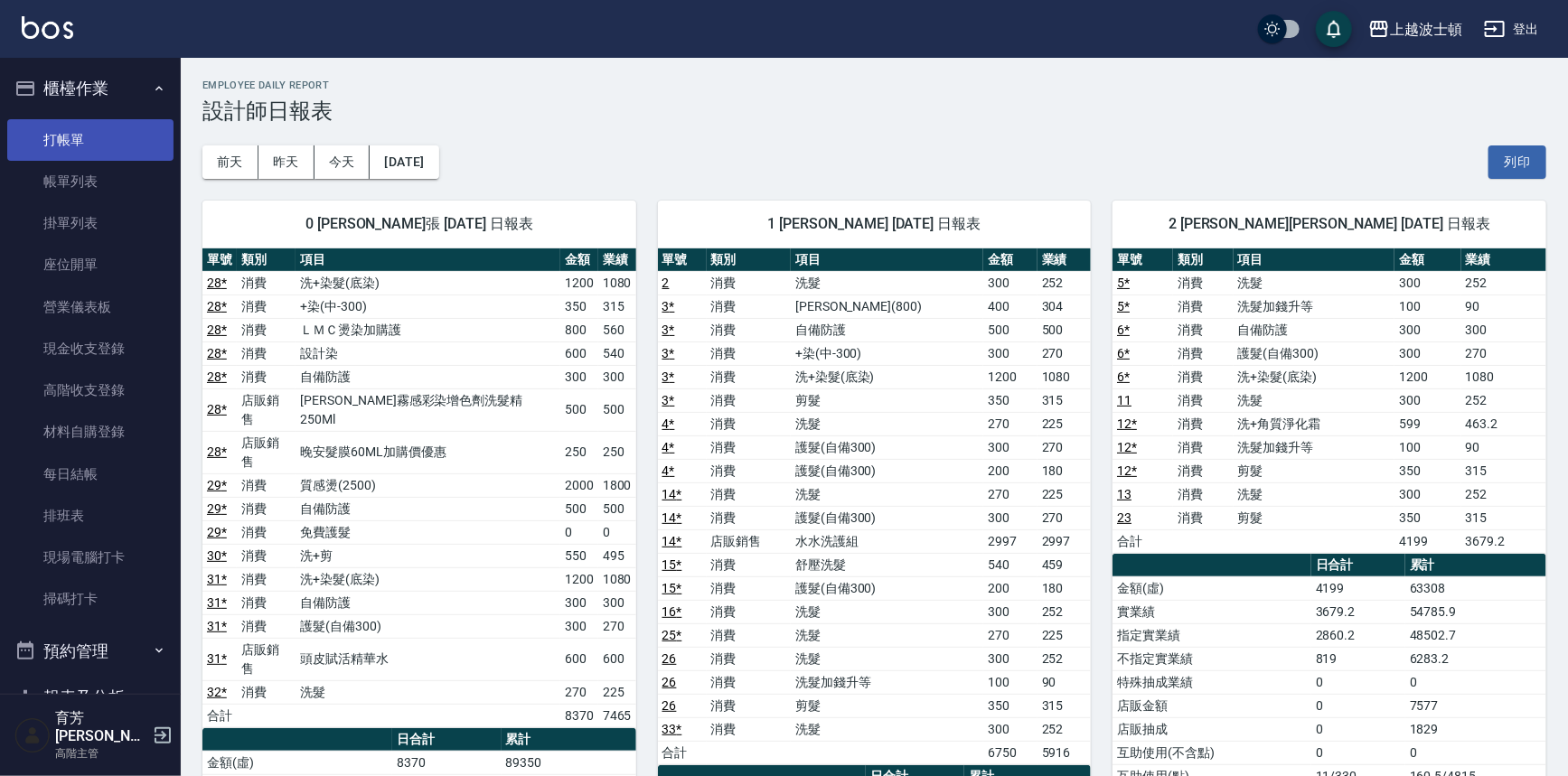
click at [74, 140] on link "打帳單" at bounding box center [90, 140] width 166 height 41
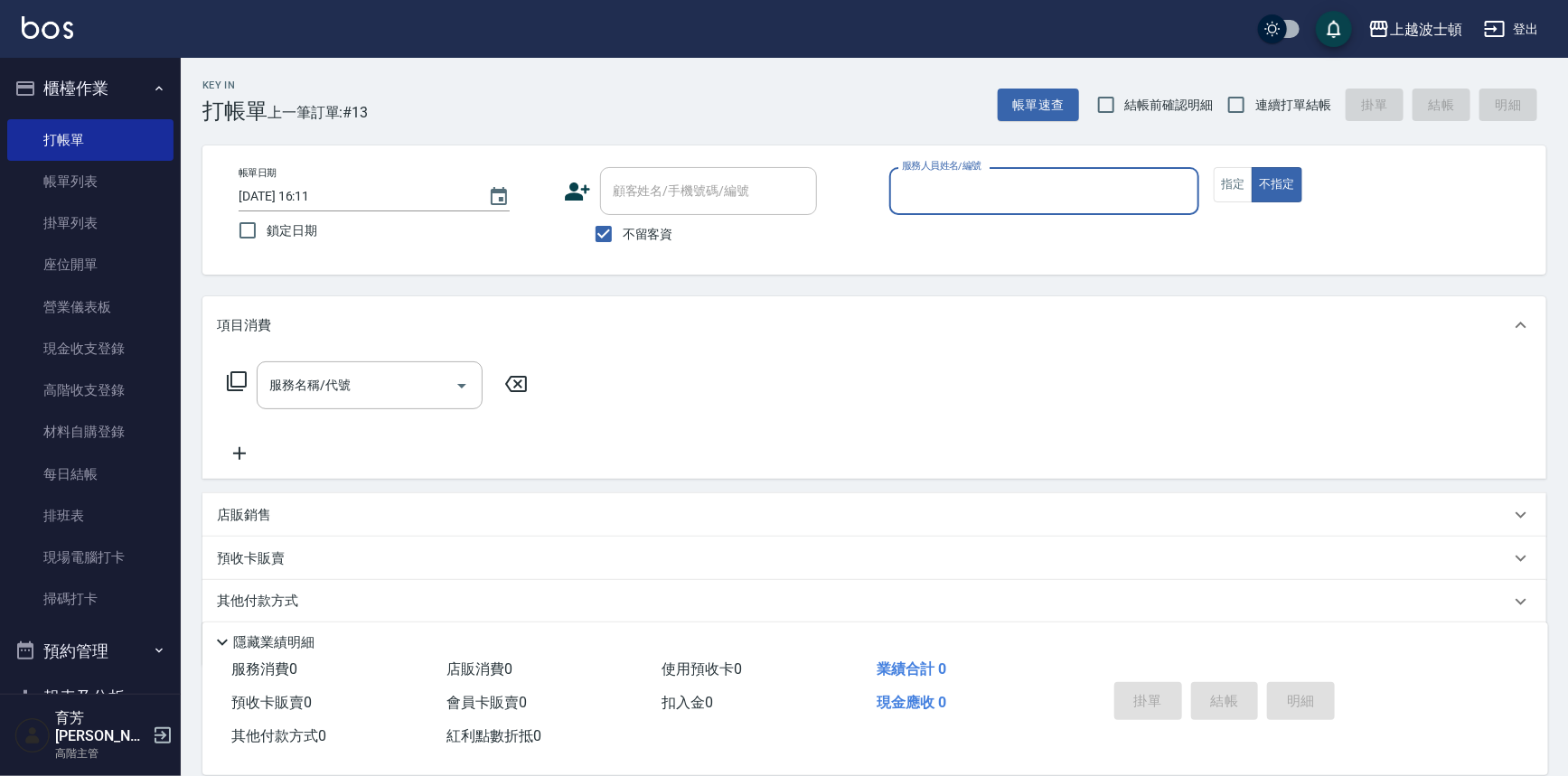
click at [939, 189] on input "服務人員姓名/編號" at bounding box center [1044, 191] width 294 height 31
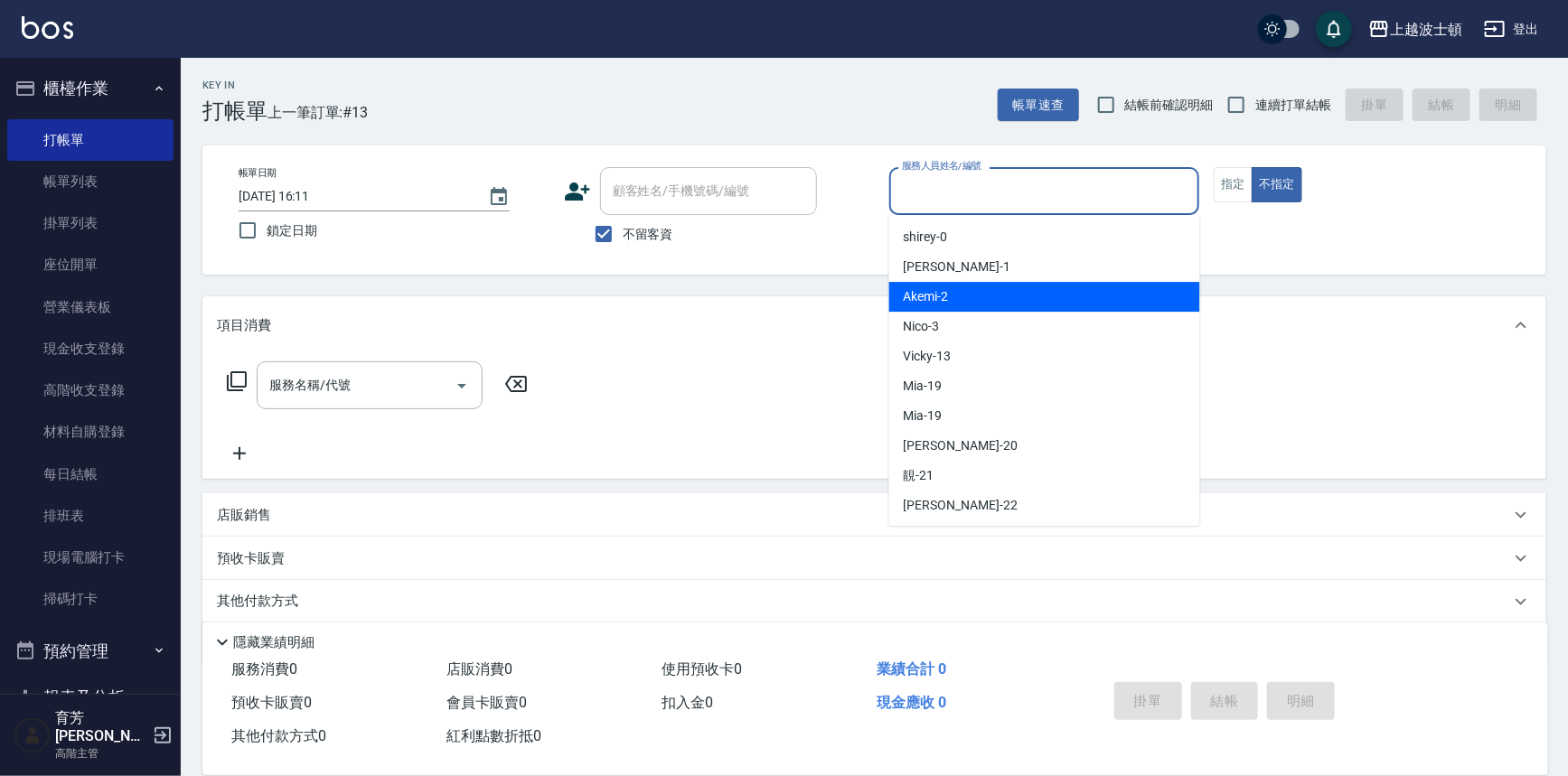
click at [971, 303] on div "Akemi -2" at bounding box center [1044, 297] width 311 height 29
type input "Akemi-2"
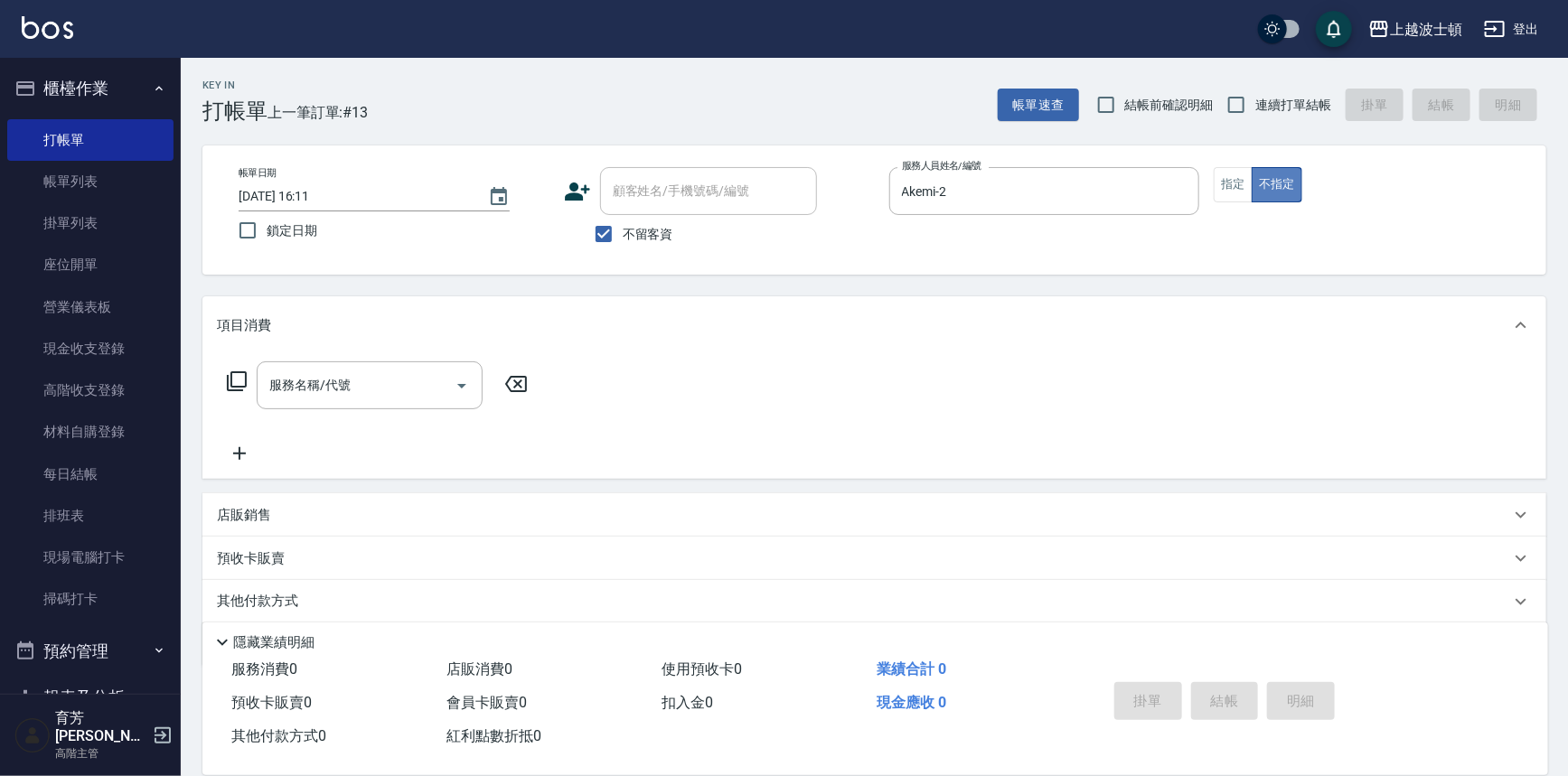
click at [1285, 196] on button "不指定" at bounding box center [1277, 185] width 51 height 35
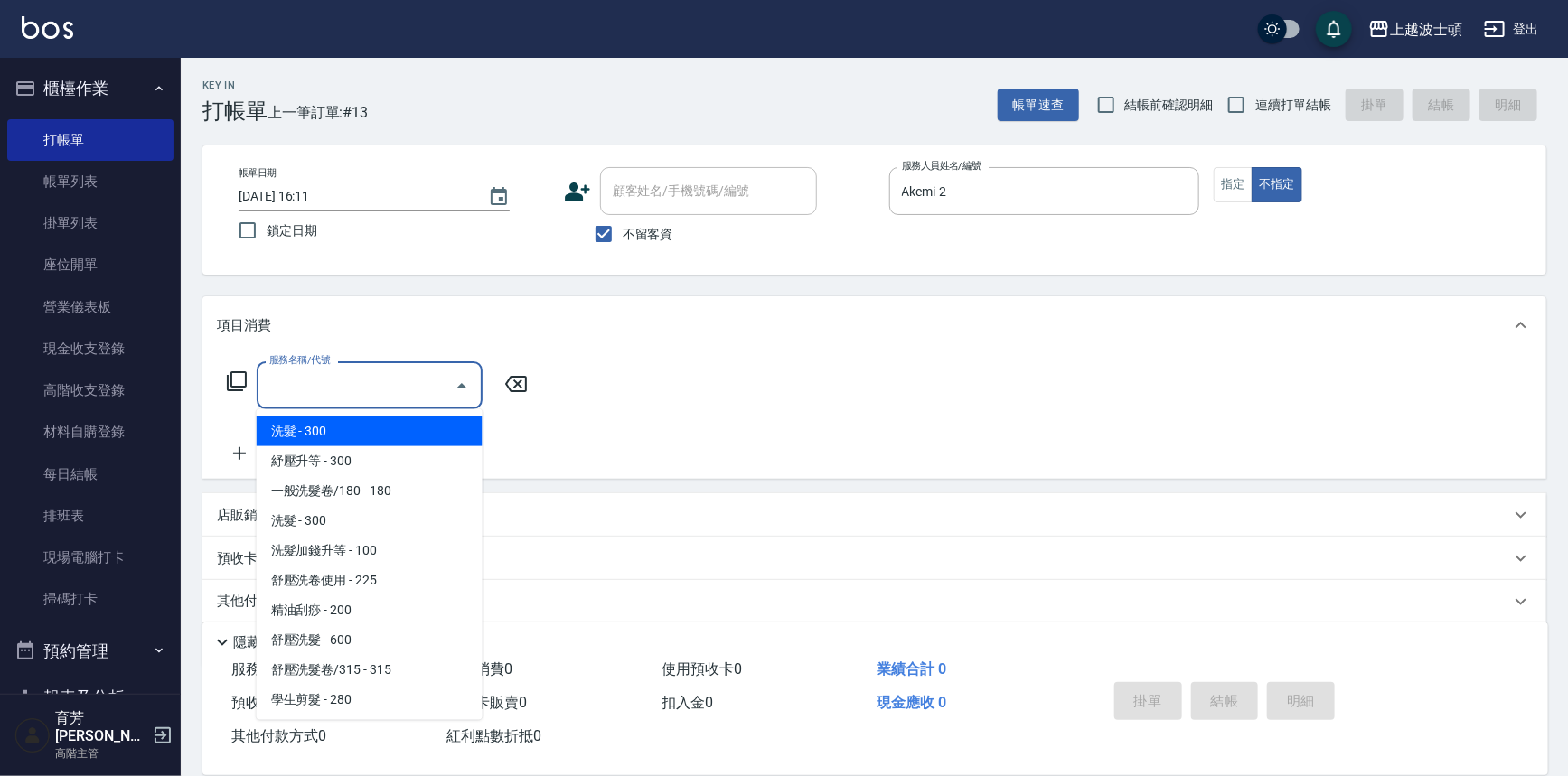
click at [375, 384] on input "服務名稱/代號" at bounding box center [356, 385] width 183 height 31
click at [403, 436] on span "洗髮 - 300" at bounding box center [369, 431] width 226 height 29
type input "洗髮(201)"
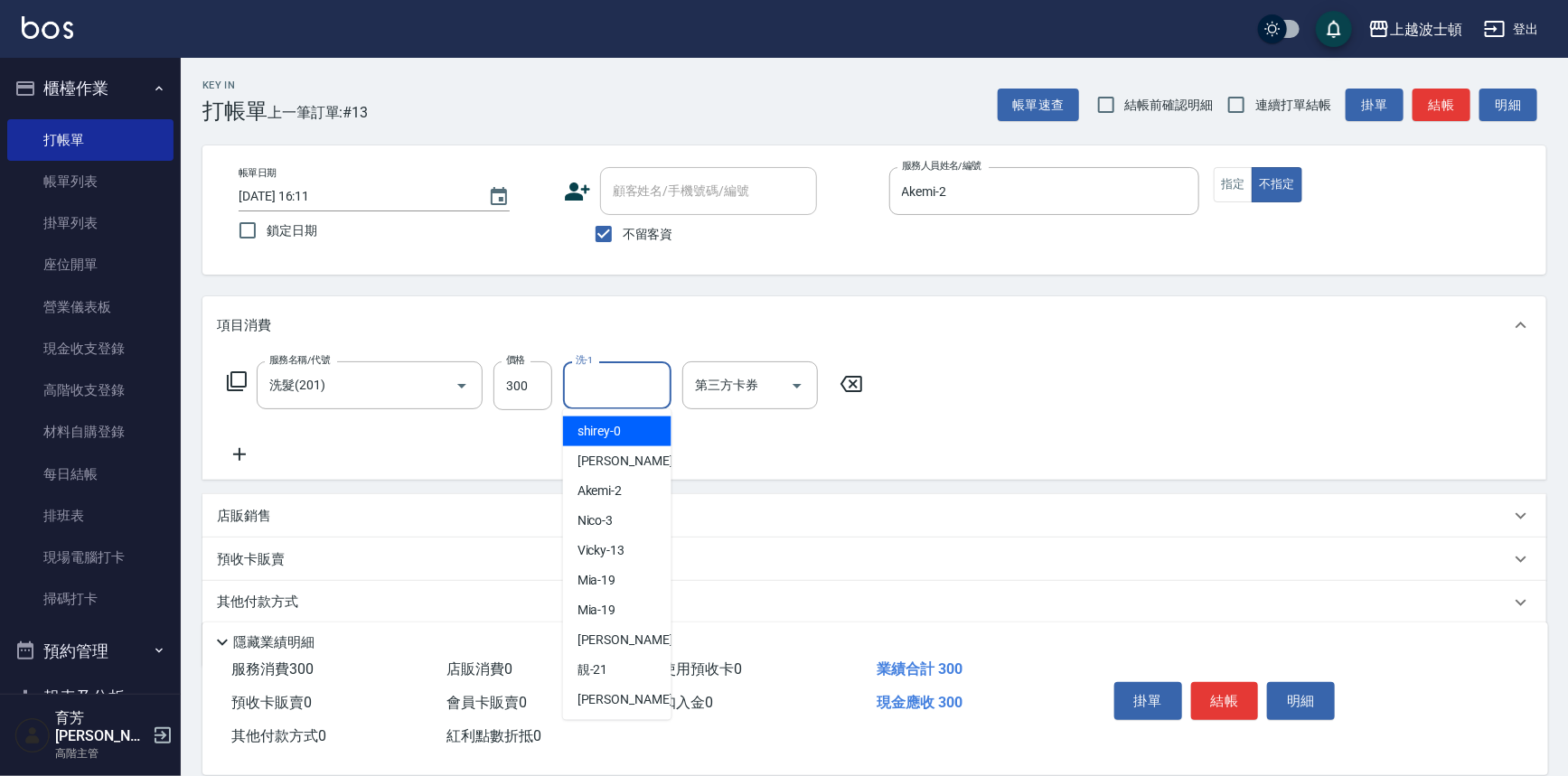
click at [639, 394] on input "洗-1" at bounding box center [617, 385] width 92 height 31
click at [642, 433] on div "Akemi -2" at bounding box center [617, 431] width 108 height 29
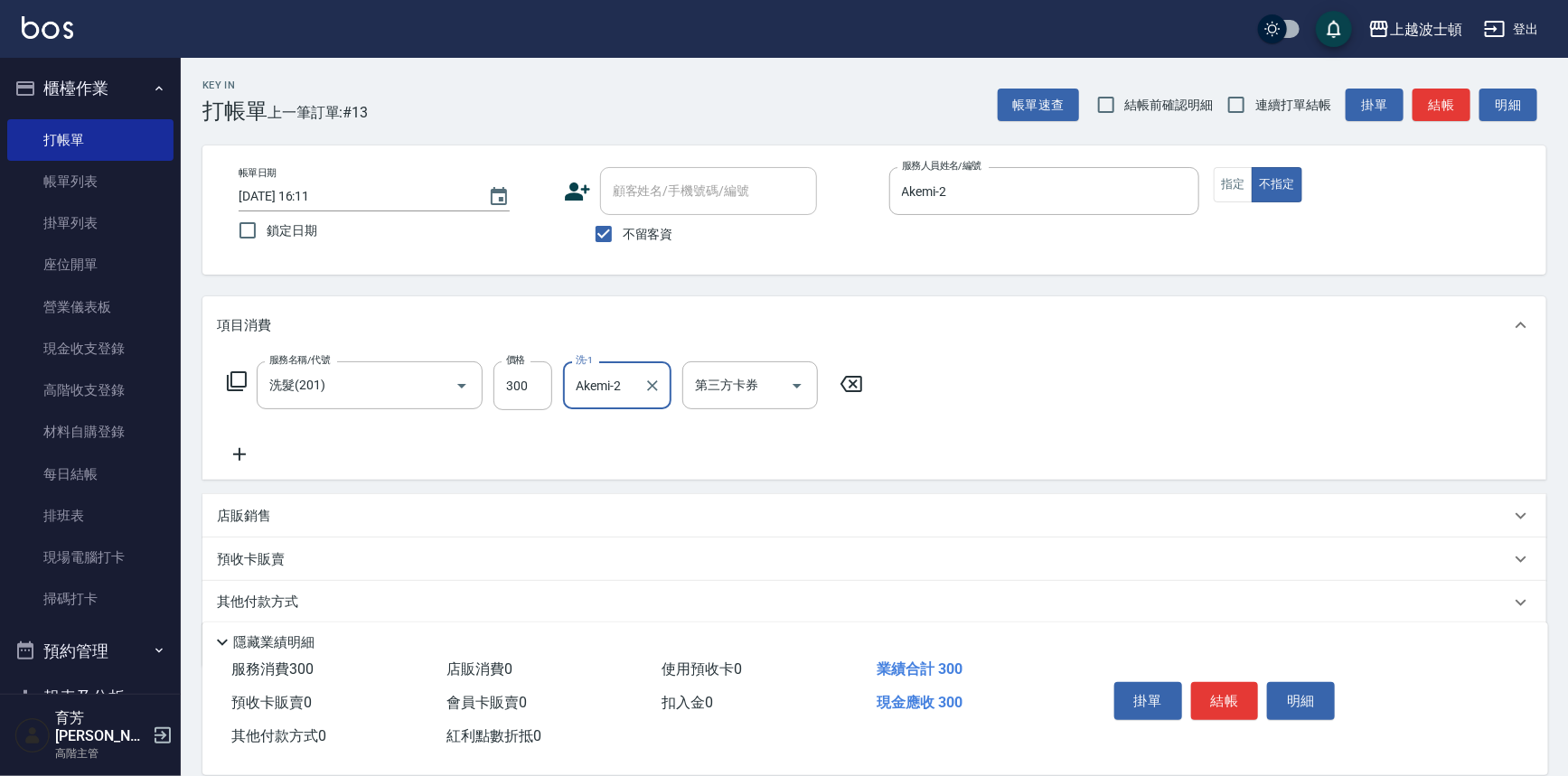
type input "Akemi-2"
click at [237, 457] on icon at bounding box center [239, 455] width 45 height 22
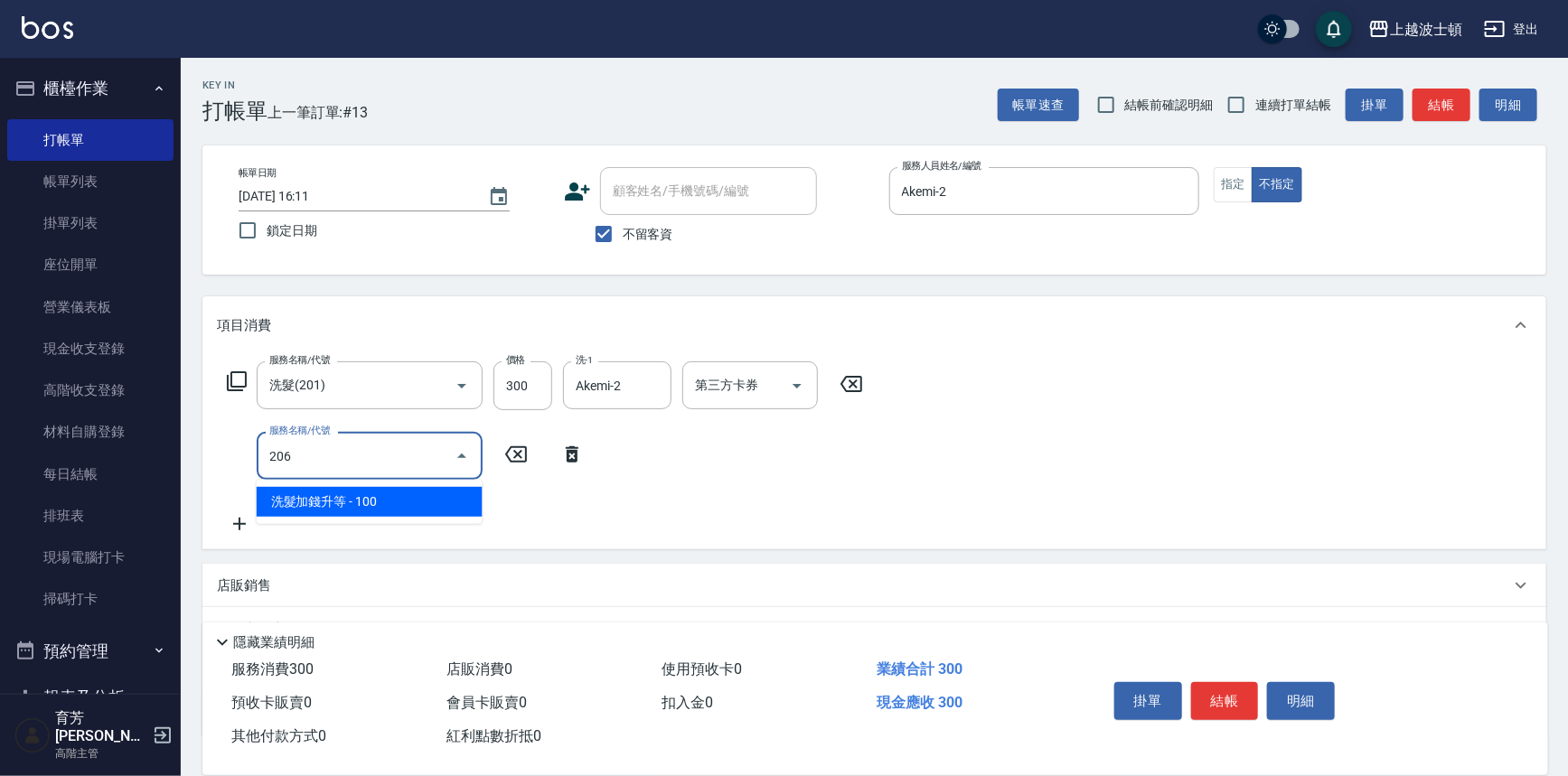
click at [362, 511] on span "洗髮加錢升等 - 100" at bounding box center [369, 502] width 226 height 29
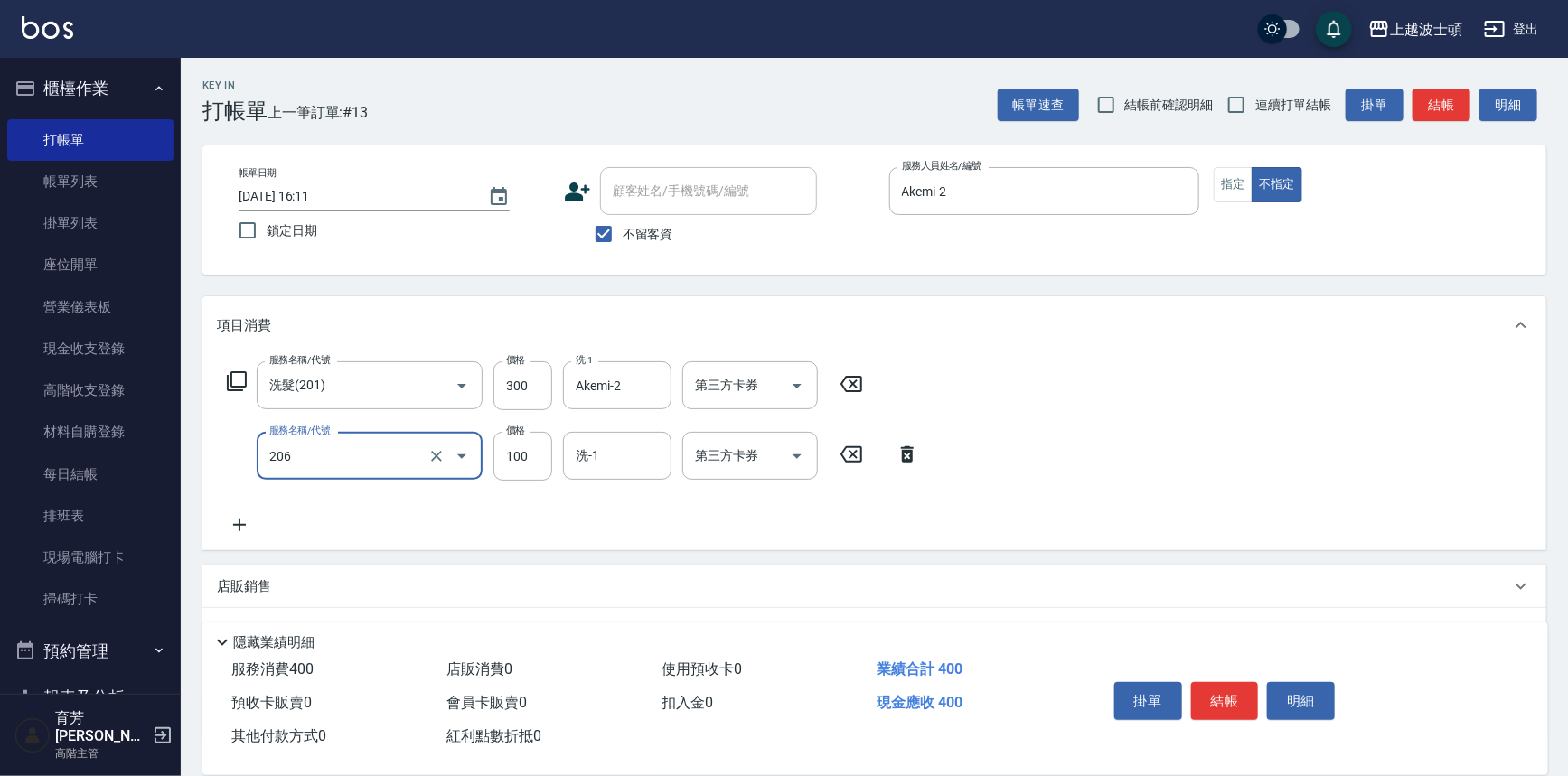
type input "洗髮加錢升等(206)"
drag, startPoint x: 609, startPoint y: 482, endPoint x: 606, endPoint y: 464, distance: 18.2
click at [608, 476] on div "服務名稱/代號 洗髮(201) 服務名稱/代號 價格 300 價格 洗-1 Akemi-2 洗-1 第三方卡券 第三方卡券 服務名稱/代號 洗髮加錢升等(20…" at bounding box center [574, 449] width 713 height 175
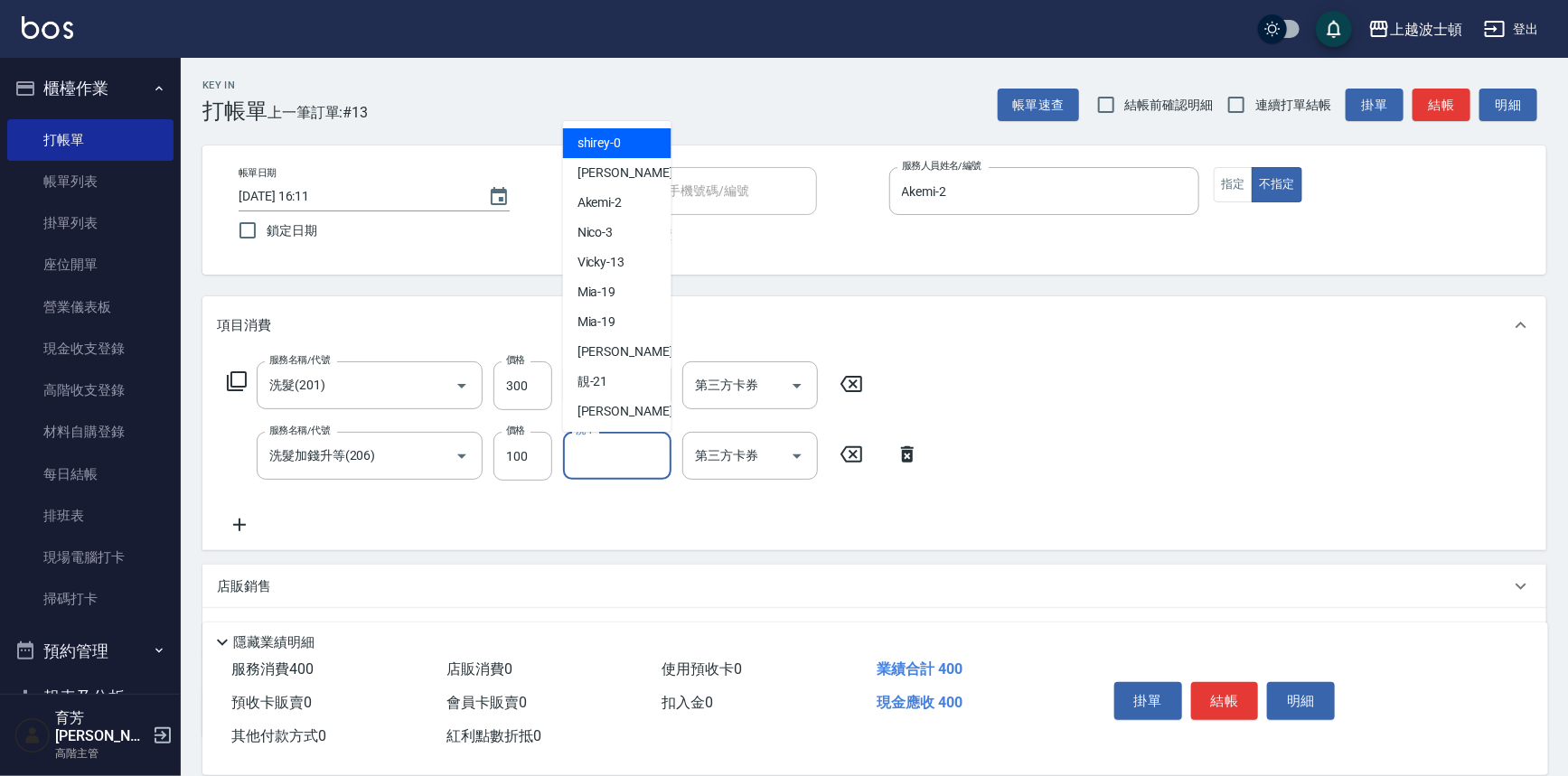
click at [605, 455] on input "洗-1" at bounding box center [617, 456] width 92 height 31
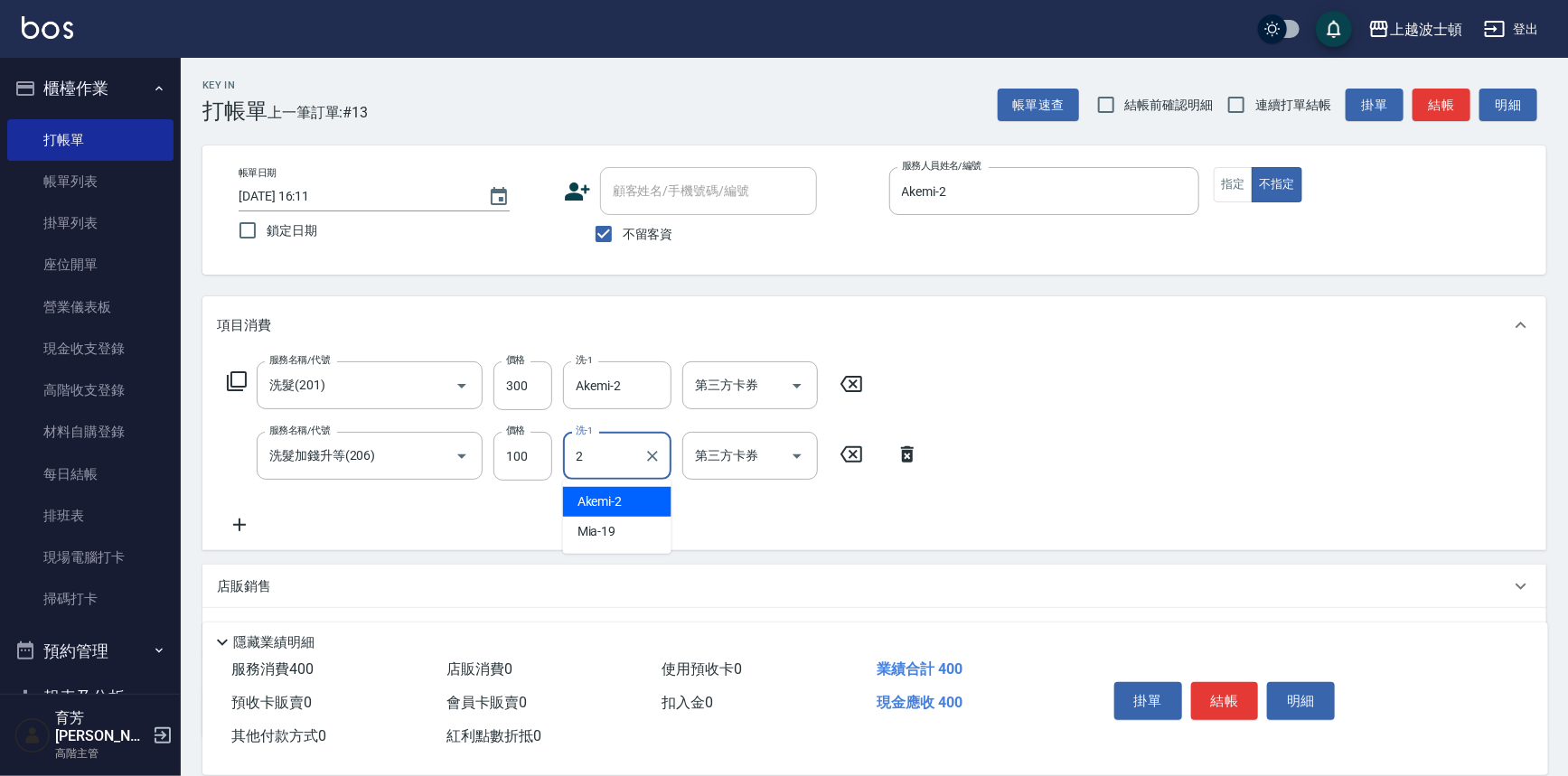
click at [609, 497] on span "Akemi -2" at bounding box center [599, 502] width 45 height 19
type input "Akemi-2"
click at [249, 589] on p "店販銷售" at bounding box center [244, 587] width 54 height 19
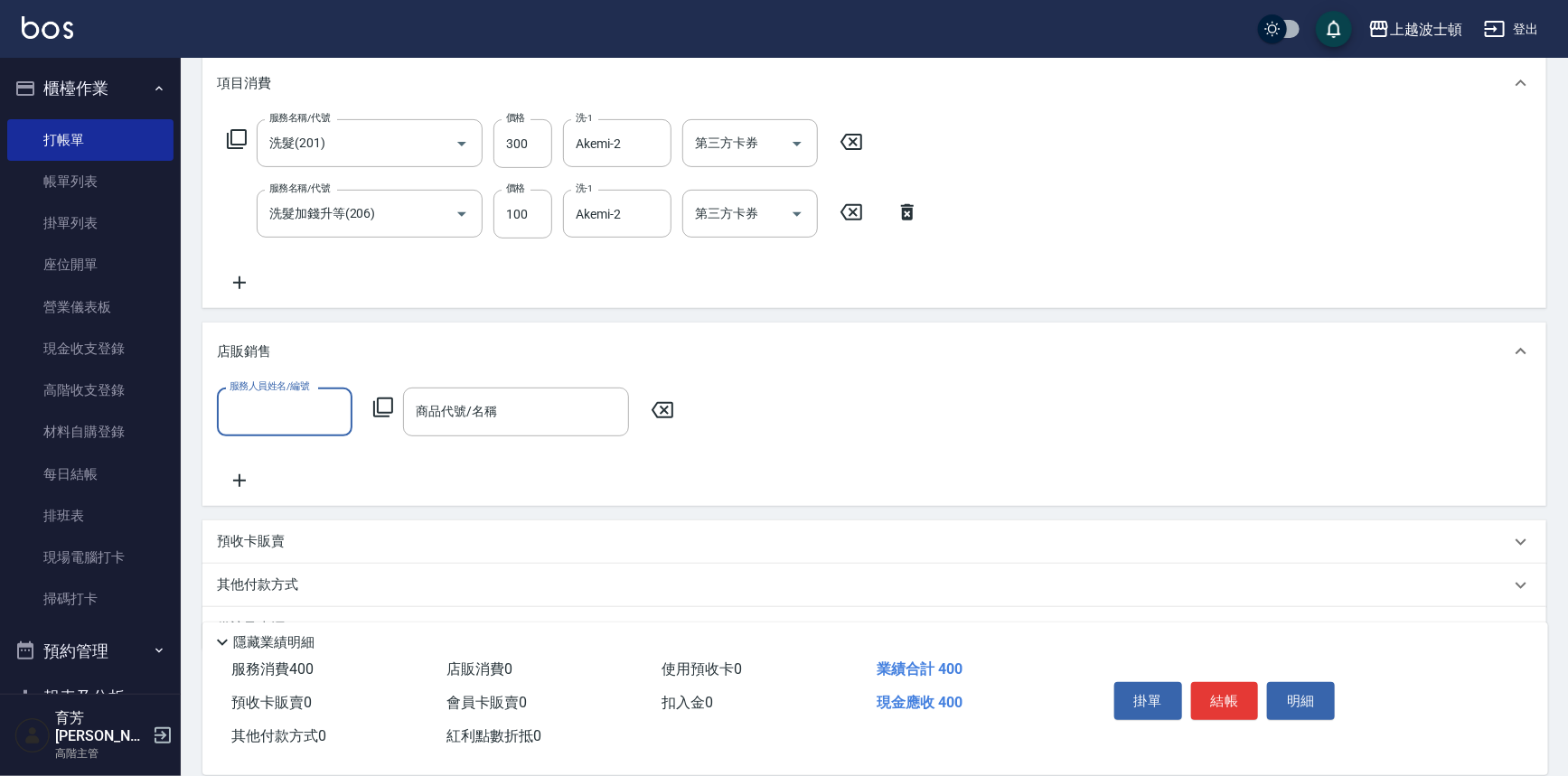
scroll to position [271, 0]
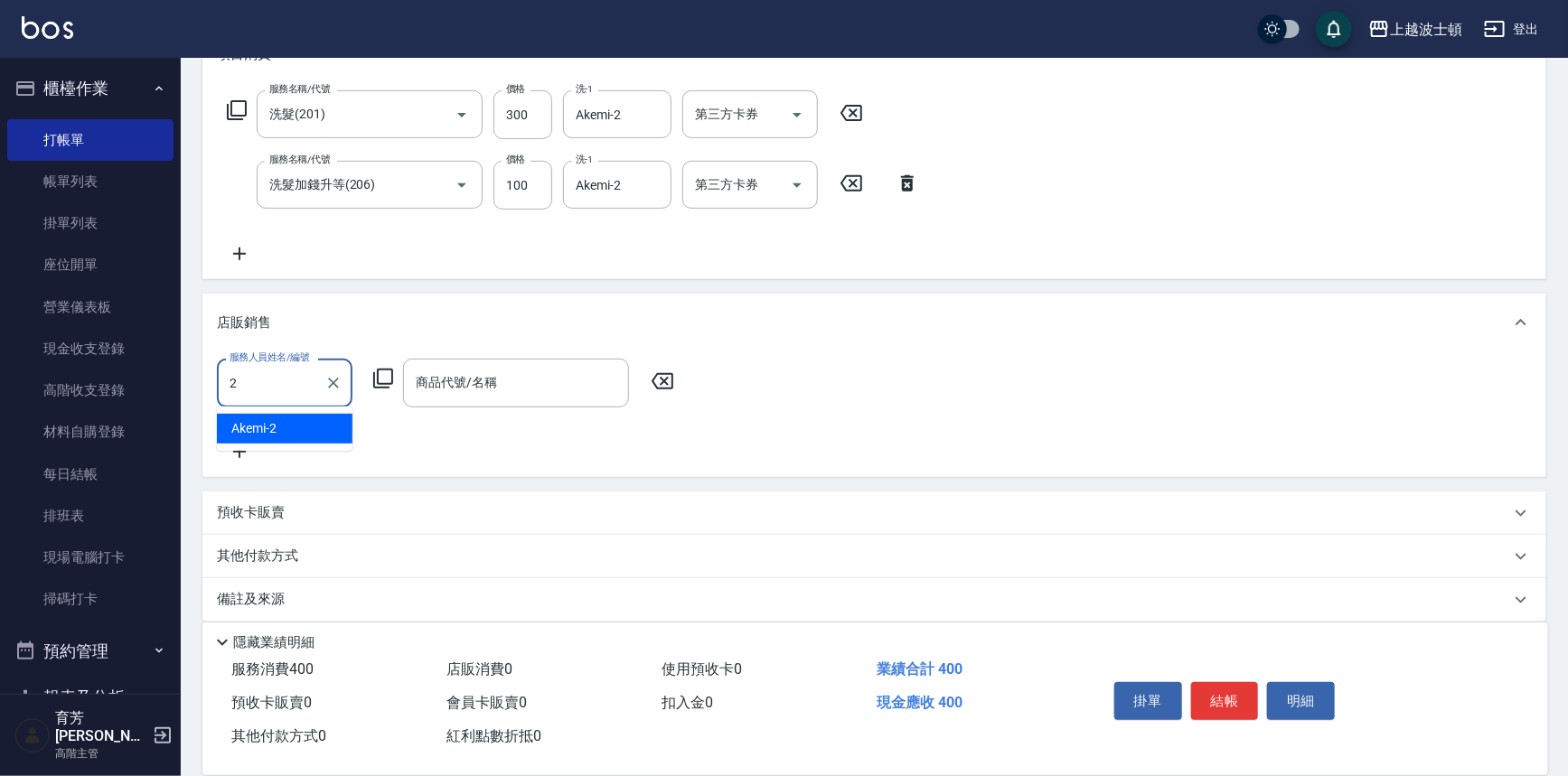
click at [329, 422] on div "Akemi -2" at bounding box center [284, 428] width 135 height 29
type input "Akemi-2"
click at [465, 391] on div "商品代號/名稱 商品代號/名稱" at bounding box center [516, 382] width 226 height 48
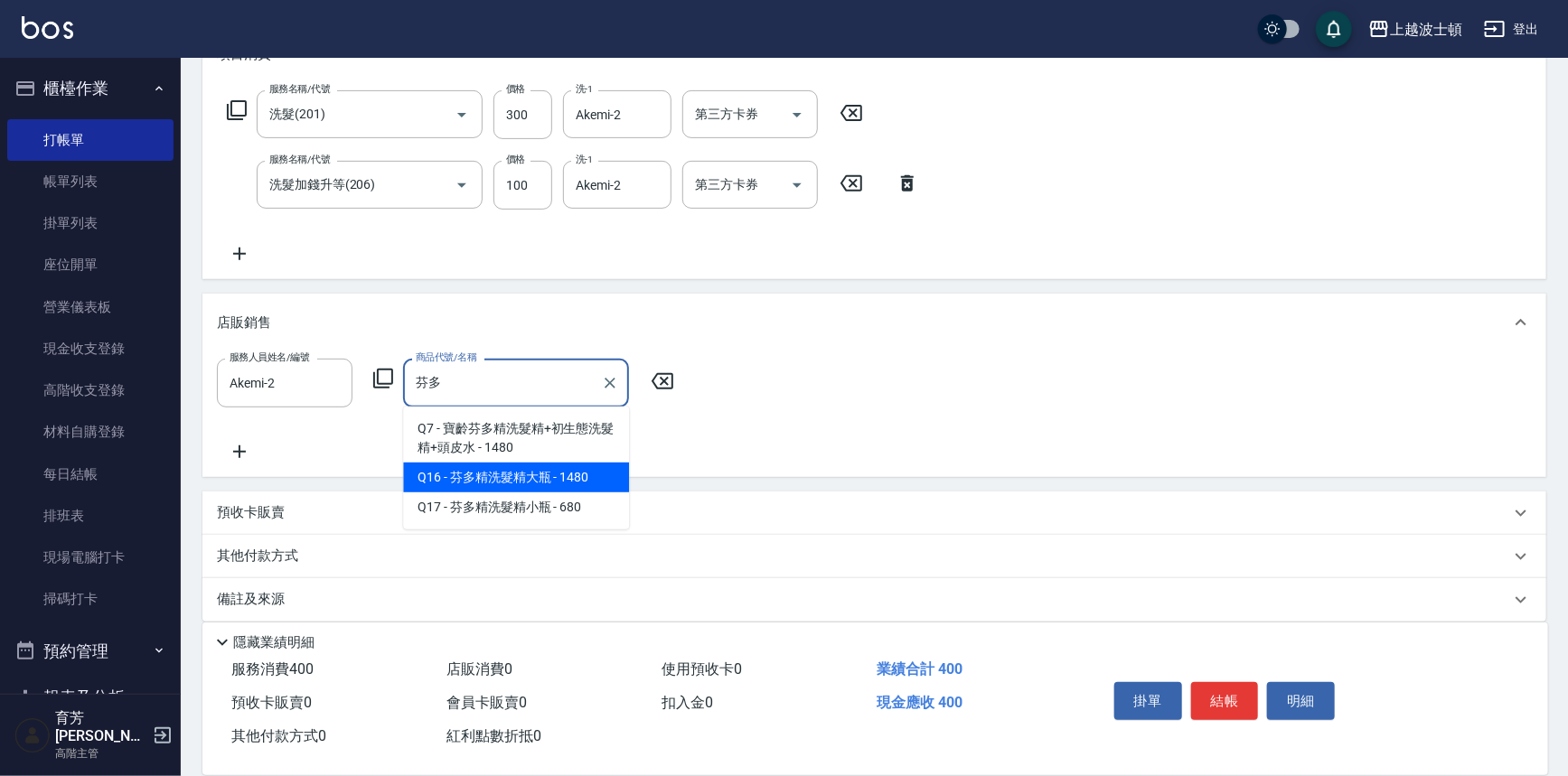
type input "芬多多"
click at [440, 479] on div "項目消費 服務名稱/代號 洗髮(201) 服務名稱/代號 價格 300 價格 洗-1 Akemi-2 洗-1 第三方卡券 第三方卡券 服務名稱/代號 洗髮加錢…" at bounding box center [874, 324] width 1344 height 596
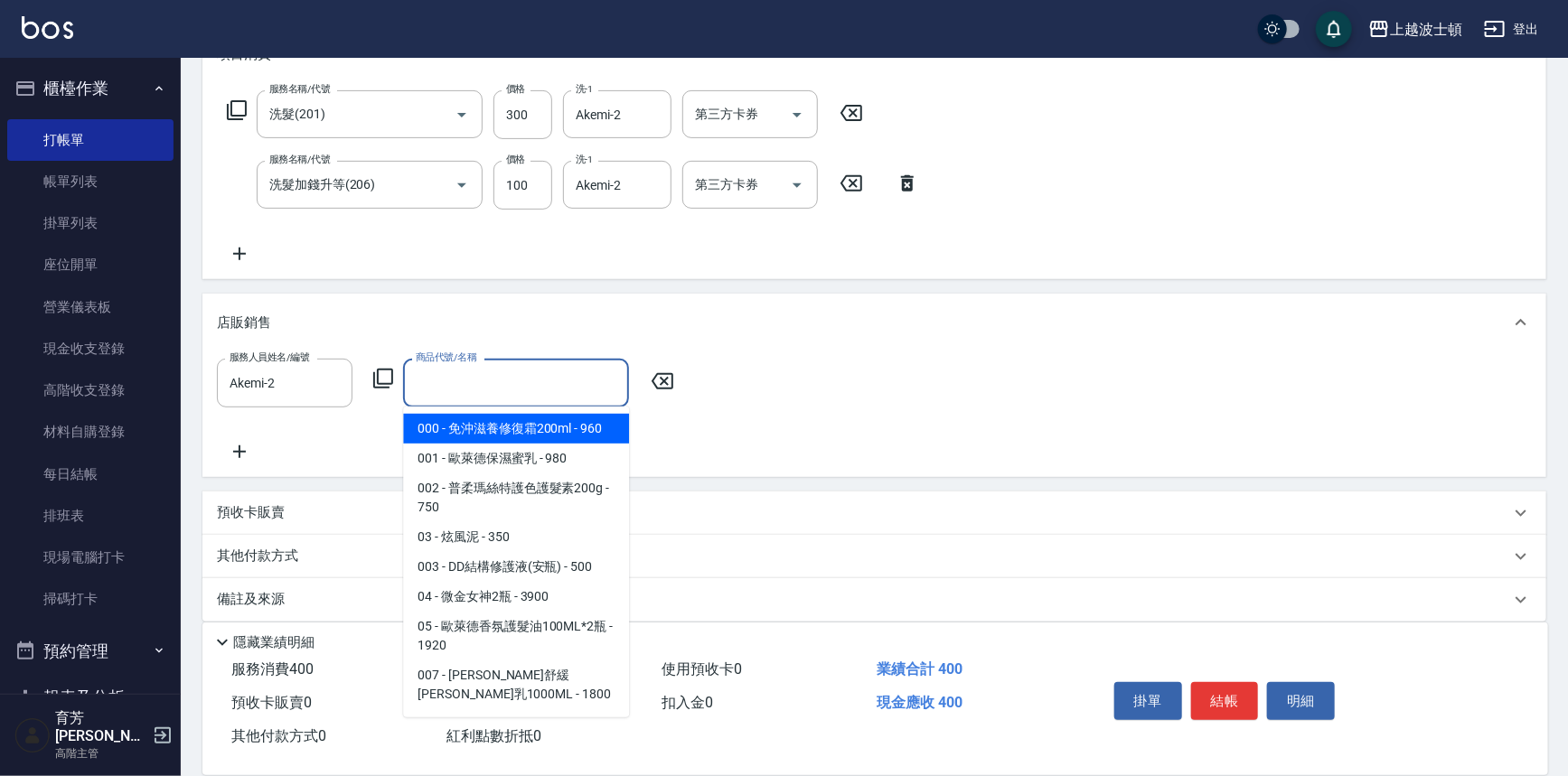
click at [494, 371] on input "商品代號/名稱" at bounding box center [516, 382] width 210 height 31
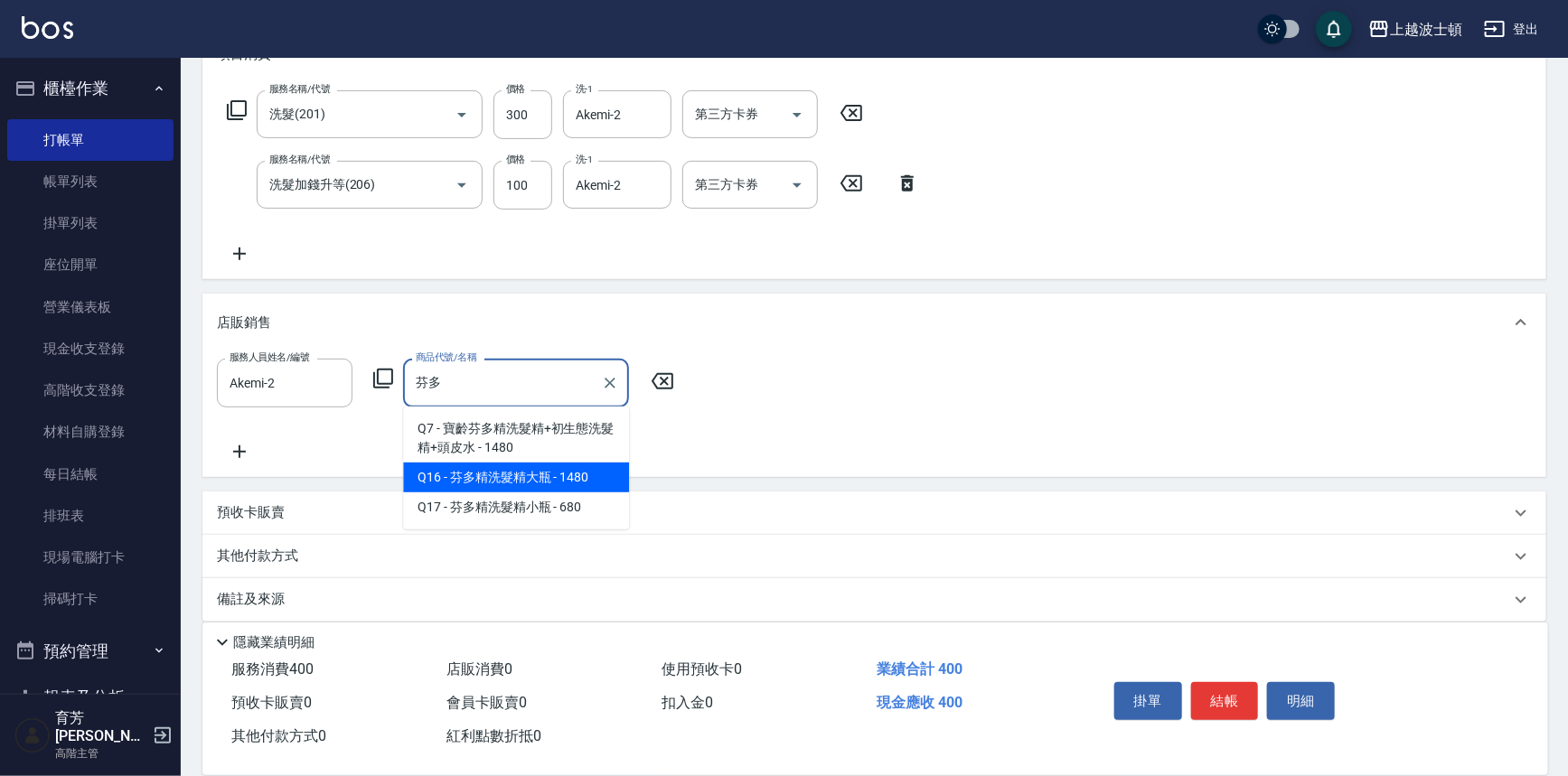
click at [587, 471] on span "Q16 - 芬多精洗髮精大瓶 - 1480" at bounding box center [516, 477] width 226 height 29
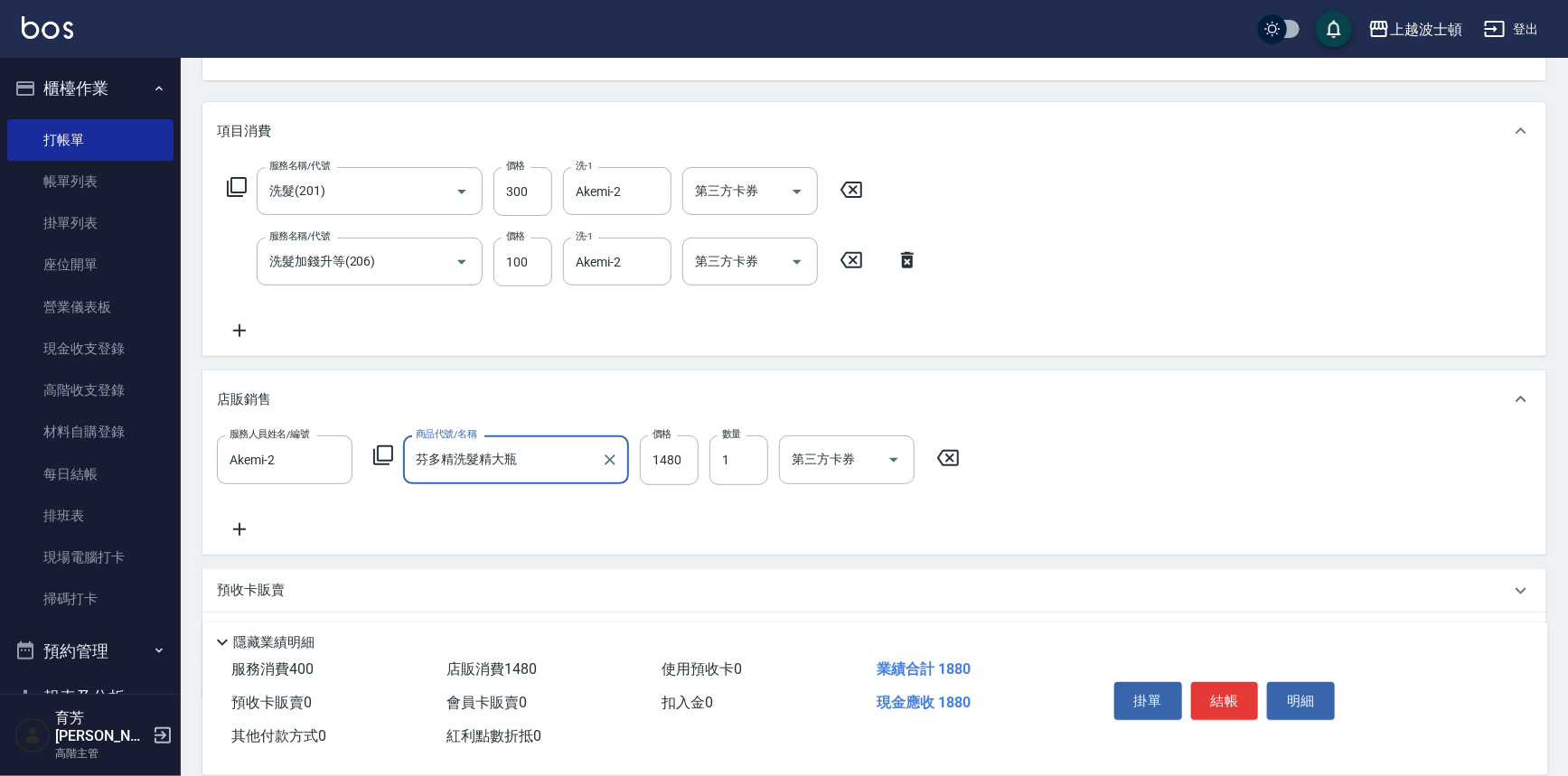
scroll to position [287, 0]
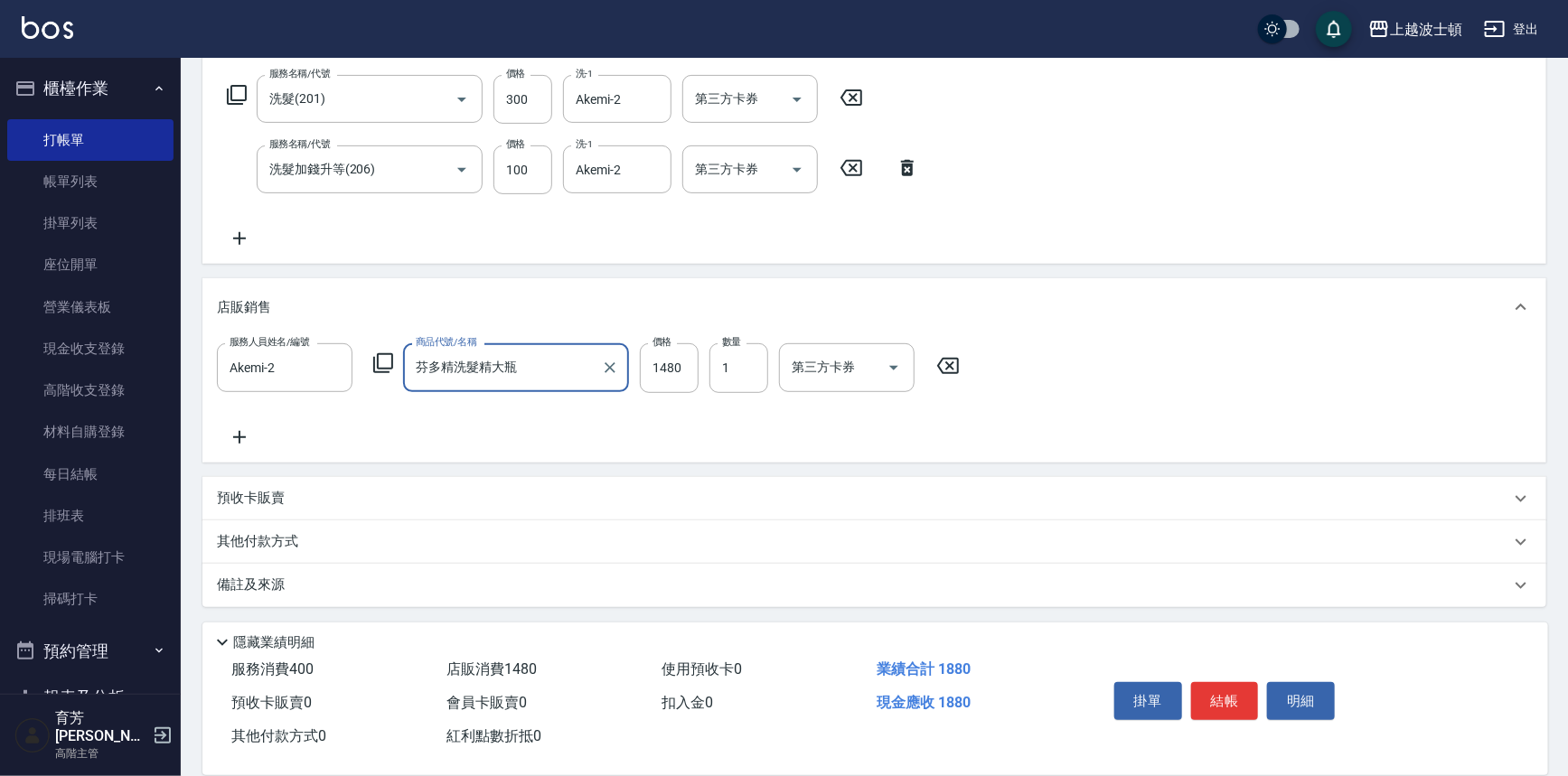
type input "芬多精洗髮精大瓶"
click at [1180, 348] on div "服務人員姓名/編號 Akemi-2 服務人員姓名/編號 商品代號/名稱 芬多精洗髮精大瓶 商品代號/名稱 價格 1480 價格 數量 1 數量 第三方卡券 第…" at bounding box center [874, 395] width 1314 height 104
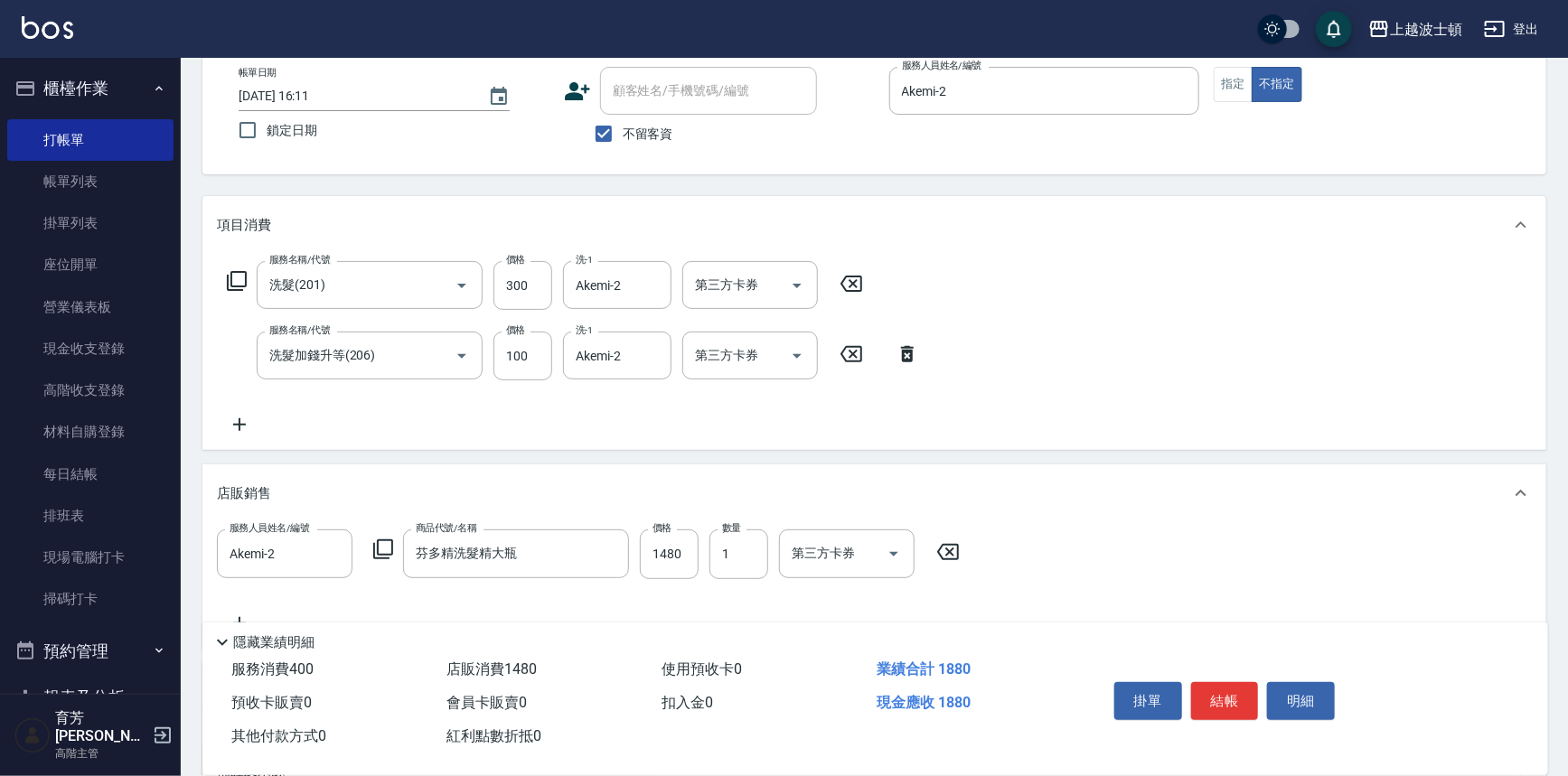
scroll to position [92, 0]
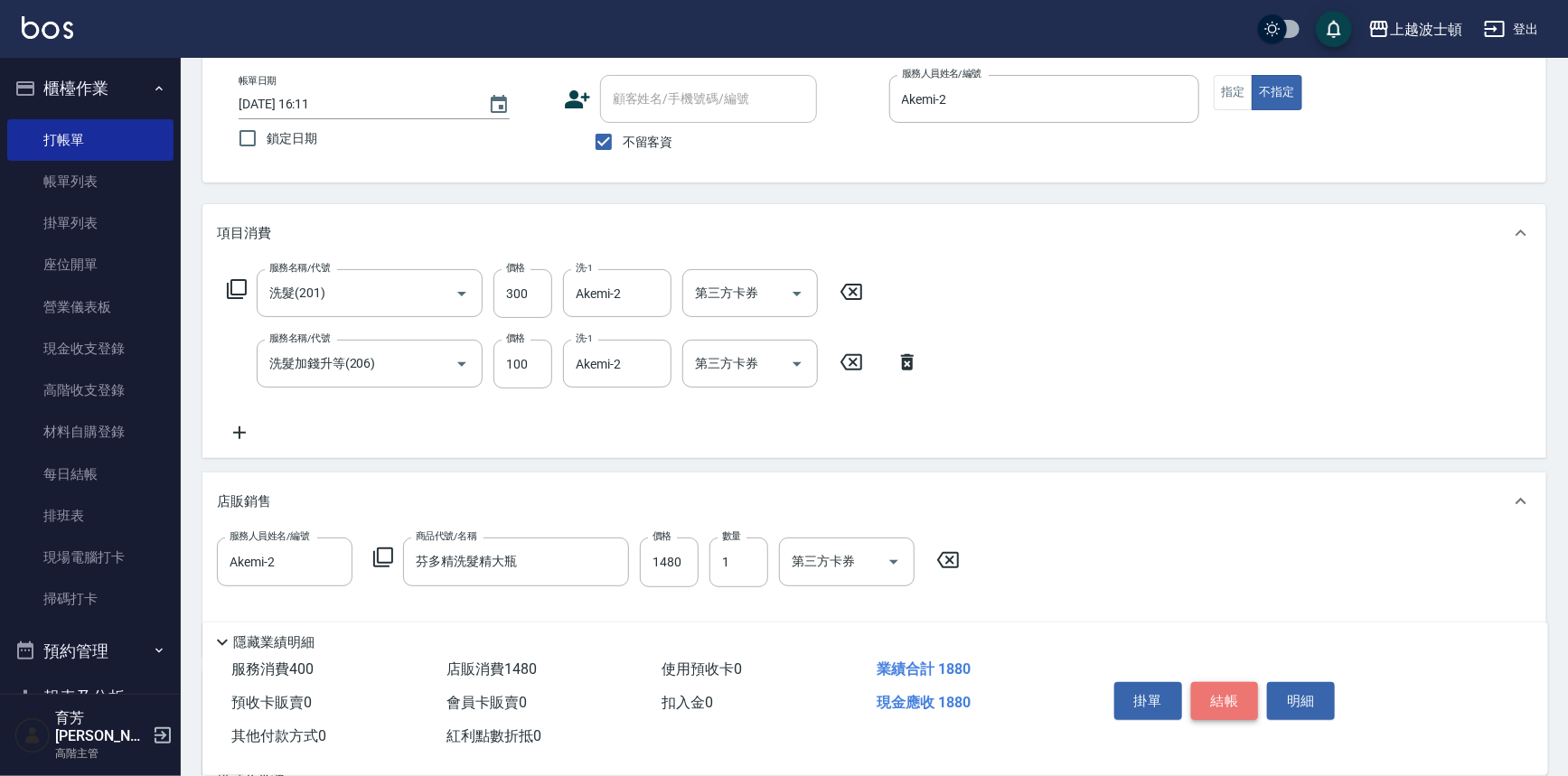
click at [1222, 697] on button "結帳" at bounding box center [1225, 701] width 68 height 38
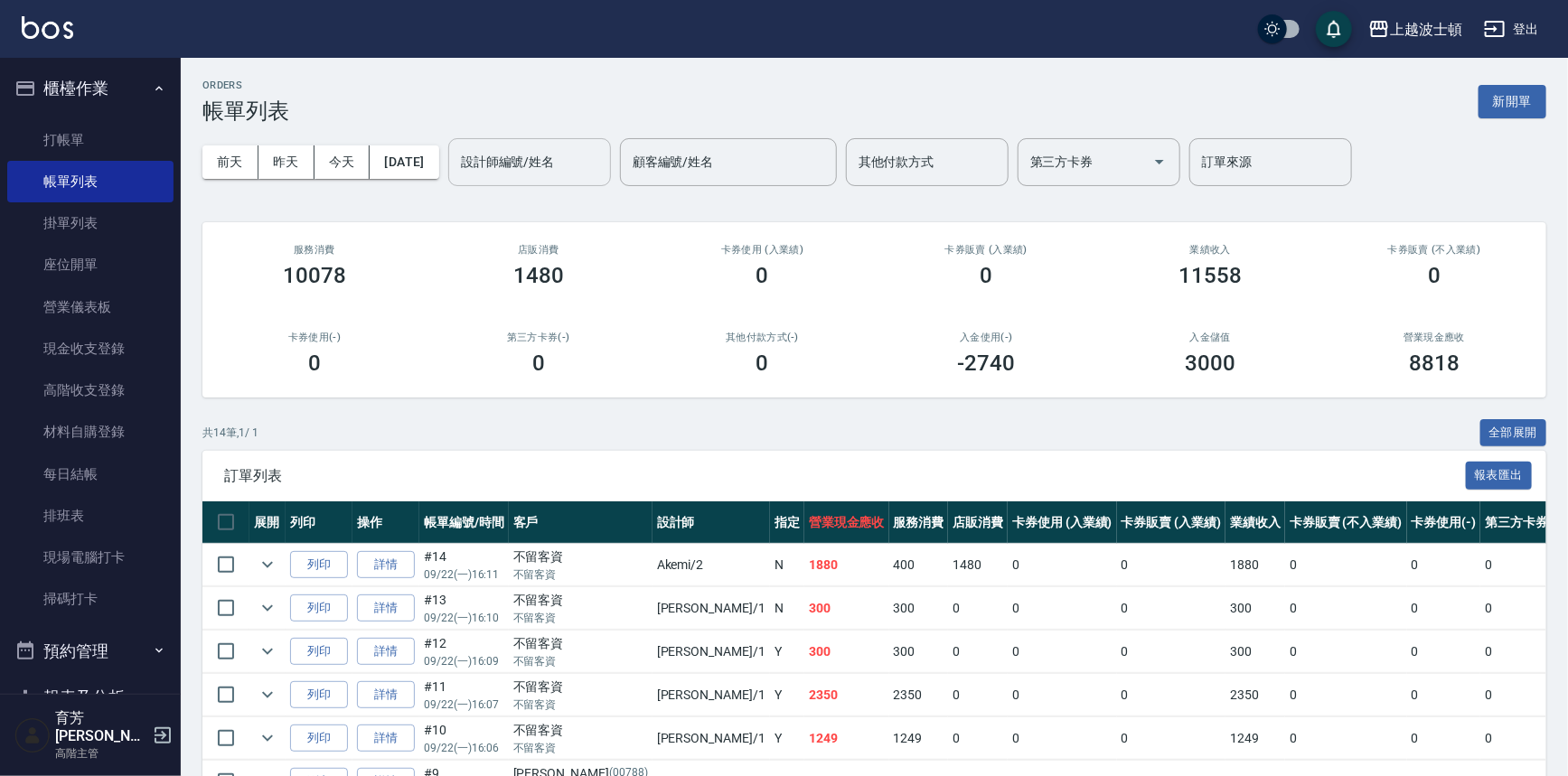
click at [551, 157] on input "設計師編號/姓名" at bounding box center [528, 162] width 146 height 31
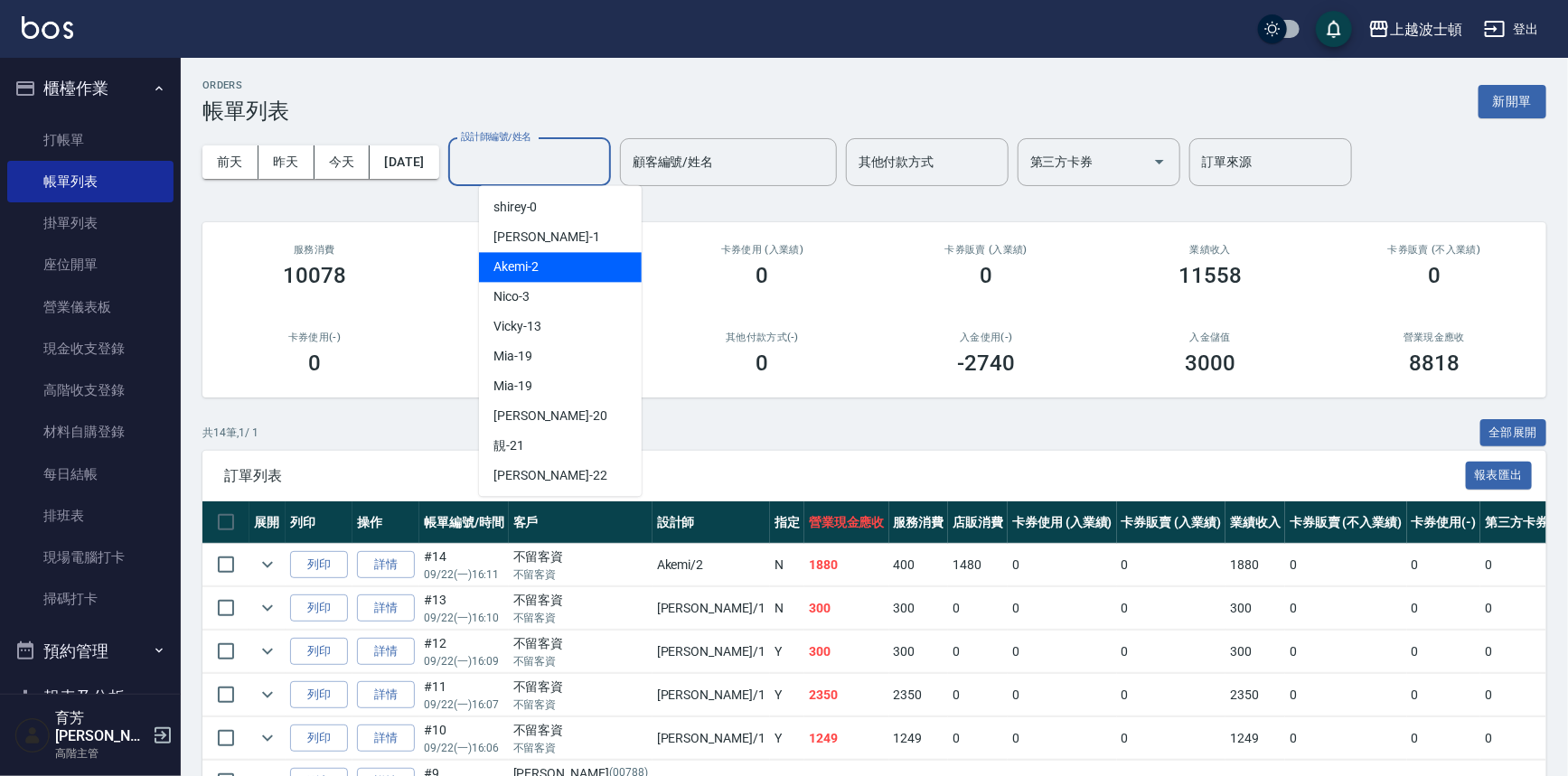
click at [577, 258] on div "Akemi -2" at bounding box center [560, 267] width 163 height 29
type input "Akemi-2"
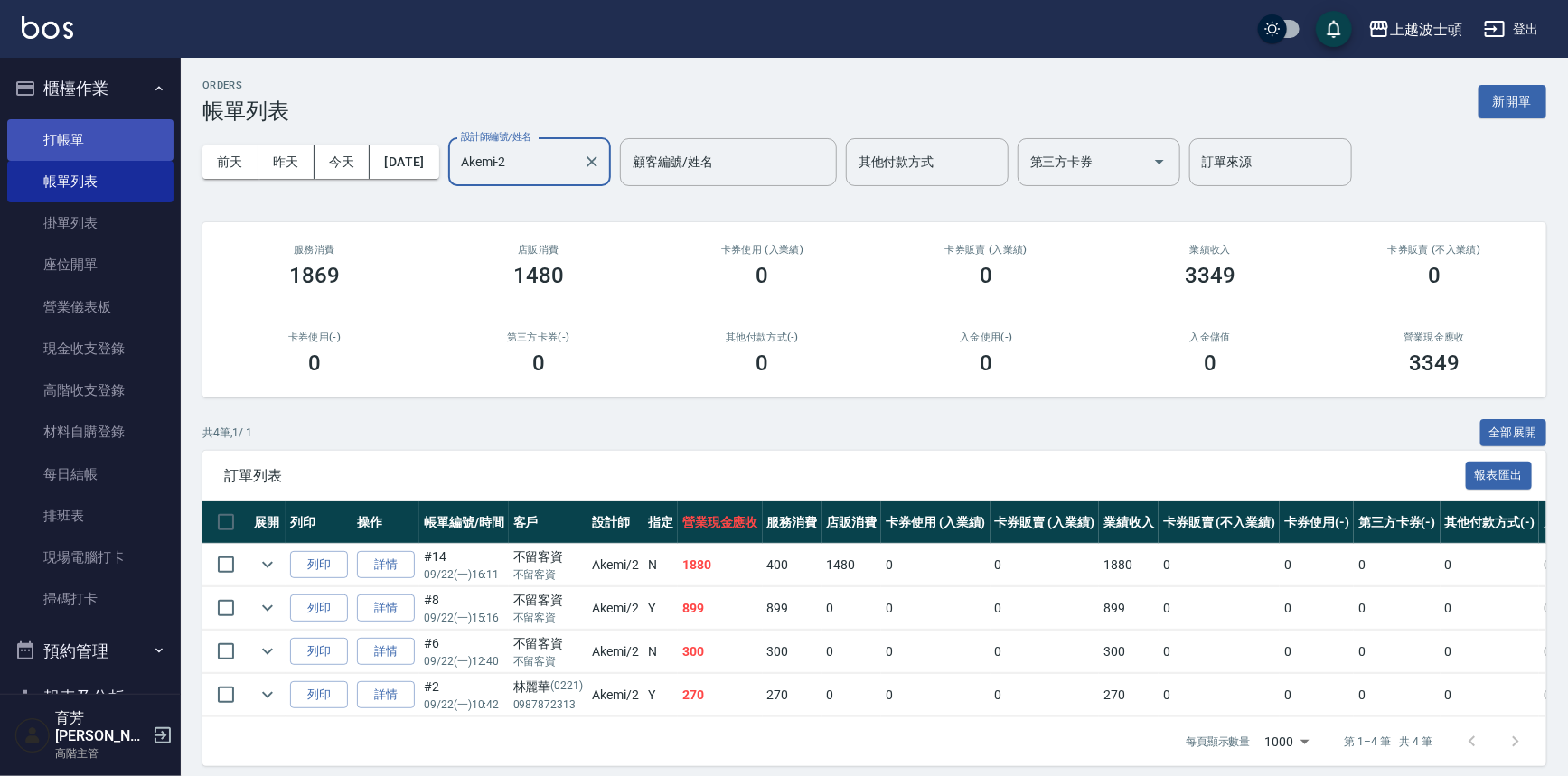
click at [137, 144] on link "打帳單" at bounding box center [90, 140] width 166 height 41
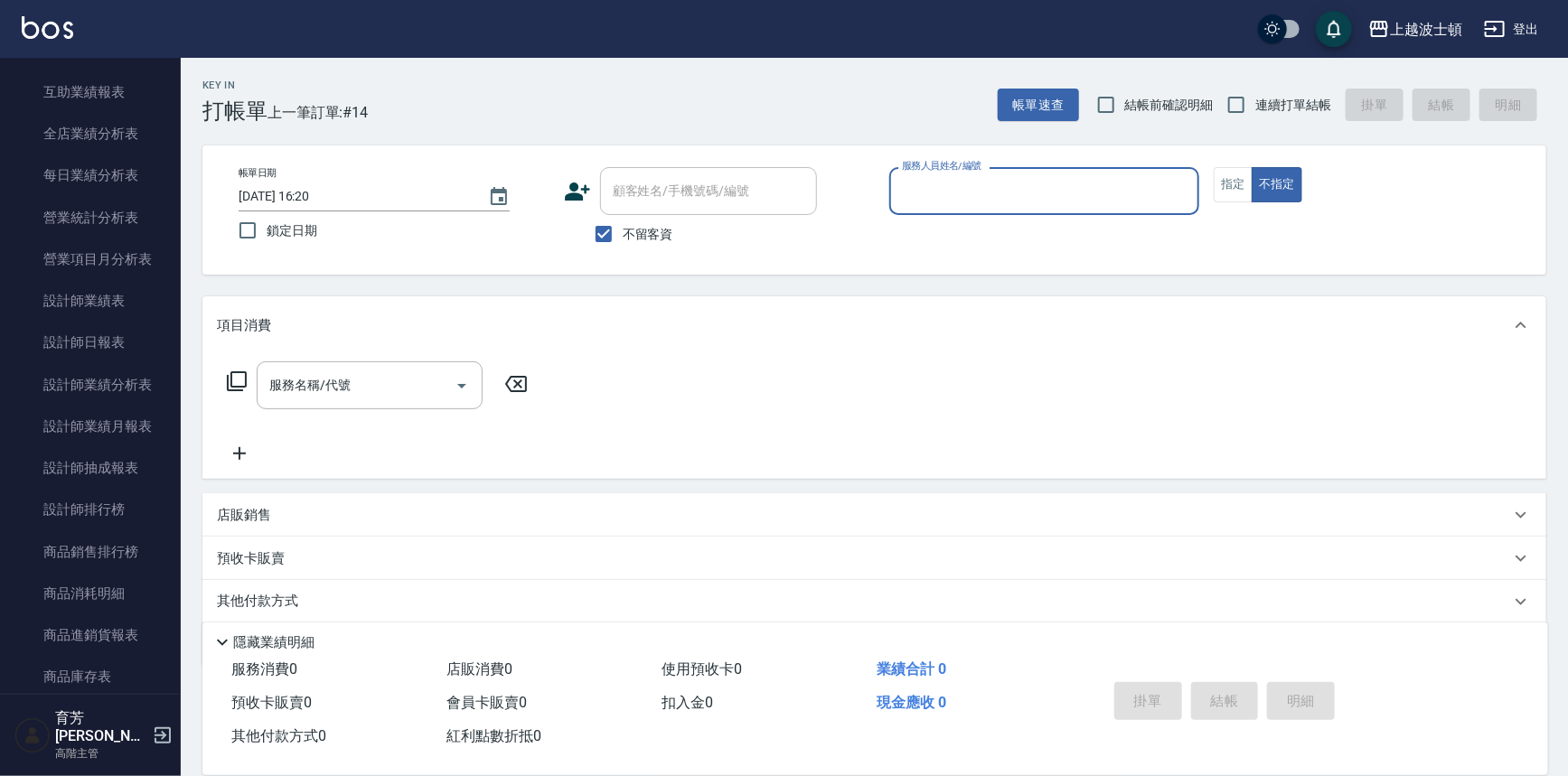
scroll to position [1030, 0]
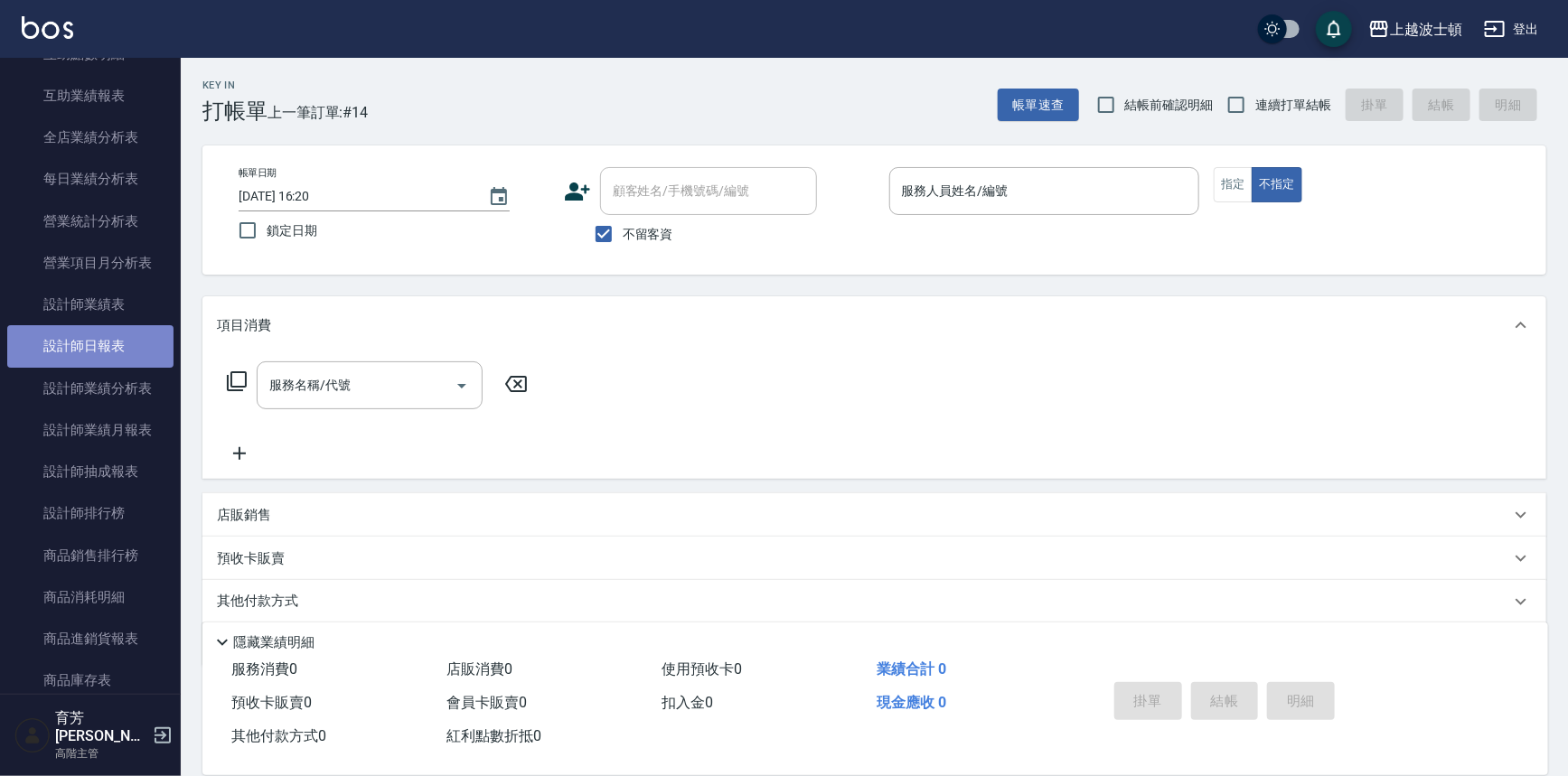
click at [113, 338] on link "設計師日報表" at bounding box center [90, 346] width 166 height 41
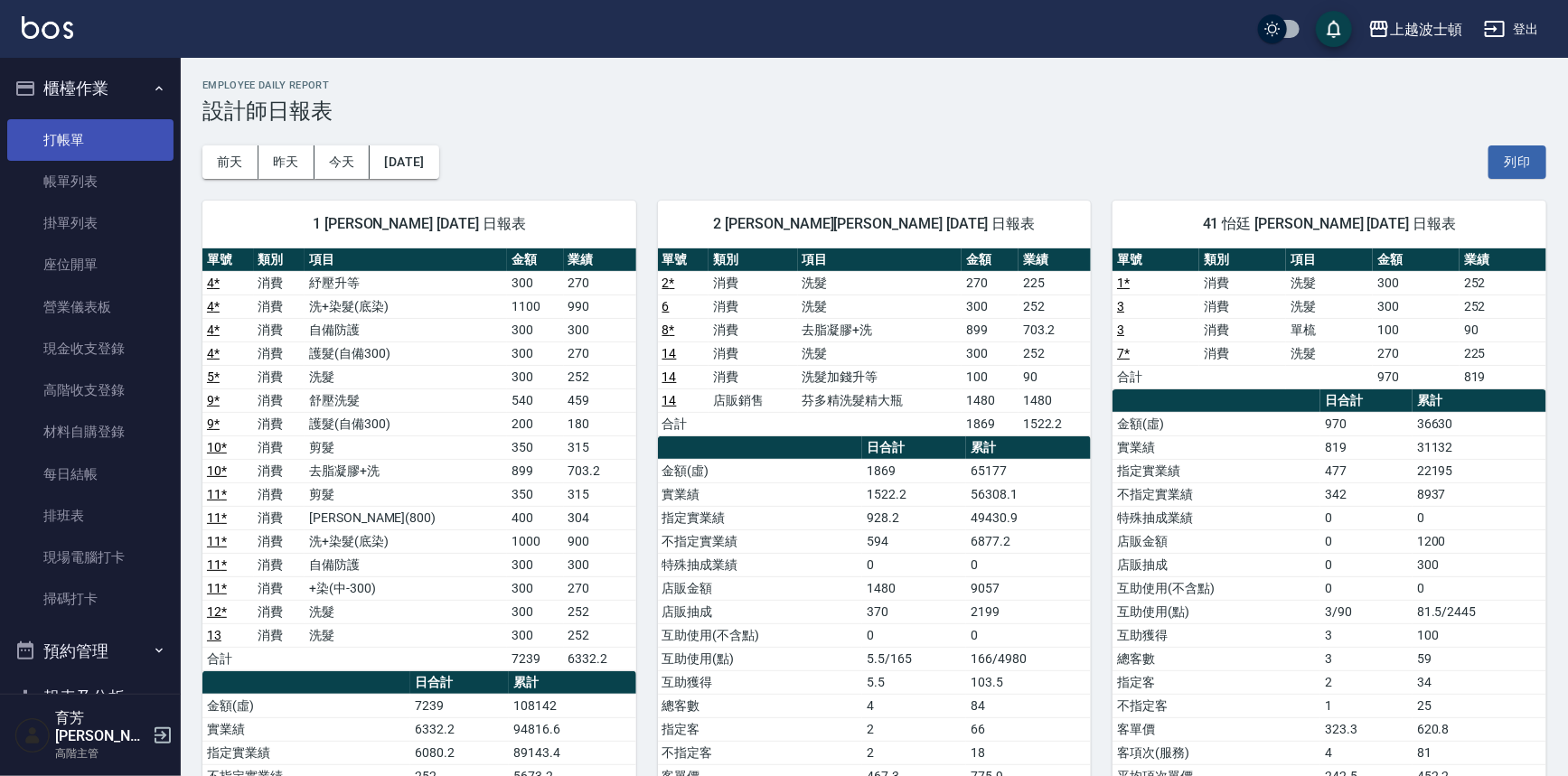
click at [66, 135] on link "打帳單" at bounding box center [90, 140] width 166 height 41
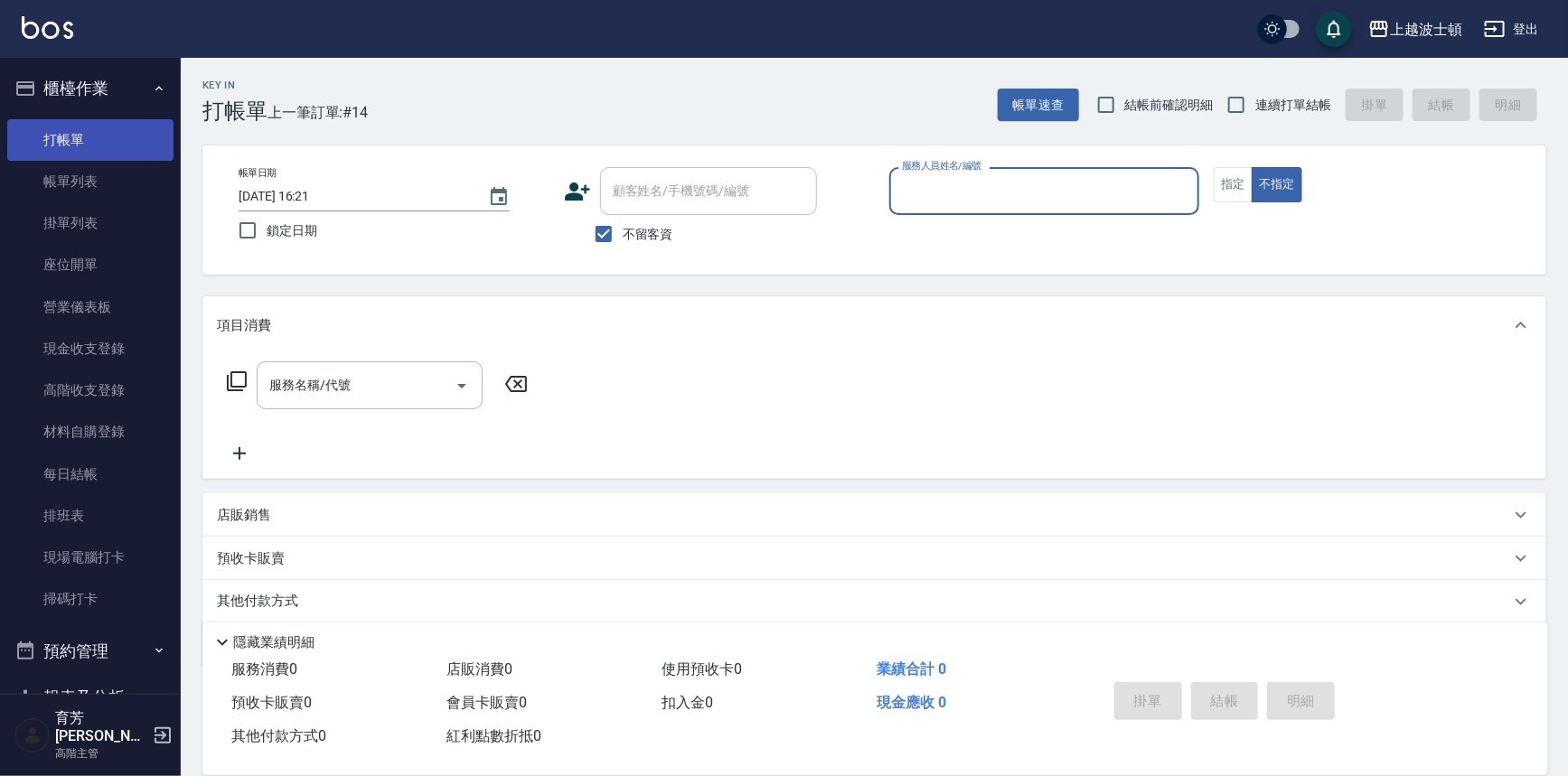
click at [66, 135] on link "打帳單" at bounding box center [90, 140] width 166 height 41
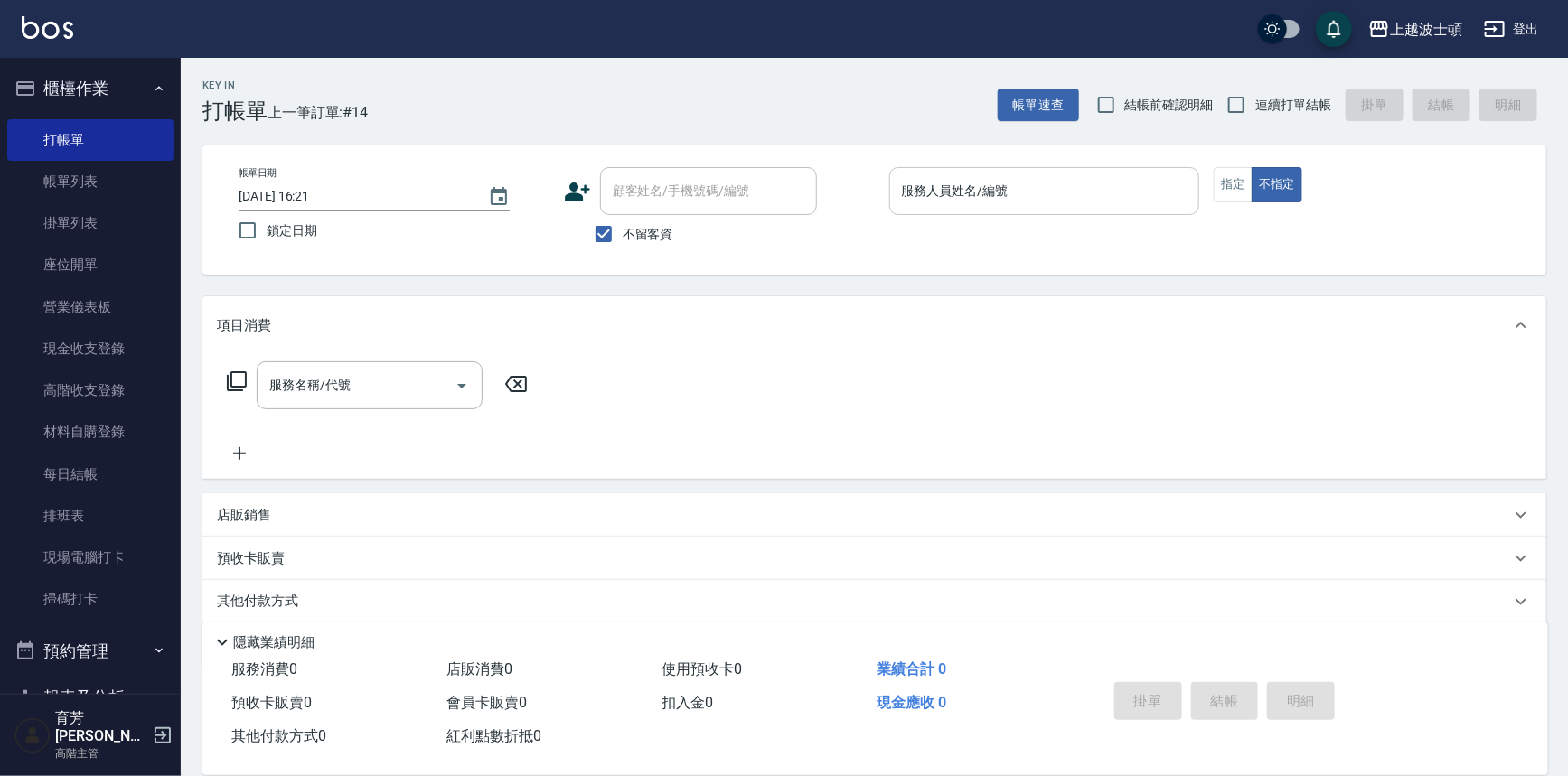
click at [917, 199] on input "服務人員姓名/編號" at bounding box center [1044, 191] width 294 height 31
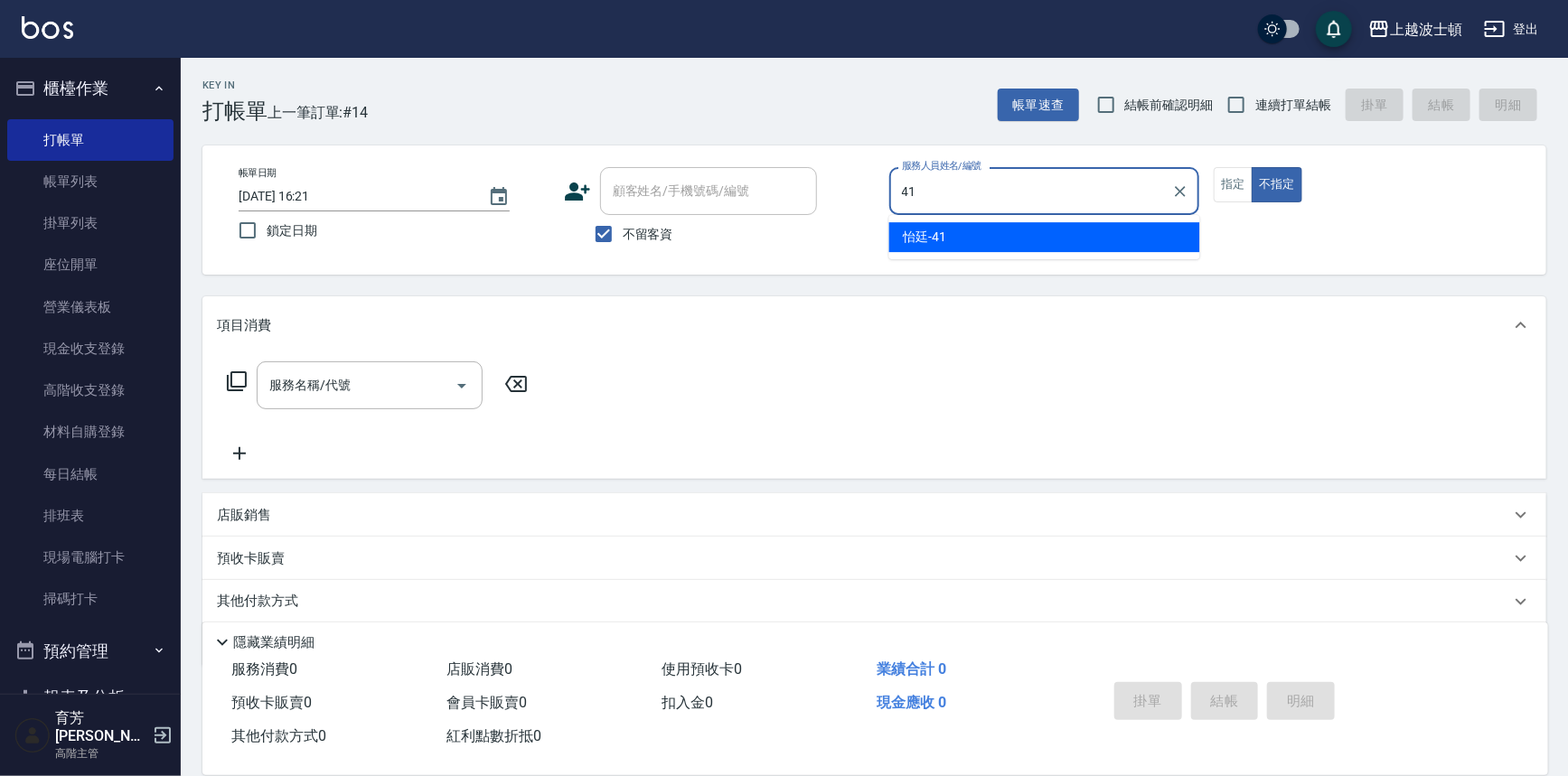
type input "怡廷-41"
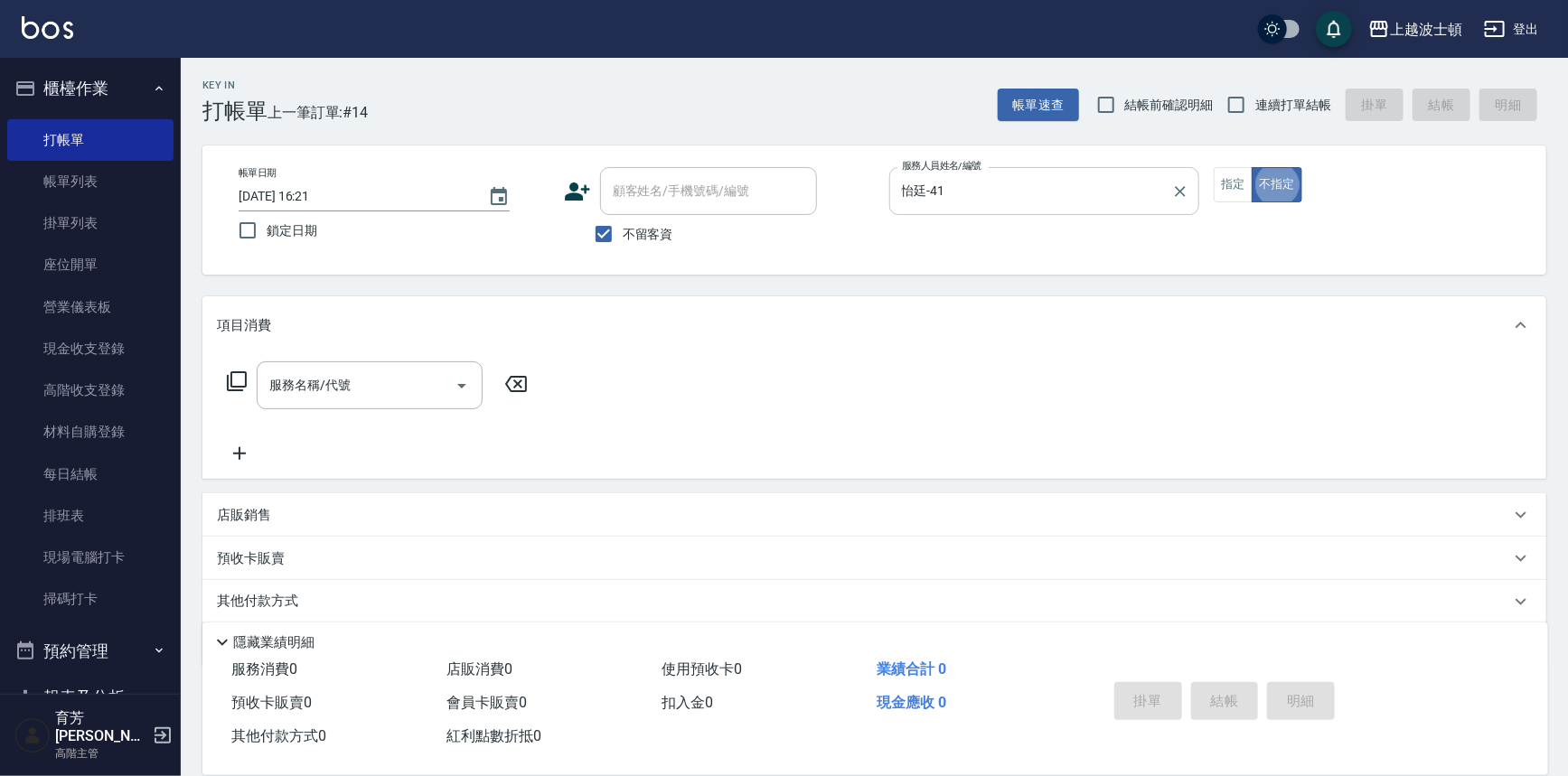
type button "false"
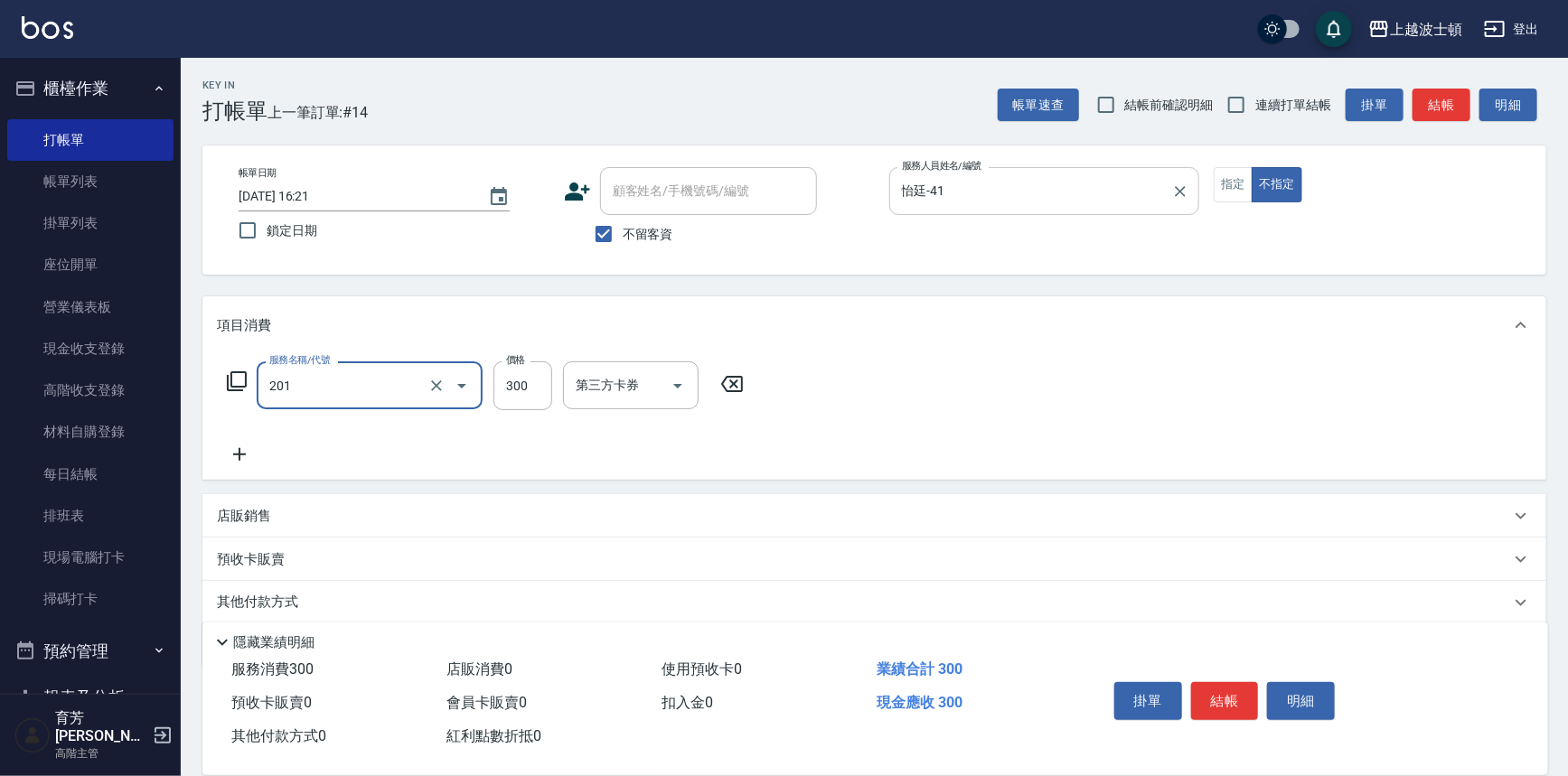
type input "洗髮(201)"
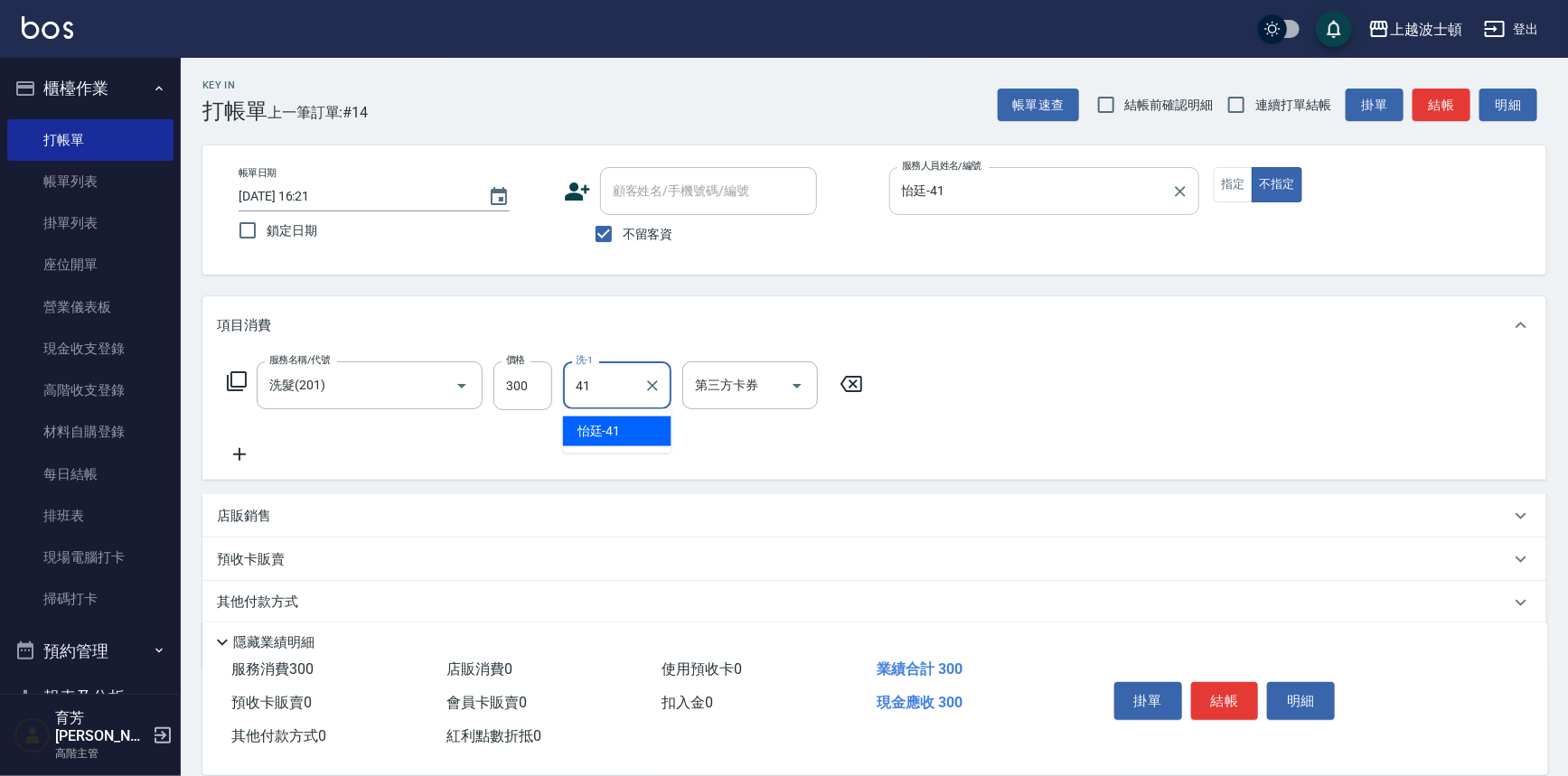
type input "怡廷-41"
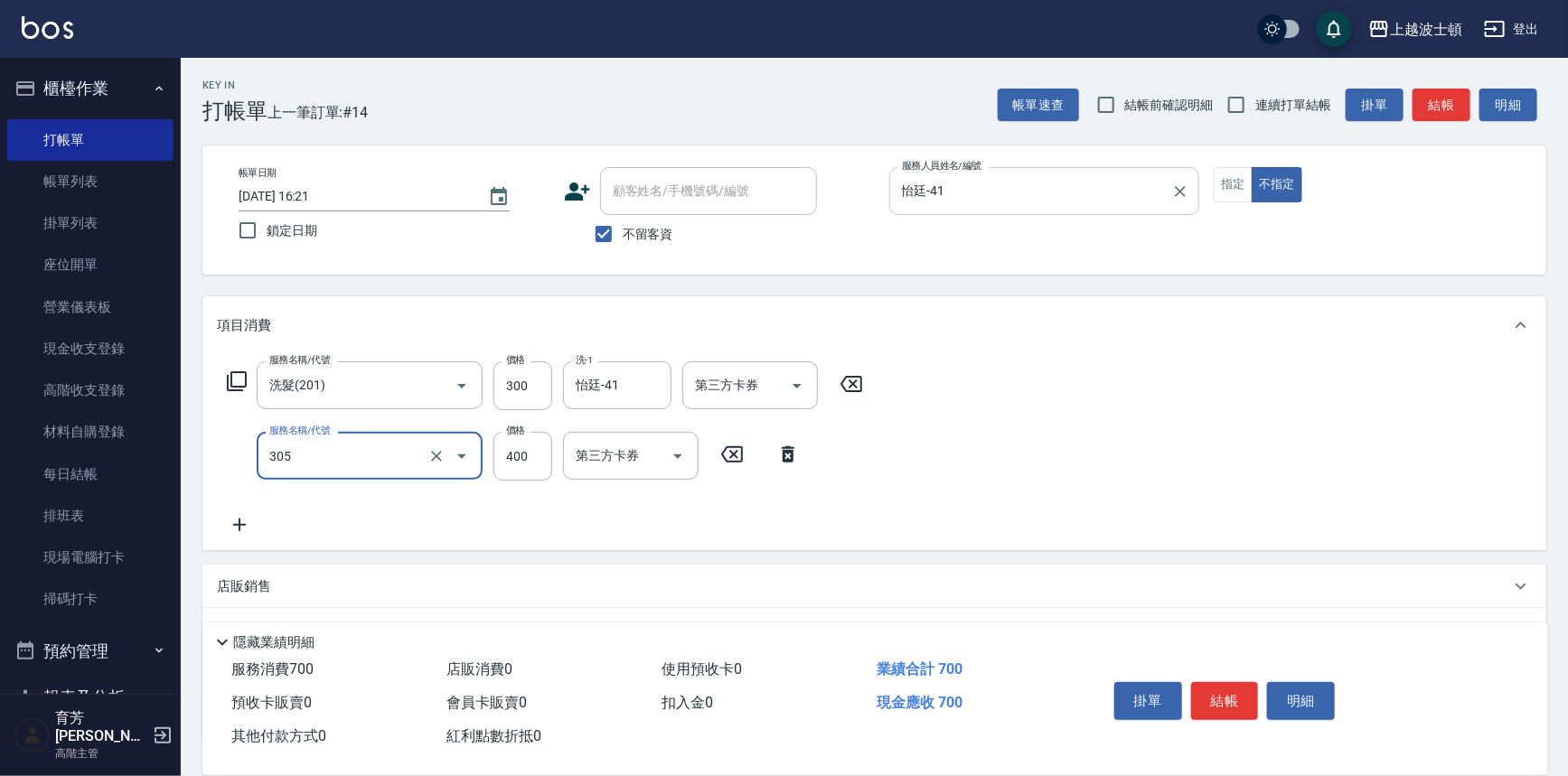
type input "剪髮(305)"
type input "350"
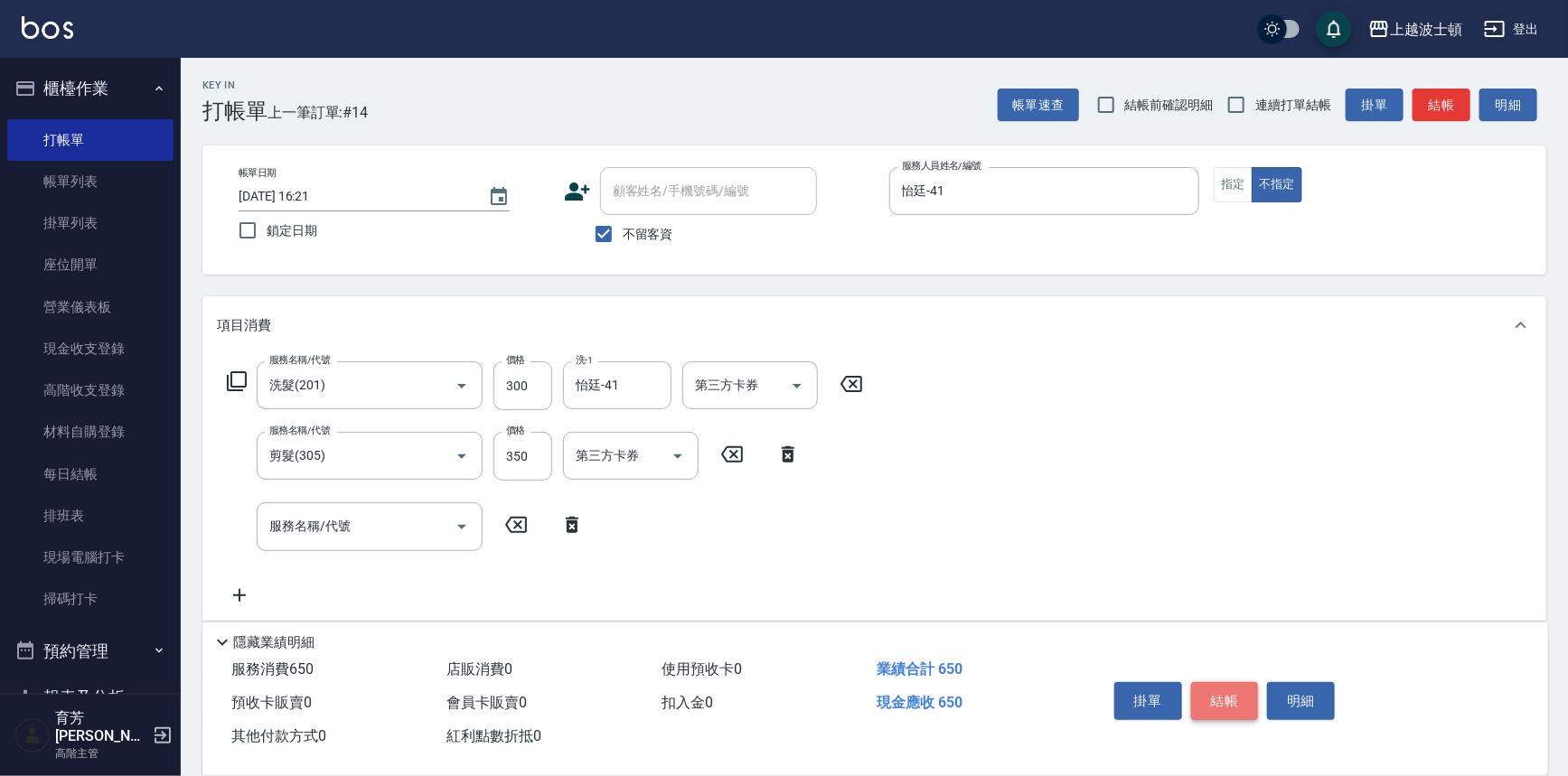
click at [1224, 692] on button "結帳" at bounding box center [1225, 701] width 68 height 38
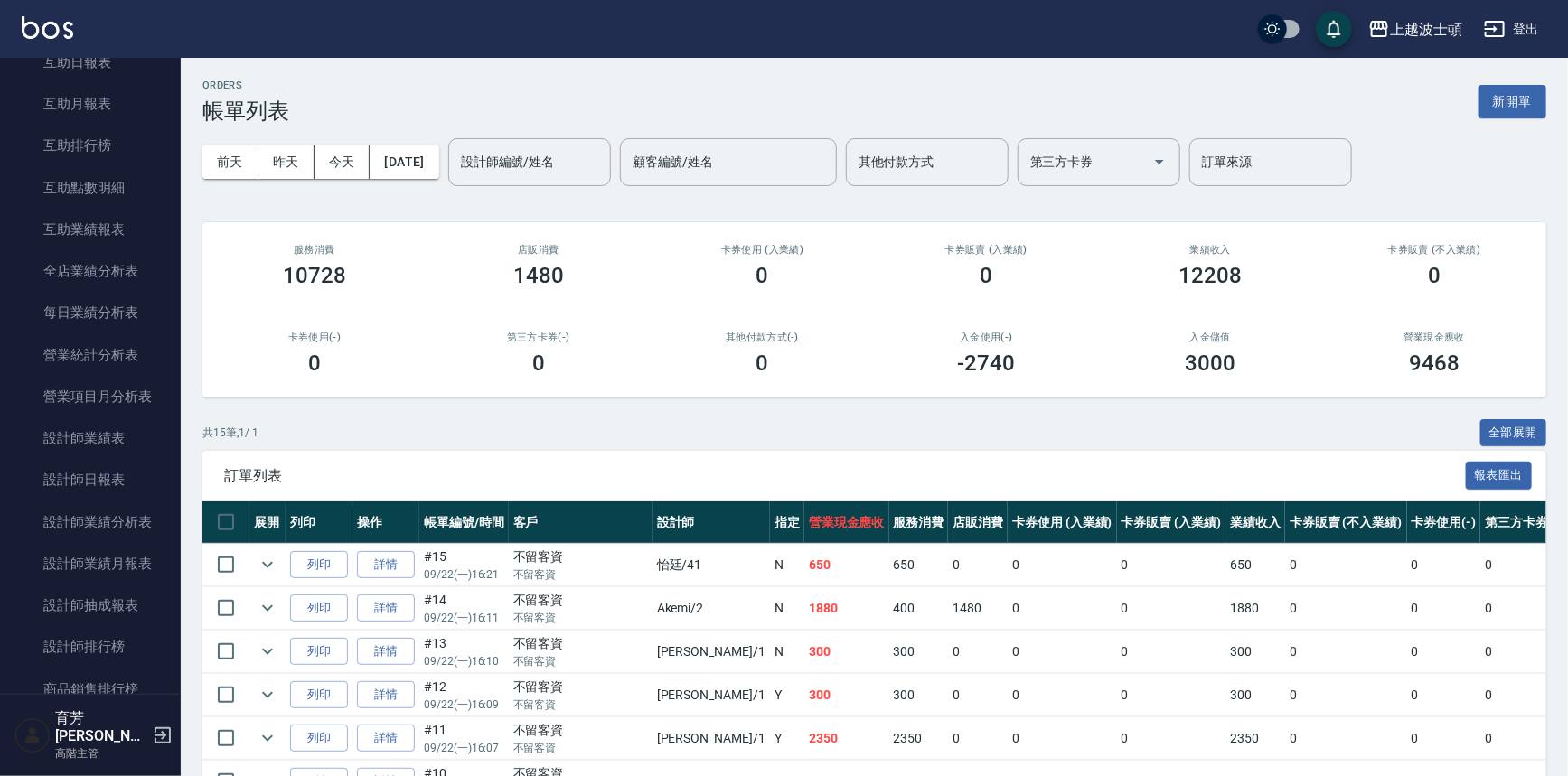
scroll to position [924, 0]
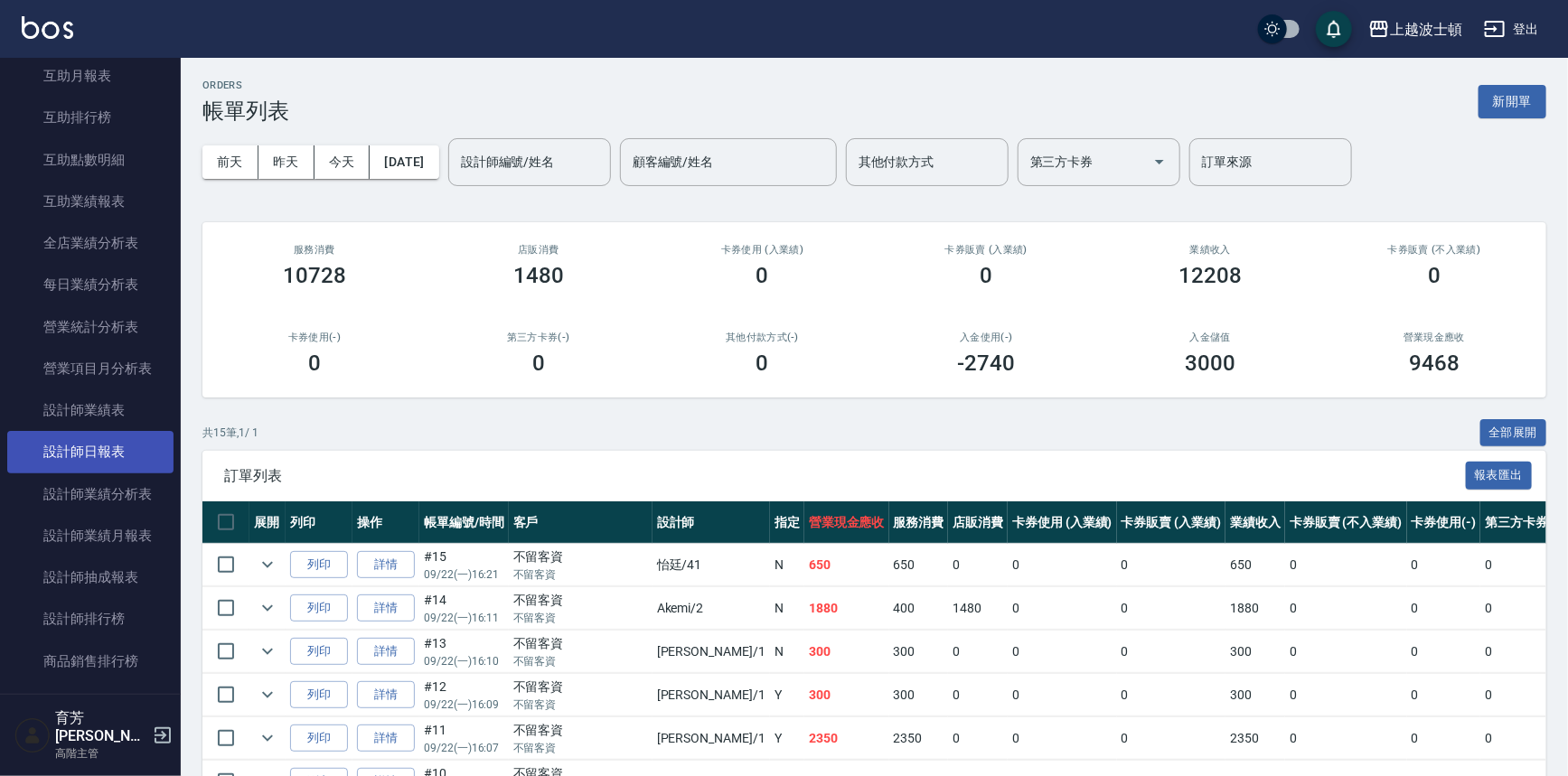
click at [82, 454] on link "設計師日報表" at bounding box center [90, 451] width 166 height 41
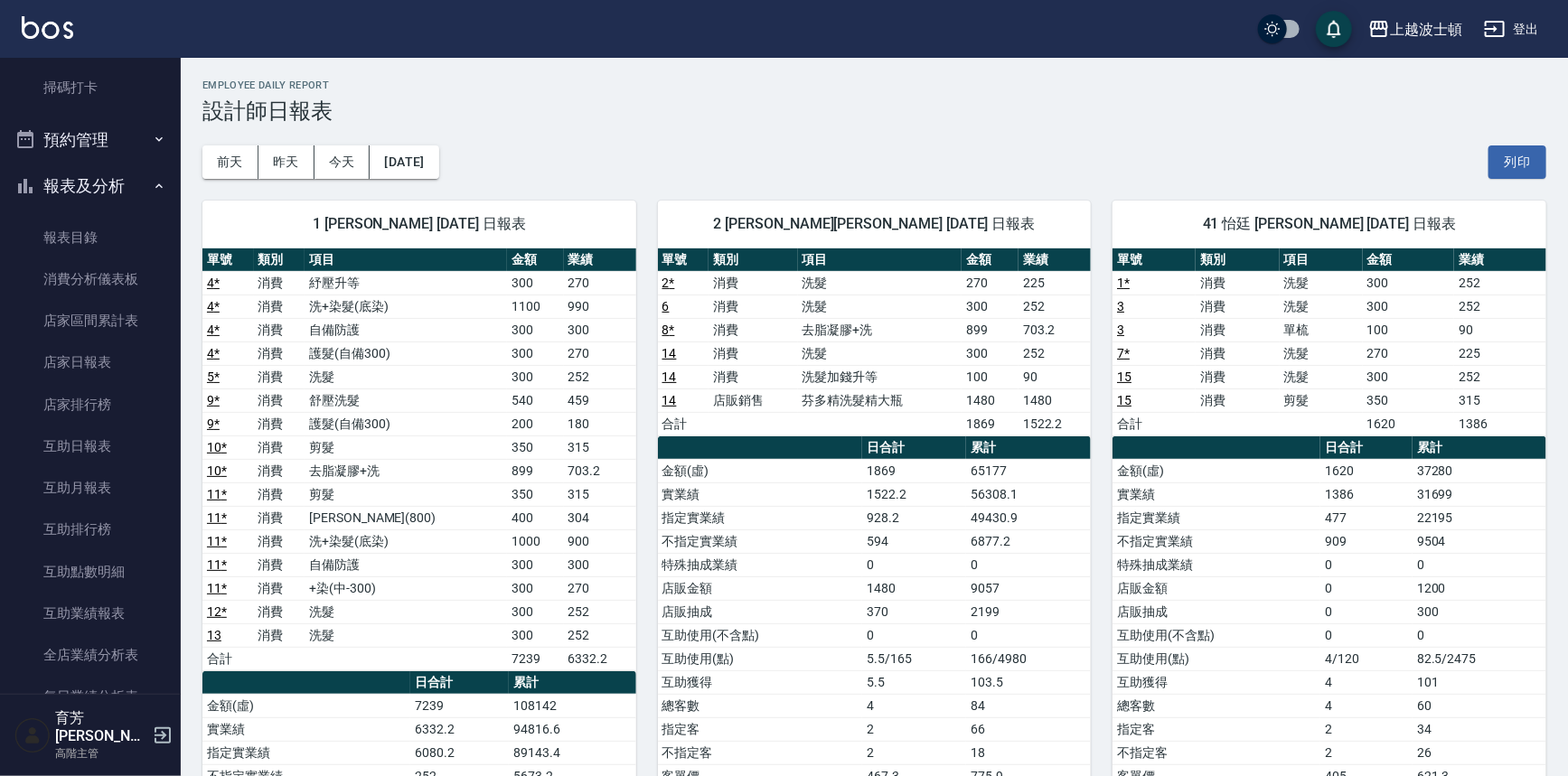
scroll to position [484, 0]
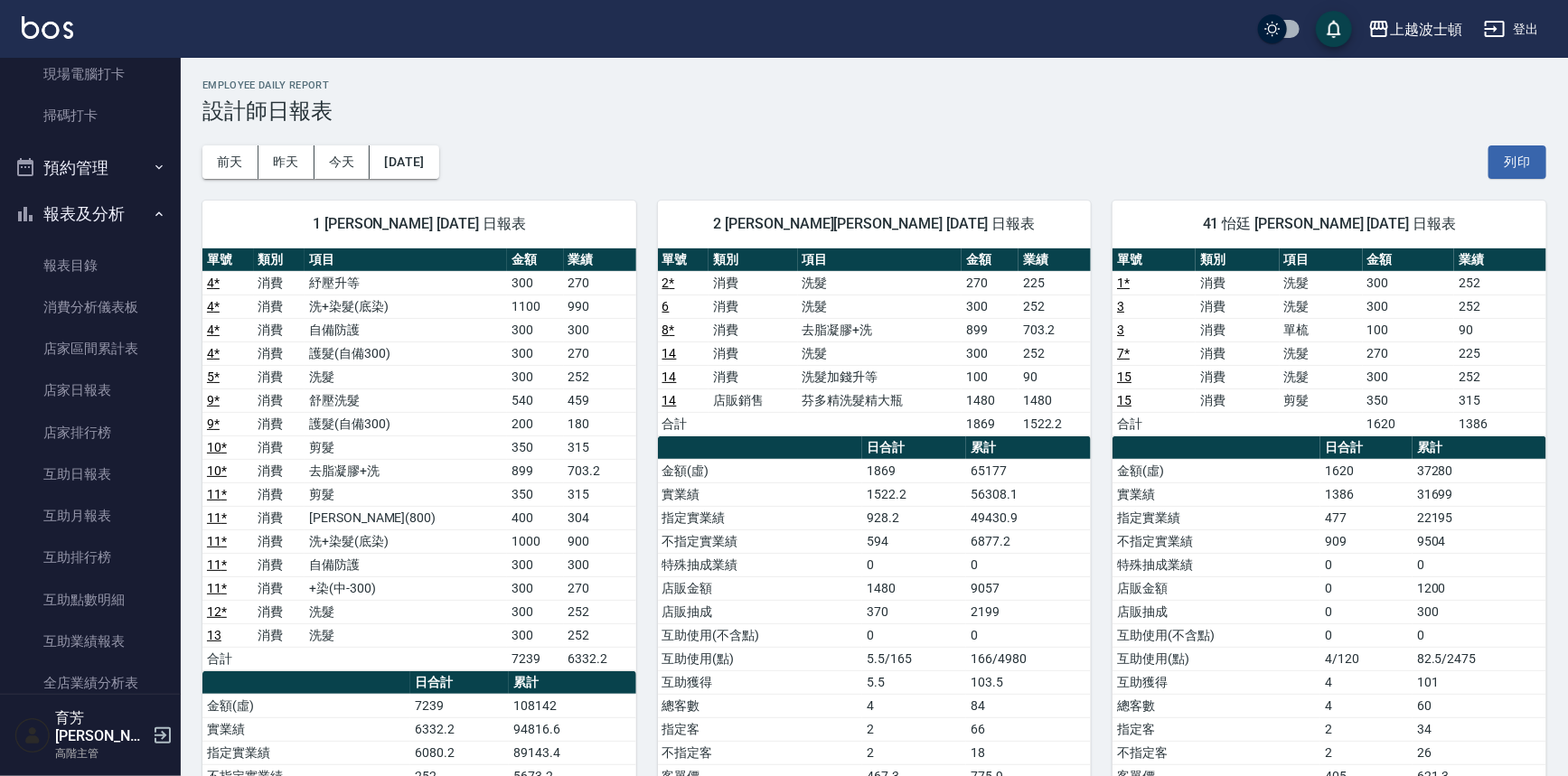
click at [40, 211] on button "報表及分析" at bounding box center [90, 213] width 166 height 47
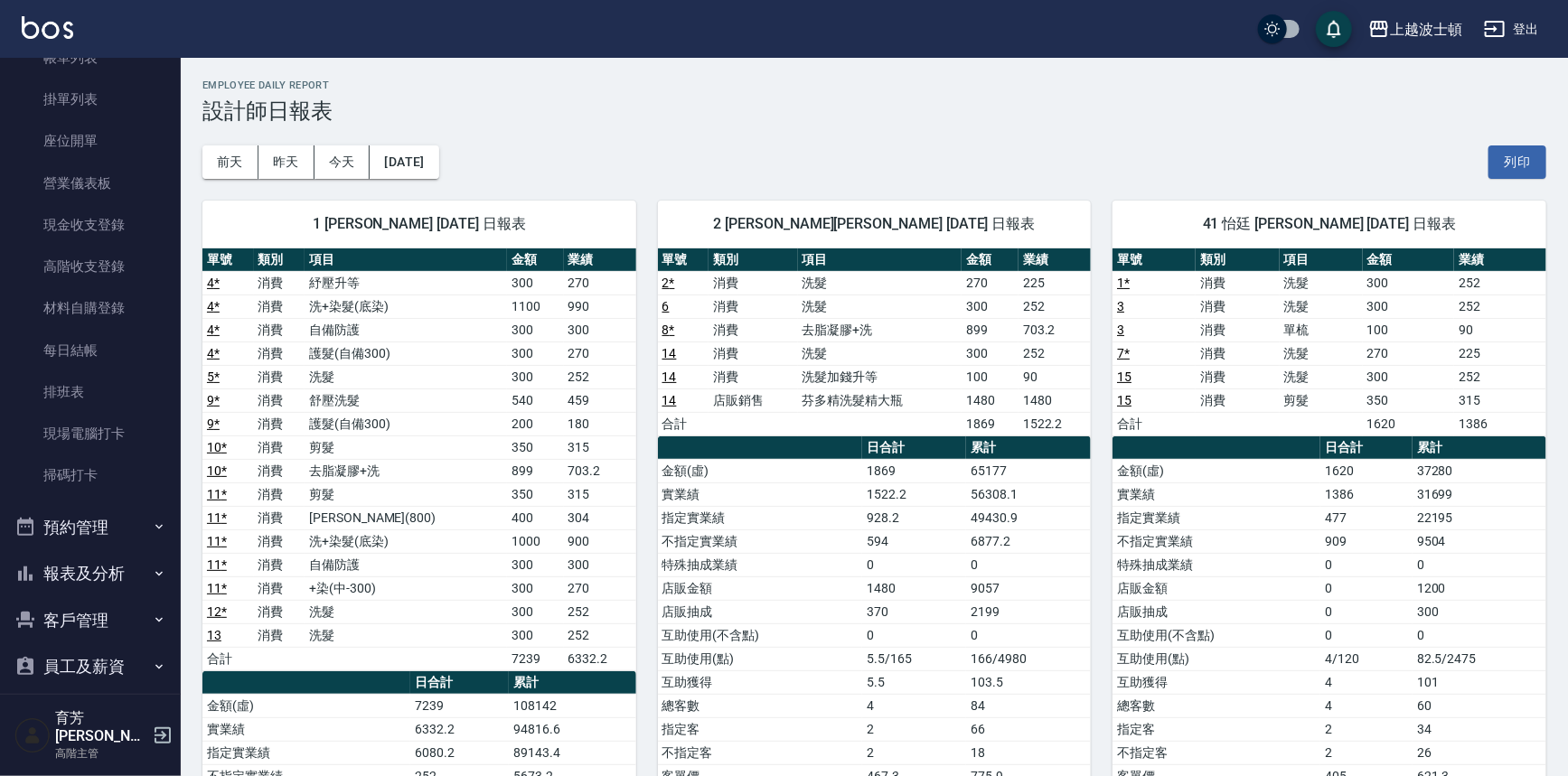
scroll to position [0, 0]
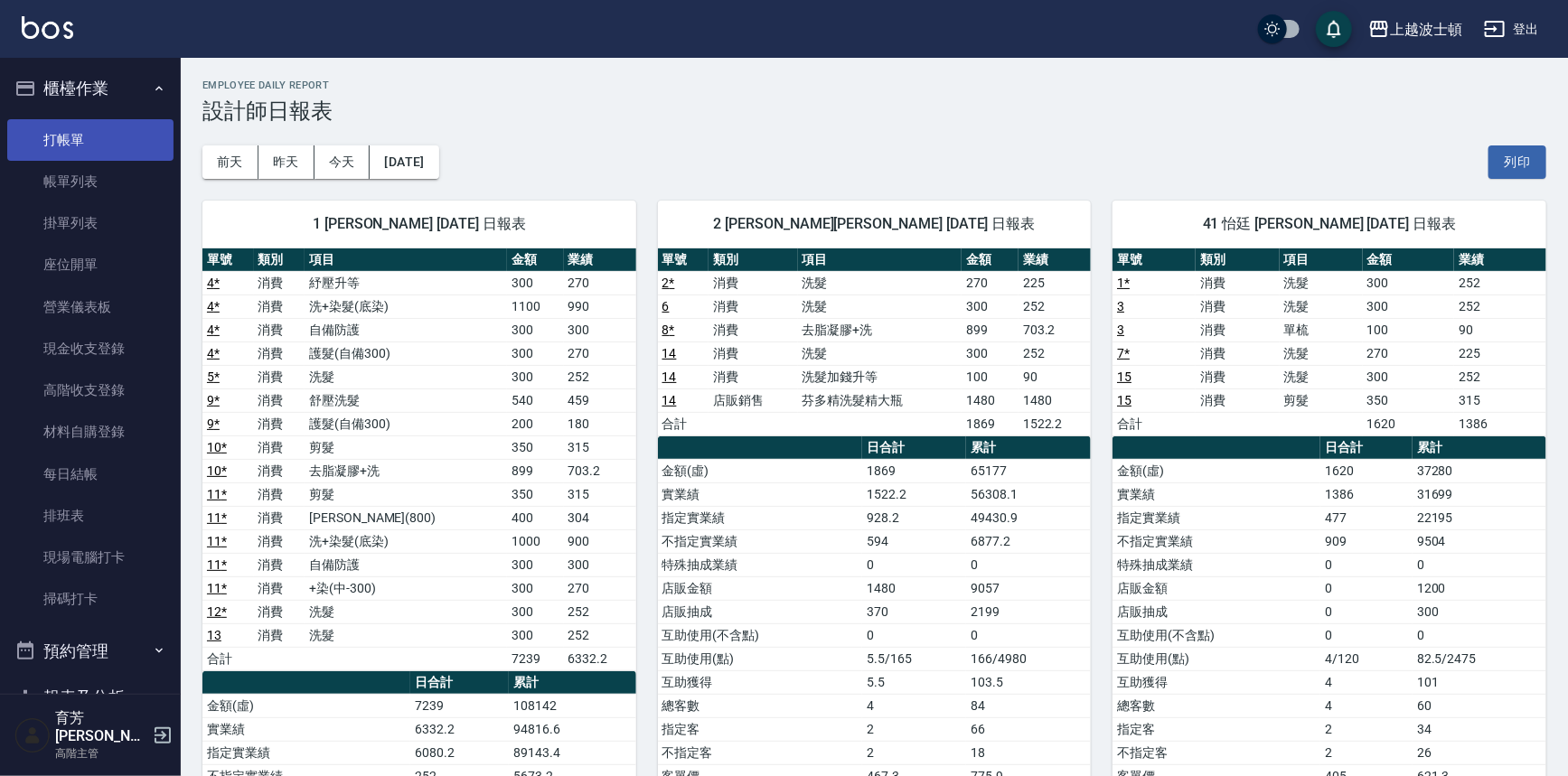
click at [130, 122] on link "打帳單" at bounding box center [90, 140] width 166 height 41
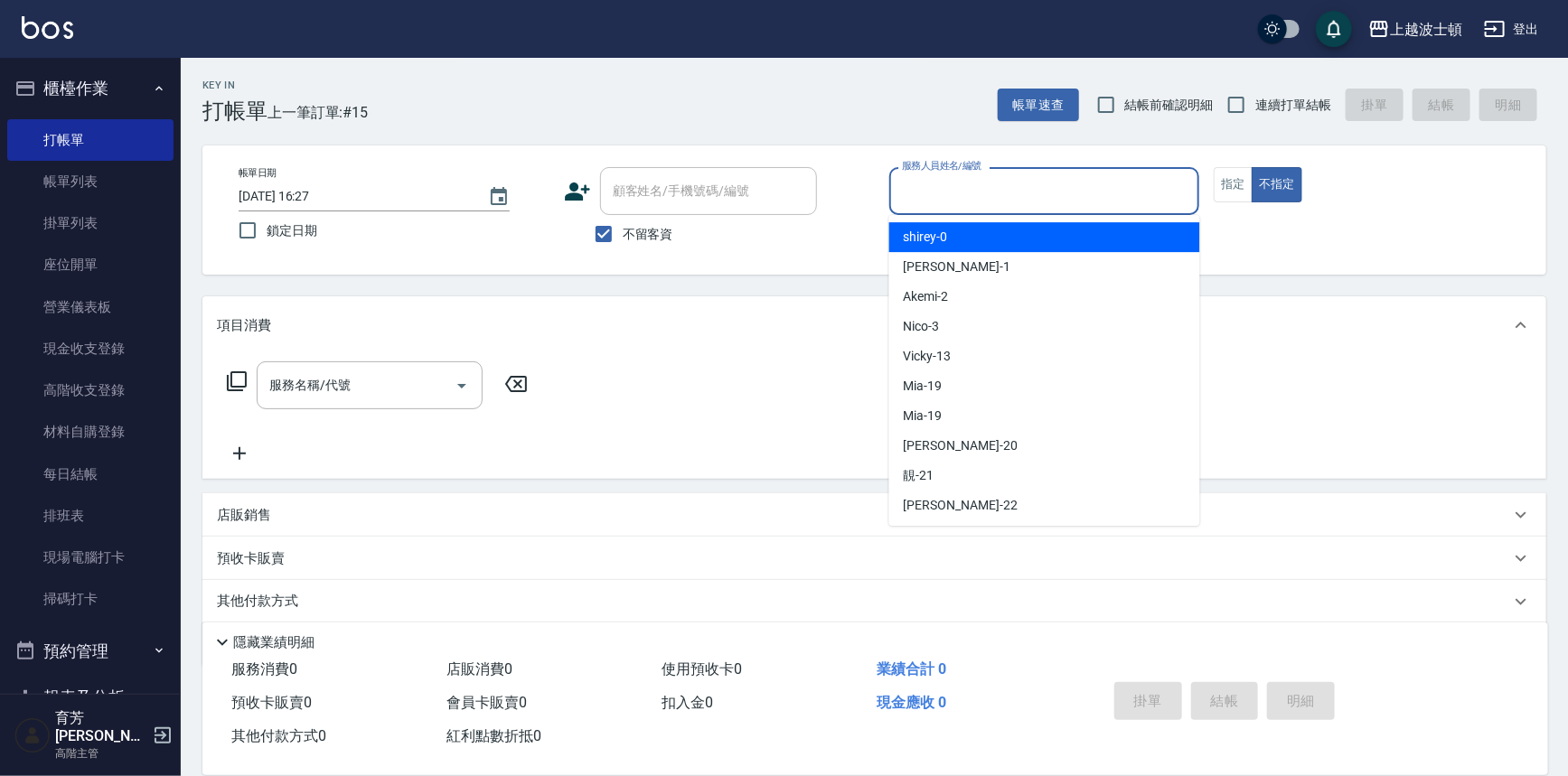
click at [996, 193] on input "服務人員姓名/編號" at bounding box center [1044, 191] width 294 height 31
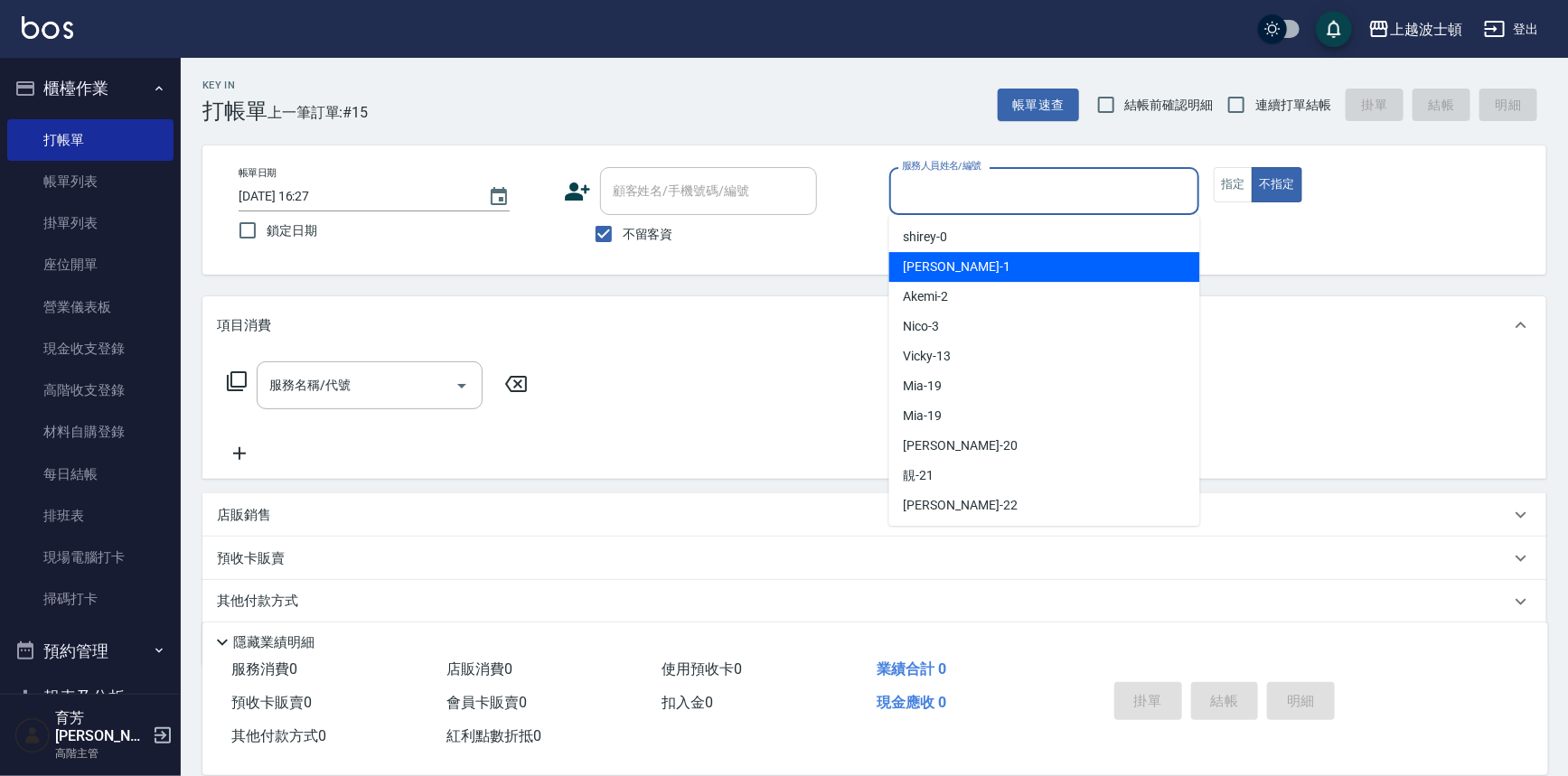
click at [981, 258] on div "[PERSON_NAME] -1" at bounding box center [1044, 267] width 311 height 29
type input "[PERSON_NAME]-1"
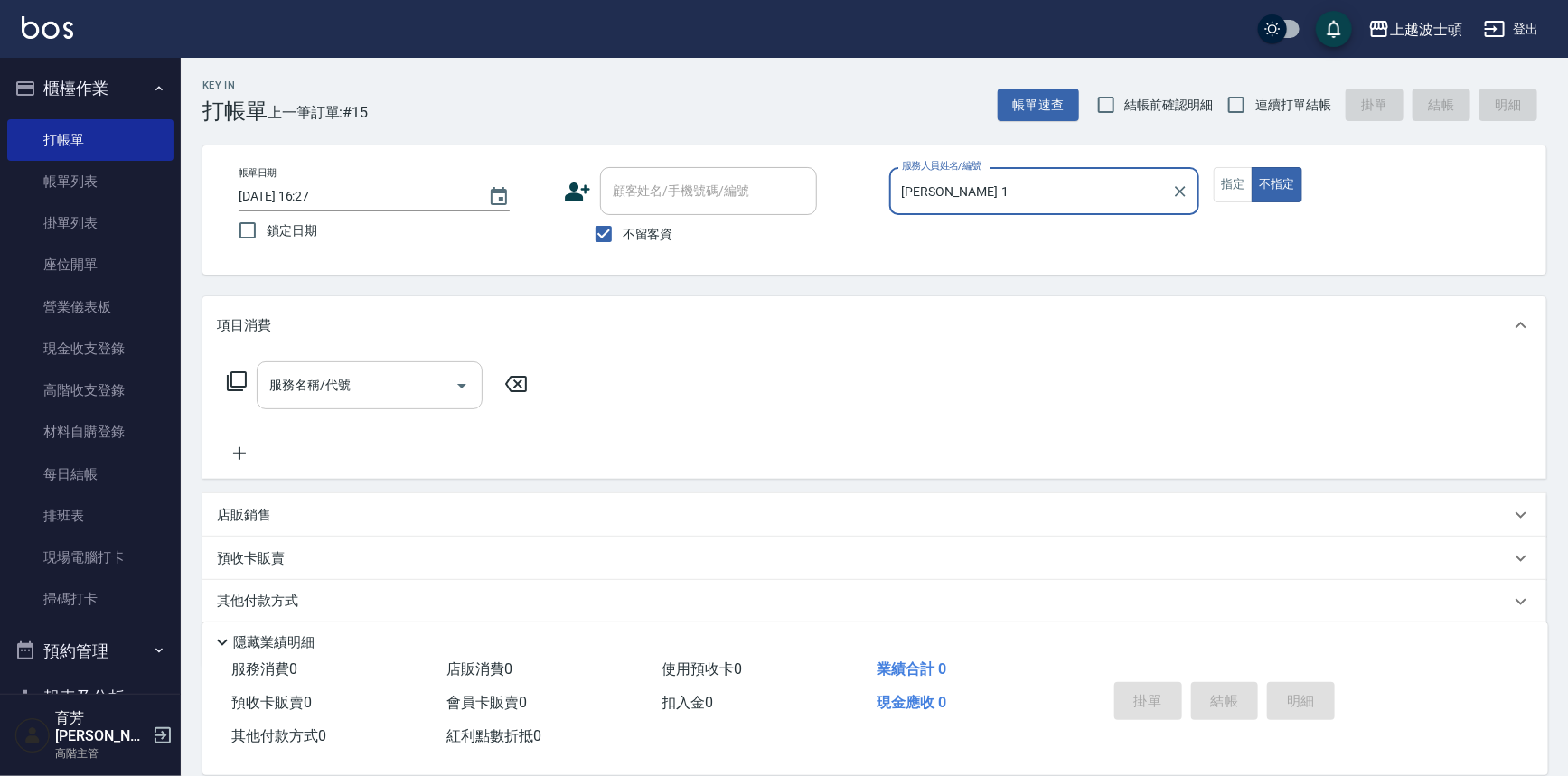
click at [281, 376] on input "服務名稱/代號" at bounding box center [356, 385] width 183 height 31
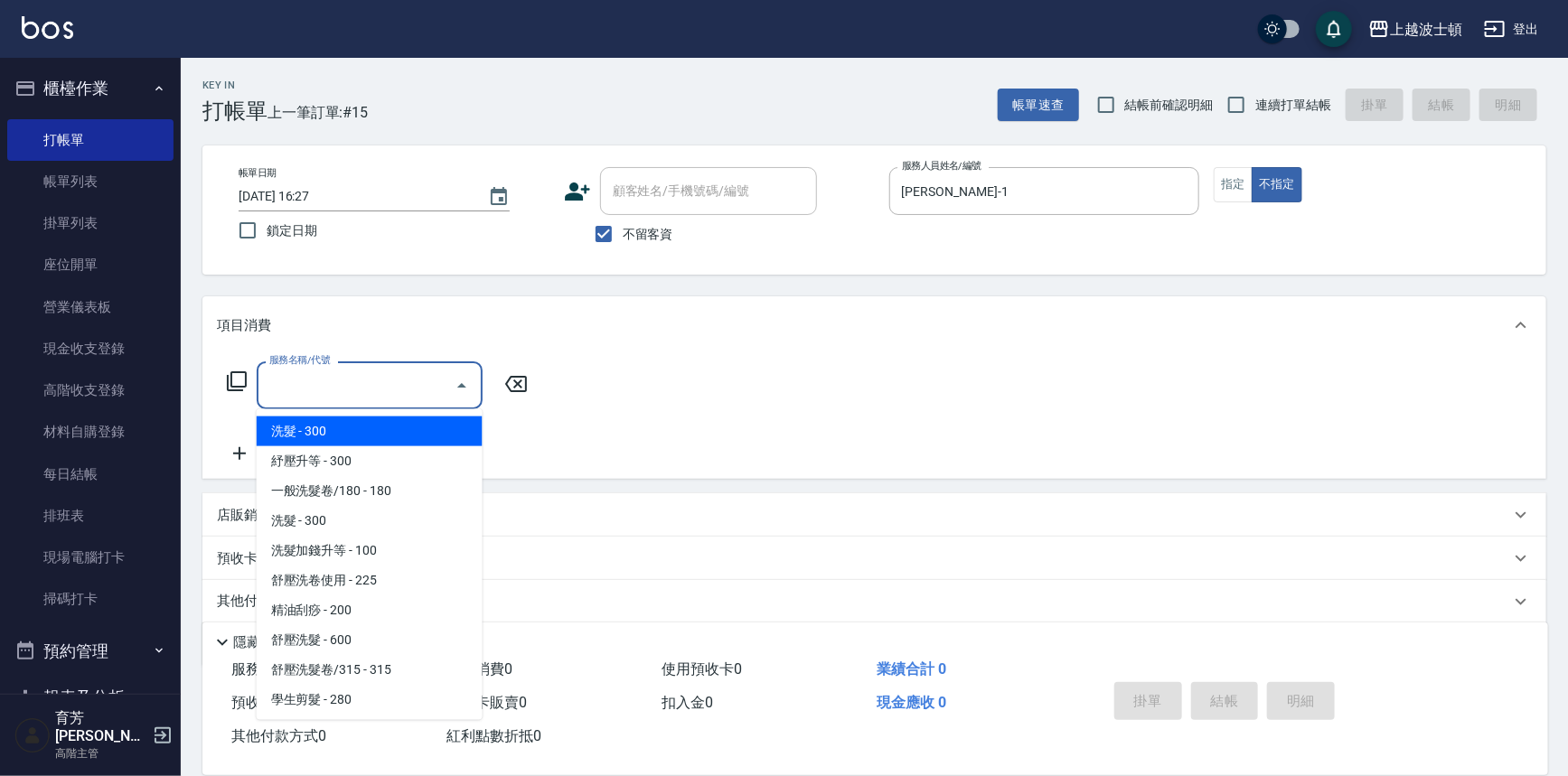
click at [295, 425] on span "洗髮 - 300" at bounding box center [369, 431] width 226 height 29
type input "洗髮(201)"
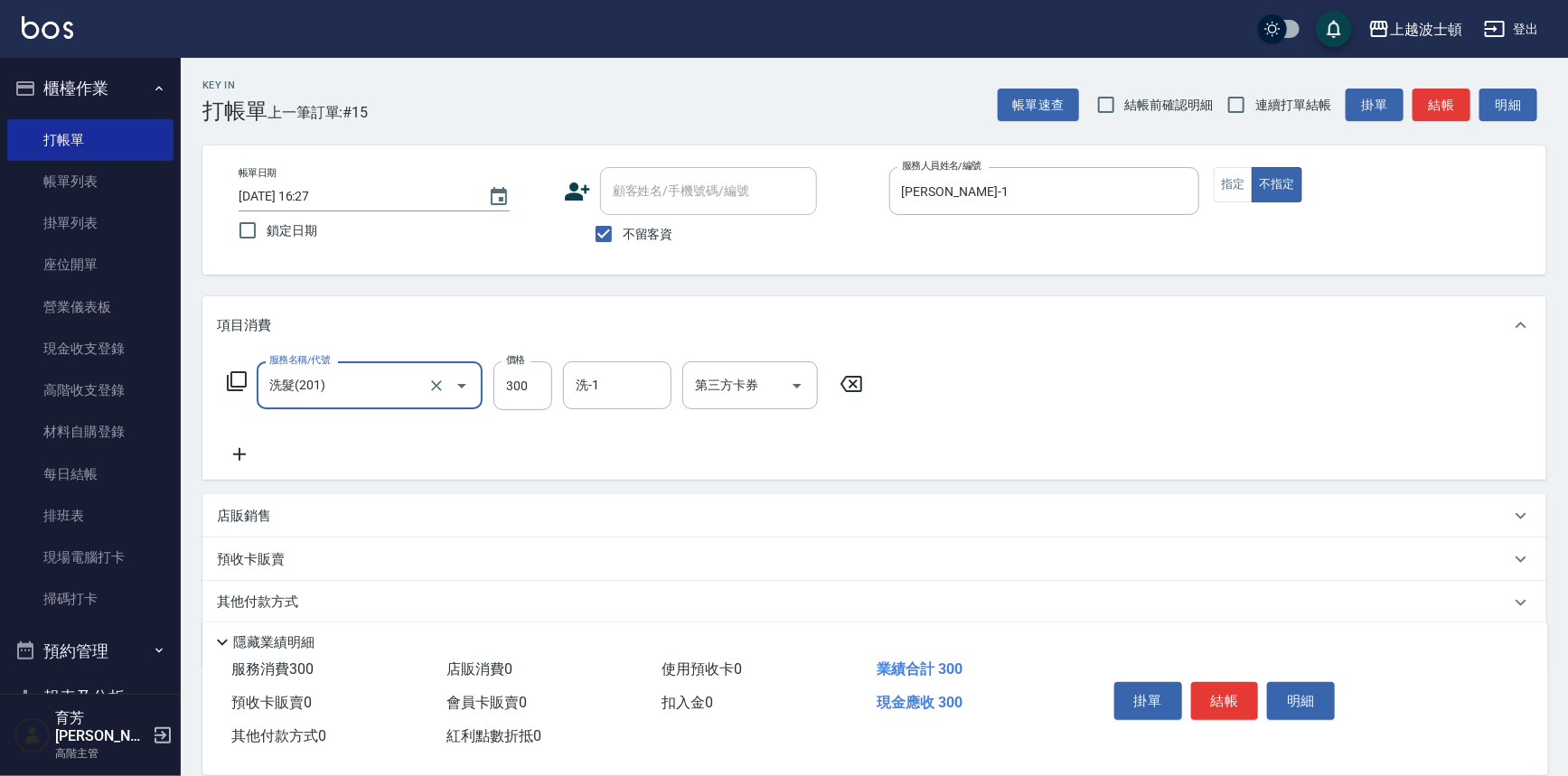
click at [228, 459] on icon at bounding box center [239, 455] width 45 height 22
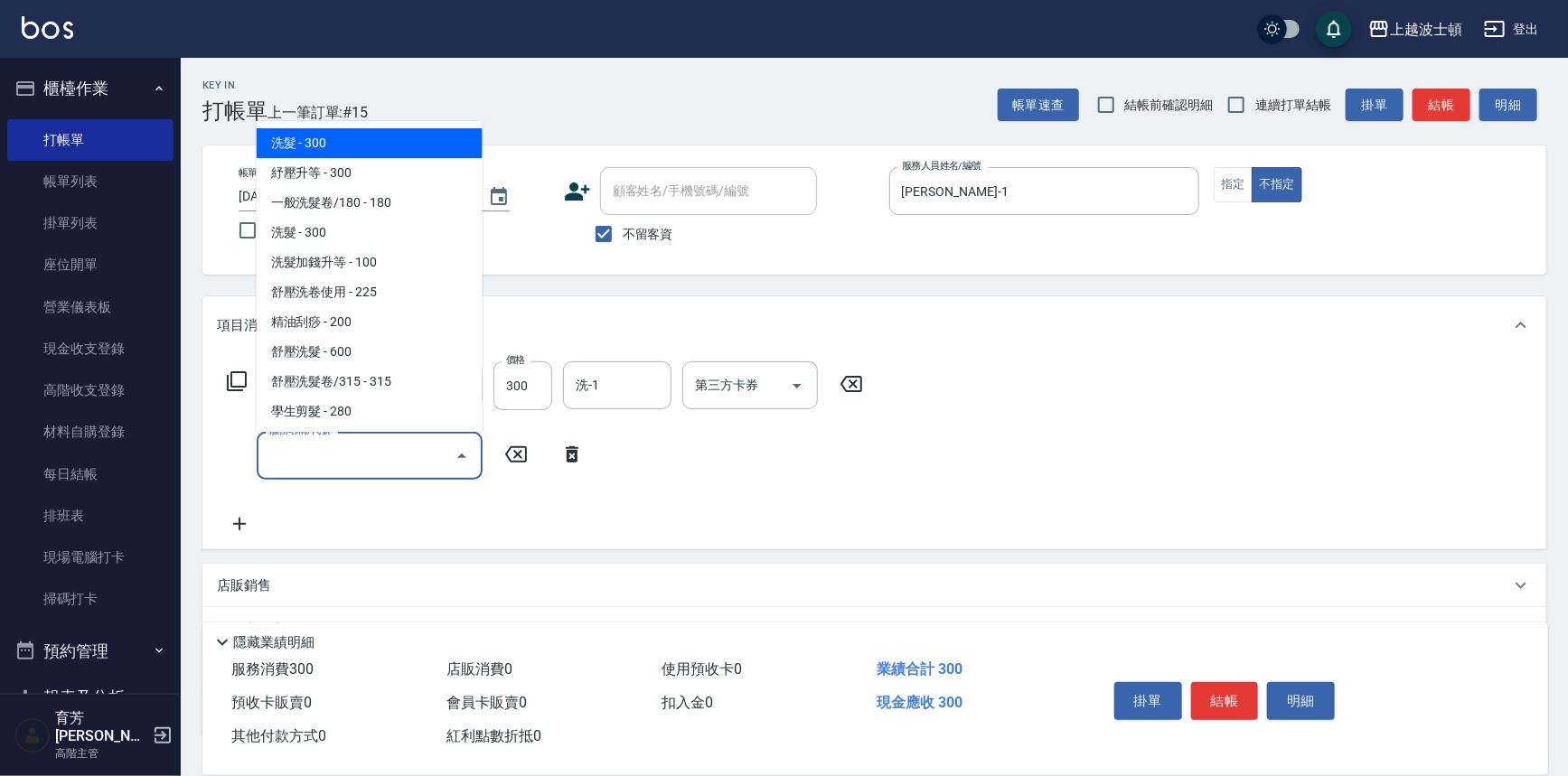
drag, startPoint x: 266, startPoint y: 455, endPoint x: 282, endPoint y: 421, distance: 37.6
click at [267, 451] on input "服務名稱/代號" at bounding box center [356, 456] width 183 height 31
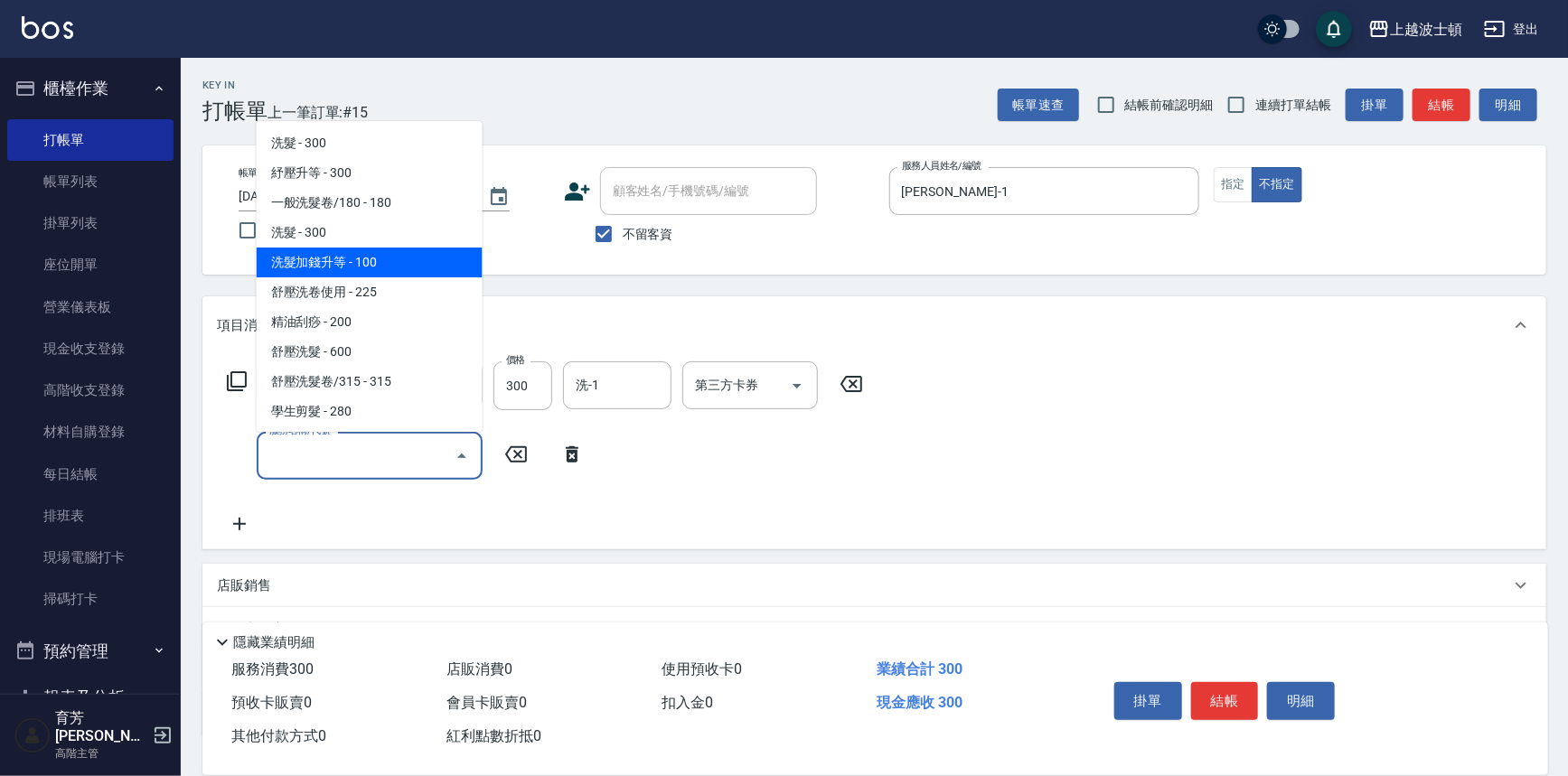
click at [370, 260] on span "洗髮加錢升等 - 100" at bounding box center [369, 262] width 226 height 29
type input "洗髮加錢升等(206)"
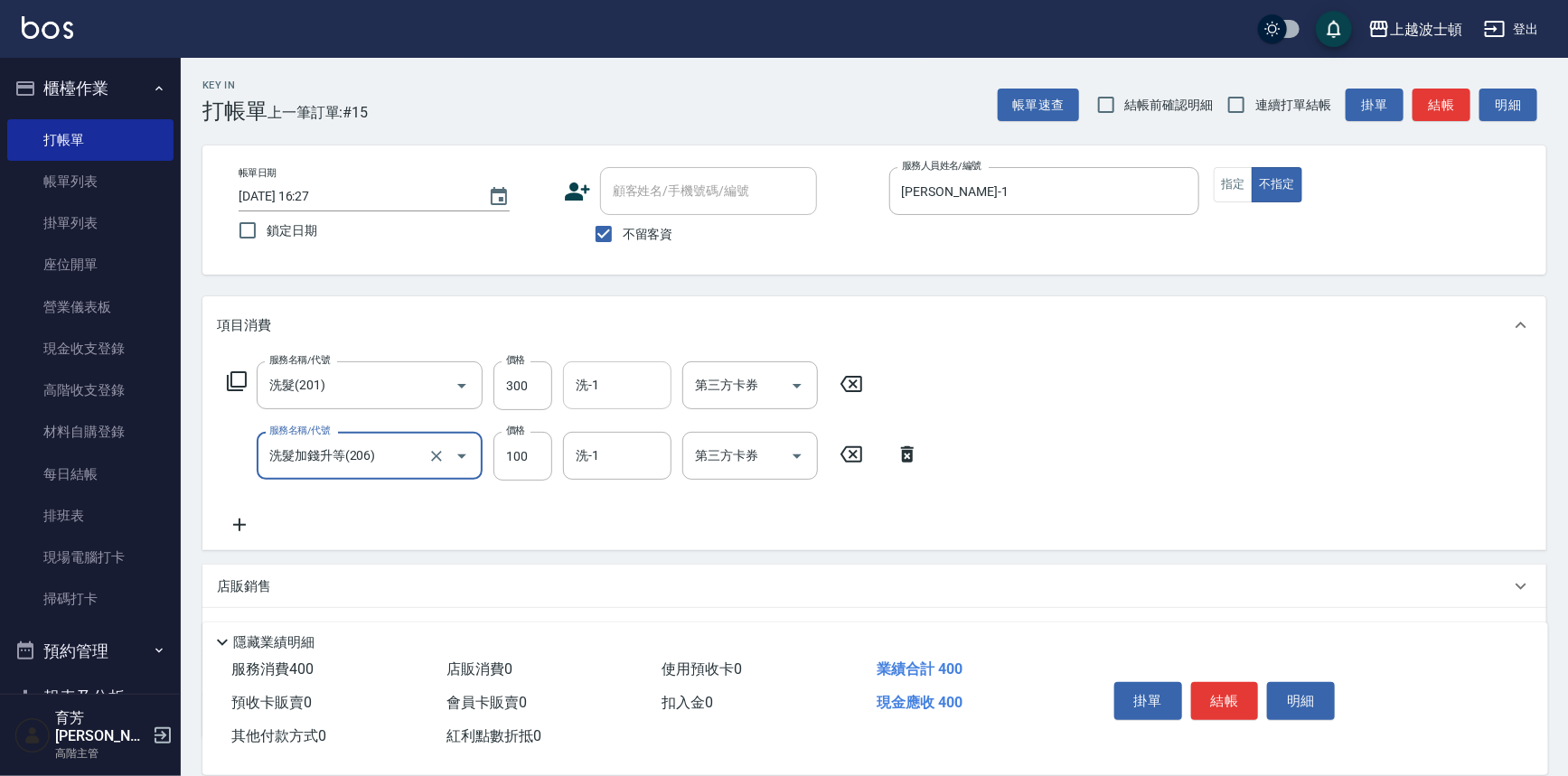
drag, startPoint x: 610, startPoint y: 380, endPoint x: 612, endPoint y: 406, distance: 26.1
click at [608, 381] on input "洗-1" at bounding box center [617, 385] width 92 height 31
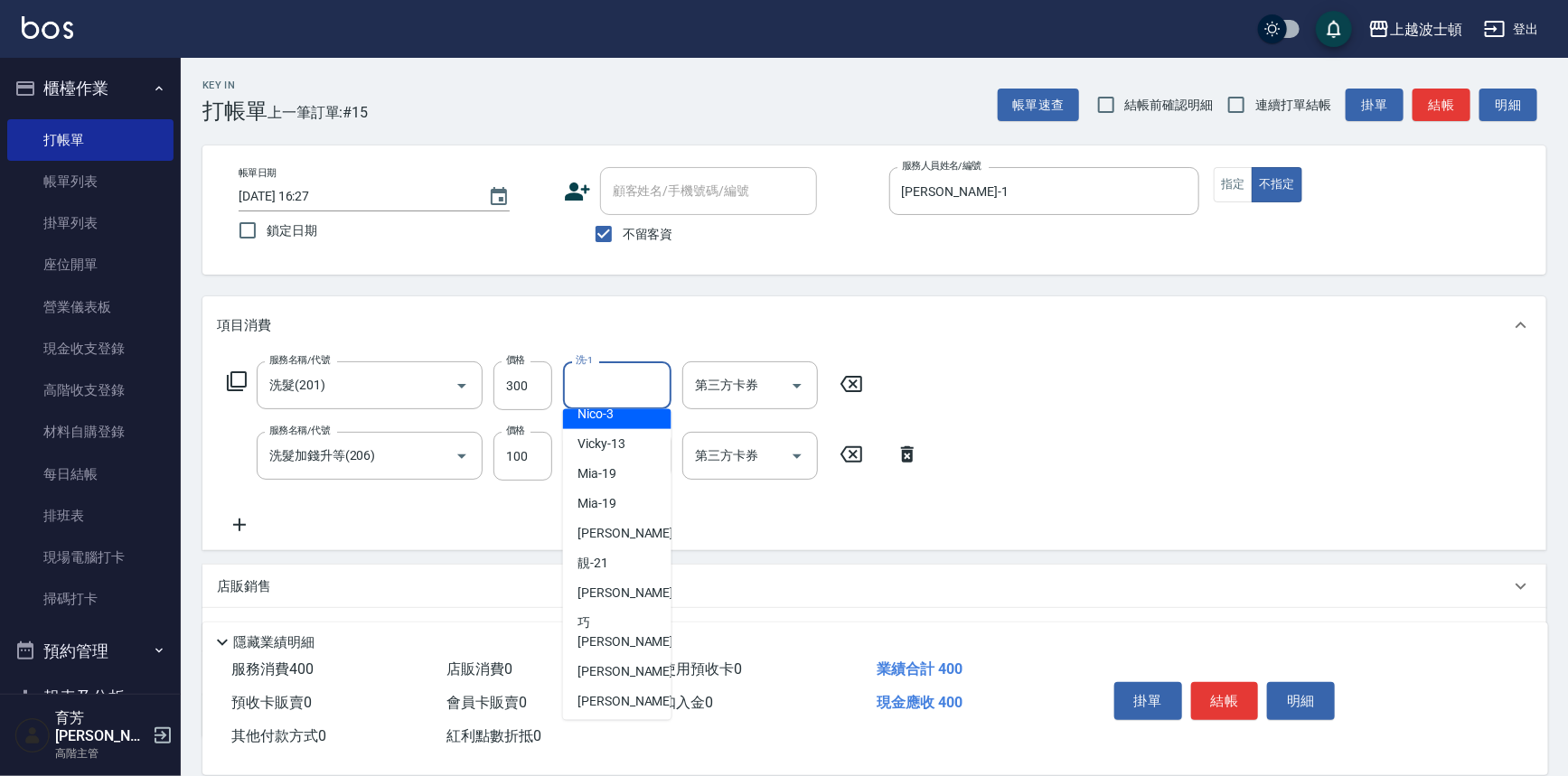
scroll to position [118, 0]
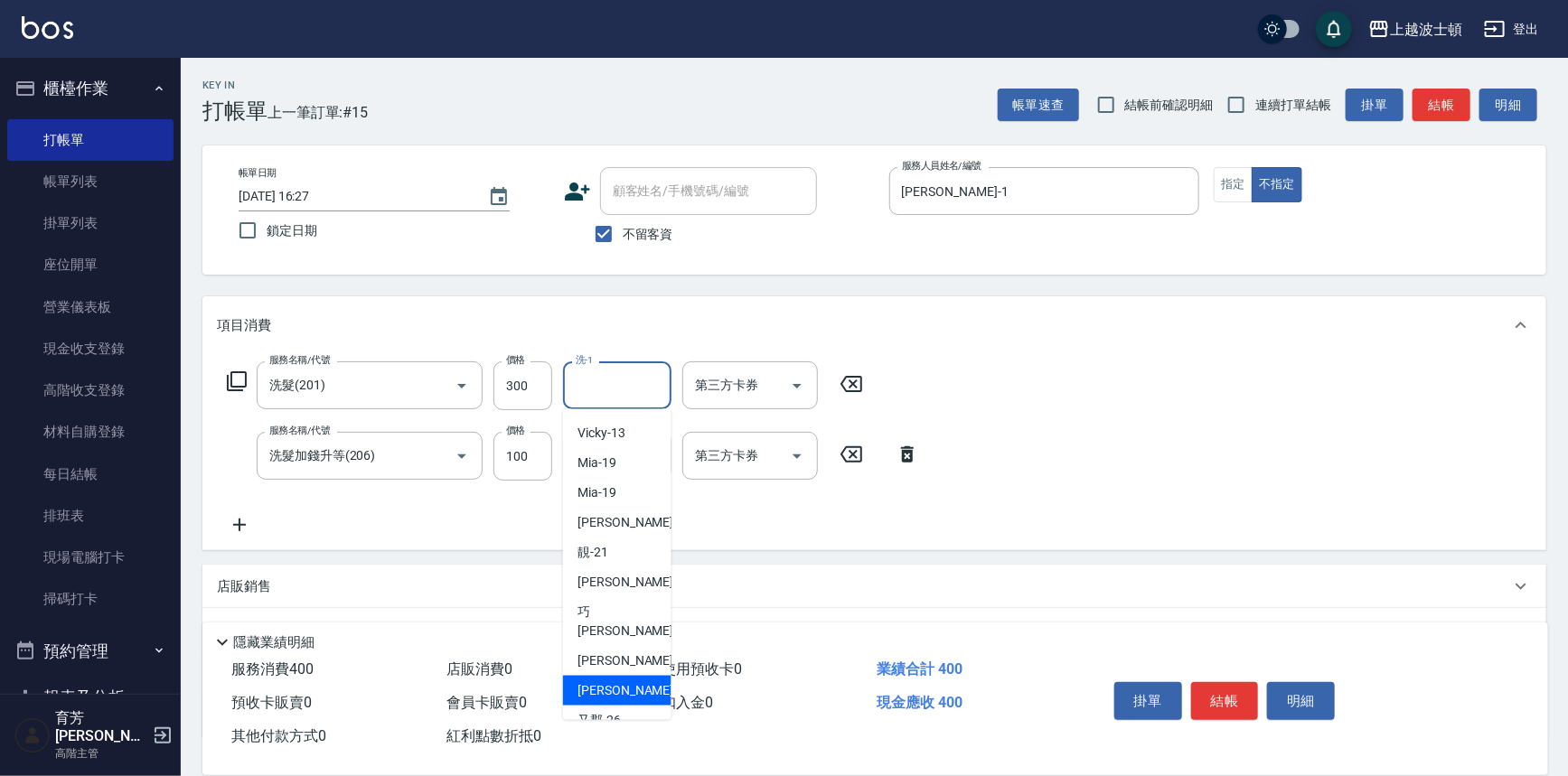
click at [614, 681] on span "[PERSON_NAME]-25" at bounding box center [634, 690] width 114 height 19
type input "[PERSON_NAME]-25"
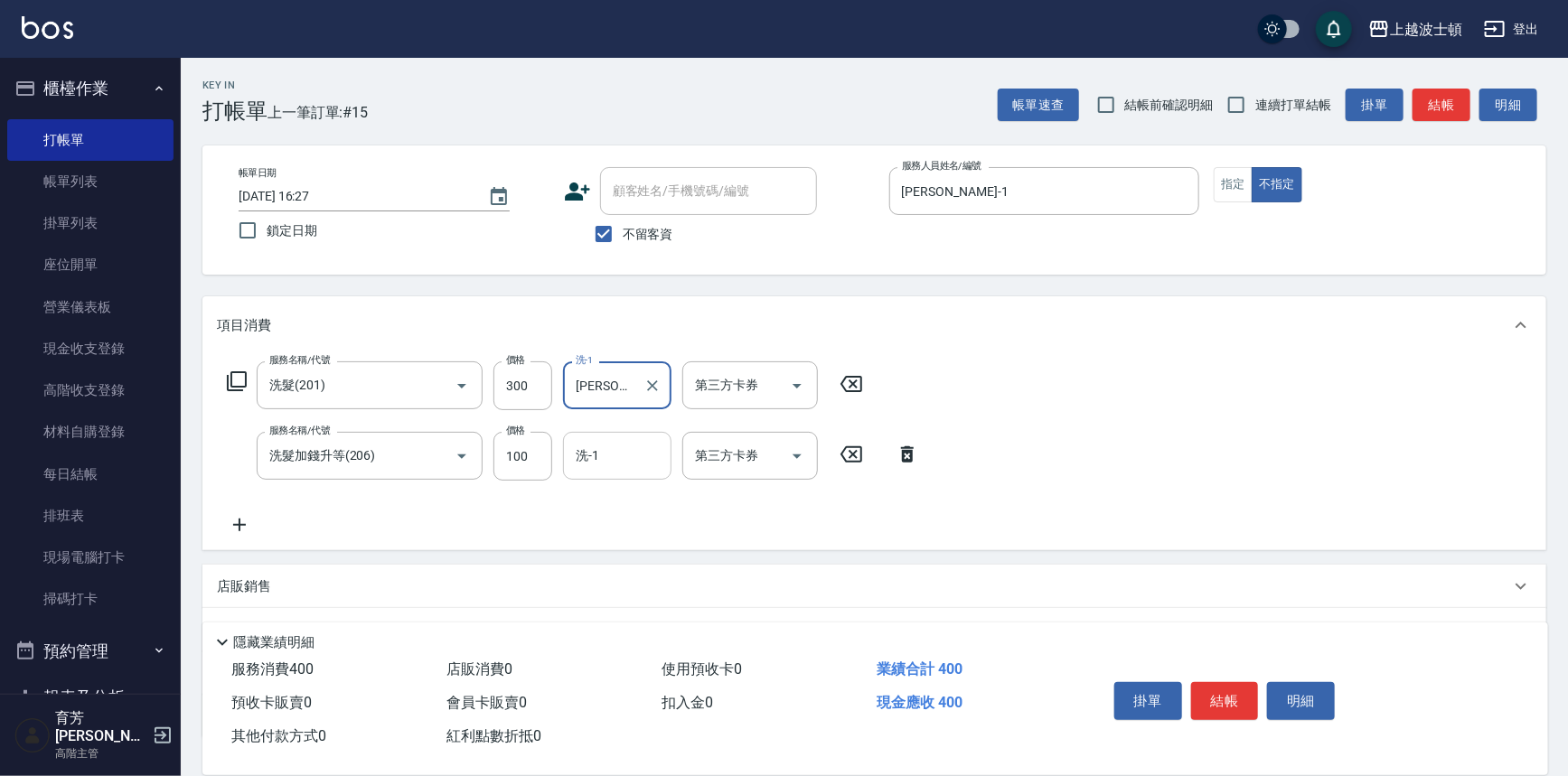
click at [614, 471] on div "洗-1" at bounding box center [617, 456] width 108 height 48
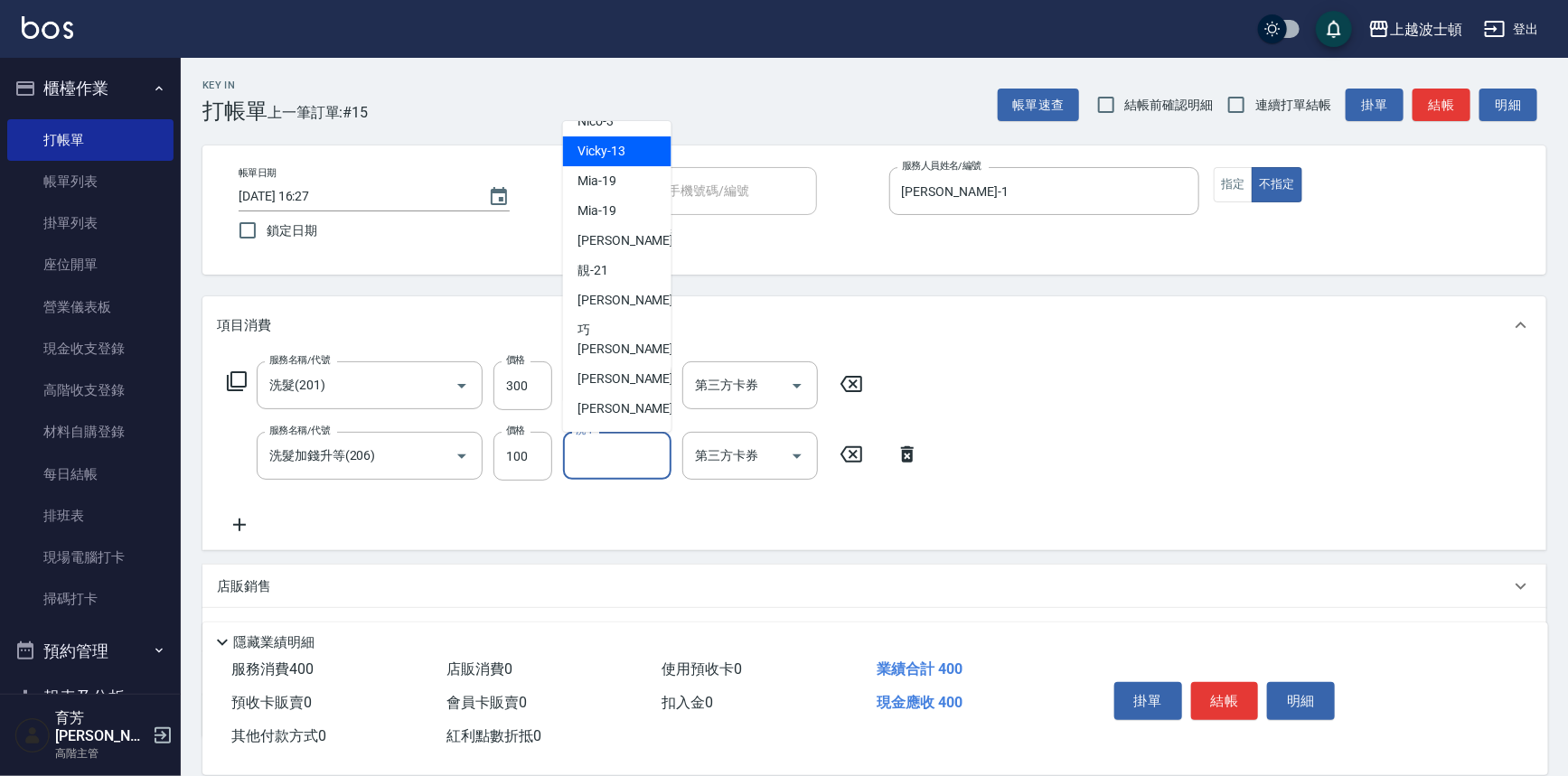
scroll to position [117, 0]
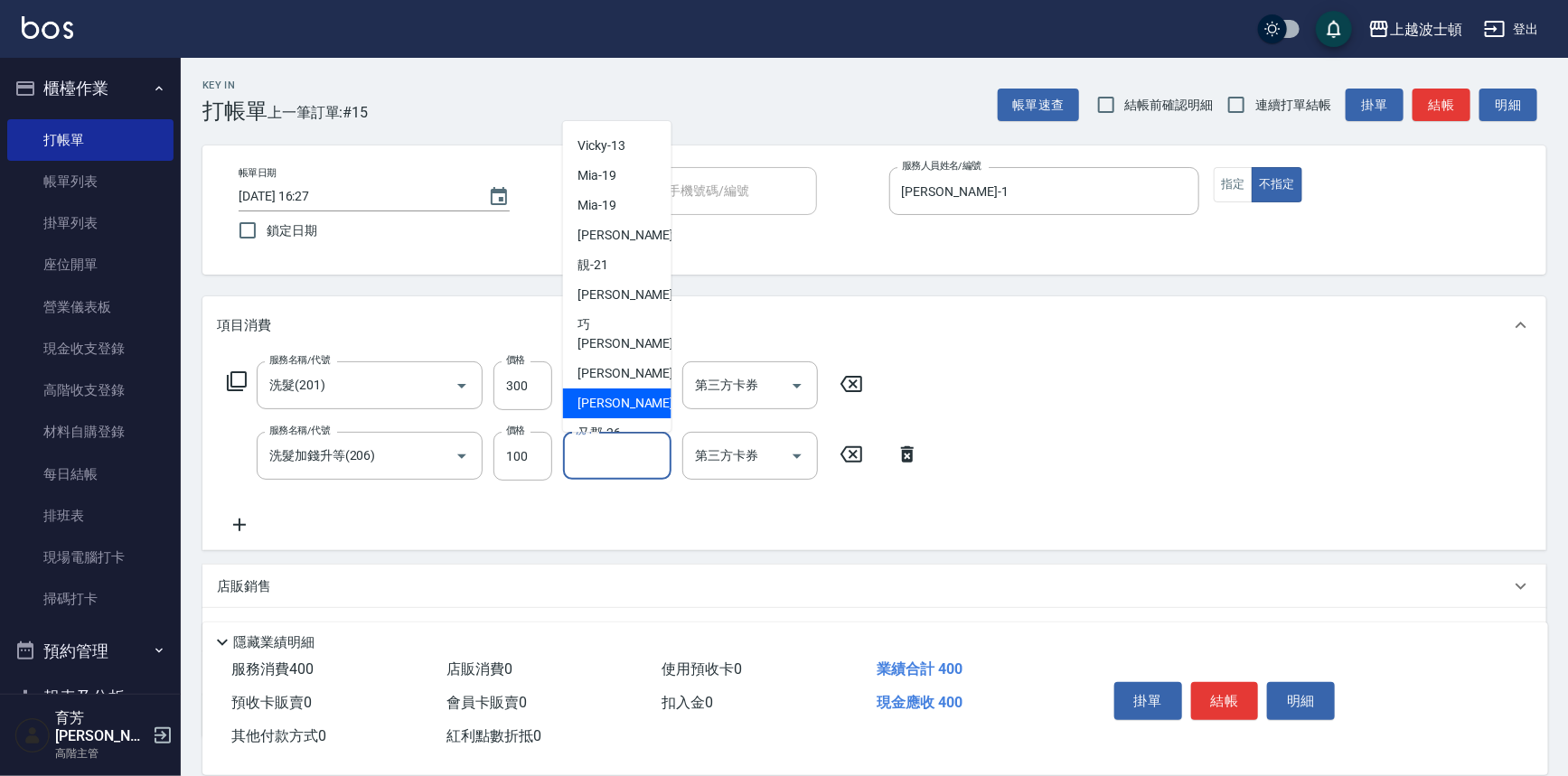
drag, startPoint x: 627, startPoint y: 396, endPoint x: 738, endPoint y: 382, distance: 111.9
click at [627, 393] on div "[PERSON_NAME]-25" at bounding box center [617, 404] width 108 height 29
type input "[PERSON_NAME]-25"
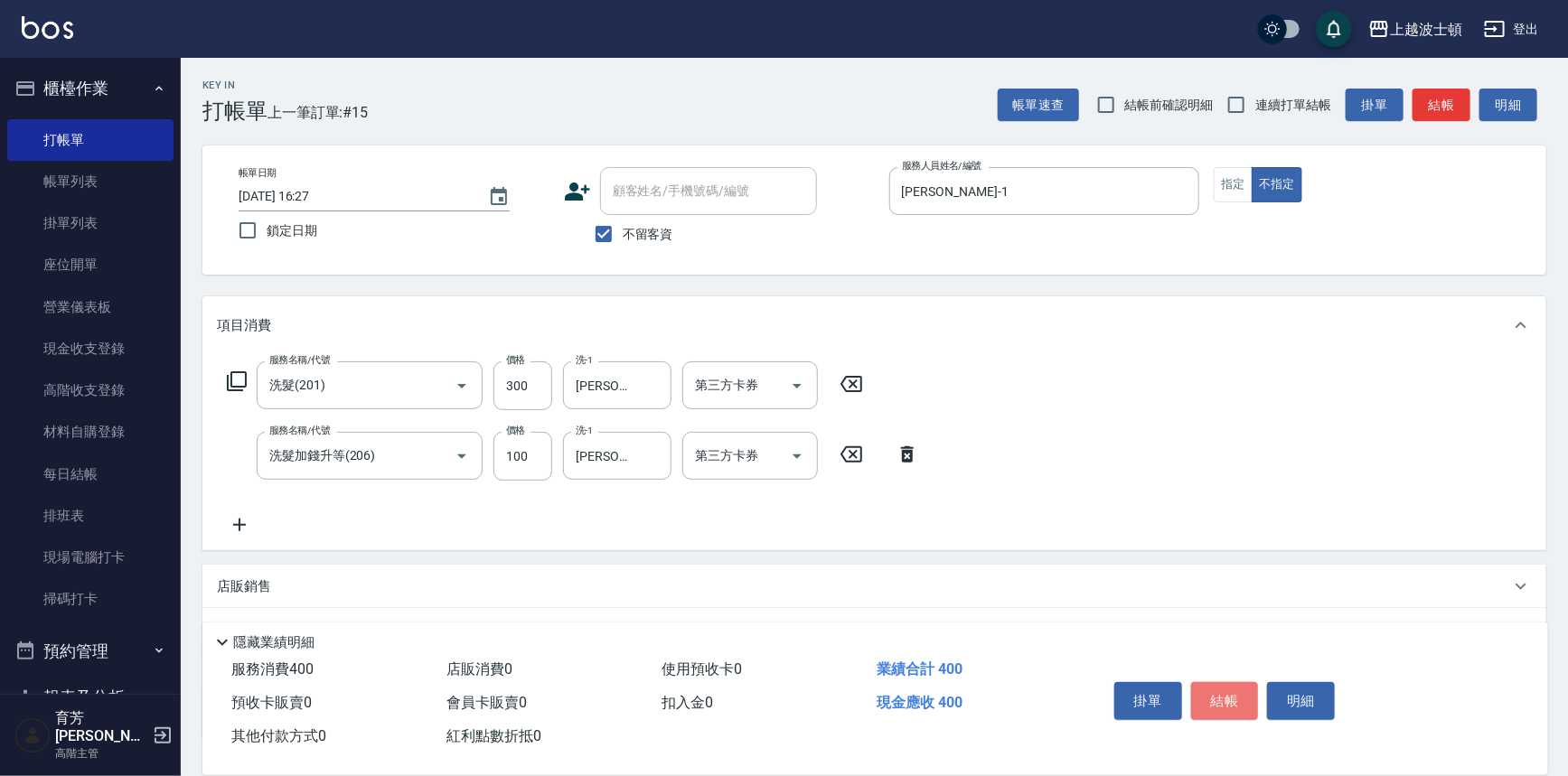
drag, startPoint x: 1216, startPoint y: 697, endPoint x: 1175, endPoint y: 649, distance: 63.1
click at [1216, 695] on button "結帳" at bounding box center [1225, 701] width 68 height 38
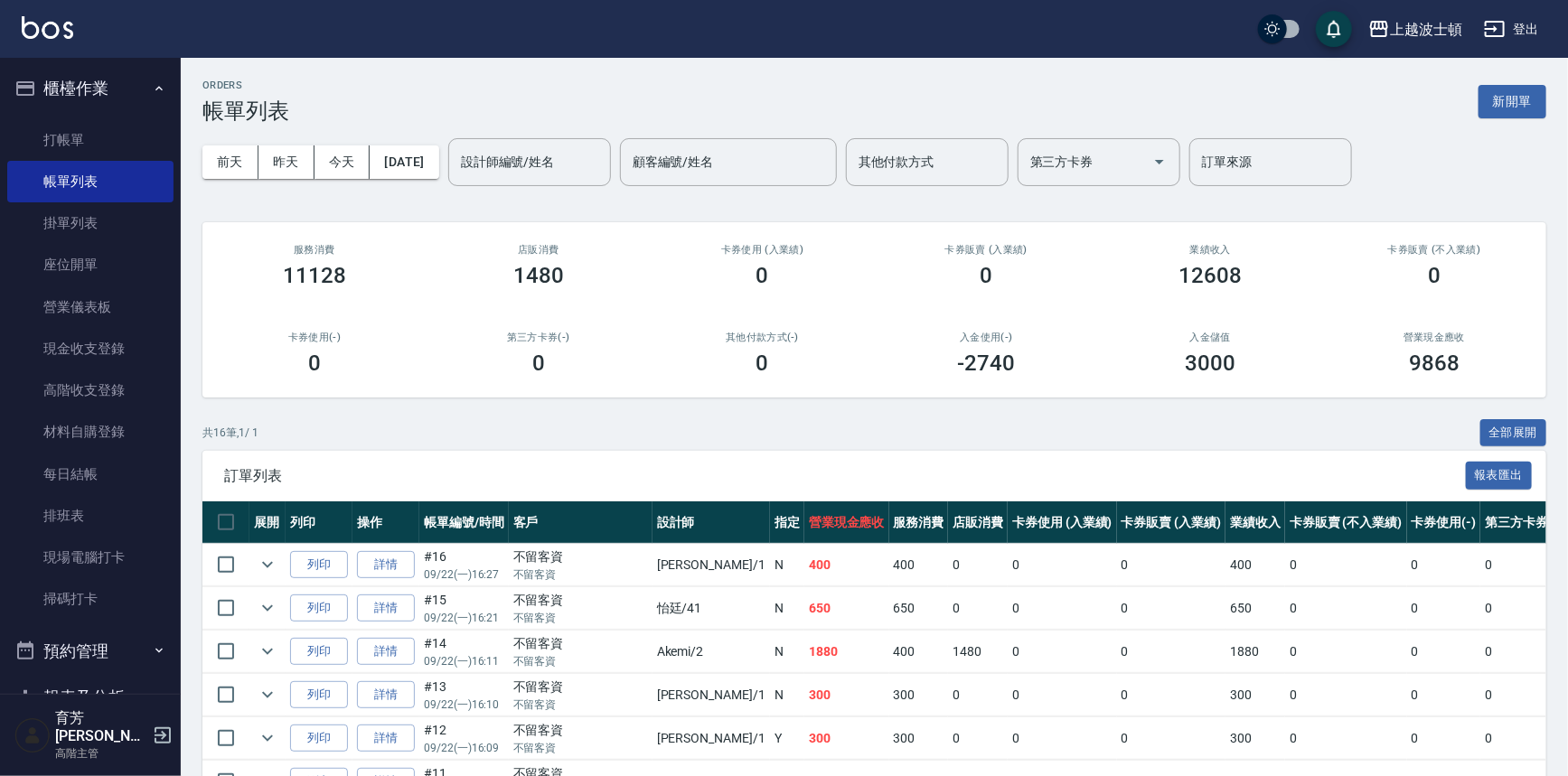
click at [521, 155] on input "設計師編號/姓名" at bounding box center [528, 162] width 146 height 31
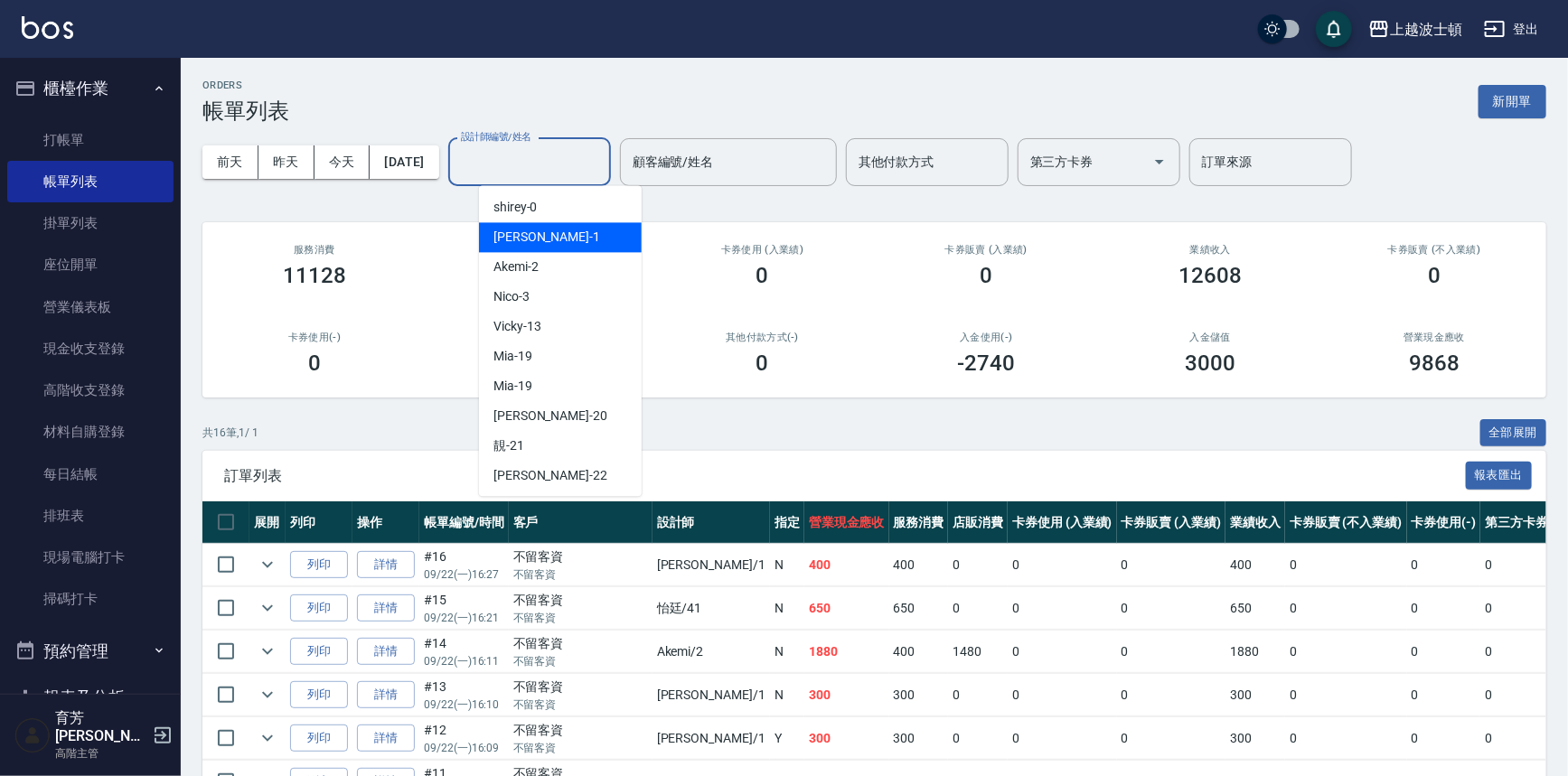
click at [517, 241] on span "[PERSON_NAME] -1" at bounding box center [547, 237] width 107 height 19
type input "[PERSON_NAME]-1"
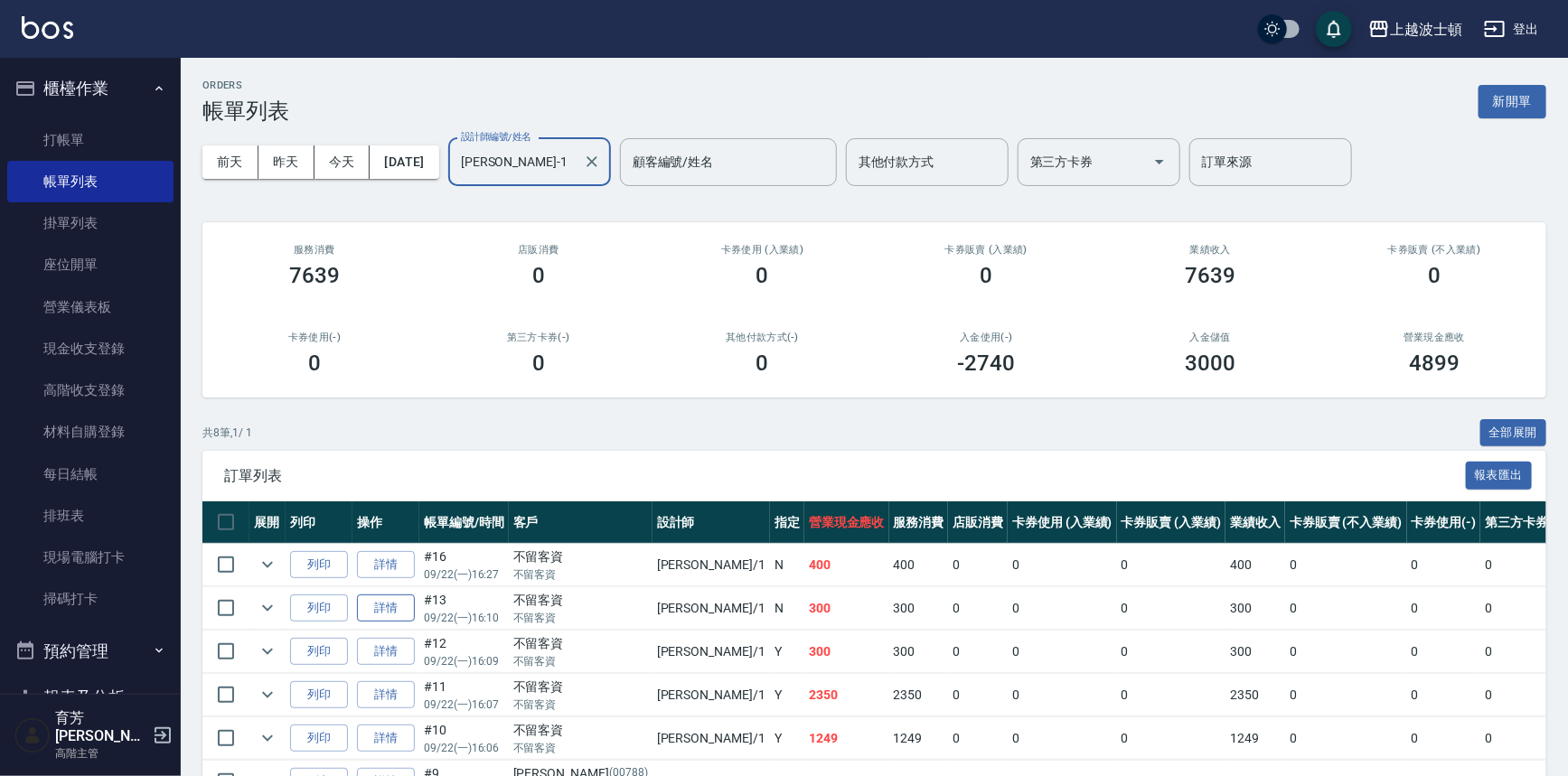
click at [384, 604] on link "詳情" at bounding box center [385, 609] width 58 height 28
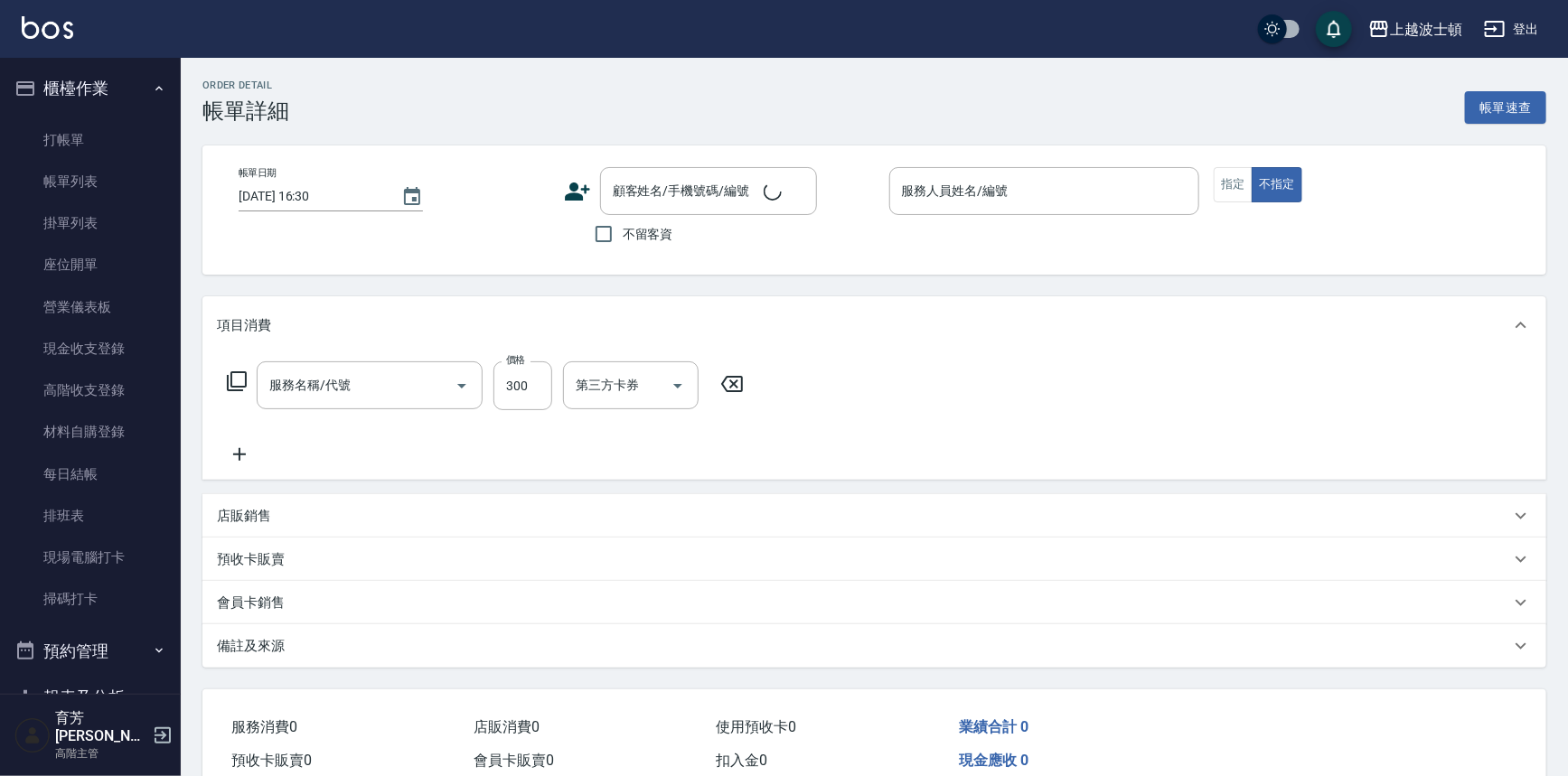
type input "洗髮(201)"
type input "[DATE] 16:10"
checkbox input "true"
type input "[PERSON_NAME]-1"
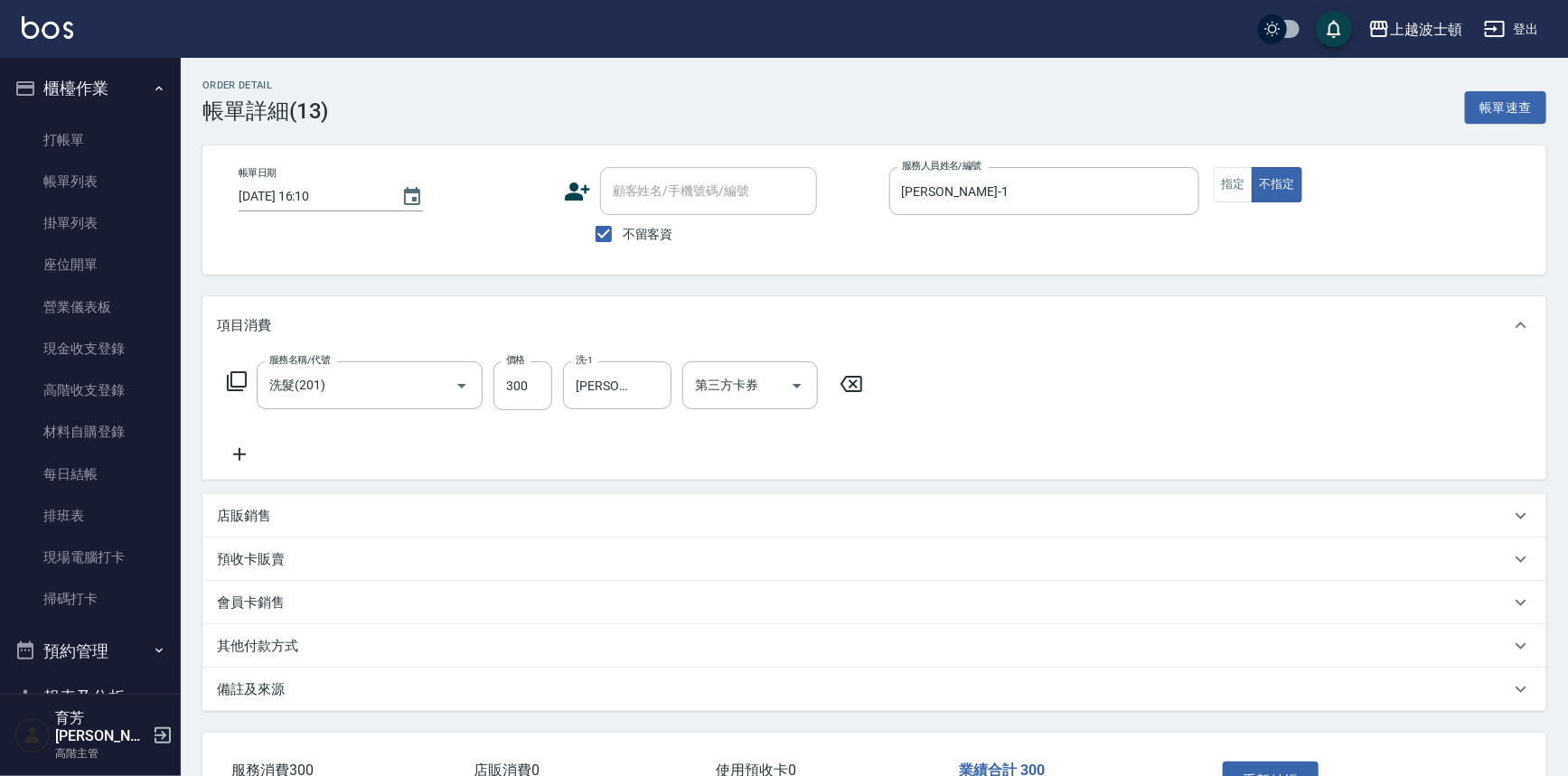
click at [249, 454] on icon at bounding box center [239, 455] width 45 height 22
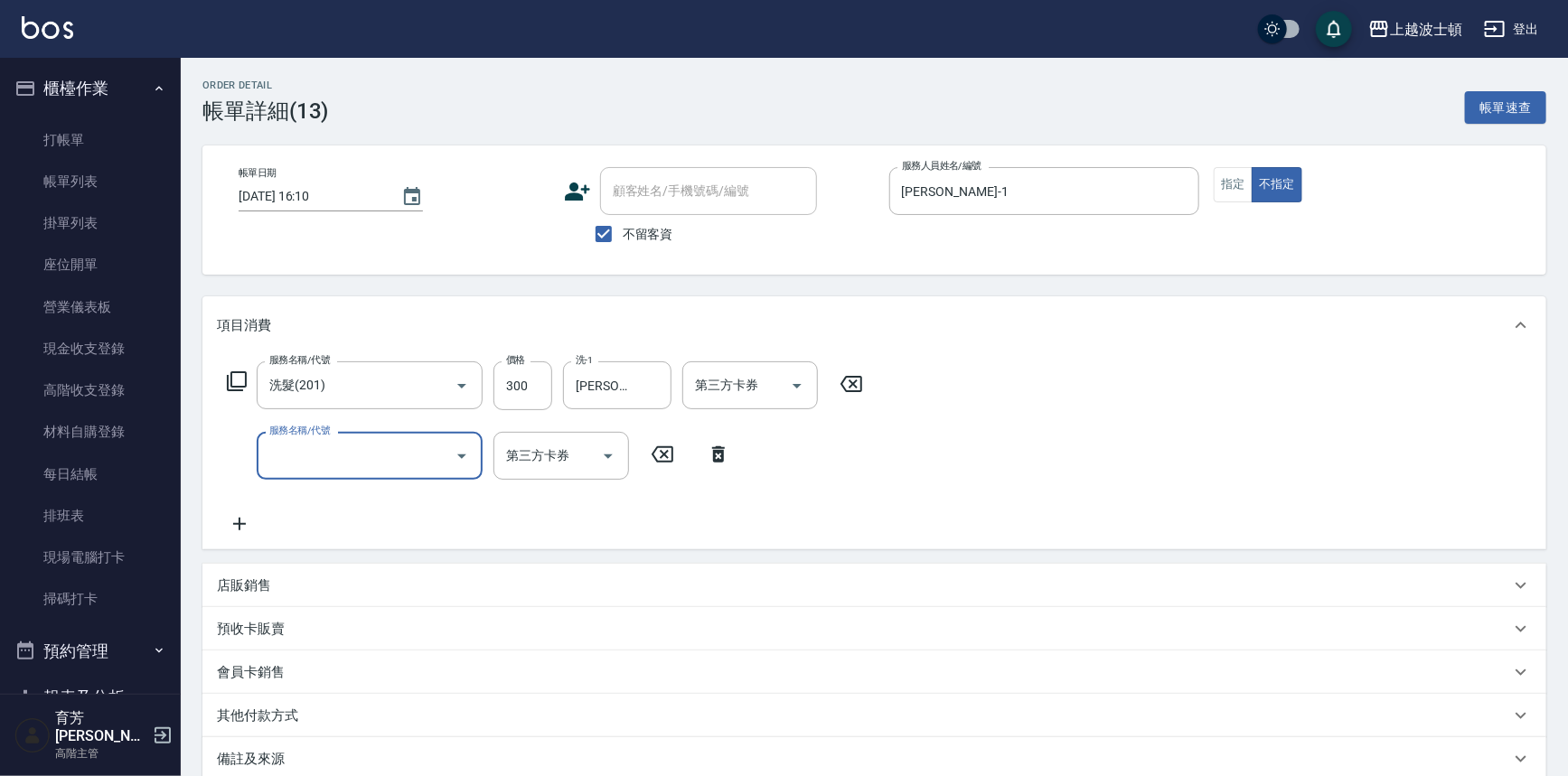
click at [406, 462] on input "服務名稱/代號" at bounding box center [356, 456] width 183 height 31
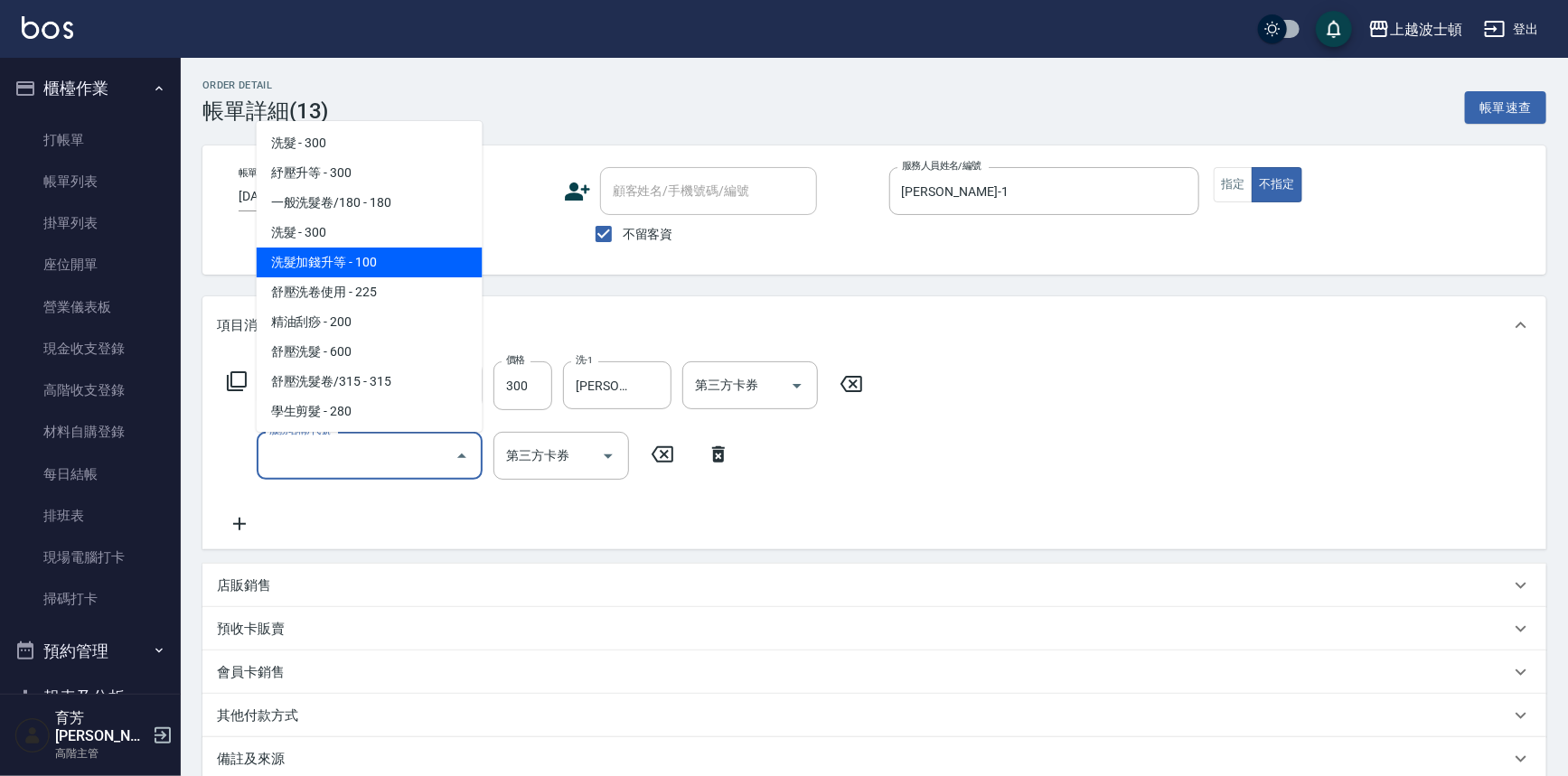
click at [401, 262] on span "洗髮加錢升等 - 100" at bounding box center [369, 262] width 226 height 29
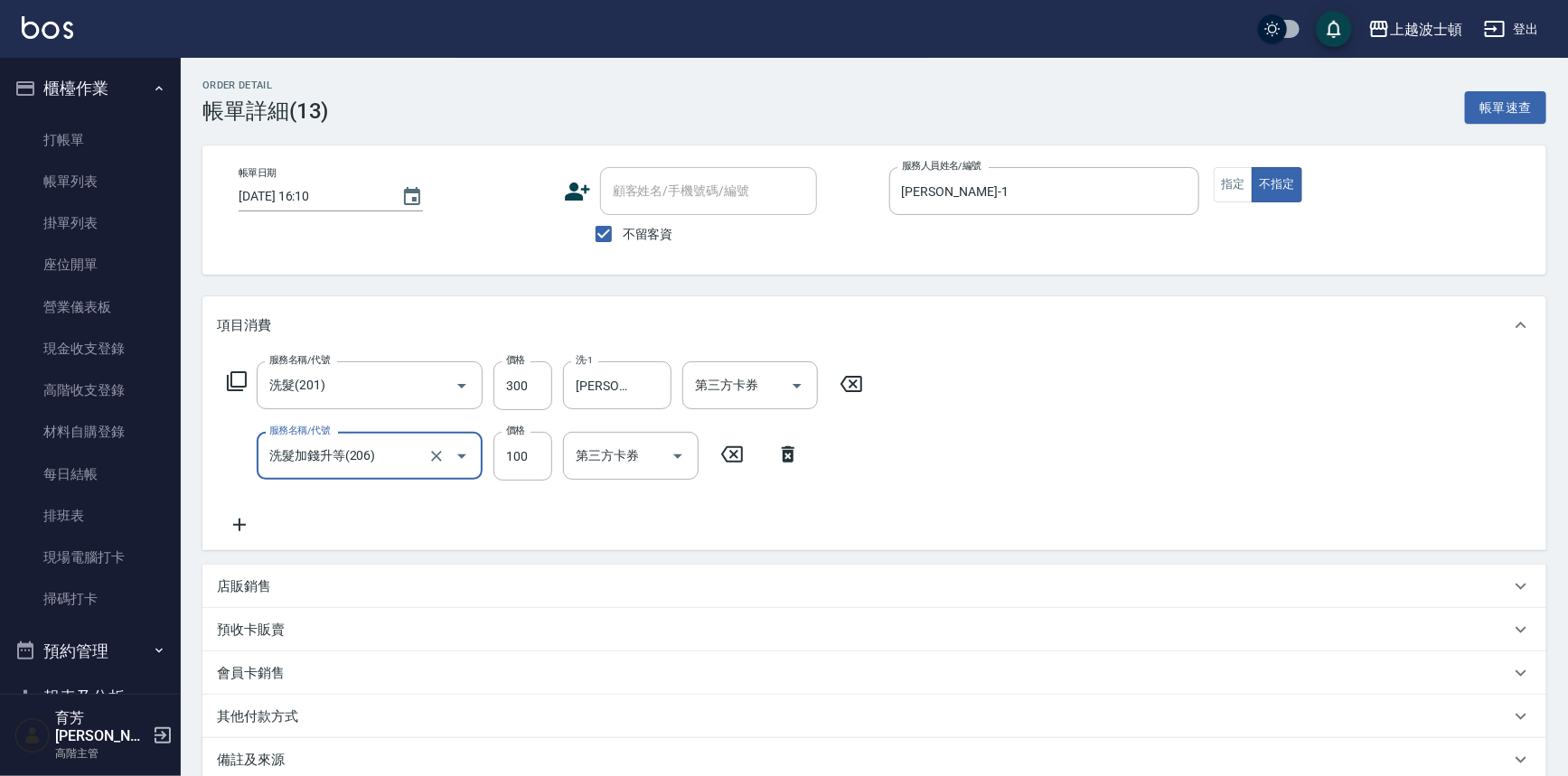
type input "洗髮加錢升等(206)"
drag, startPoint x: 619, startPoint y: 451, endPoint x: 619, endPoint y: 434, distance: 17.0
click at [619, 451] on input "洗-1" at bounding box center [617, 456] width 92 height 31
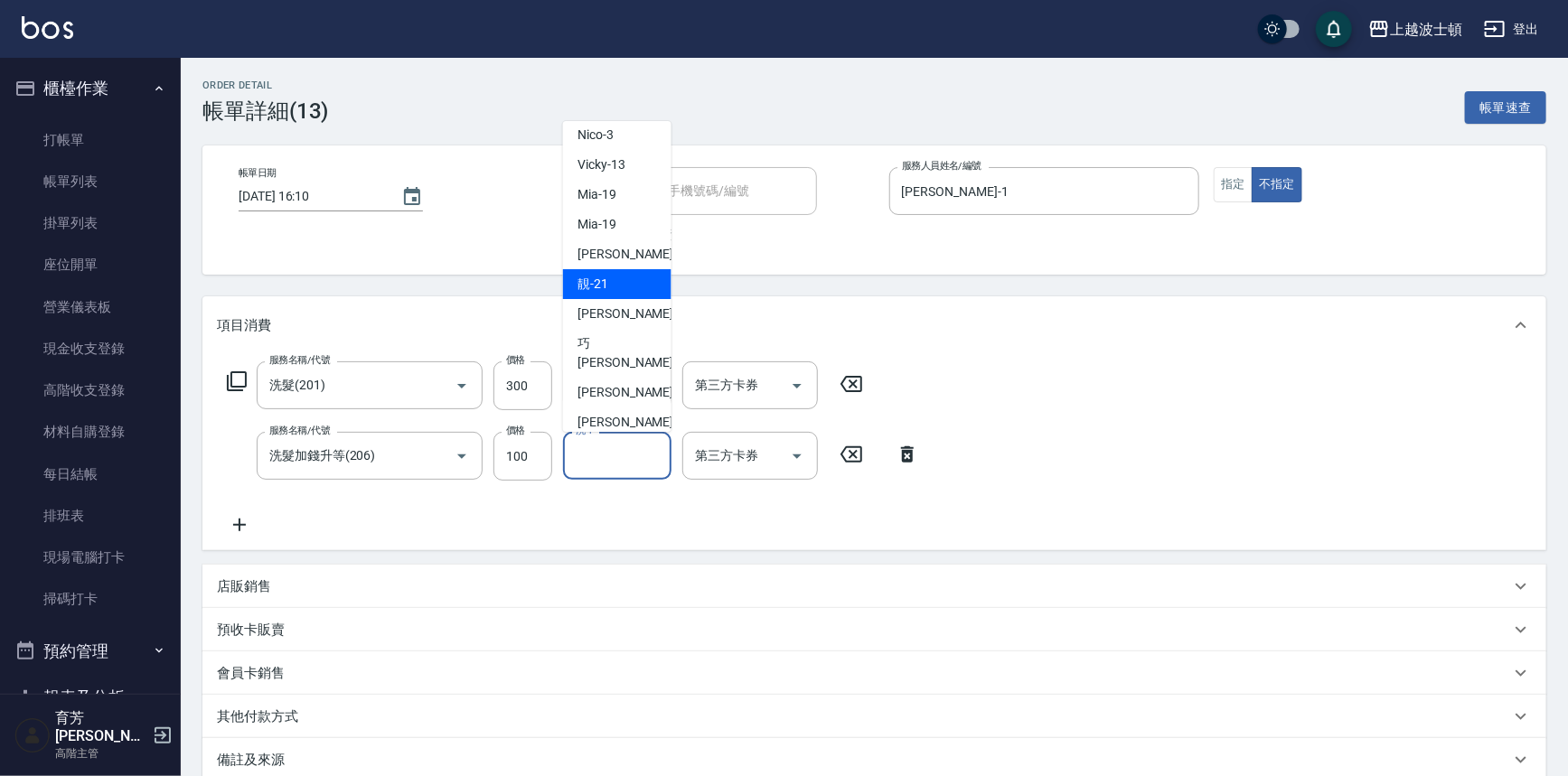
scroll to position [99, 0]
click at [623, 411] on span "[PERSON_NAME]-25" at bounding box center [634, 420] width 114 height 19
type input "[PERSON_NAME]-25"
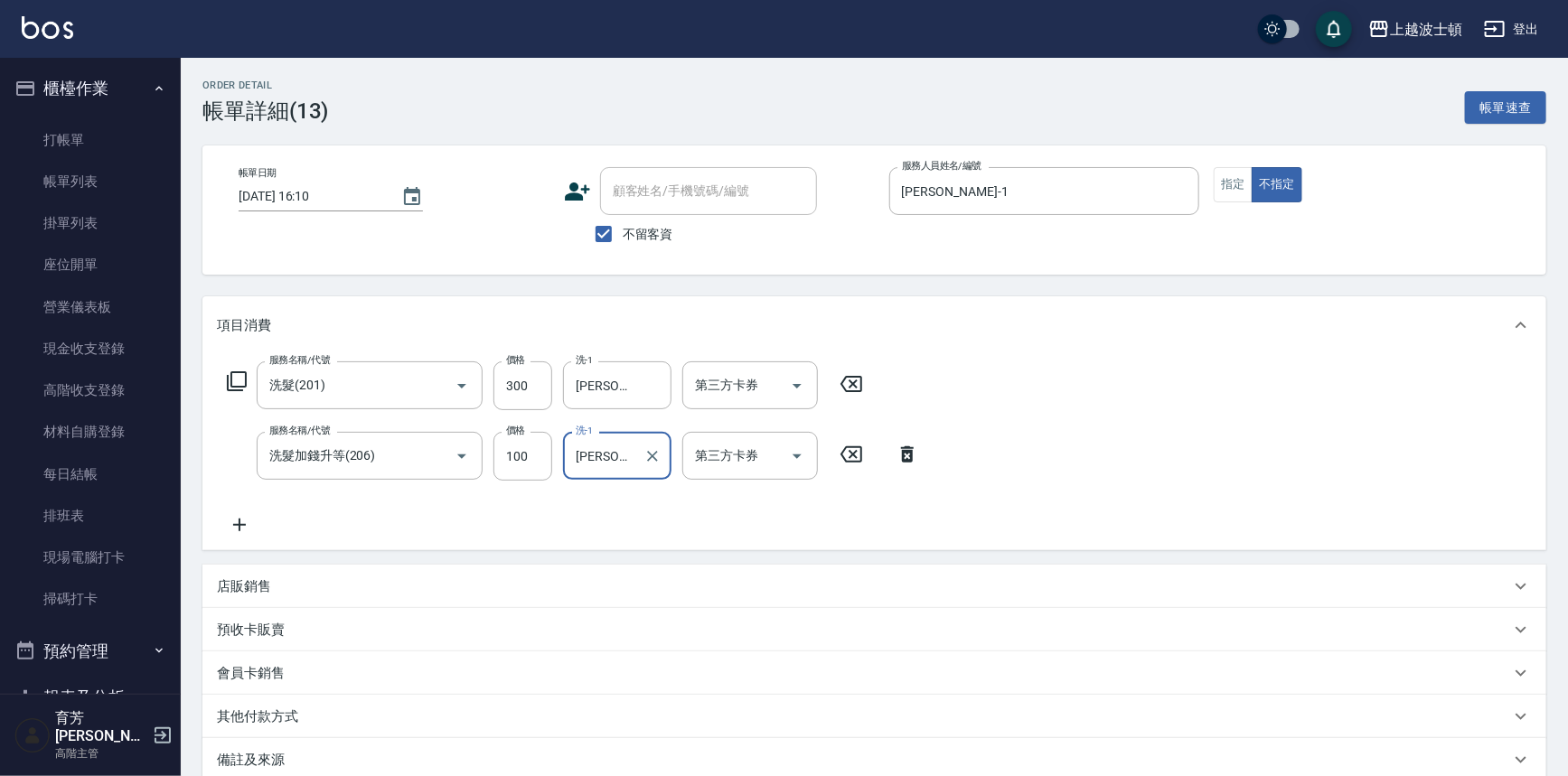
scroll to position [197, 0]
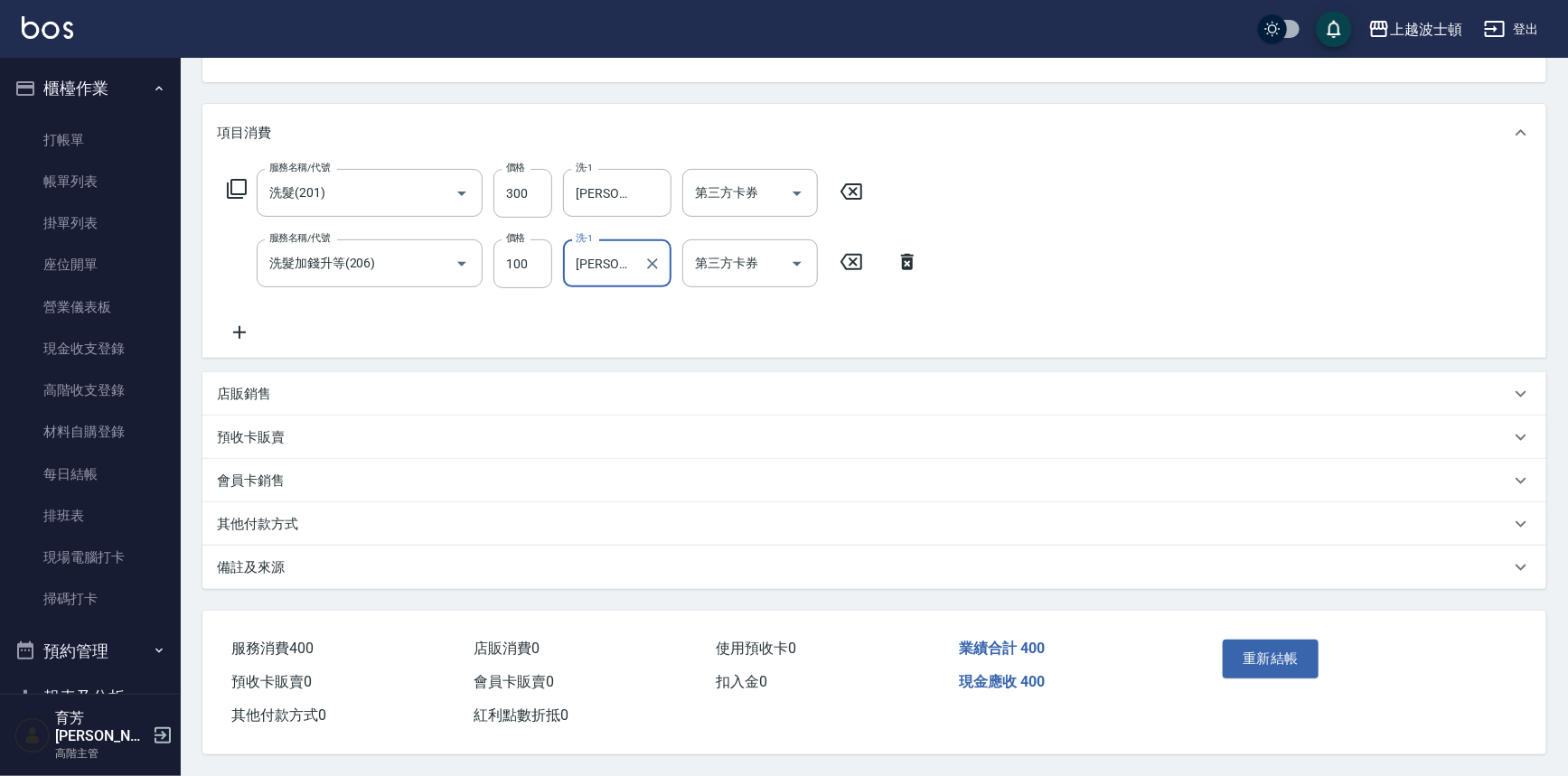
click at [1286, 645] on button "重新結帳" at bounding box center [1270, 658] width 96 height 38
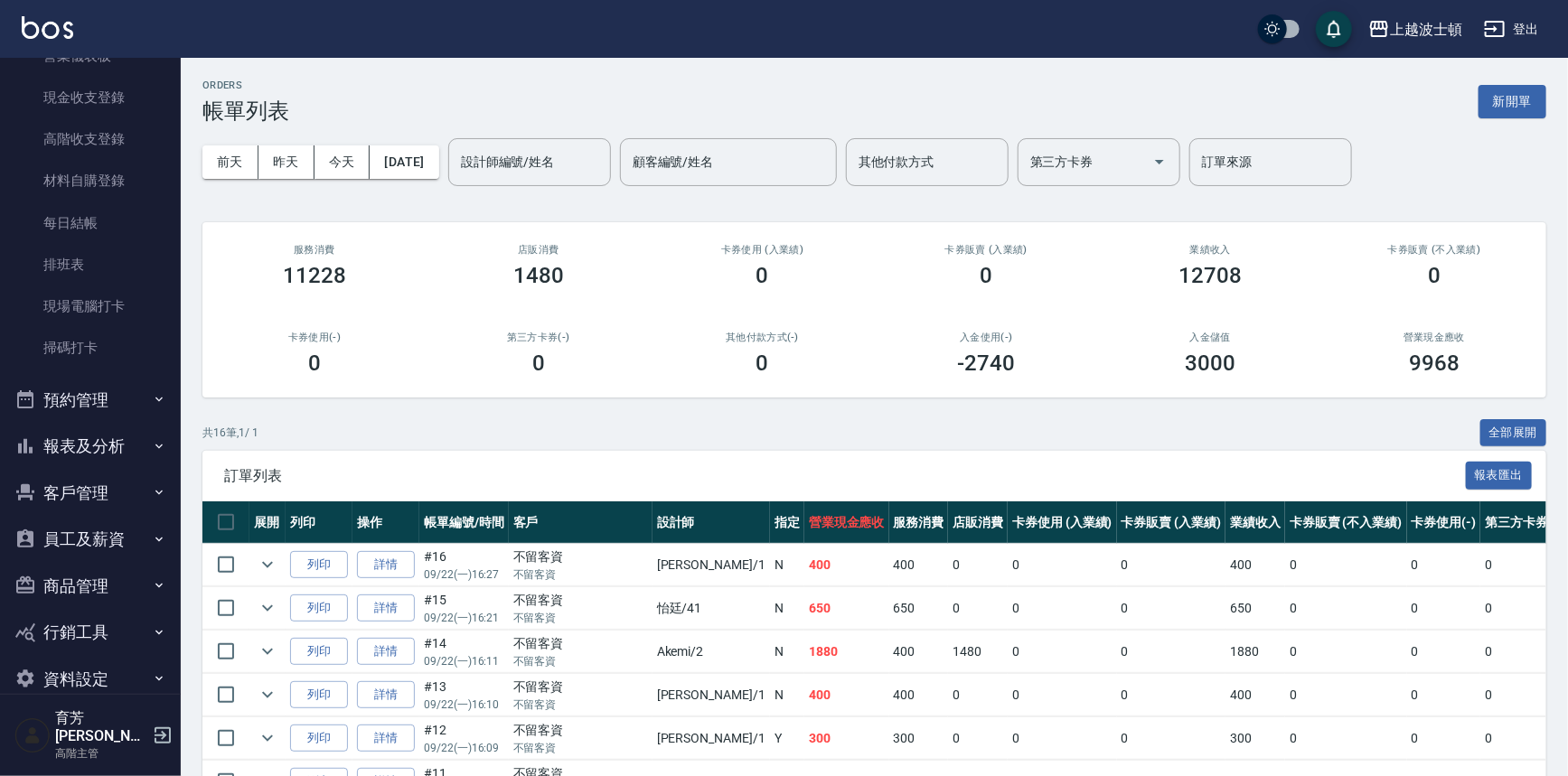
scroll to position [264, 0]
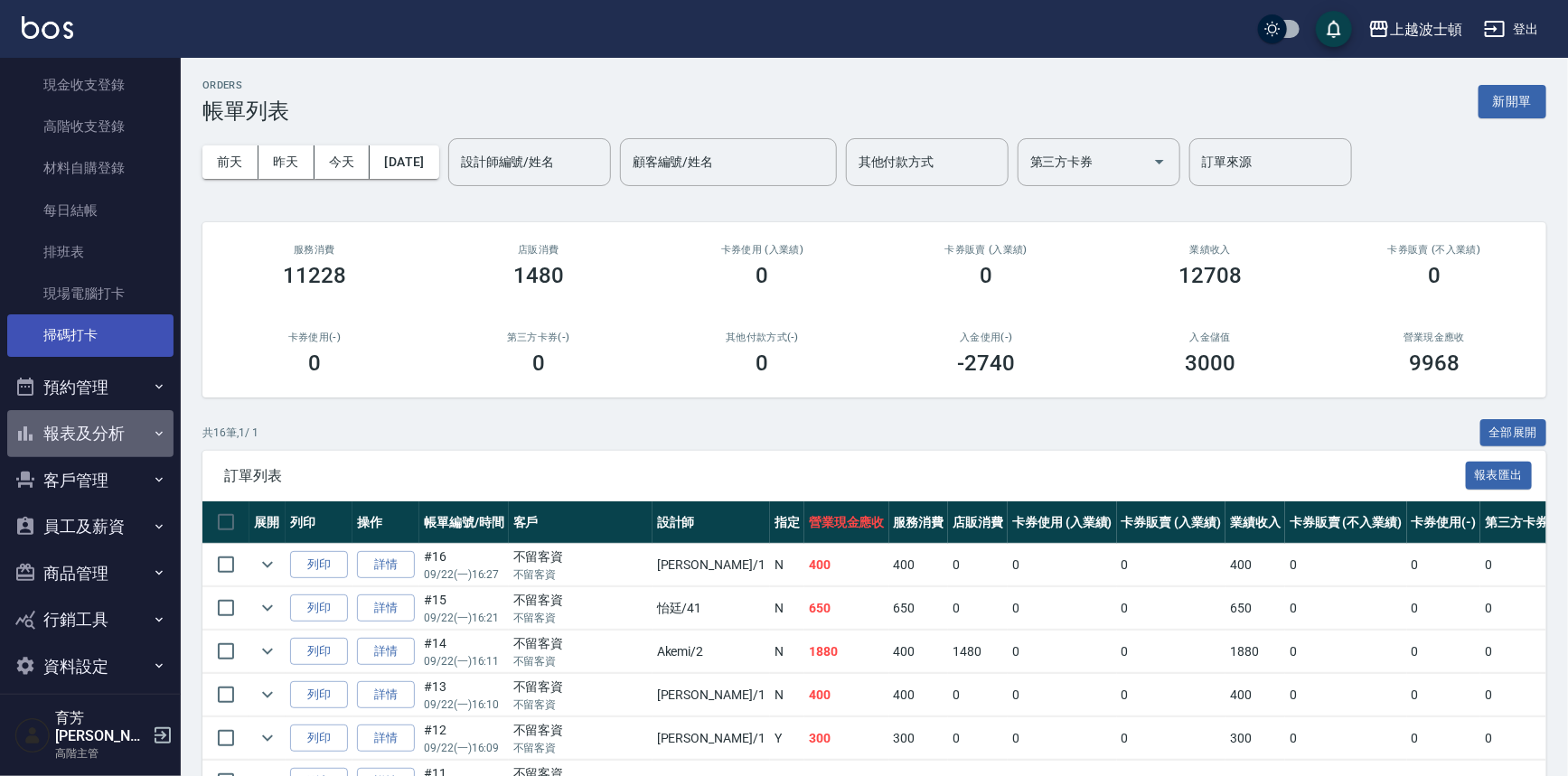
drag, startPoint x: 108, startPoint y: 426, endPoint x: 118, endPoint y: 335, distance: 91.5
click at [108, 420] on button "報表及分析" at bounding box center [90, 433] width 166 height 47
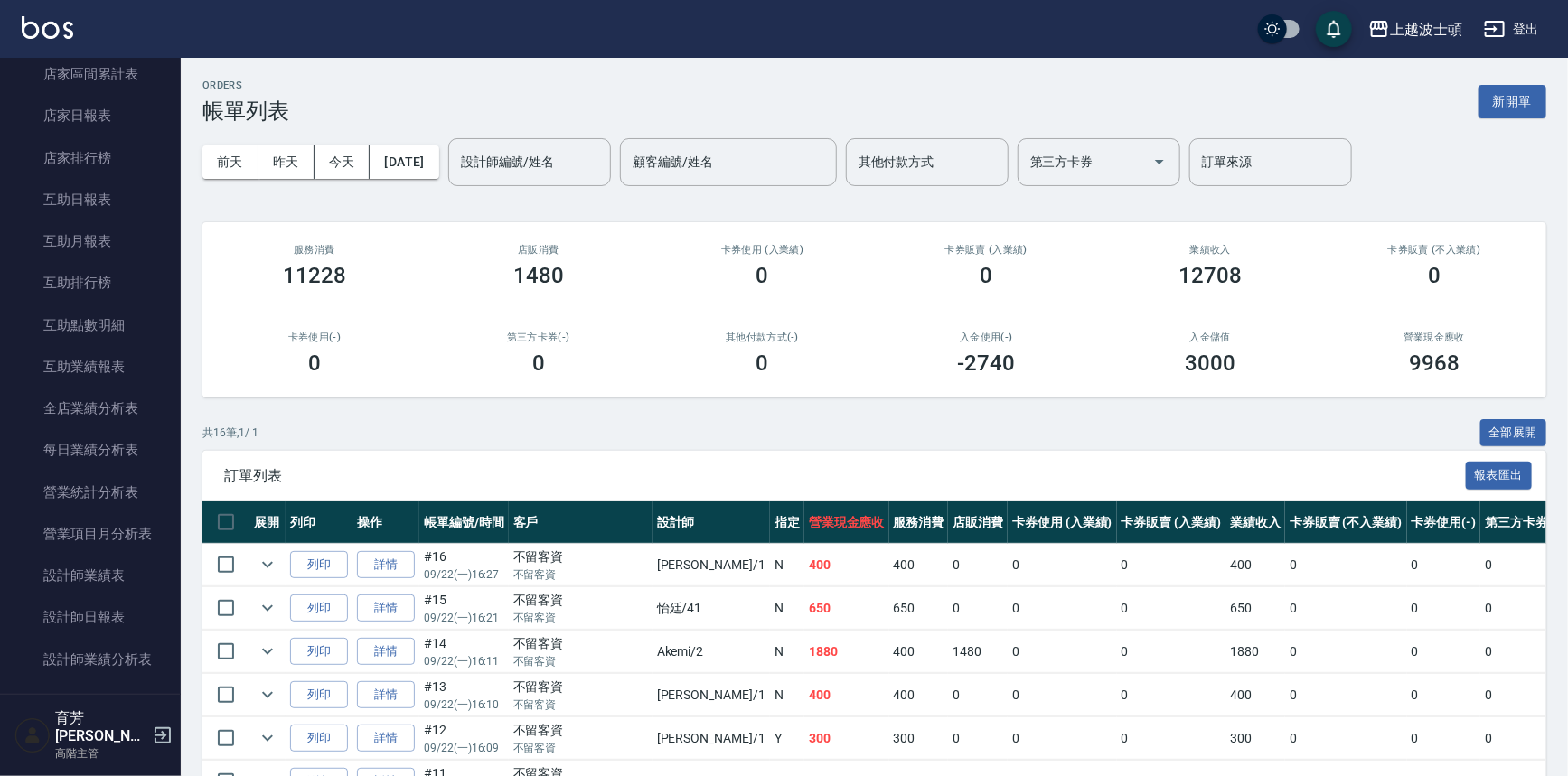
scroll to position [833, 0]
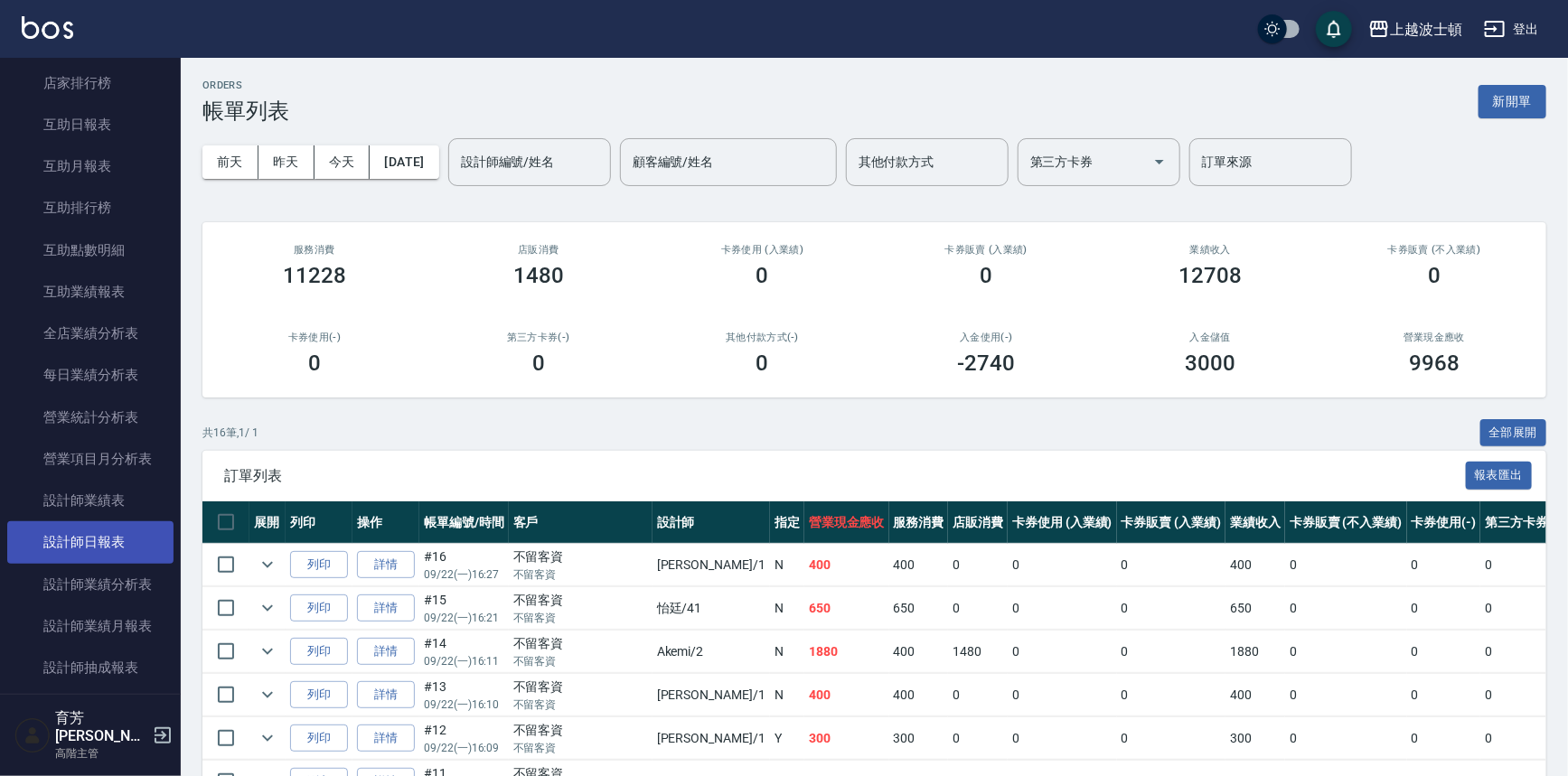
click at [135, 531] on link "設計師日報表" at bounding box center [90, 542] width 166 height 41
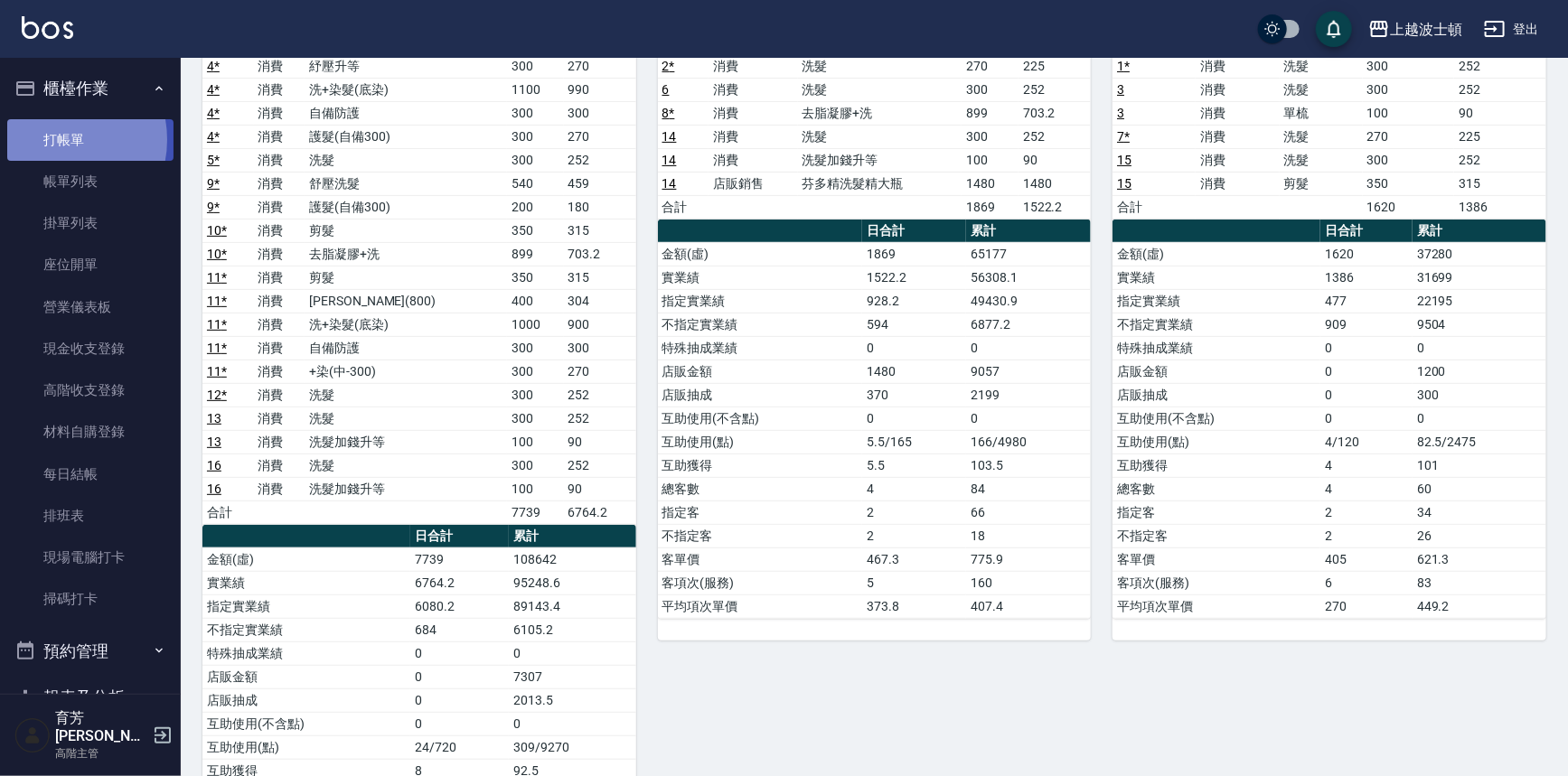
click at [55, 139] on link "打帳單" at bounding box center [90, 140] width 166 height 41
